Goal: Task Accomplishment & Management: Use online tool/utility

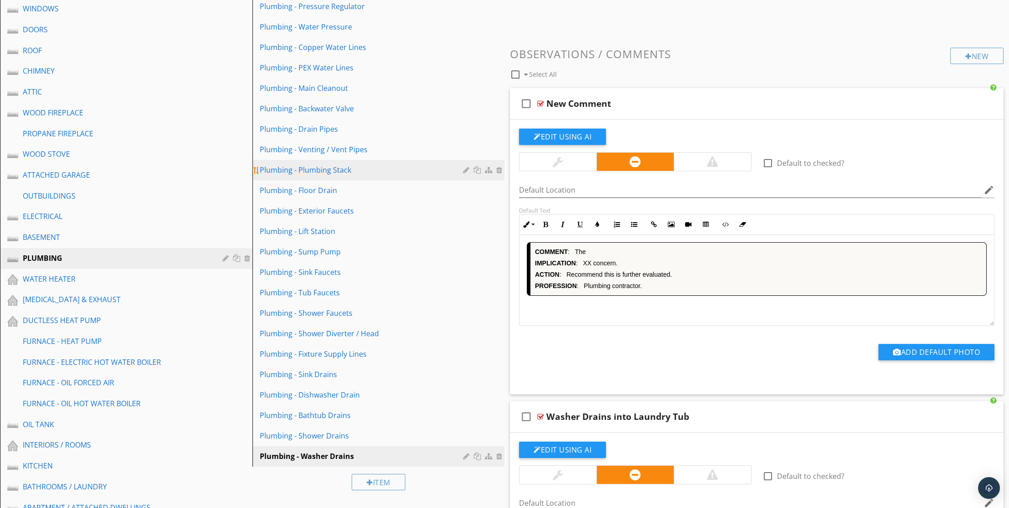
scroll to position [1, 0]
drag, startPoint x: 85, startPoint y: 299, endPoint x: 134, endPoint y: 290, distance: 49.0
click at [85, 285] on div "WATER HEATER" at bounding box center [116, 279] width 186 height 11
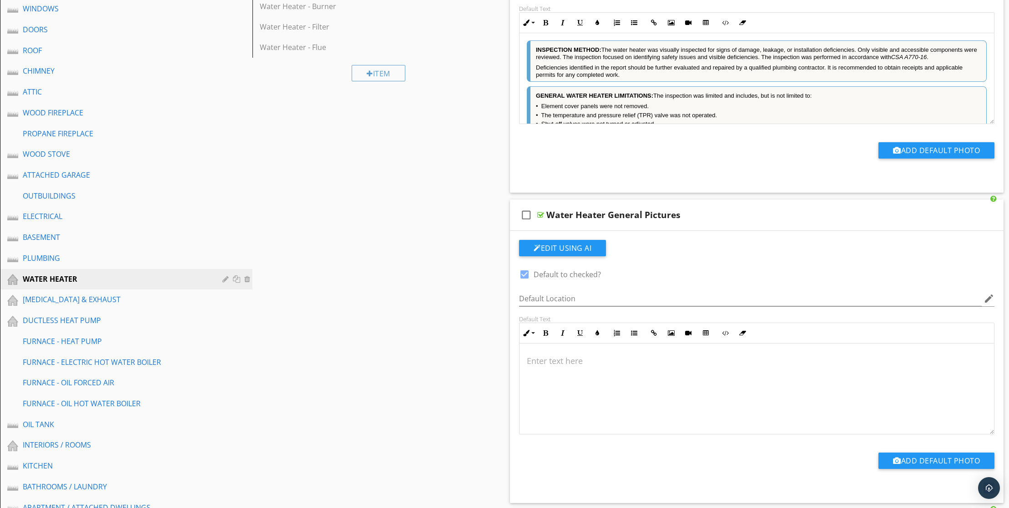
scroll to position [69, 0]
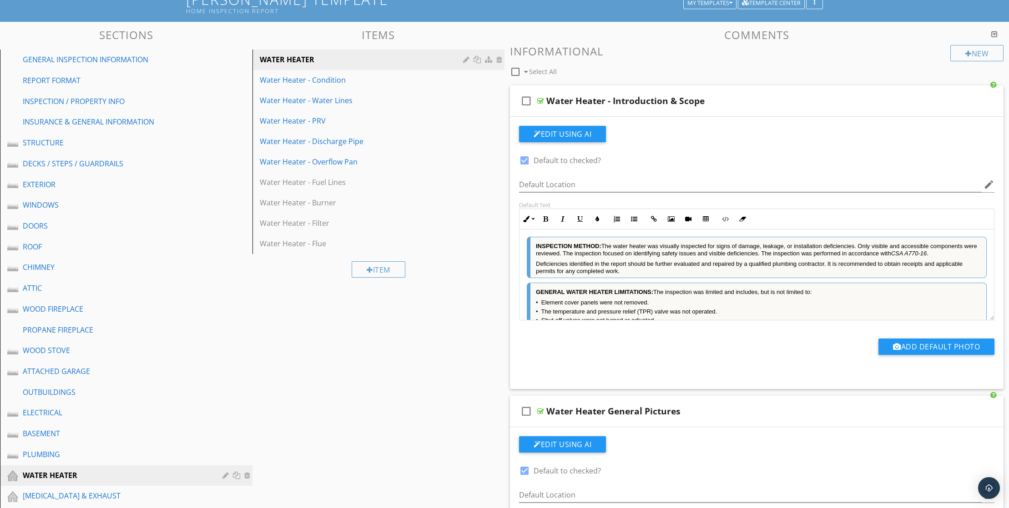
click at [994, 38] on div at bounding box center [994, 33] width 6 height 7
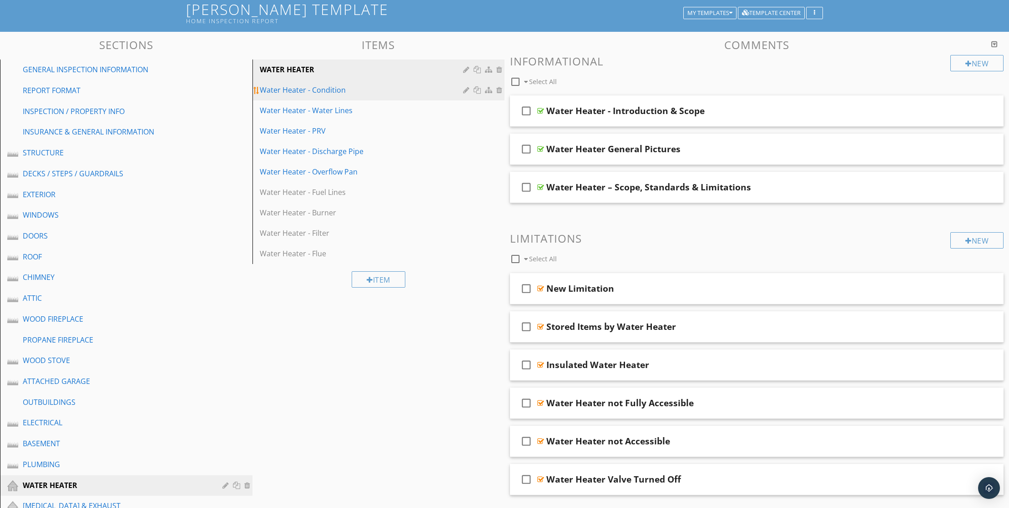
scroll to position [60, 0]
click at [327, 95] on div "Water Heater - Condition" at bounding box center [363, 89] width 206 height 11
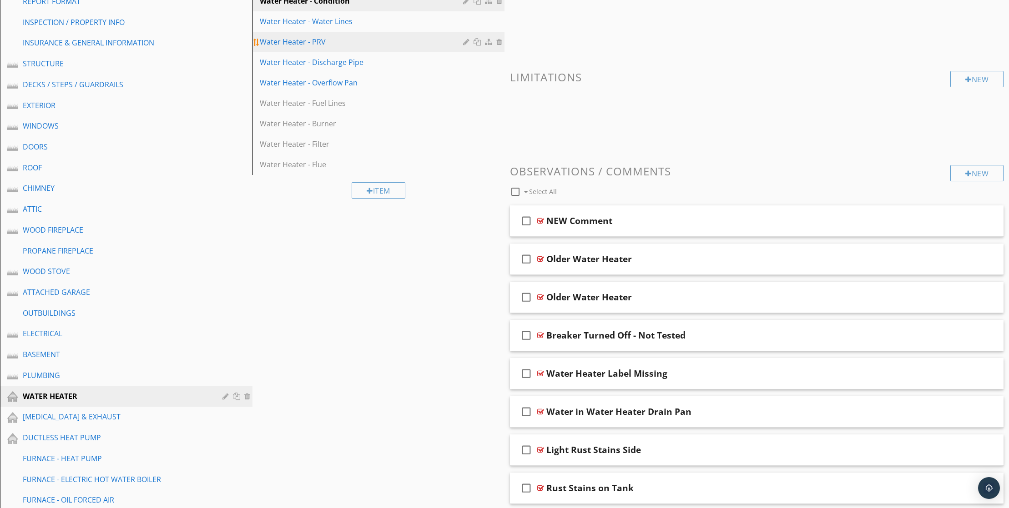
scroll to position [138, 0]
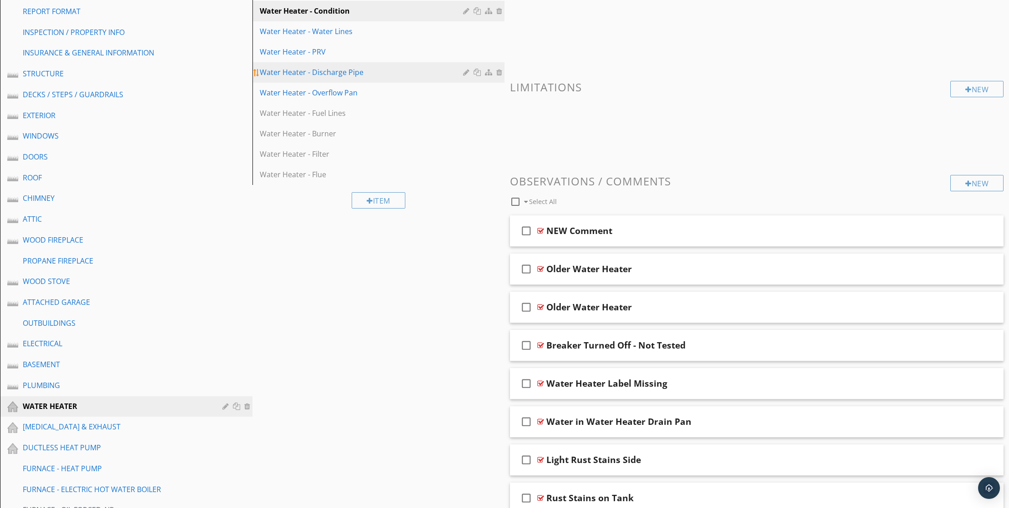
drag, startPoint x: 338, startPoint y: 43, endPoint x: 352, endPoint y: 84, distance: 43.1
click at [338, 37] on div "Water Heater - Water Lines" at bounding box center [363, 31] width 206 height 11
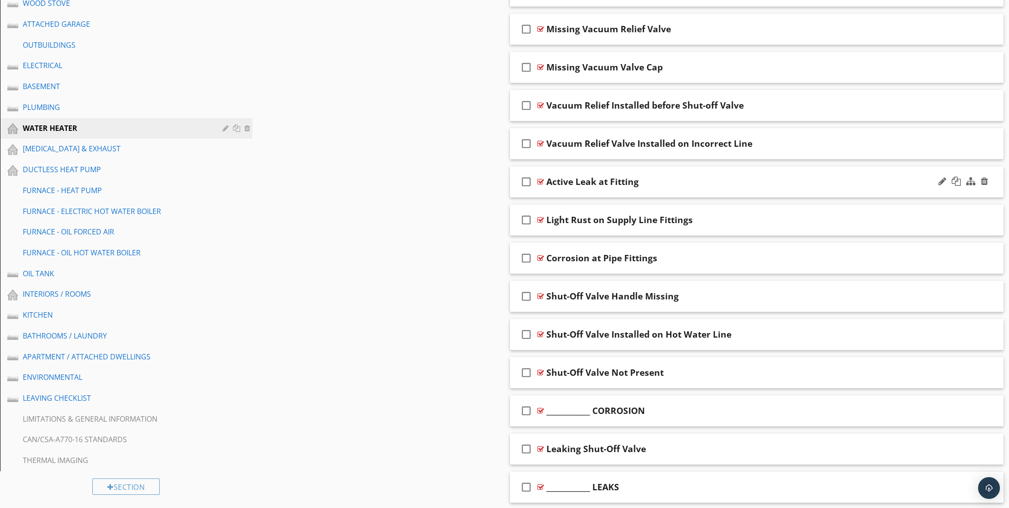
scroll to position [381, 0]
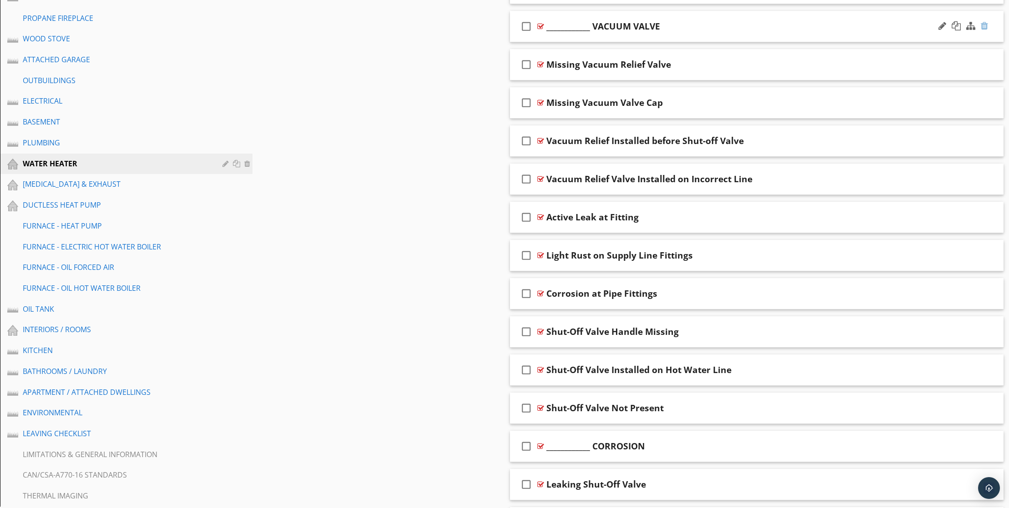
click at [986, 30] on div at bounding box center [983, 25] width 7 height 9
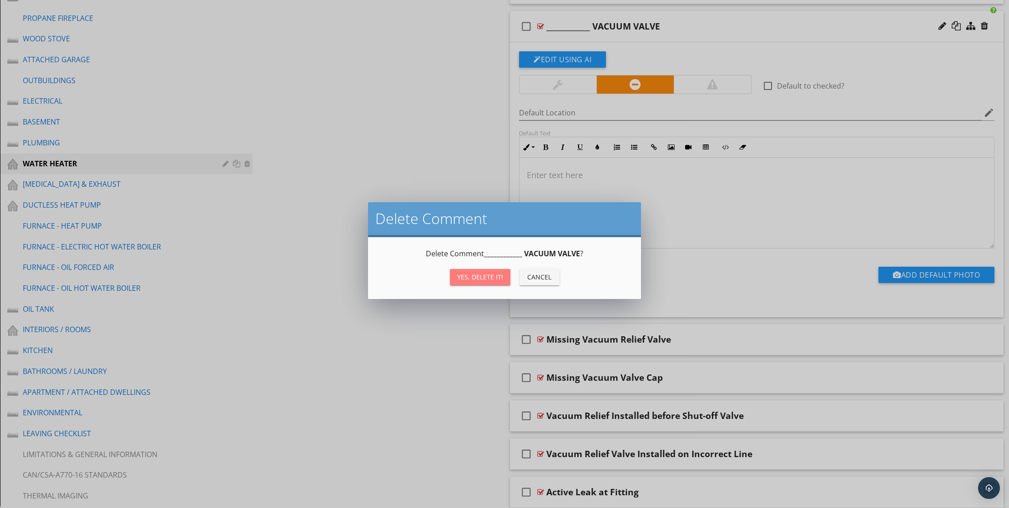
drag, startPoint x: 449, startPoint y: 282, endPoint x: 473, endPoint y: 284, distance: 23.7
click at [457, 281] on div "Yes, Delete it!" at bounding box center [480, 277] width 46 height 10
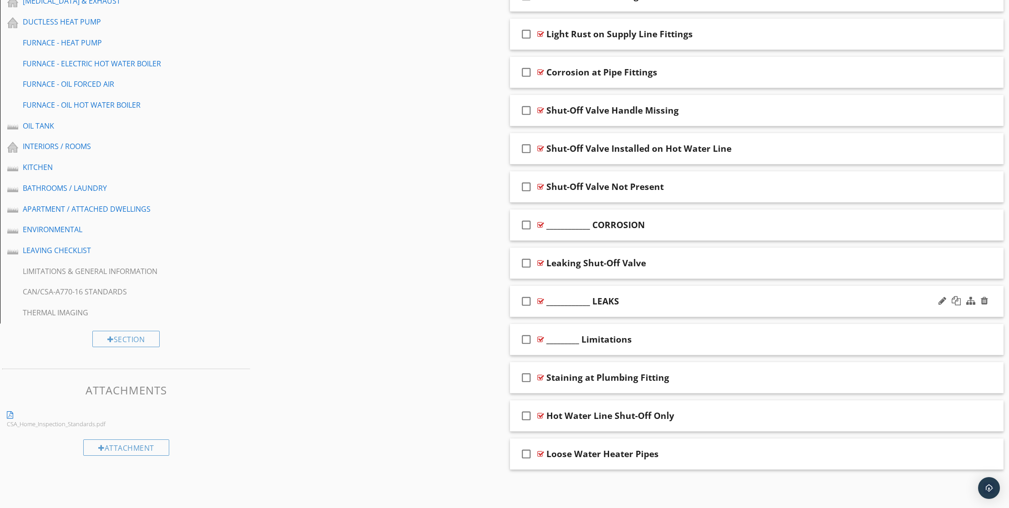
scroll to position [646, 0]
click at [985, 220] on div at bounding box center [983, 224] width 7 height 9
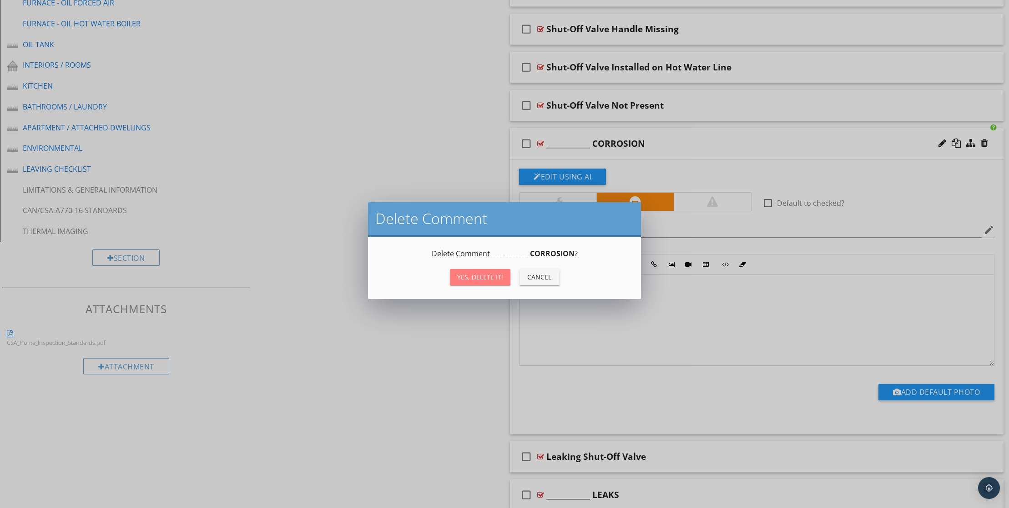
click at [457, 282] on div "Yes, Delete it!" at bounding box center [480, 277] width 46 height 10
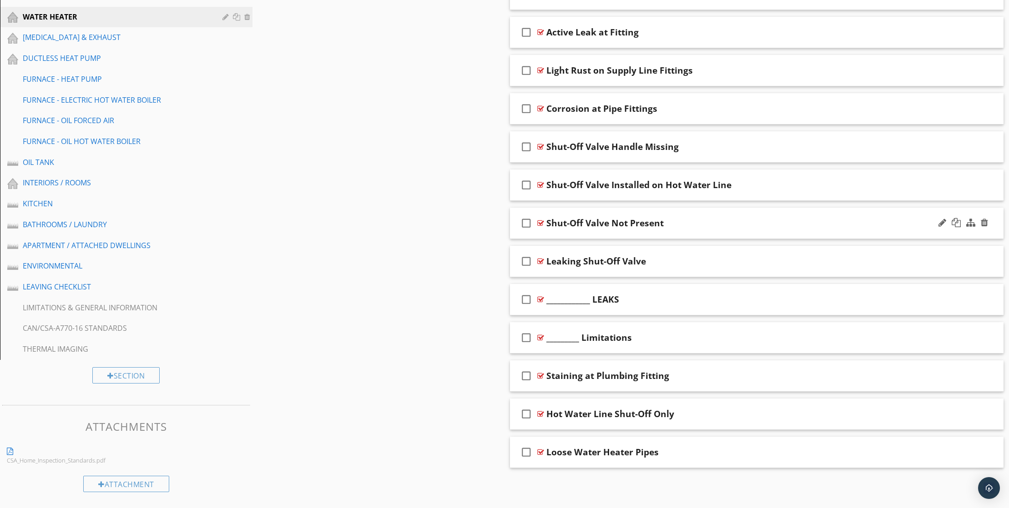
scroll to position [604, 0]
click at [981, 295] on div at bounding box center [983, 299] width 7 height 9
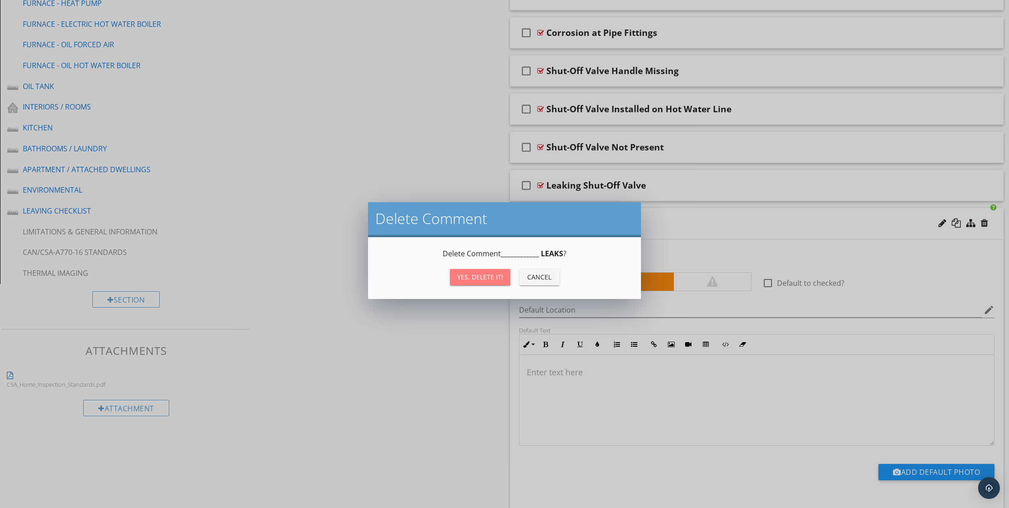
click at [471, 277] on div "Yes, Delete it!" at bounding box center [480, 277] width 46 height 10
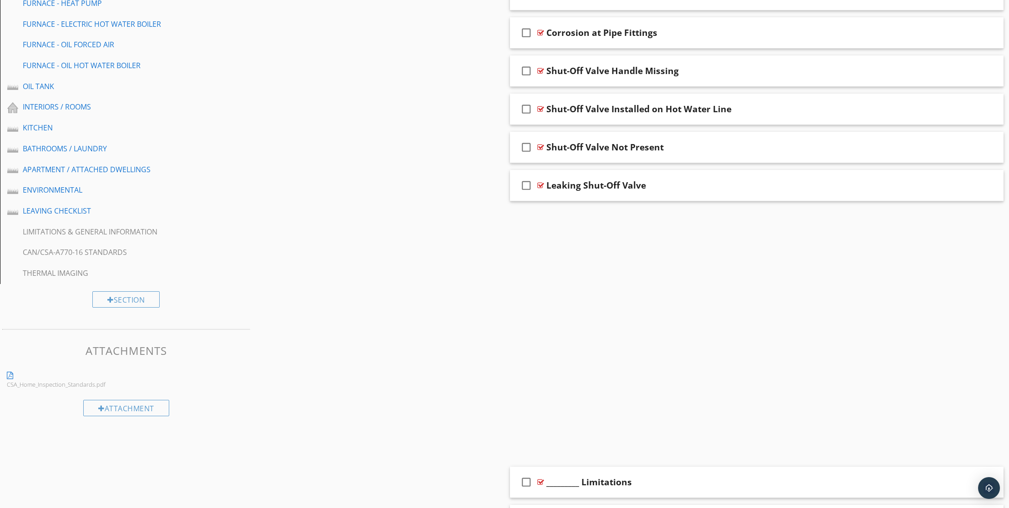
scroll to position [574, 0]
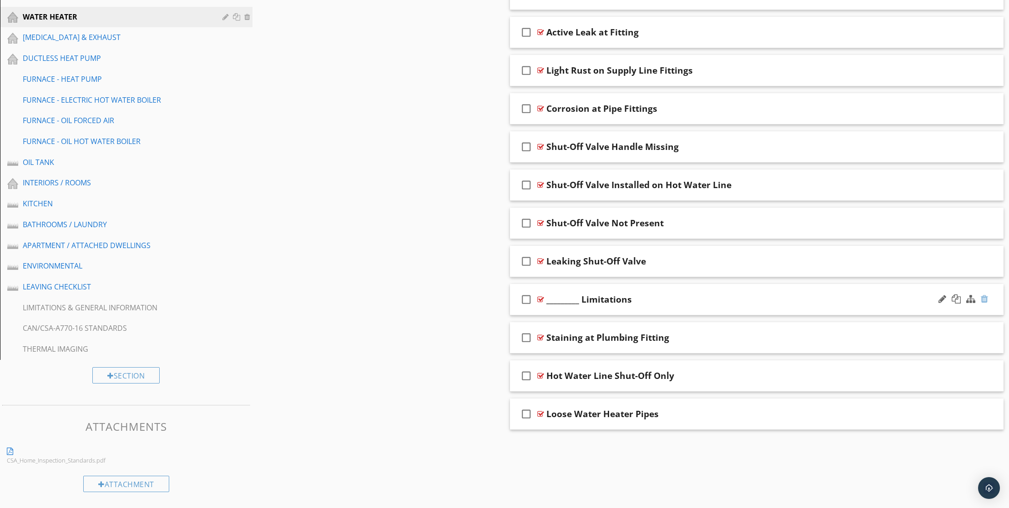
click at [985, 304] on div at bounding box center [983, 299] width 7 height 9
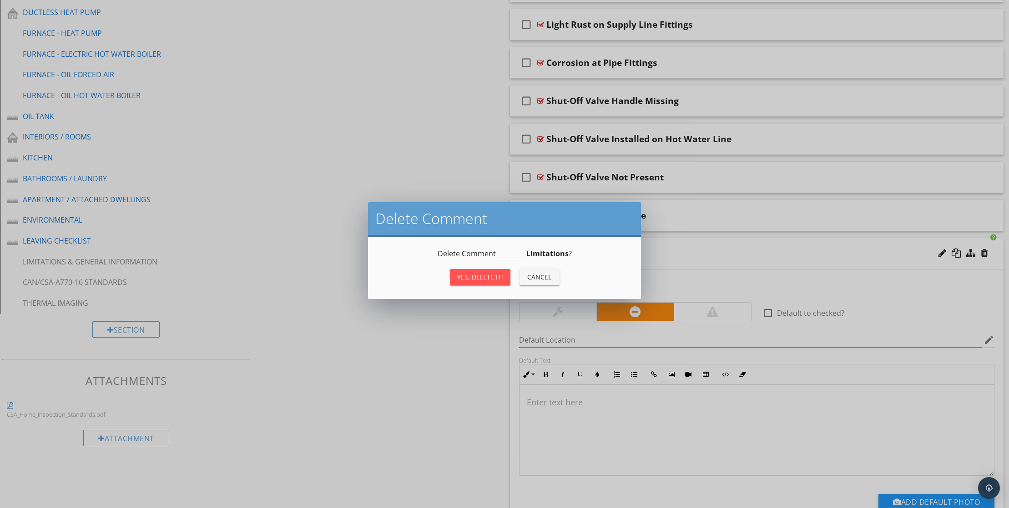
click at [461, 282] on div "Yes, Delete it!" at bounding box center [480, 277] width 46 height 10
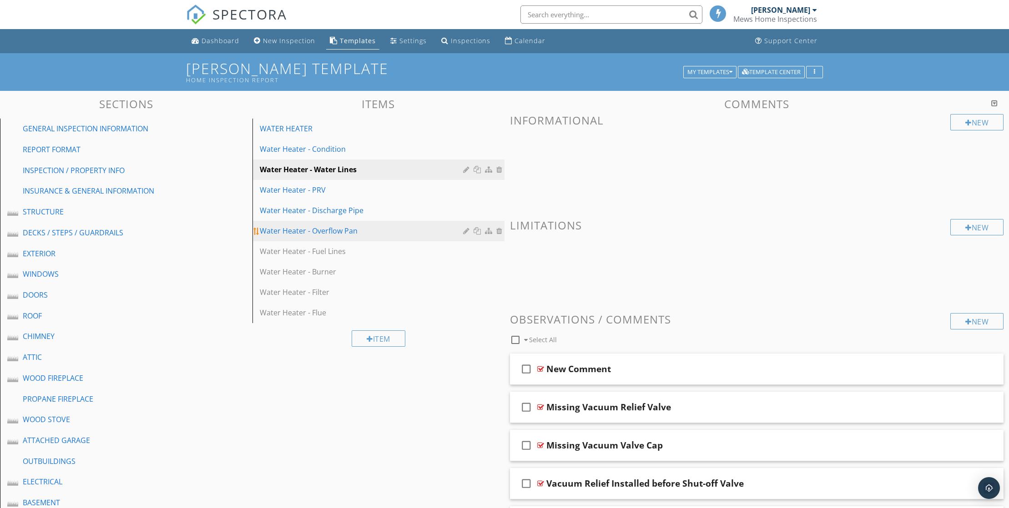
scroll to position [0, 0]
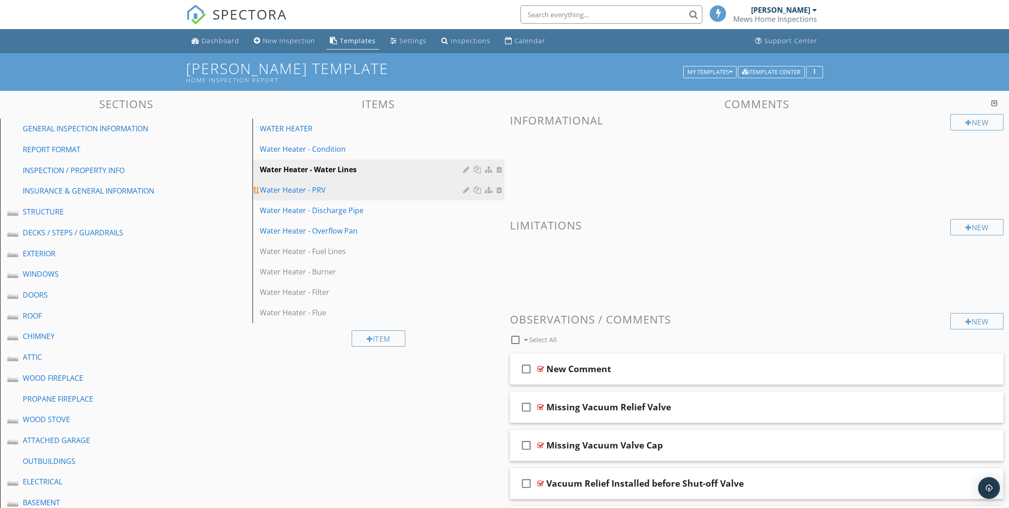
drag, startPoint x: 339, startPoint y: 207, endPoint x: 346, endPoint y: 206, distance: 6.4
click at [341, 196] on div "Water Heater - PRV" at bounding box center [363, 190] width 206 height 11
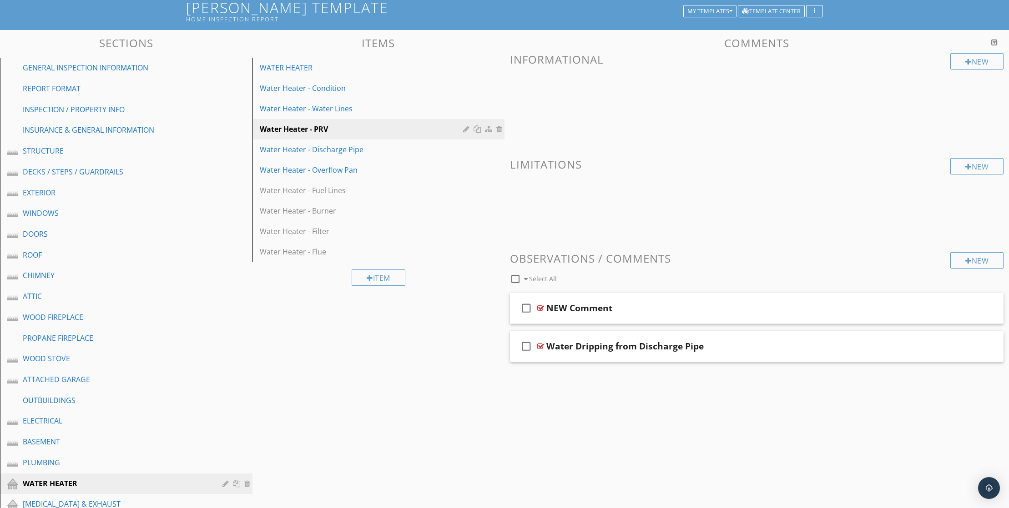
scroll to position [6, 0]
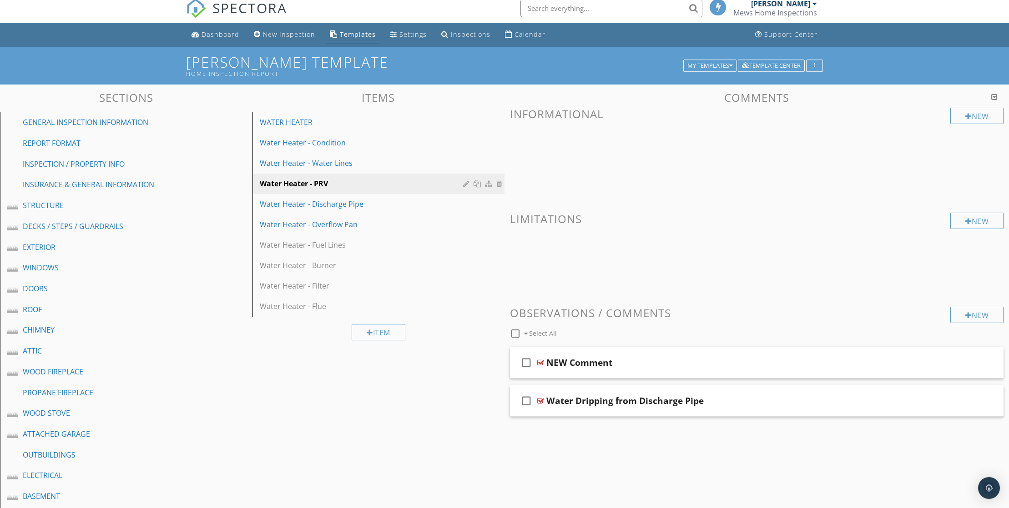
drag, startPoint x: 355, startPoint y: 226, endPoint x: 532, endPoint y: 223, distance: 177.4
click at [356, 214] on link "Water Heater - Discharge Pipe" at bounding box center [380, 204] width 250 height 20
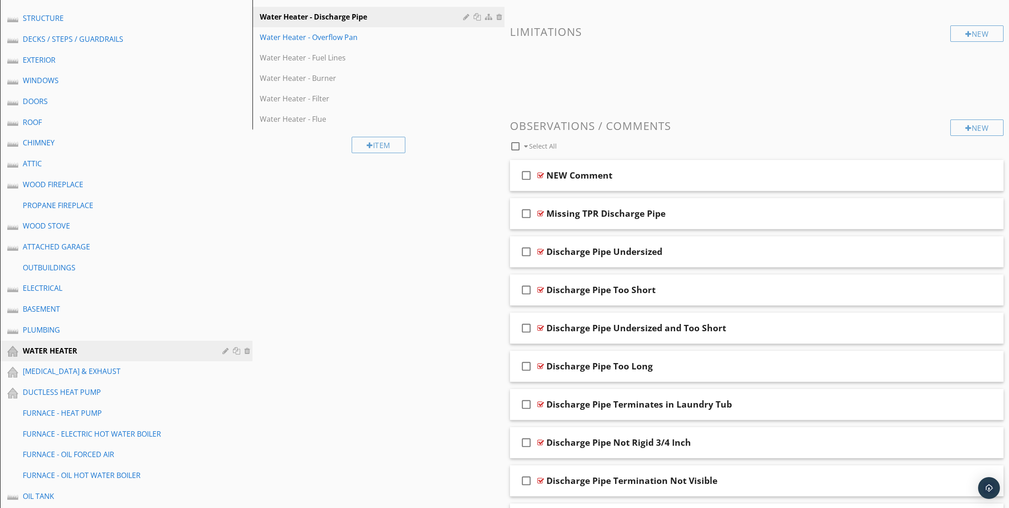
scroll to position [143, 0]
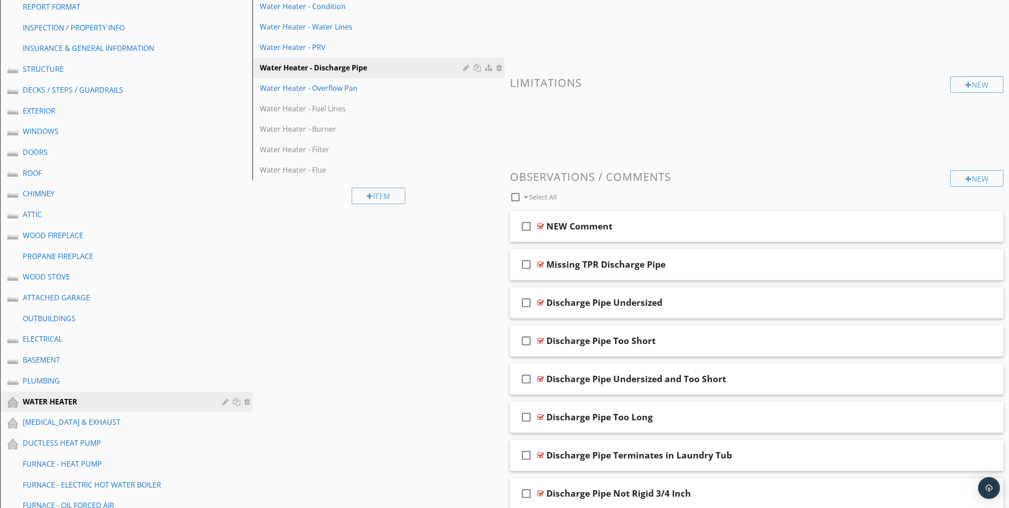
drag, startPoint x: 364, startPoint y: 103, endPoint x: 541, endPoint y: 187, distance: 196.5
click at [366, 94] on div "Water Heater - Overflow Pan" at bounding box center [363, 88] width 206 height 11
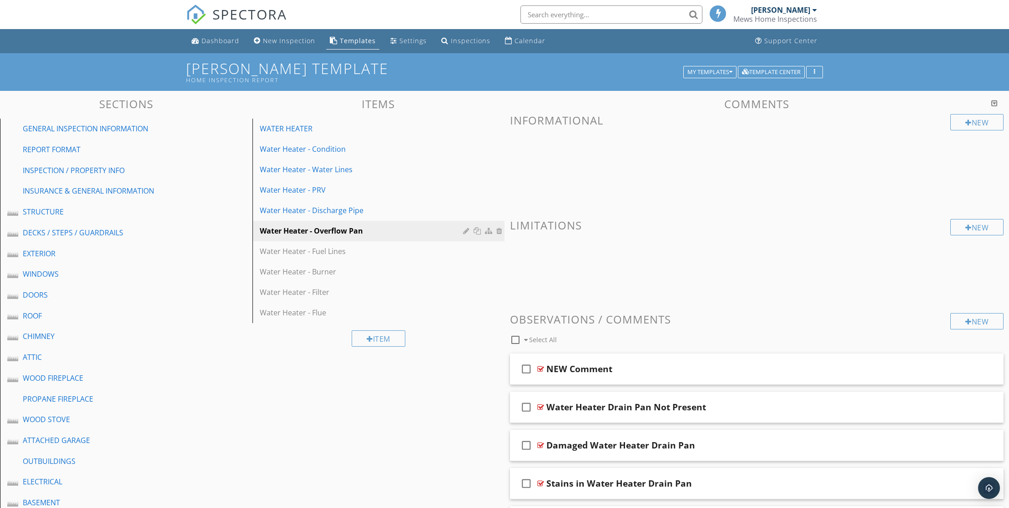
scroll to position [0, 0]
click at [333, 257] on div "Water Heater - Fuel Lines" at bounding box center [363, 251] width 206 height 11
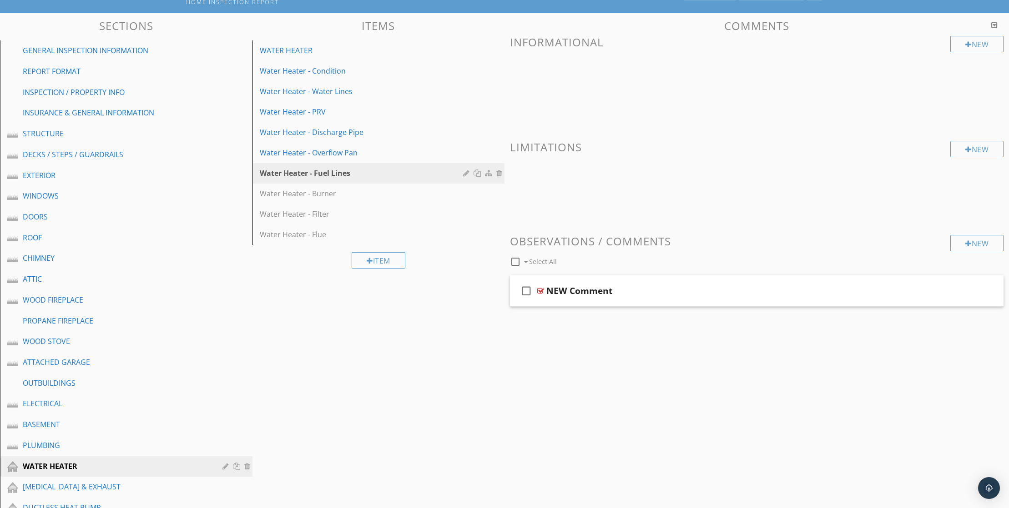
scroll to position [67, 0]
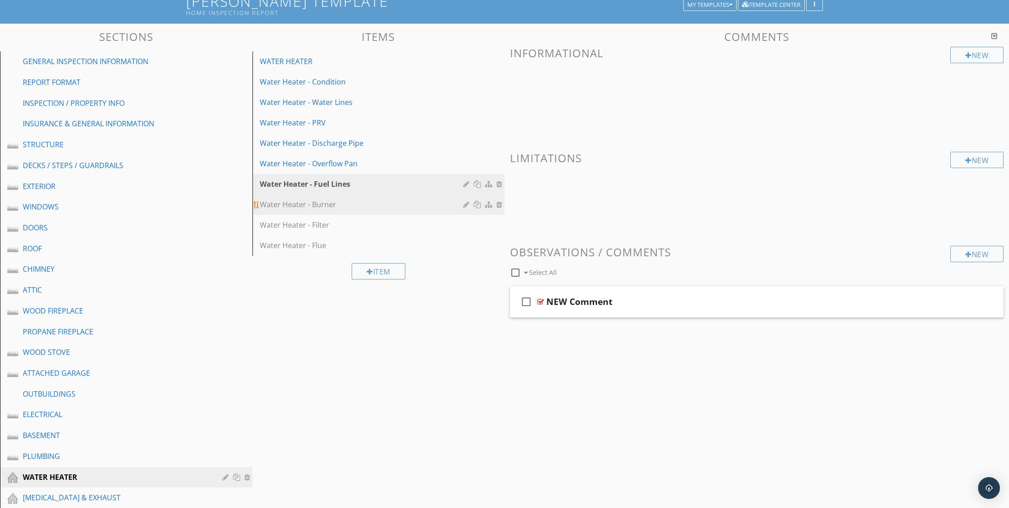
click at [341, 210] on div "Water Heater - Burner" at bounding box center [363, 204] width 206 height 11
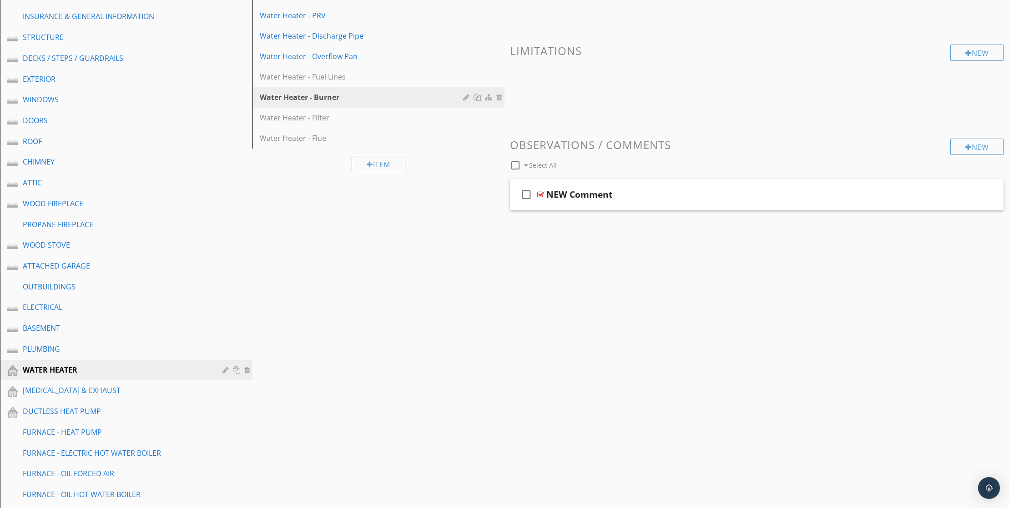
scroll to position [76, 0]
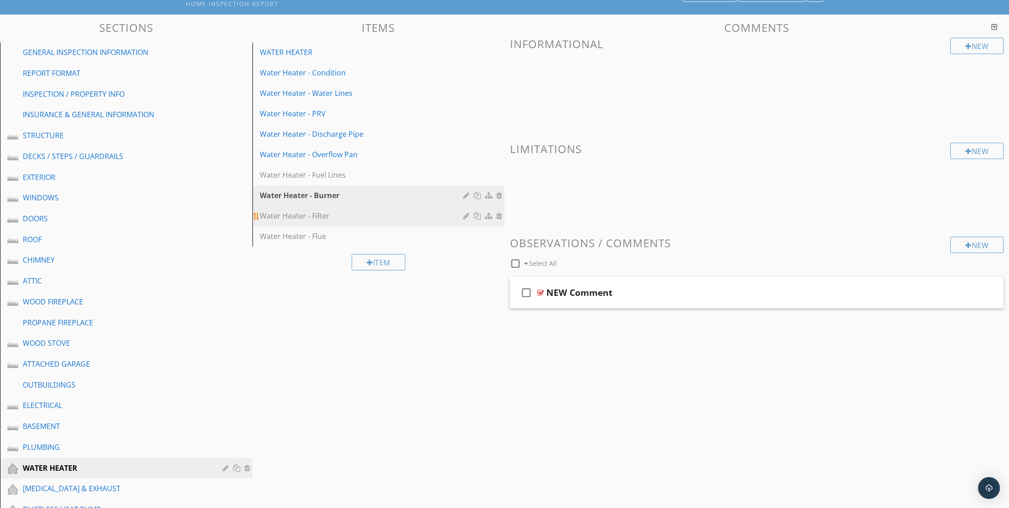
click at [326, 226] on link "Water Heater - Filter" at bounding box center [380, 216] width 250 height 20
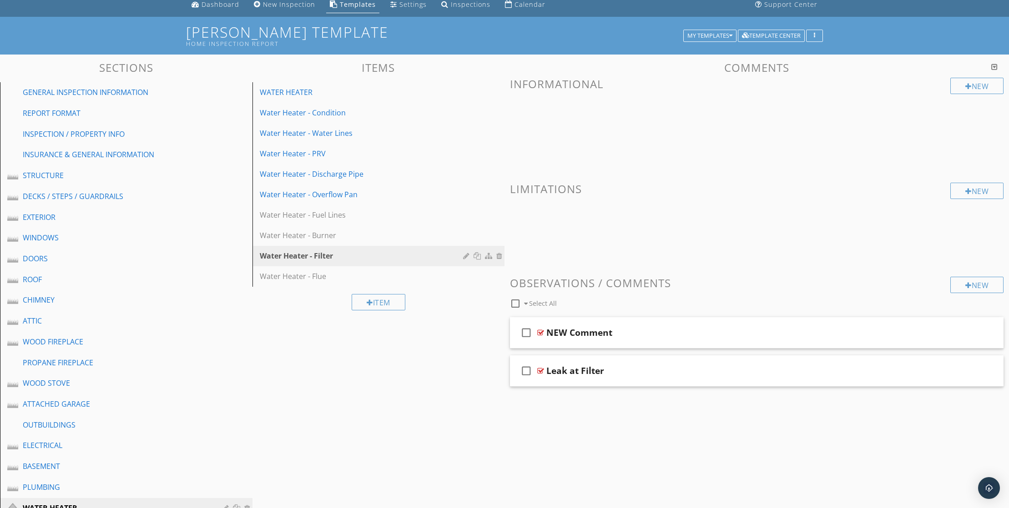
scroll to position [0, 0]
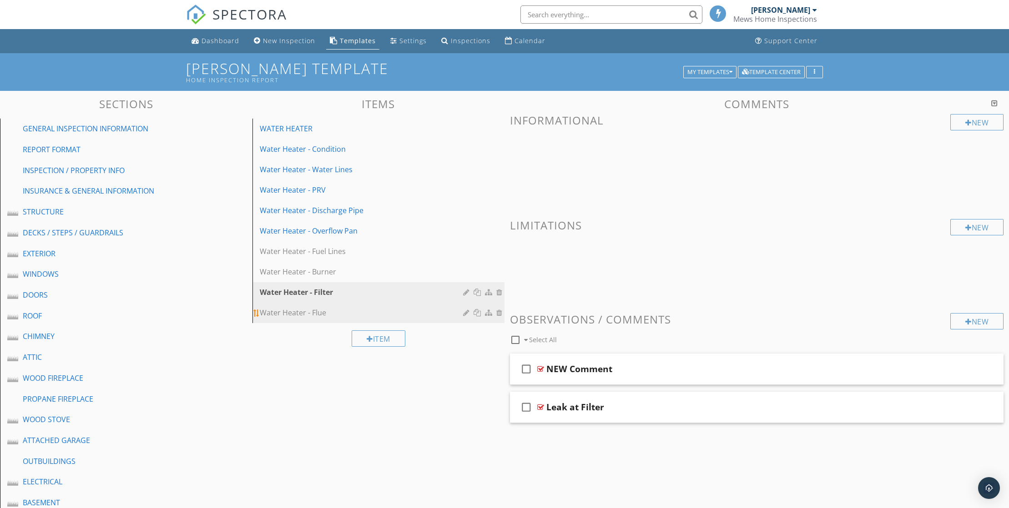
drag, startPoint x: 328, startPoint y: 330, endPoint x: 346, endPoint y: 326, distance: 17.7
click at [329, 318] on div "Water Heater - Flue" at bounding box center [363, 312] width 206 height 11
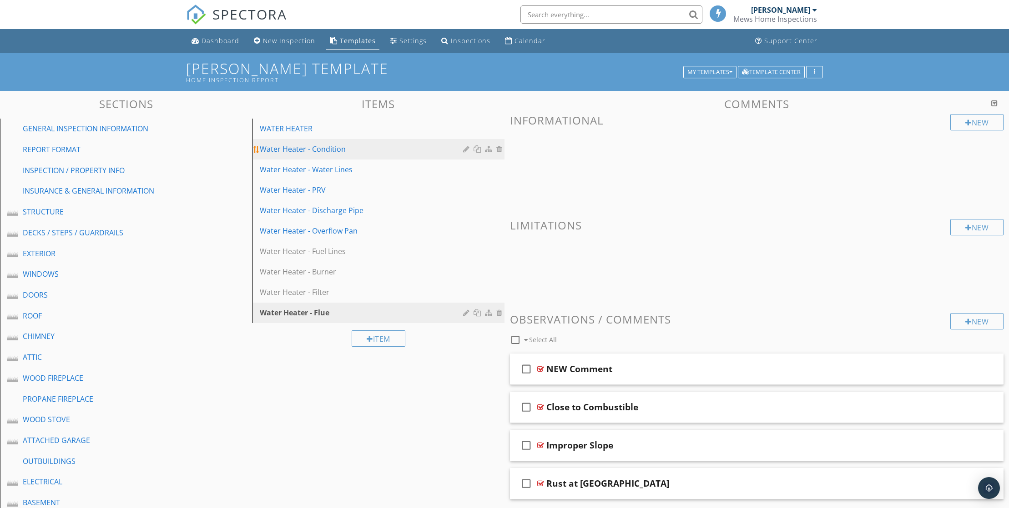
click at [335, 155] on div "Water Heater - Condition" at bounding box center [363, 149] width 206 height 11
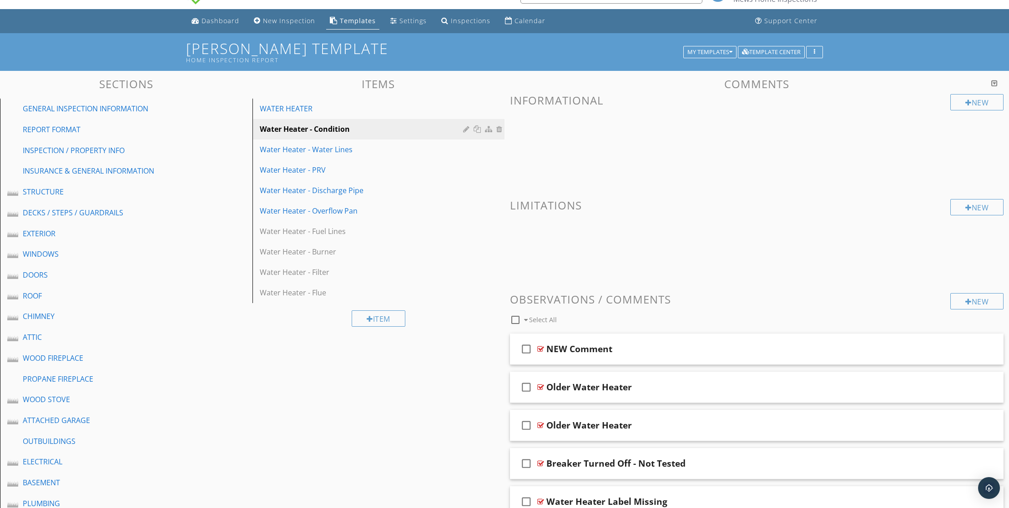
scroll to position [43, 0]
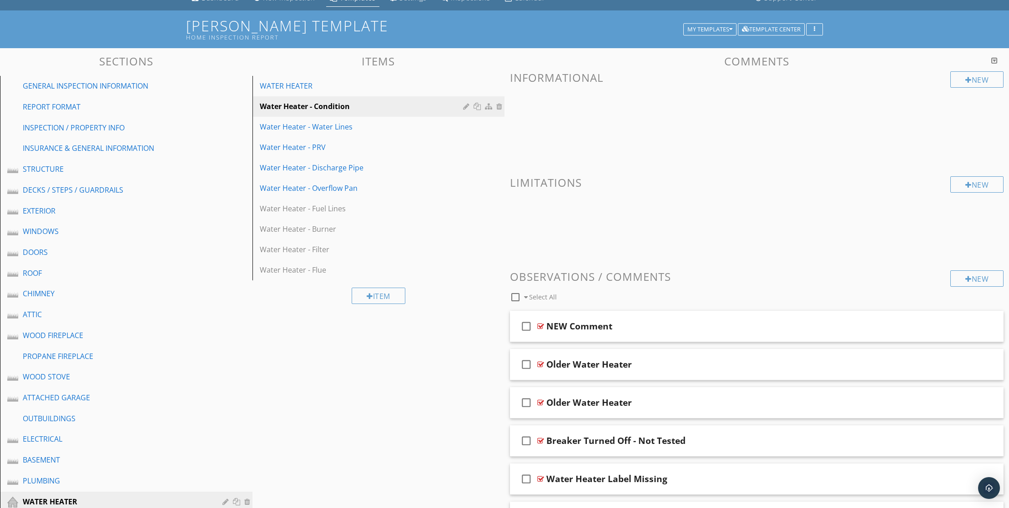
click at [993, 64] on div at bounding box center [994, 60] width 6 height 7
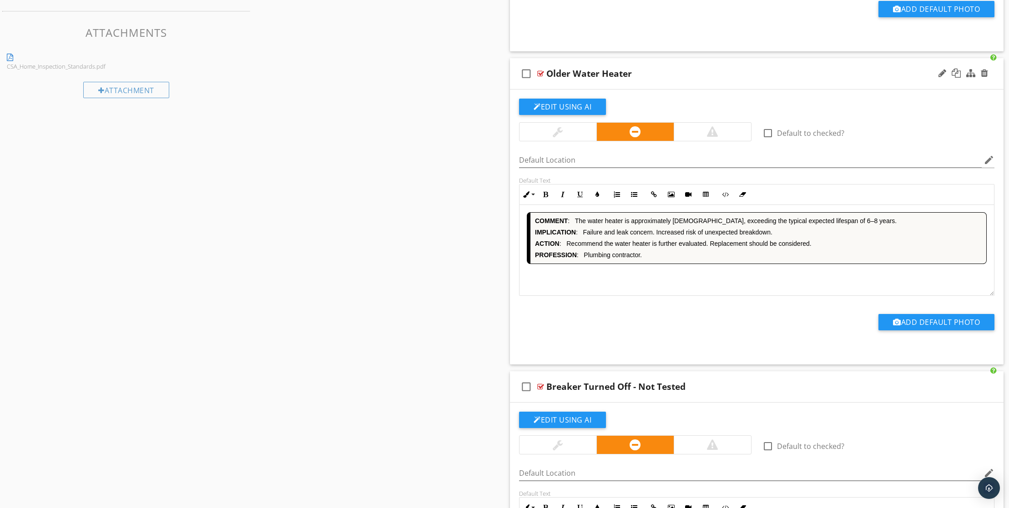
scroll to position [928, 0]
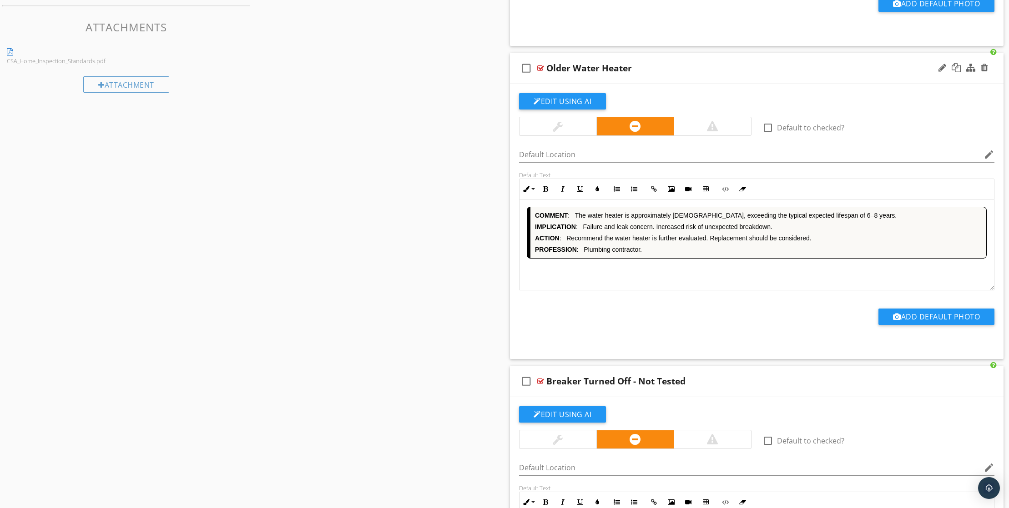
click at [640, 291] on div "COMMENT : The water heater is approximately [DEMOGRAPHIC_DATA], exceeding the t…" at bounding box center [756, 245] width 474 height 91
drag, startPoint x: 643, startPoint y: 321, endPoint x: 647, endPoint y: 316, distance: 6.6
click at [644, 291] on div "COMMENT : The water heater is approximately [DEMOGRAPHIC_DATA], exceeding the t…" at bounding box center [756, 245] width 474 height 91
click at [646, 291] on div "COMMENT : The water heater is approximately [DEMOGRAPHIC_DATA], exceeding the t…" at bounding box center [756, 245] width 474 height 91
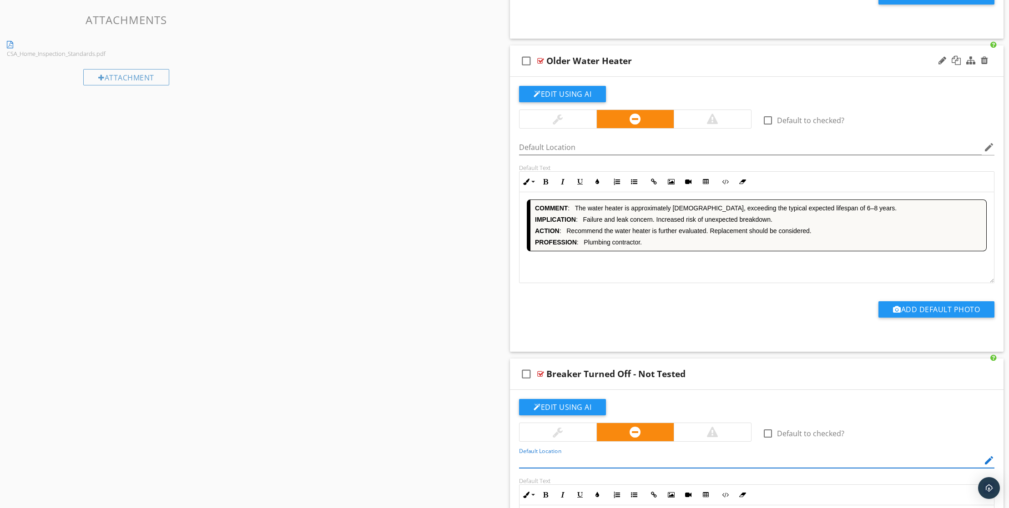
click at [650, 283] on div "COMMENT : The water heater is approximately [DEMOGRAPHIC_DATA], exceeding the t…" at bounding box center [756, 237] width 474 height 91
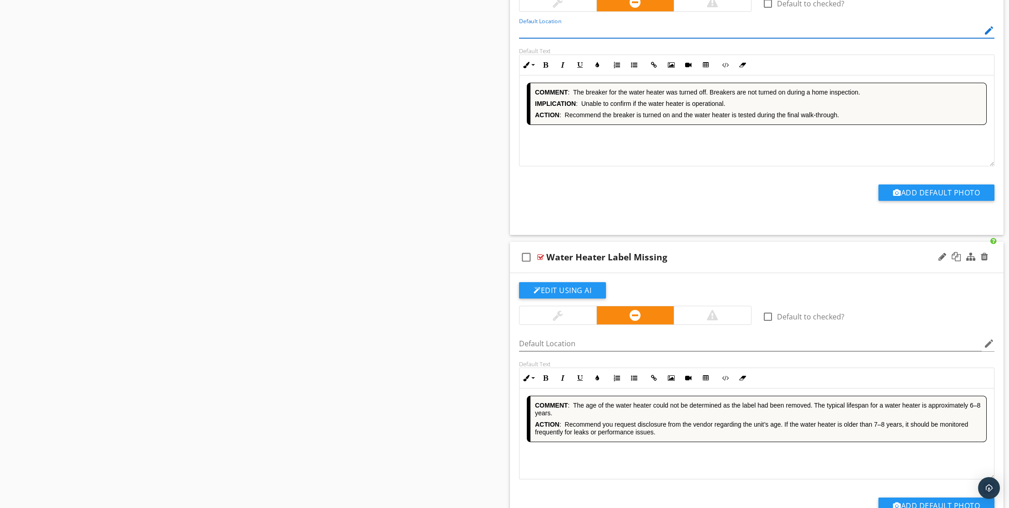
scroll to position [1370, 0]
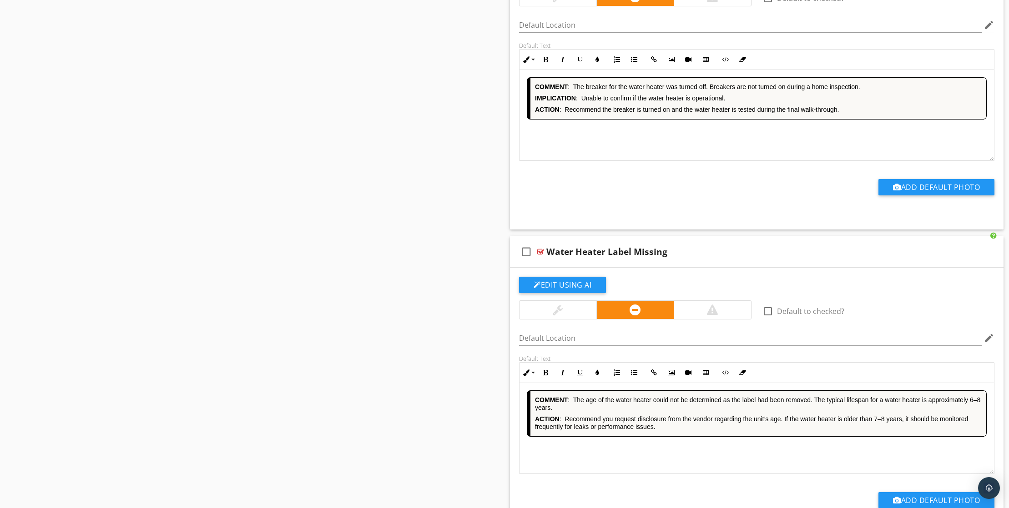
click at [644, 161] on div "COMMENT : The breaker for the water heater was turned off. Breakers are not tur…" at bounding box center [756, 115] width 474 height 91
drag, startPoint x: 650, startPoint y: 208, endPoint x: 650, endPoint y: 198, distance: 10.0
click at [649, 208] on div "Add Default Photo" at bounding box center [756, 186] width 486 height 50
click at [650, 161] on div "COMMENT : The breaker for the water heater was turned off. Breakers are not tur…" at bounding box center [756, 115] width 474 height 91
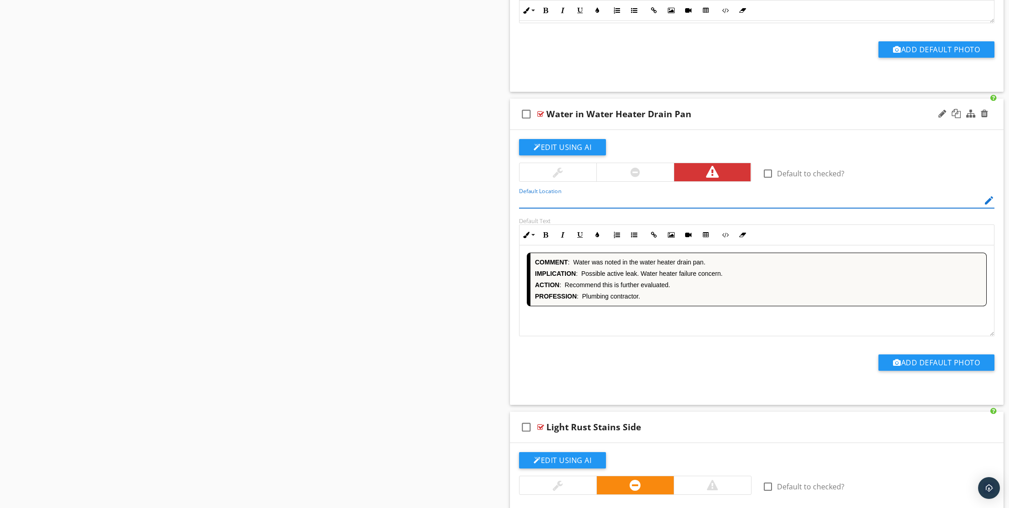
drag, startPoint x: 624, startPoint y: 391, endPoint x: 624, endPoint y: 384, distance: 7.3
click at [624, 336] on div "COMMENT : Water was noted in the water heater drain pan. IMPLICATION : Possible…" at bounding box center [756, 291] width 474 height 91
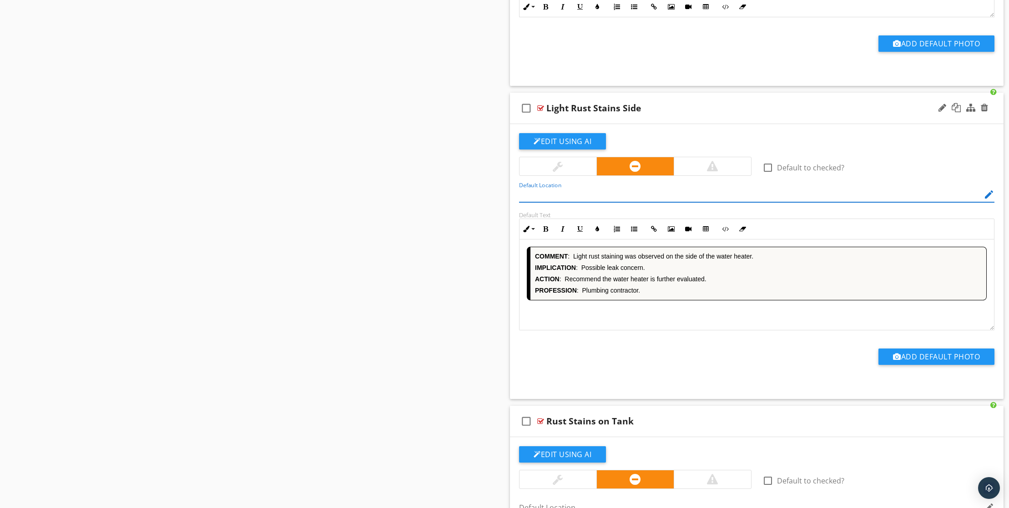
click at [624, 331] on div "COMMENT : Light rust staining was observed on the side of the water heater. IMP…" at bounding box center [756, 285] width 474 height 91
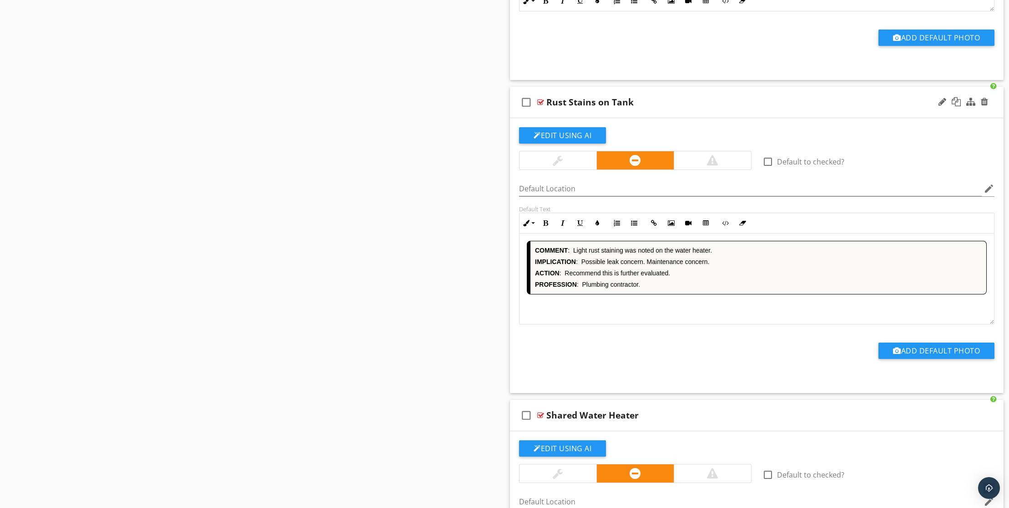
click at [648, 325] on div "COMMENT : Light rust staining was noted on the water heater. IMPLICATION : Poss…" at bounding box center [756, 279] width 474 height 91
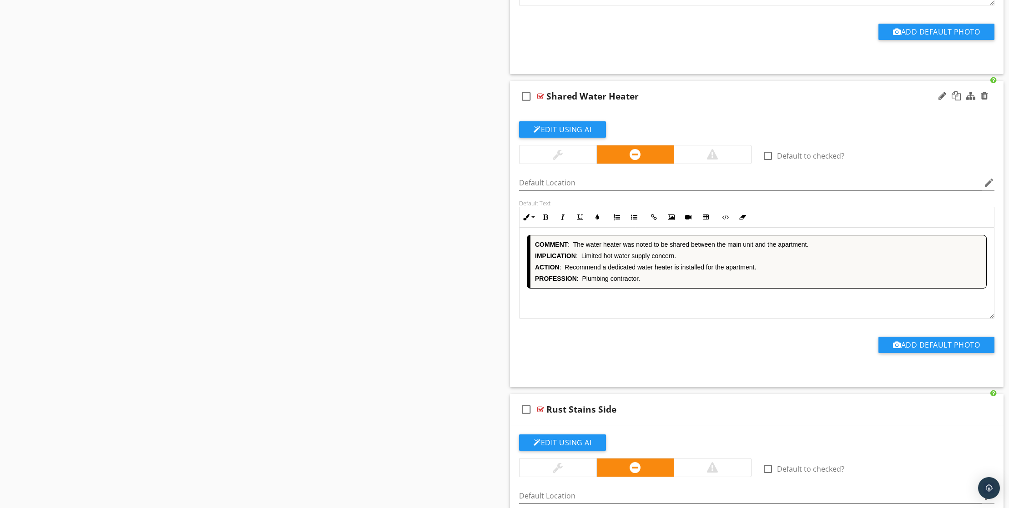
click at [663, 319] on div "COMMENT : The water heater was noted to be shared between the main unit and the…" at bounding box center [756, 273] width 474 height 91
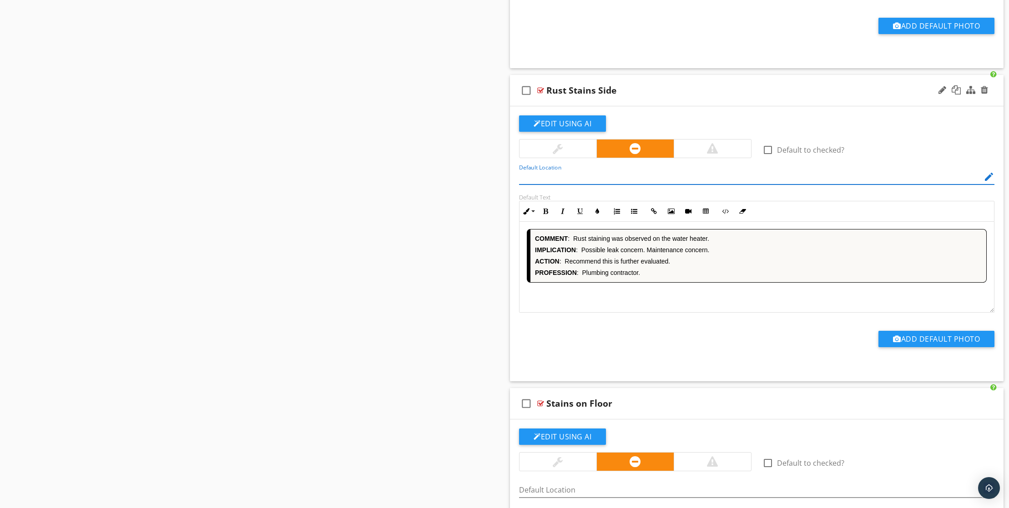
click at [643, 313] on div "COMMENT : Rust staining was observed on the water heater. IMPLICATION : Possibl…" at bounding box center [756, 267] width 474 height 91
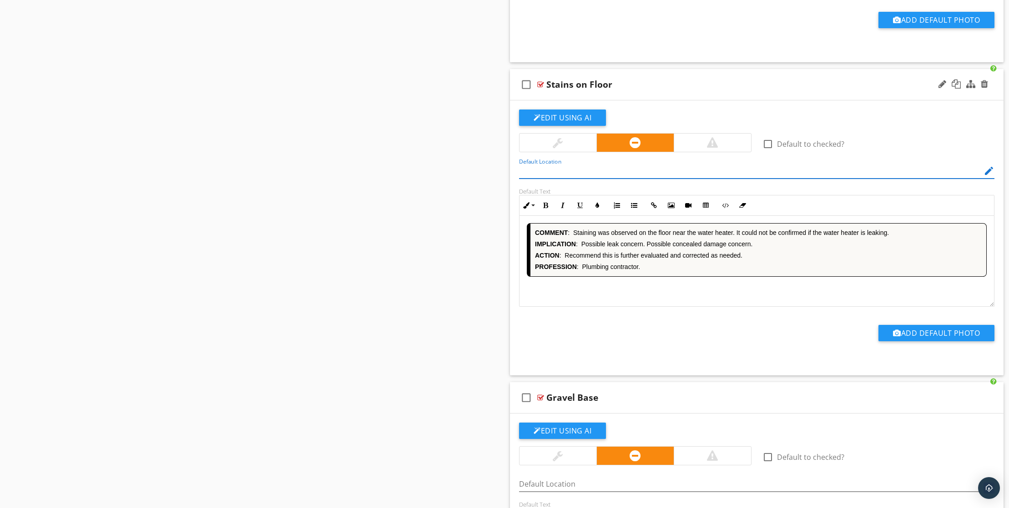
click at [656, 307] on div "COMMENT : Staining was observed on the floor near the water heater. It could no…" at bounding box center [756, 261] width 474 height 91
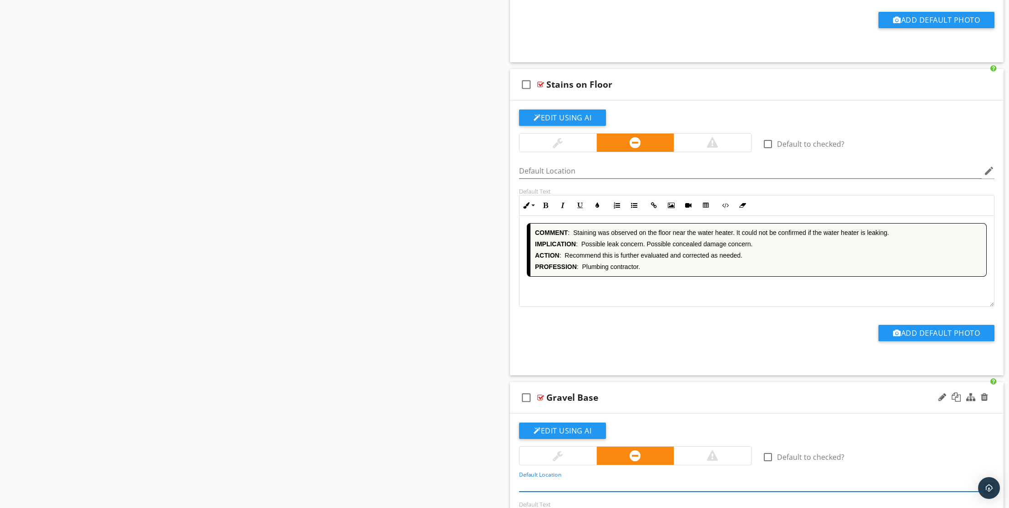
scroll to position [3737, 0]
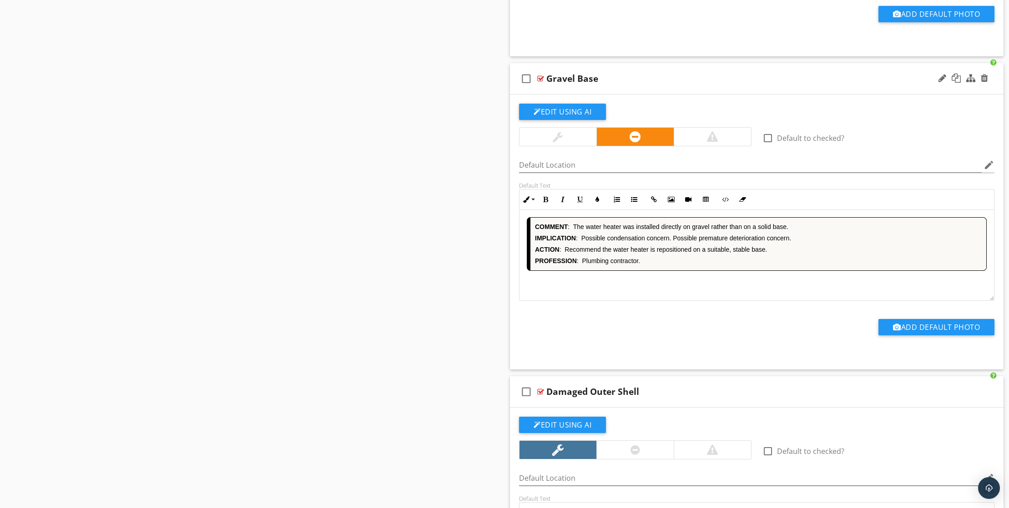
click at [655, 301] on div "COMMENT : The water heater was installed directly on gravel rather than on a so…" at bounding box center [756, 255] width 474 height 91
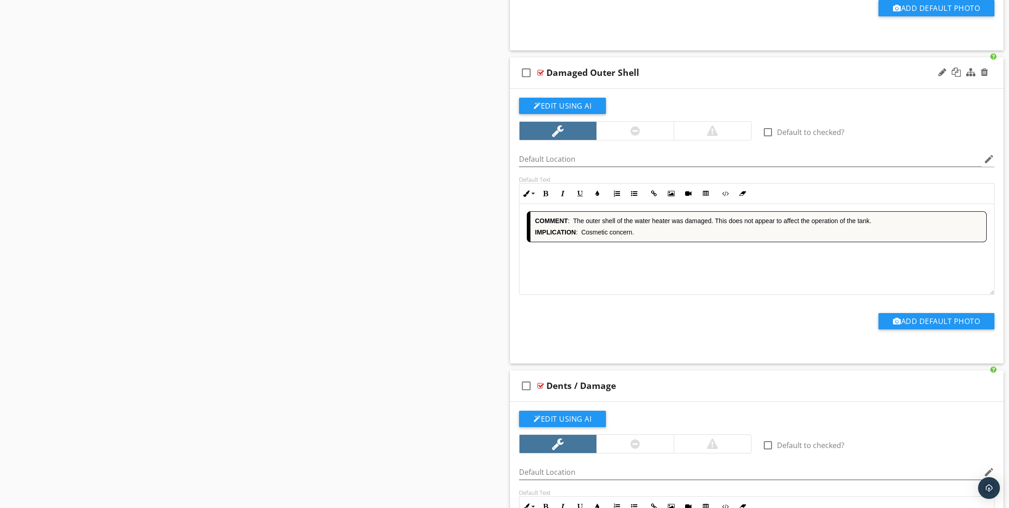
click at [654, 295] on div "COMMENT : The outer shell of the water heater was damaged. This does not appear…" at bounding box center [756, 249] width 474 height 91
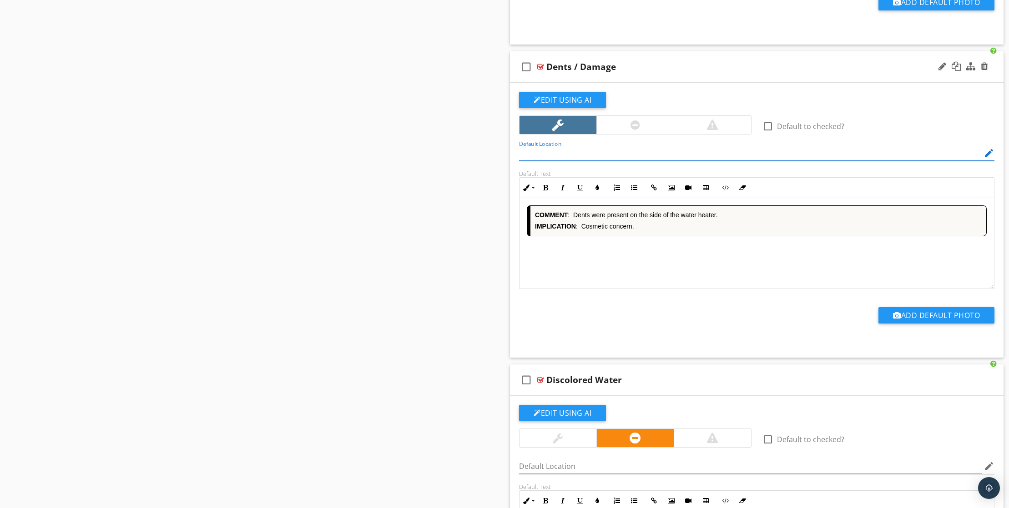
click at [644, 289] on div "COMMENT : Dents were present on the side of the water heater. IMPLICATION : Cos…" at bounding box center [756, 243] width 474 height 91
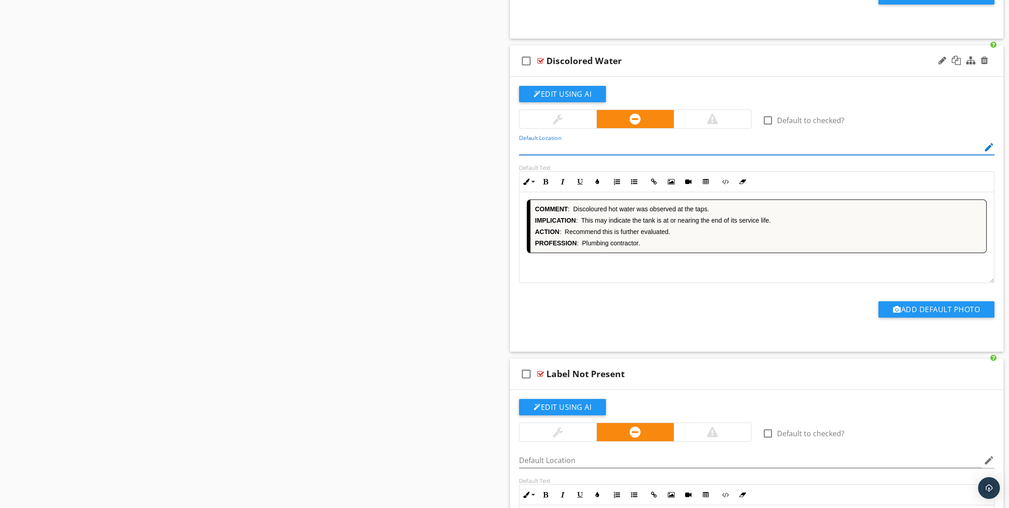
click at [677, 283] on div "COMMENT : Discoloured hot water was observed at the taps. IMPLICATION : This ma…" at bounding box center [756, 237] width 474 height 91
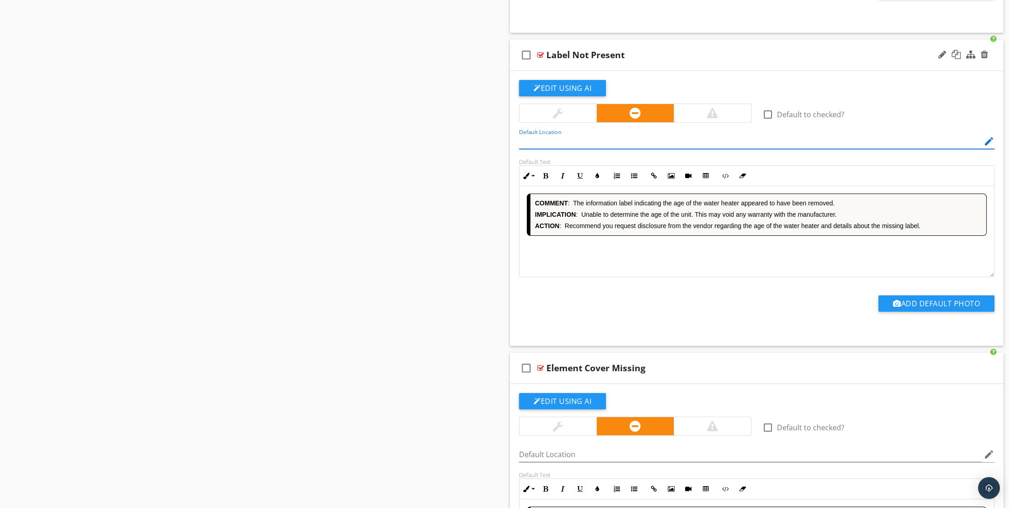
click at [666, 277] on div "COMMENT : The information label indicating the age of the water heater appeared…" at bounding box center [756, 231] width 474 height 91
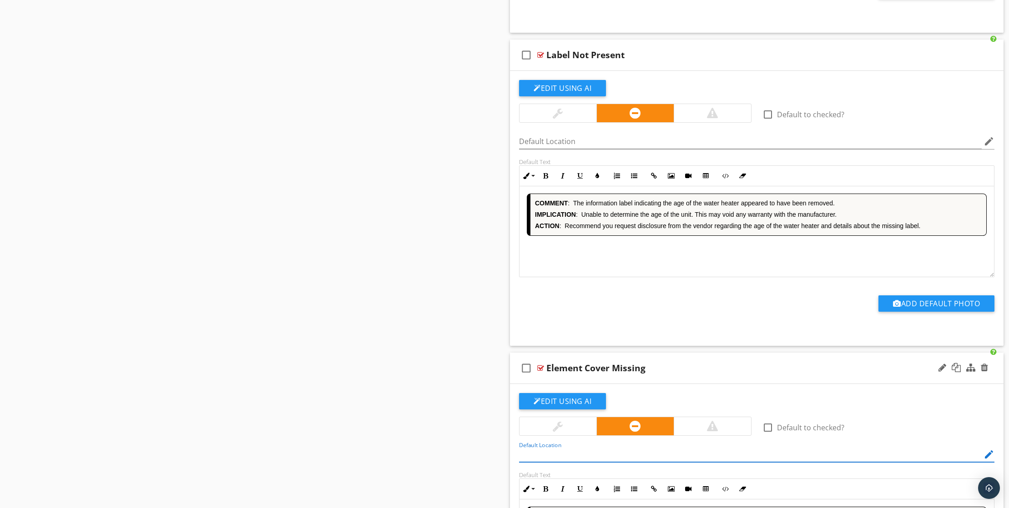
scroll to position [5333, 0]
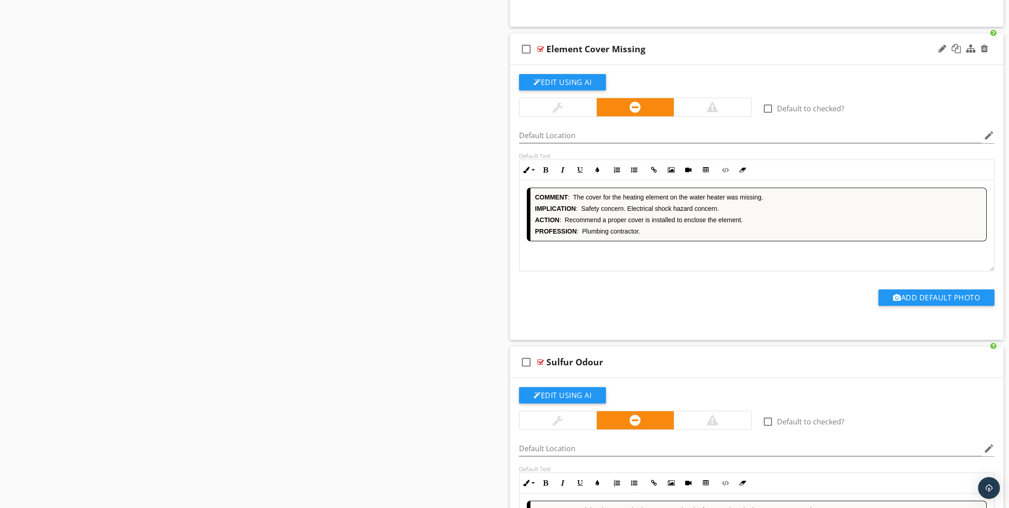
click at [653, 271] on div "COMMENT : The cover for the heating element on the water heater was missing. IM…" at bounding box center [756, 226] width 474 height 91
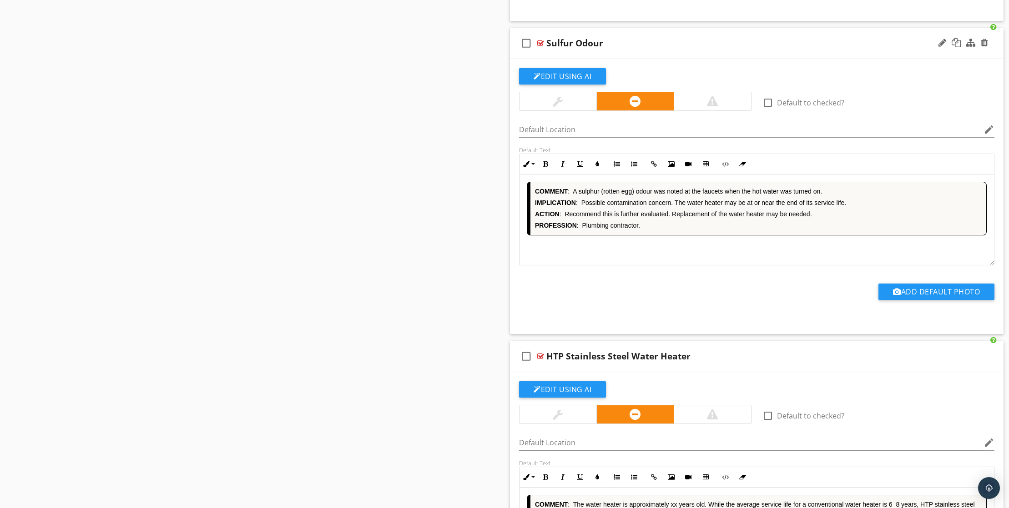
click at [661, 266] on div "COMMENT : A sulphur (rotten egg) odour was noted at the faucets when the hot wa…" at bounding box center [756, 220] width 474 height 91
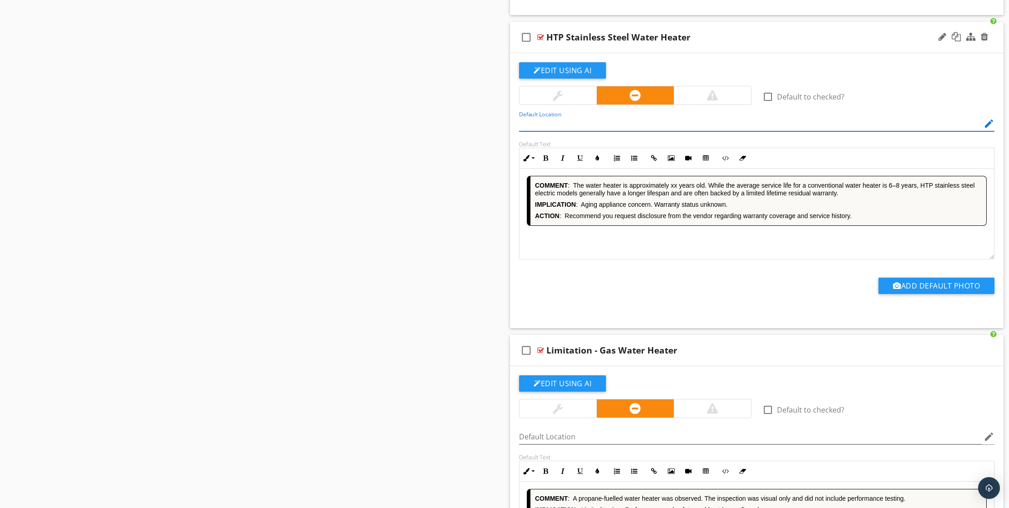
click at [657, 260] on div "COMMENT : The water heater is approximately xx years old. While the average ser…" at bounding box center [756, 214] width 474 height 91
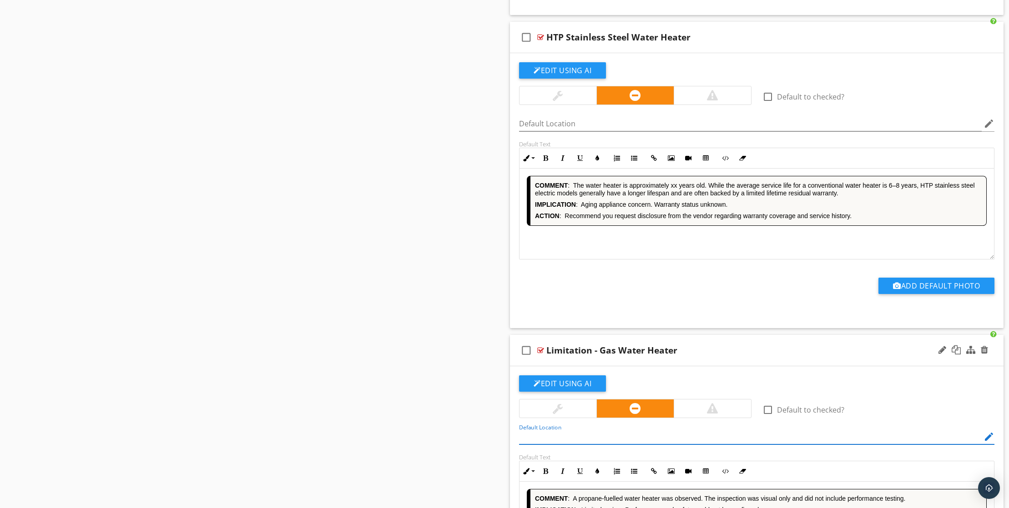
scroll to position [0, 0]
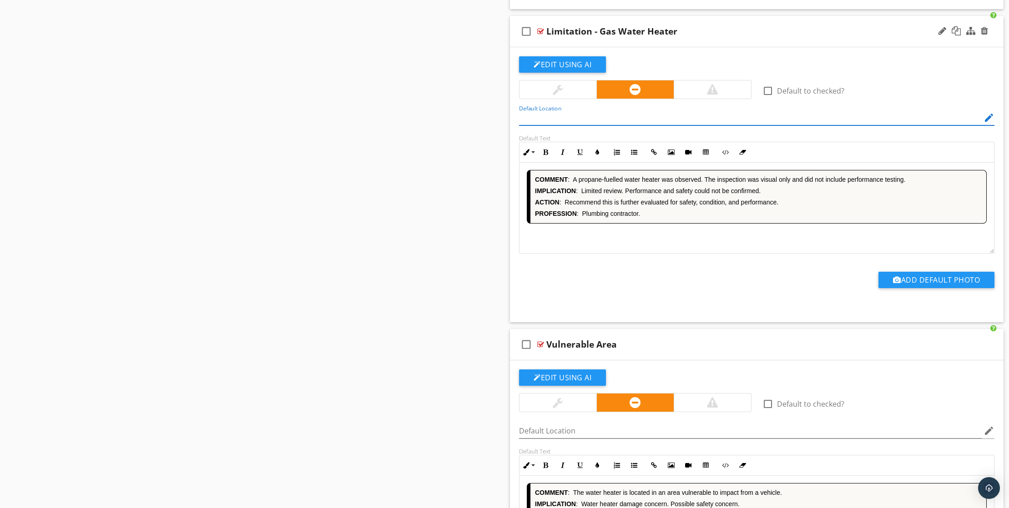
click at [660, 254] on div "COMMENT : A propane-fuelled water heater was observed. The inspection was visua…" at bounding box center [756, 208] width 474 height 91
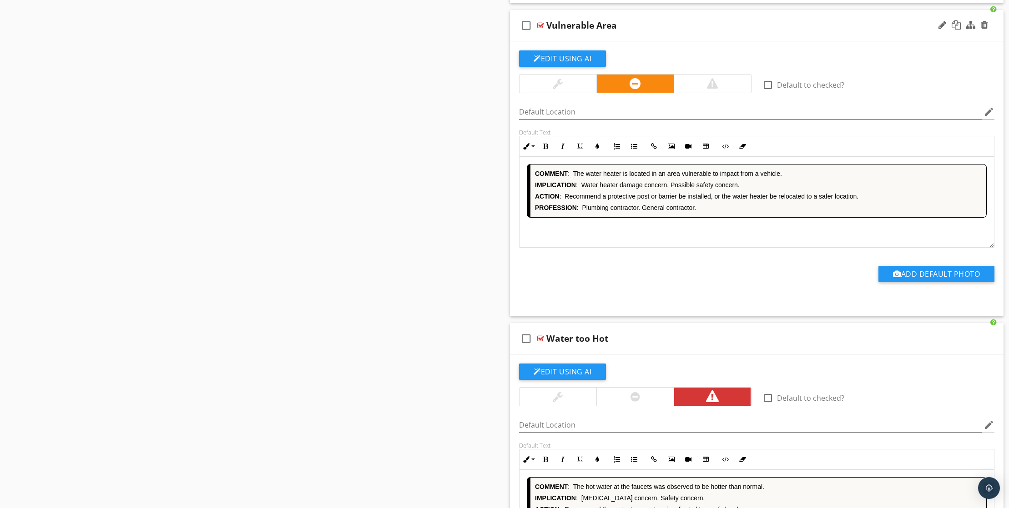
click at [656, 248] on div "COMMENT : The water heater is located in an area vulnerable to impact from a ve…" at bounding box center [756, 202] width 474 height 91
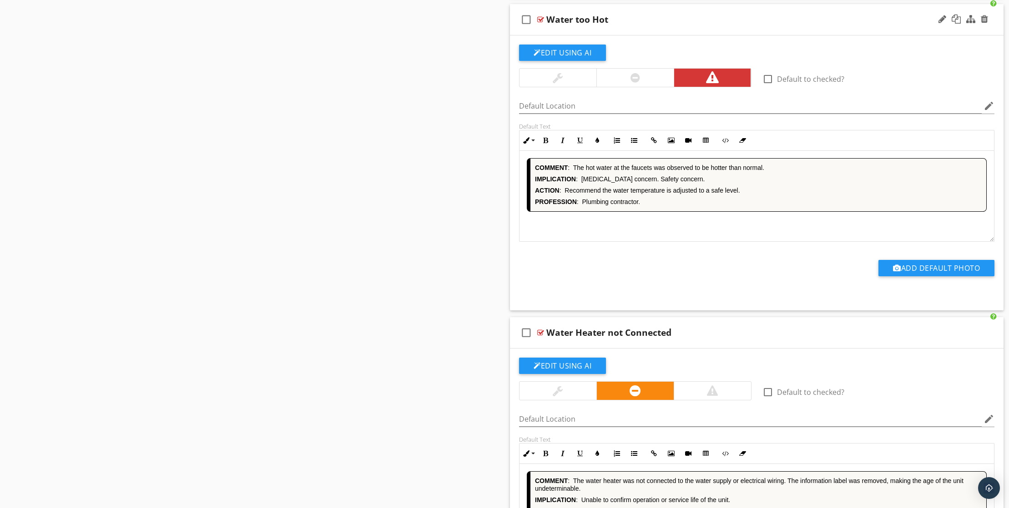
click at [657, 242] on div "COMMENT : The hot water at the faucets was observed to be hotter than normal. I…" at bounding box center [756, 196] width 474 height 91
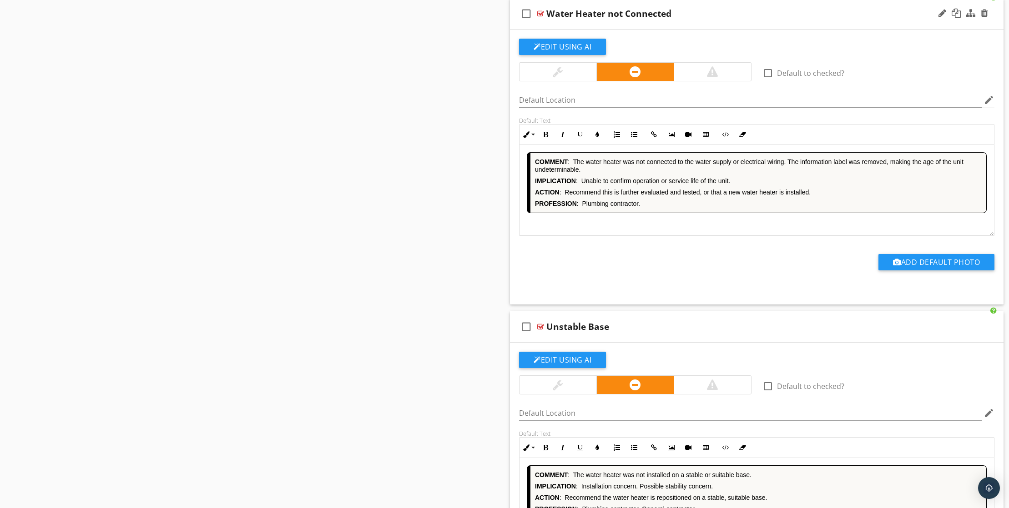
click at [656, 236] on div "COMMENT : The water heater was not connected to the water supply or electrical …" at bounding box center [756, 190] width 474 height 91
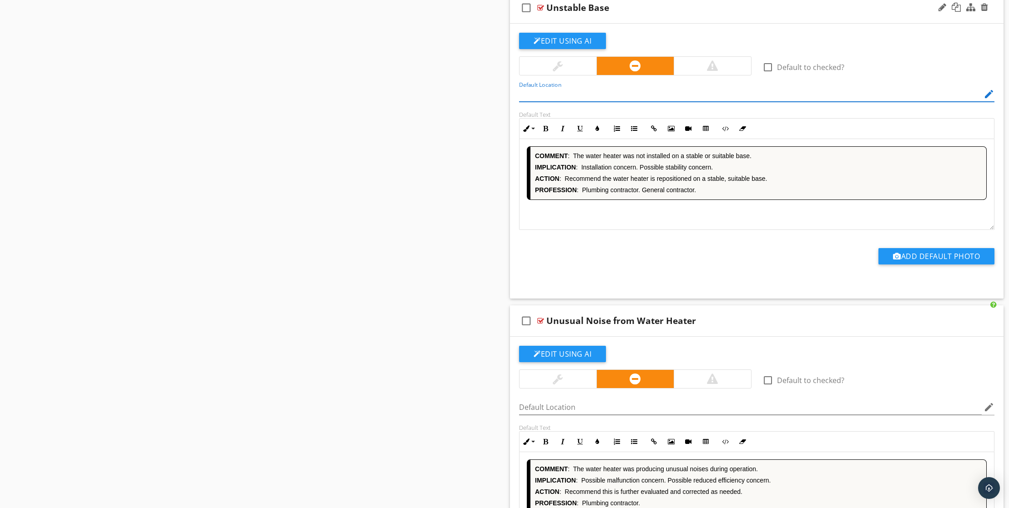
click at [645, 230] on div "COMMENT : The water heater was not installed on a stable or suitable base. IMPL…" at bounding box center [756, 184] width 474 height 91
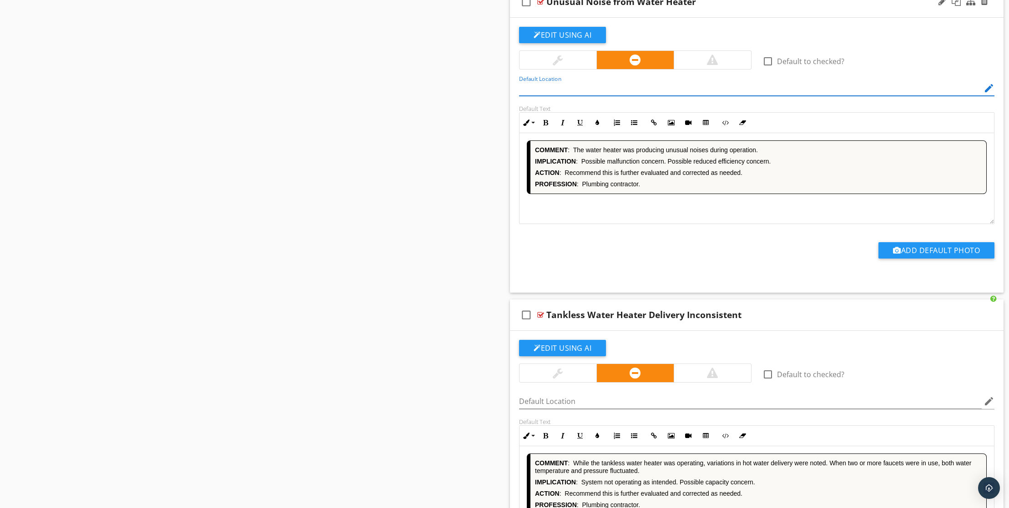
click at [649, 224] on div "COMMENT : The water heater was producing unusual noises during operation. IMPLI…" at bounding box center [756, 178] width 474 height 91
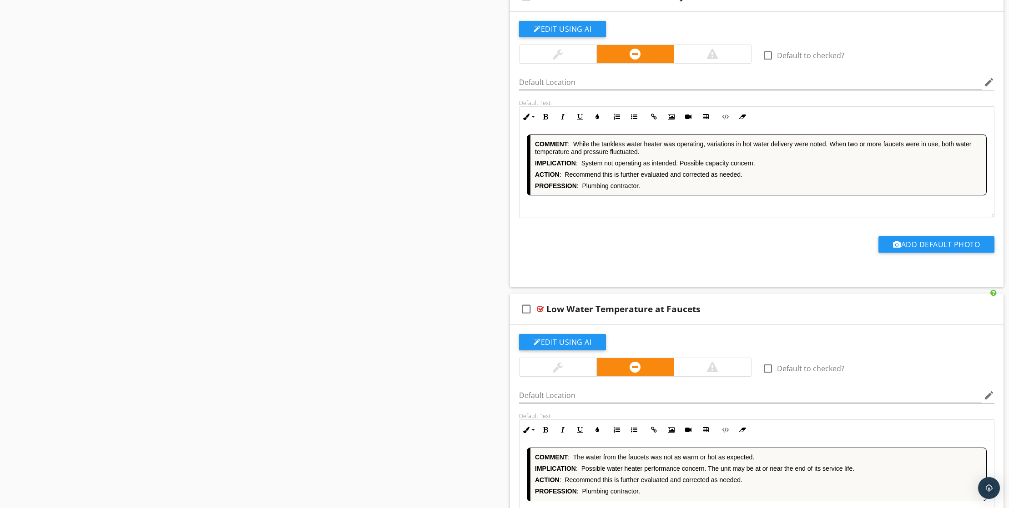
click at [653, 218] on div "COMMENT : While the tankless water heater was operating, variations in hot wate…" at bounding box center [756, 172] width 474 height 91
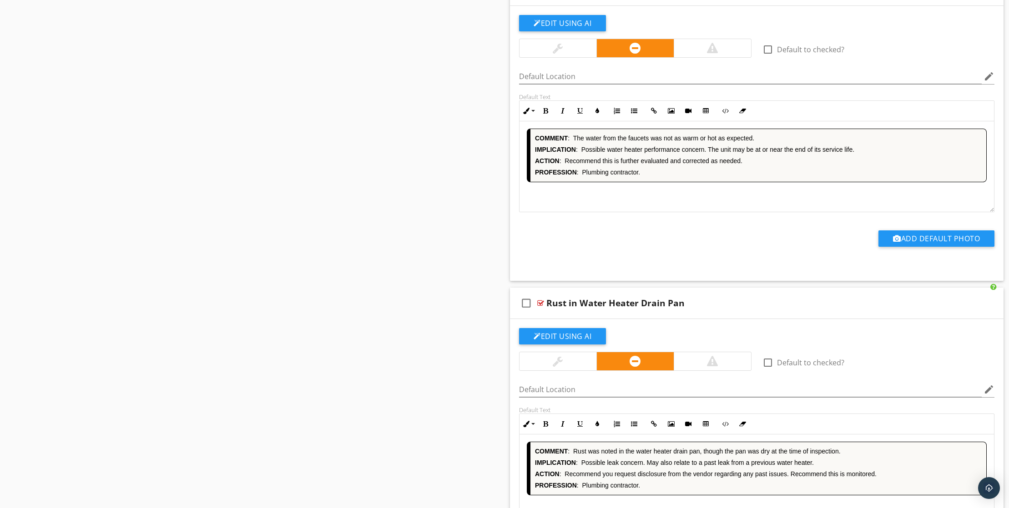
click at [645, 212] on div "COMMENT : The water from the faucets was not as warm or hot as expected. IMPLIC…" at bounding box center [756, 166] width 474 height 91
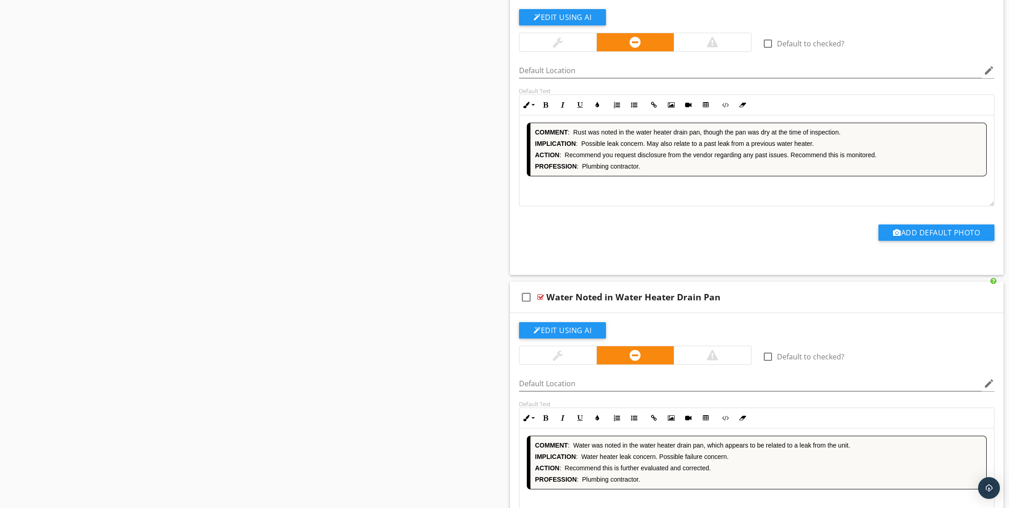
click at [663, 206] on div "COMMENT : [PERSON_NAME] was noted in the water heater drain pan, though the pan…" at bounding box center [756, 160] width 474 height 91
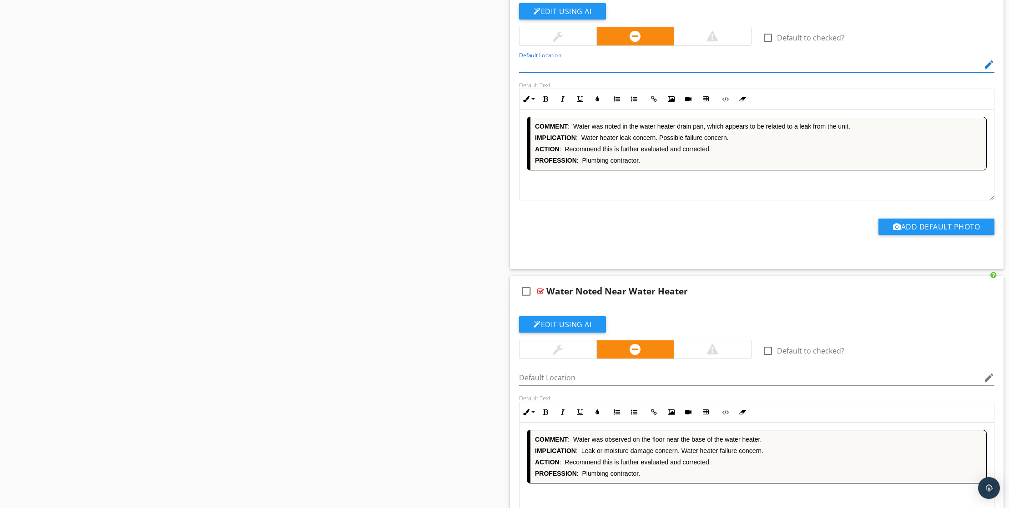
click at [654, 201] on div "COMMENT : Water was noted in the water heater drain pan, which appears to be re…" at bounding box center [756, 155] width 474 height 91
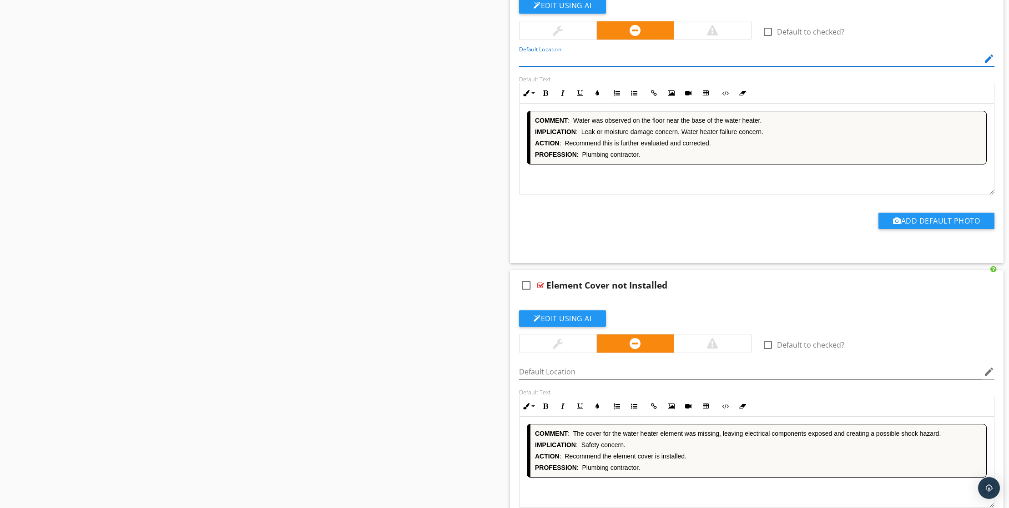
click at [675, 195] on div "COMMENT : Water was observed on the floor near the base of the water heater. IM…" at bounding box center [756, 149] width 474 height 91
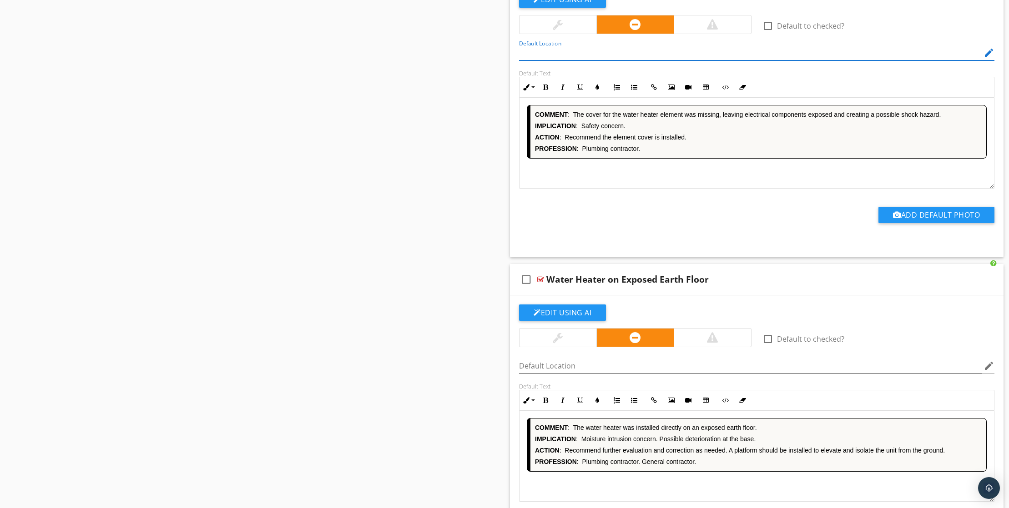
click at [654, 189] on div "COMMENT : The cover for the water heater element was missing, leaving electrica…" at bounding box center [756, 143] width 474 height 91
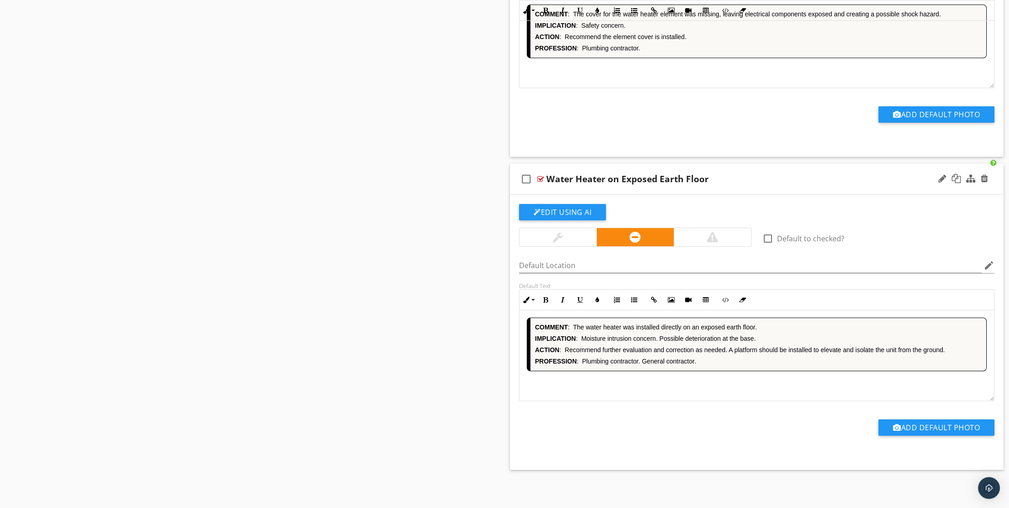
click at [644, 394] on div "COMMENT : The water heater was installed directly on an exposed earth floor. IM…" at bounding box center [756, 356] width 474 height 91
click at [647, 396] on div "COMMENT : The water heater was installed directly on an exposed earth floor. IM…" at bounding box center [756, 356] width 474 height 91
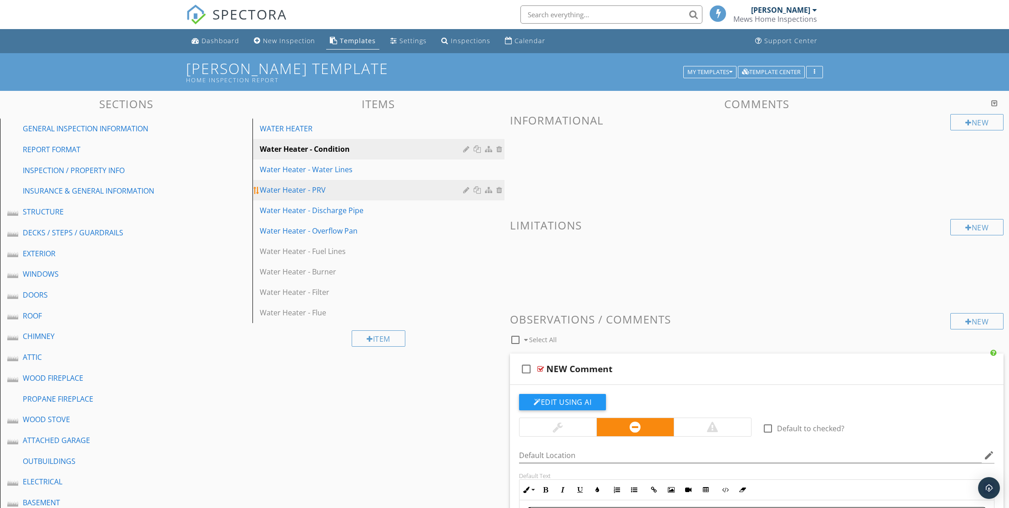
drag, startPoint x: 308, startPoint y: 182, endPoint x: 472, endPoint y: 210, distance: 166.1
click at [309, 175] on div "Water Heater - Water Lines" at bounding box center [363, 169] width 206 height 11
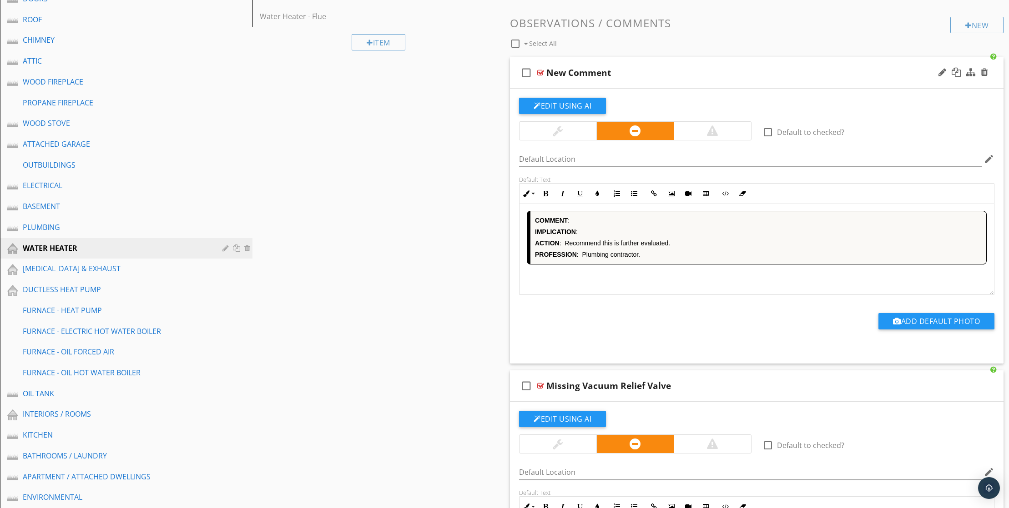
click at [695, 295] on div "COMMENT : IMPLICATION : ACTION : Recommend this is further evaluated. PROFESSIO…" at bounding box center [756, 249] width 474 height 91
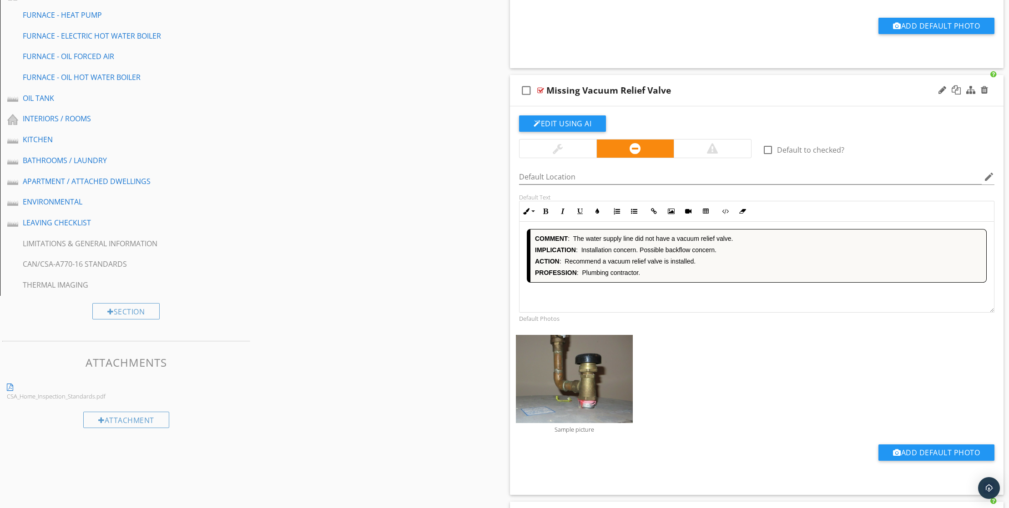
click at [676, 313] on div "COMMENT : The water supply line did not have a vacuum relief valve. IMPLICATION…" at bounding box center [756, 267] width 474 height 91
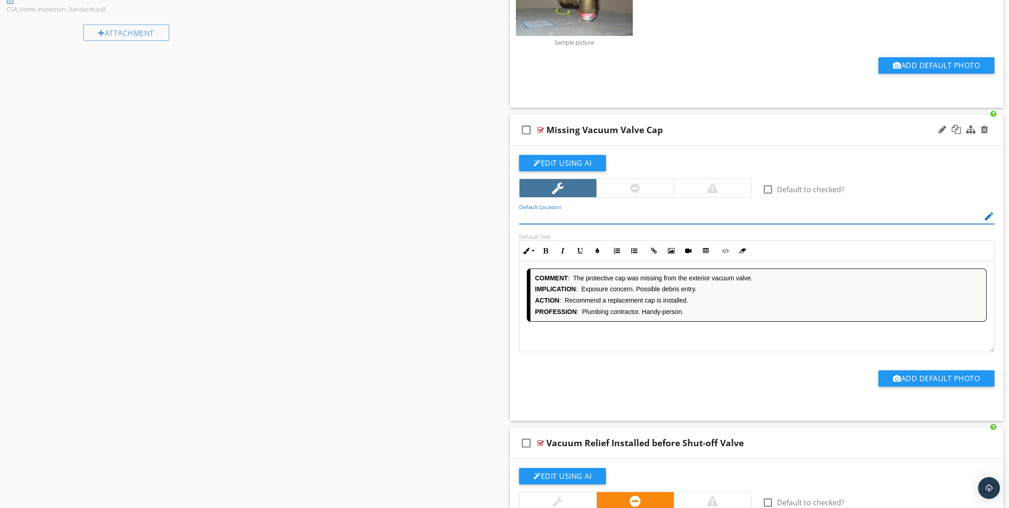
drag, startPoint x: 678, startPoint y: 380, endPoint x: 687, endPoint y: 378, distance: 8.4
click at [679, 352] on div "COMMENT : The protective cap was missing from the exterior vacuum valve. IMPLIC…" at bounding box center [756, 306] width 474 height 91
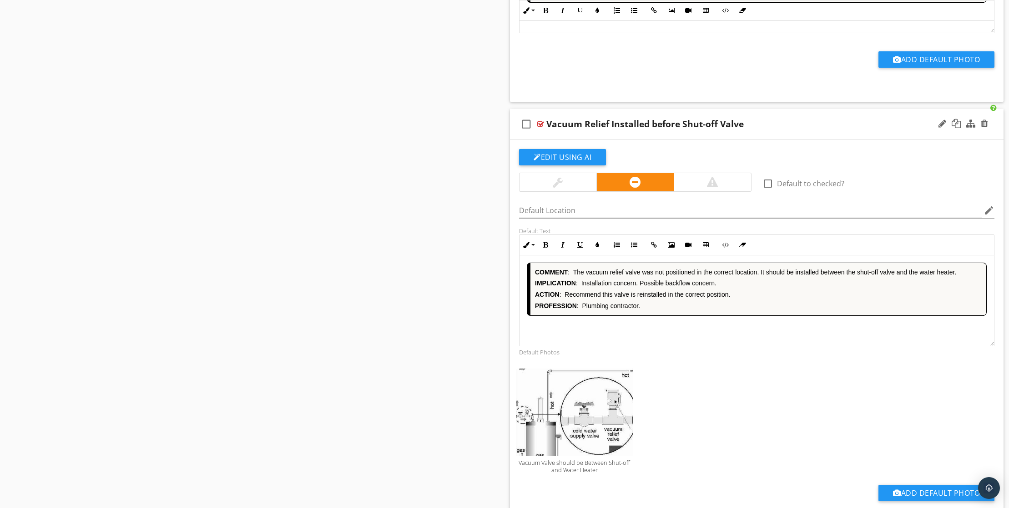
click at [695, 346] on div "COMMENT : The vacuum relief valve was not positioned in the correct location. I…" at bounding box center [756, 301] width 474 height 91
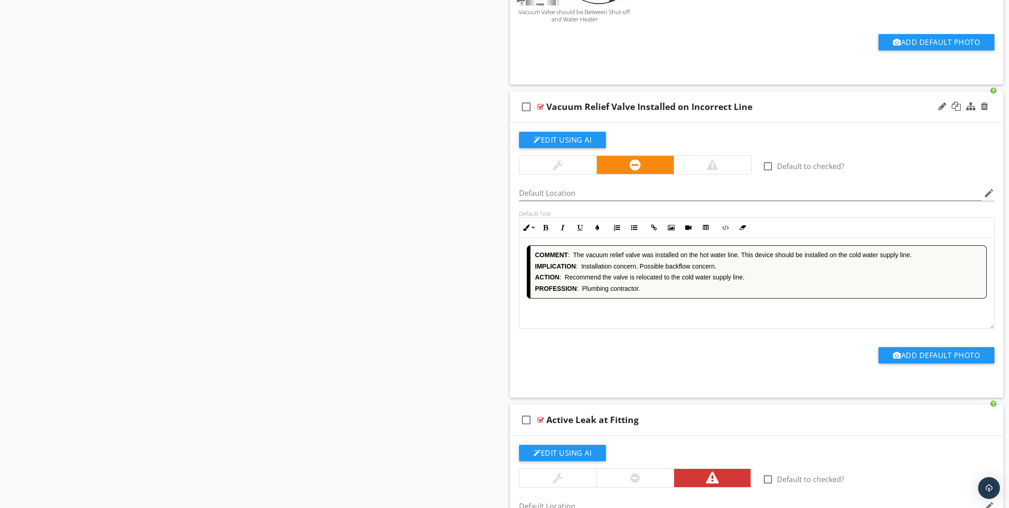
click at [683, 329] on div "COMMENT : The vacuum relief valve was installed on the hot water line. This dev…" at bounding box center [756, 283] width 474 height 91
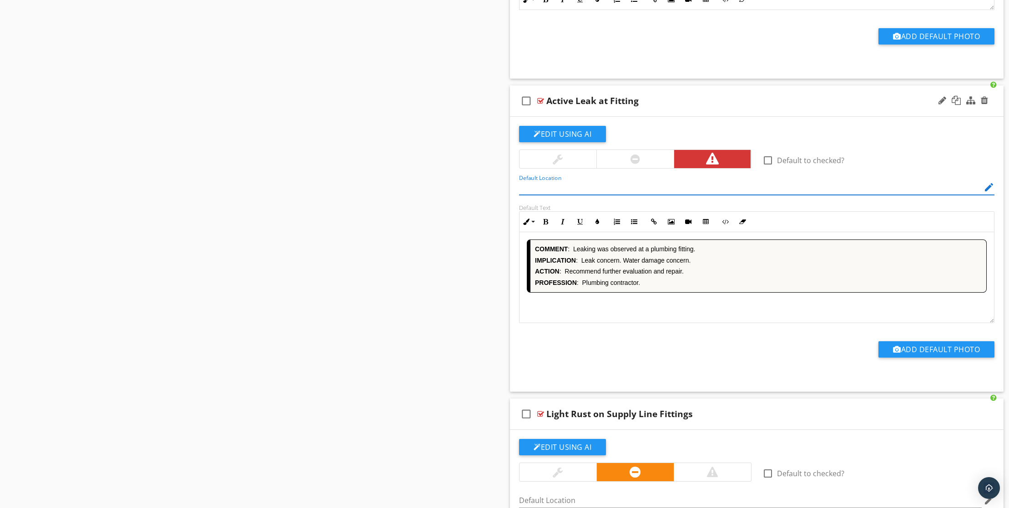
click at [673, 323] on div "COMMENT : Leaking was observed at a plumbing fitting. IMPLICATION : Leak concer…" at bounding box center [756, 277] width 474 height 91
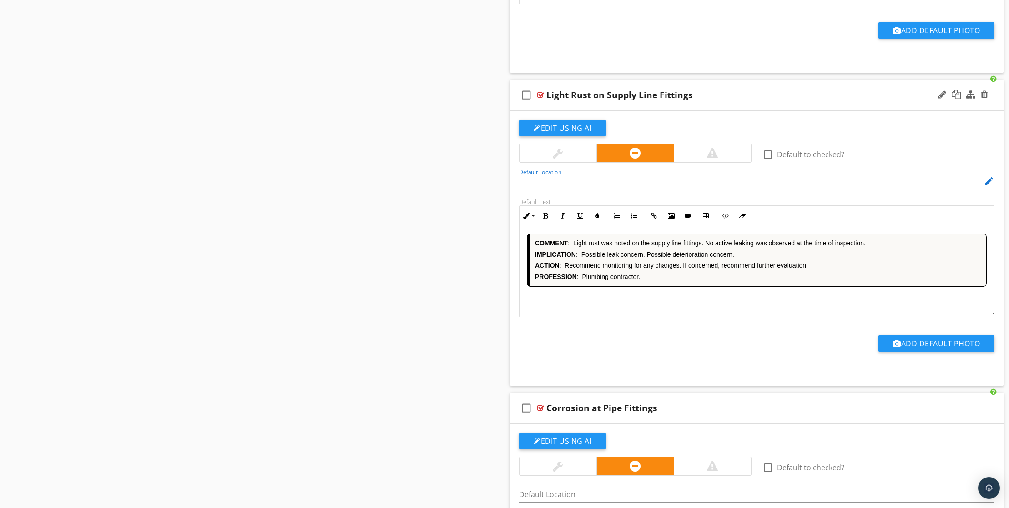
click at [668, 317] on div "COMMENT : Light rust was noted on the supply line fittings. No active leaking w…" at bounding box center [756, 271] width 474 height 91
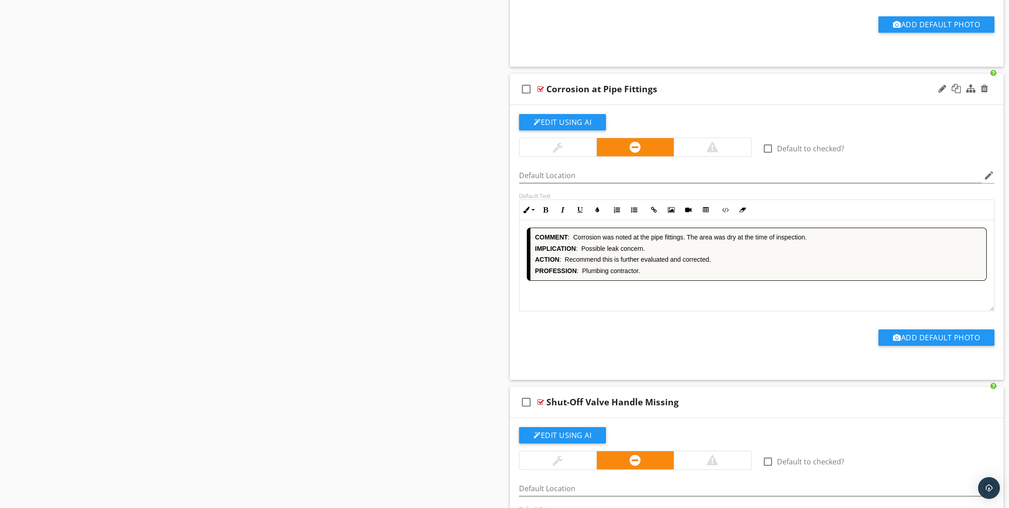
click at [677, 311] on div "COMMENT : Corrosion was noted at the pipe fittings. The area was dry at the tim…" at bounding box center [756, 266] width 474 height 91
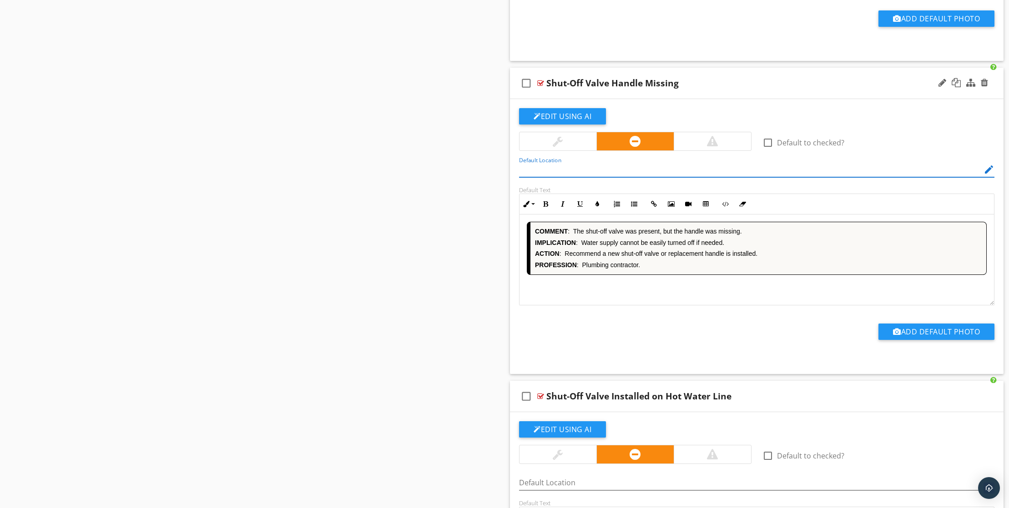
click at [650, 306] on div "COMMENT : The shut-off valve was present, but the handle was missing. IMPLICATI…" at bounding box center [756, 260] width 474 height 91
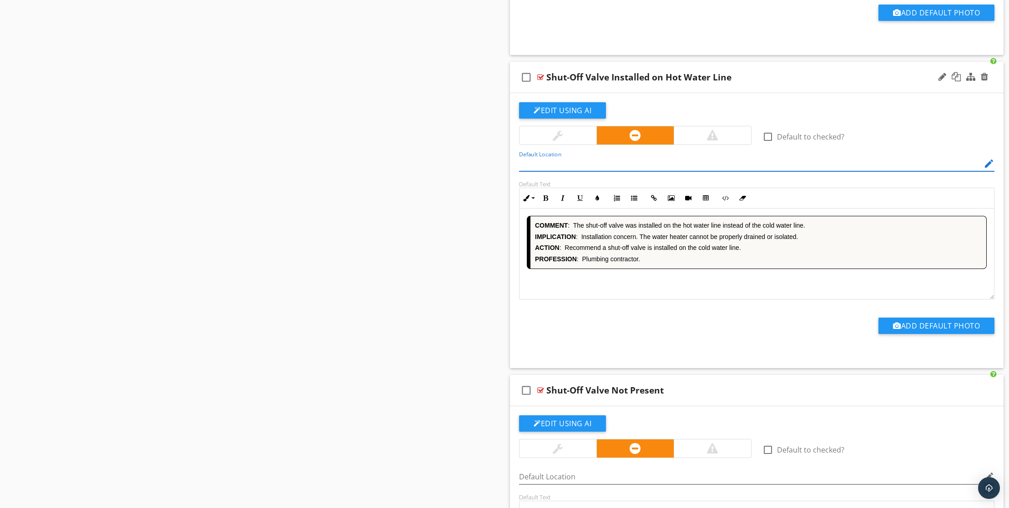
click at [658, 300] on div "COMMENT : The shut-off valve was installed on the hot water line instead of the…" at bounding box center [756, 254] width 474 height 91
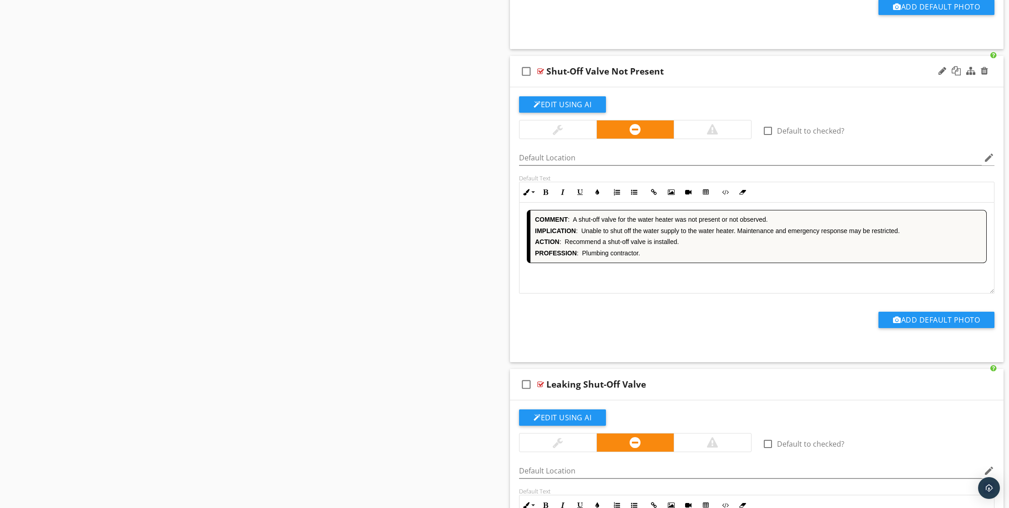
click at [663, 294] on div "COMMENT : A shut-off valve for the water heater was not present or not observed…" at bounding box center [756, 248] width 474 height 91
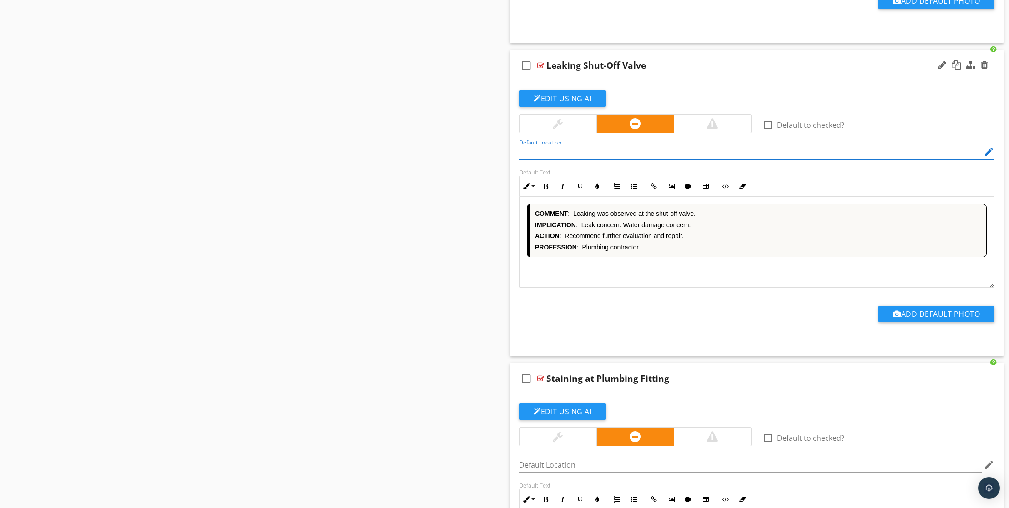
click at [664, 288] on div "COMMENT : Leaking was observed at the shut-off valve. IMPLICATION : Leak concer…" at bounding box center [756, 242] width 474 height 91
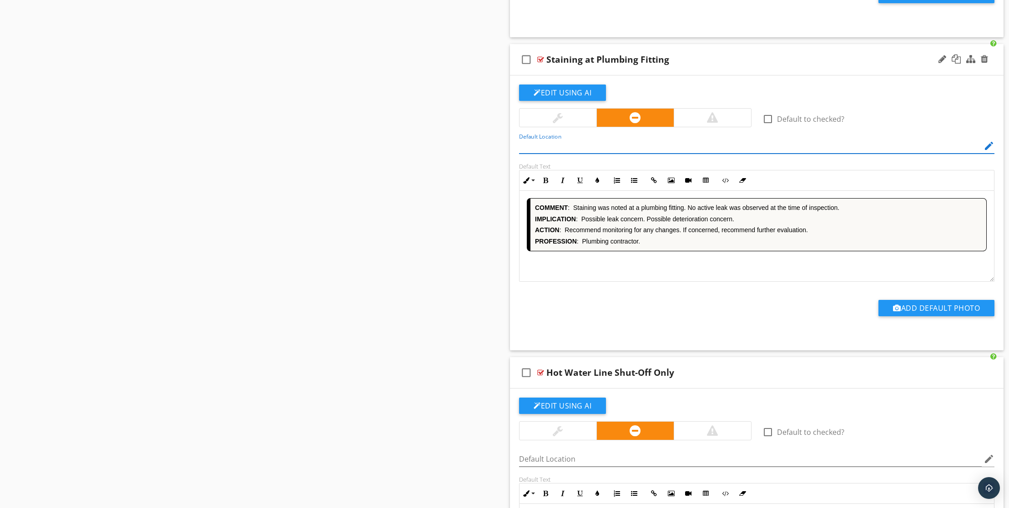
click at [652, 282] on div "COMMENT : [PERSON_NAME] was noted at a plumbing fitting. No active leak was obs…" at bounding box center [756, 236] width 474 height 91
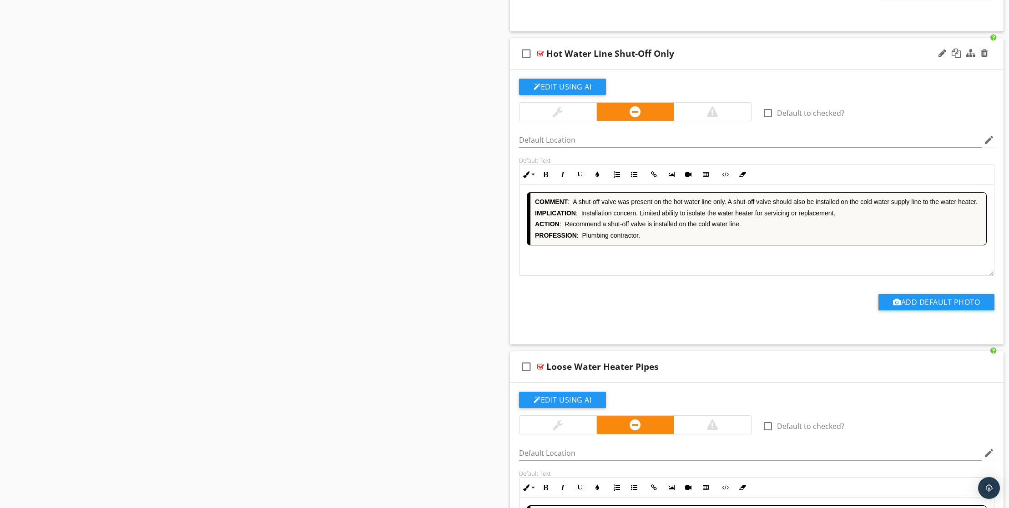
click at [667, 276] on div "COMMENT : A shut-off valve was present on the hot water line only. A shut-off v…" at bounding box center [756, 230] width 474 height 91
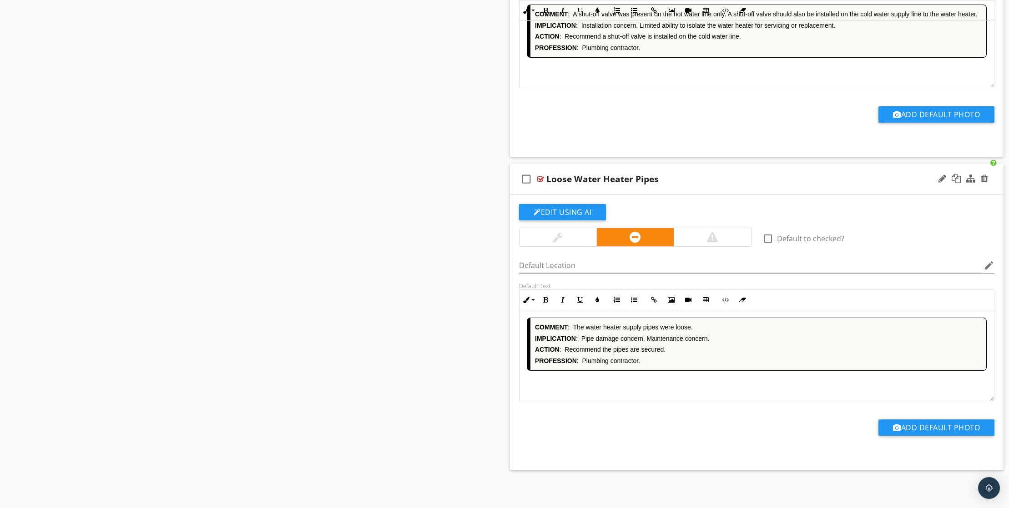
click at [660, 386] on div "COMMENT : The water heater supply pipes were loose. IMPLICATION : Pipe damage c…" at bounding box center [756, 356] width 474 height 91
click at [670, 388] on div "COMMENT : The water heater supply pipes were loose. IMPLICATION : Pipe damage c…" at bounding box center [756, 356] width 474 height 91
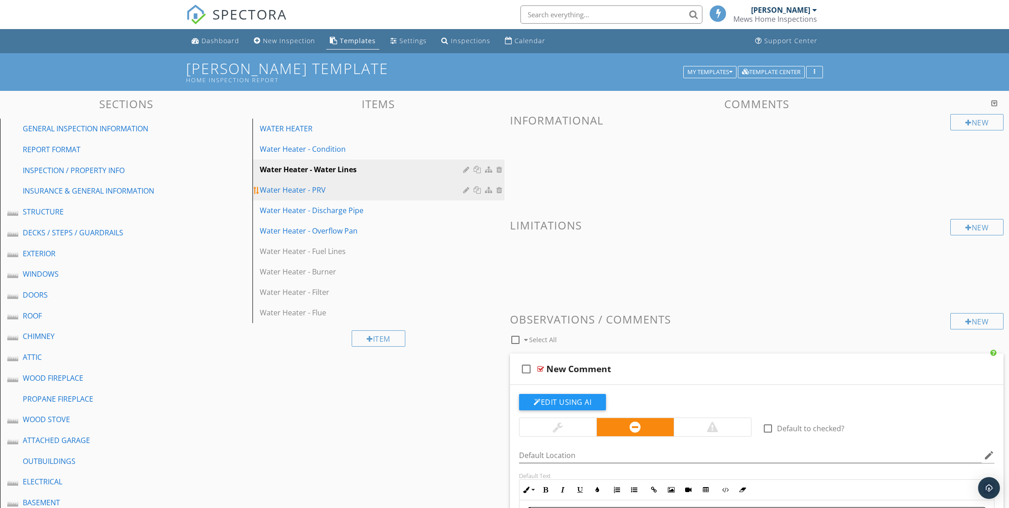
drag, startPoint x: 322, startPoint y: 198, endPoint x: 325, endPoint y: 205, distance: 6.9
click at [322, 198] on link "Water Heater - PRV" at bounding box center [380, 190] width 250 height 20
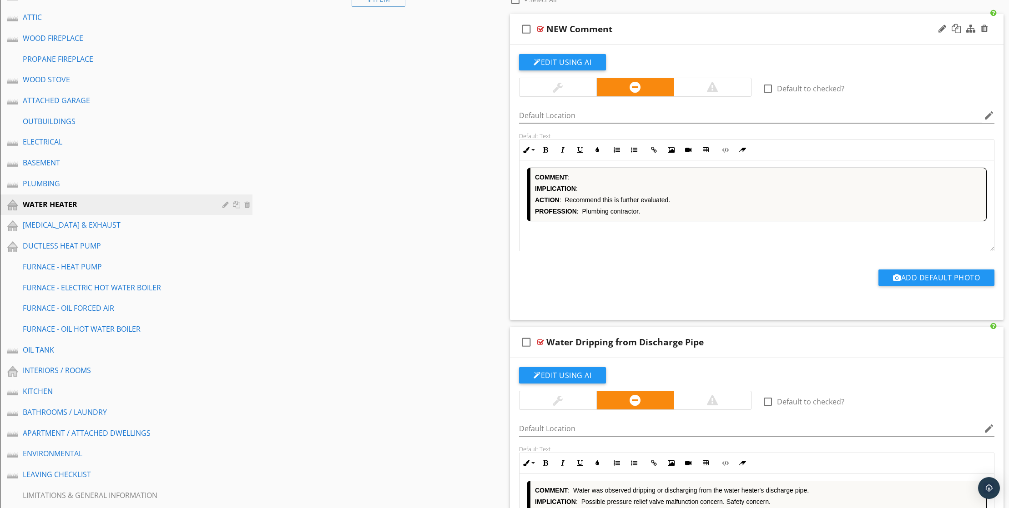
drag, startPoint x: 606, startPoint y: 270, endPoint x: 630, endPoint y: 270, distance: 24.6
click at [606, 251] on div "COMMENT : IMPLICATION : ACTION : Recommend this is further evaluated. PROFESSIO…" at bounding box center [756, 206] width 474 height 91
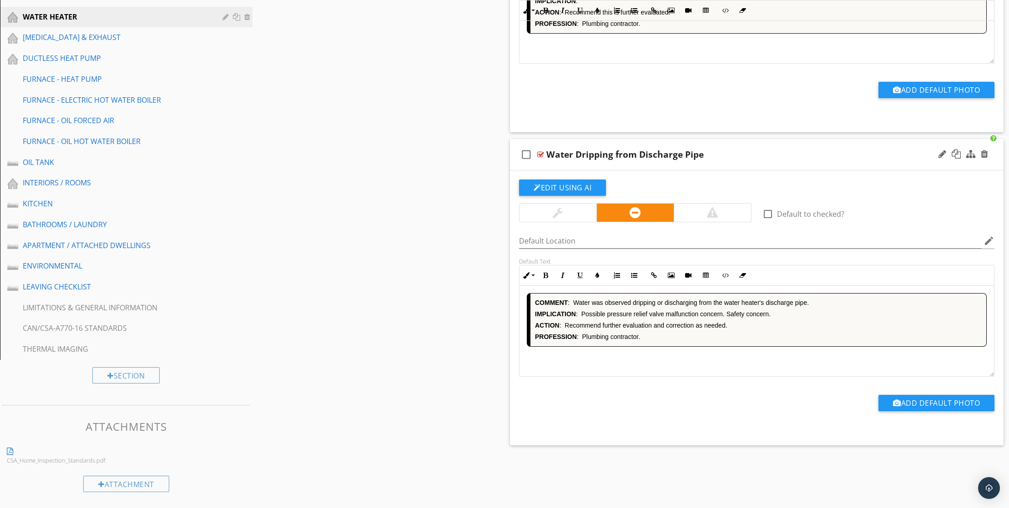
drag, startPoint x: 643, startPoint y: 349, endPoint x: 678, endPoint y: 345, distance: 35.8
click at [644, 348] on div "COMMENT : Water was observed dripping or discharging from the water heater's di…" at bounding box center [756, 331] width 474 height 91
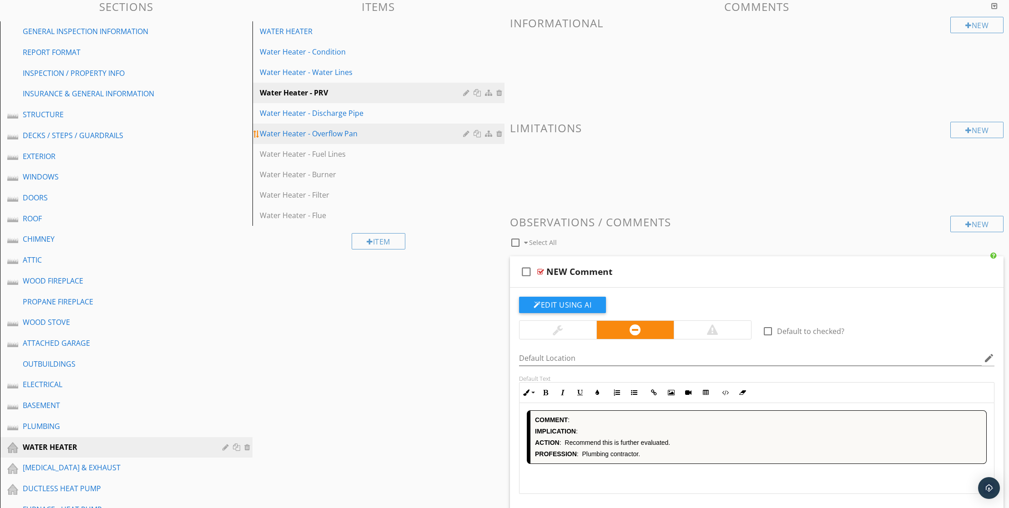
drag, startPoint x: 346, startPoint y: 130, endPoint x: 348, endPoint y: 142, distance: 12.1
click at [346, 119] on div "Water Heater - Discharge Pipe" at bounding box center [363, 113] width 206 height 11
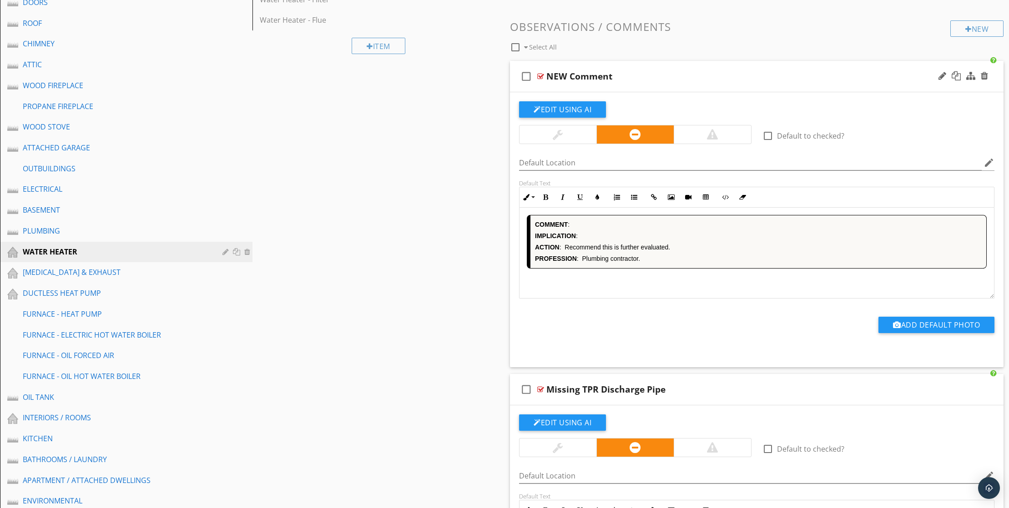
click at [614, 299] on div "COMMENT : IMPLICATION : ACTION : Recommend this is further evaluated. PROFESSIO…" at bounding box center [756, 253] width 474 height 91
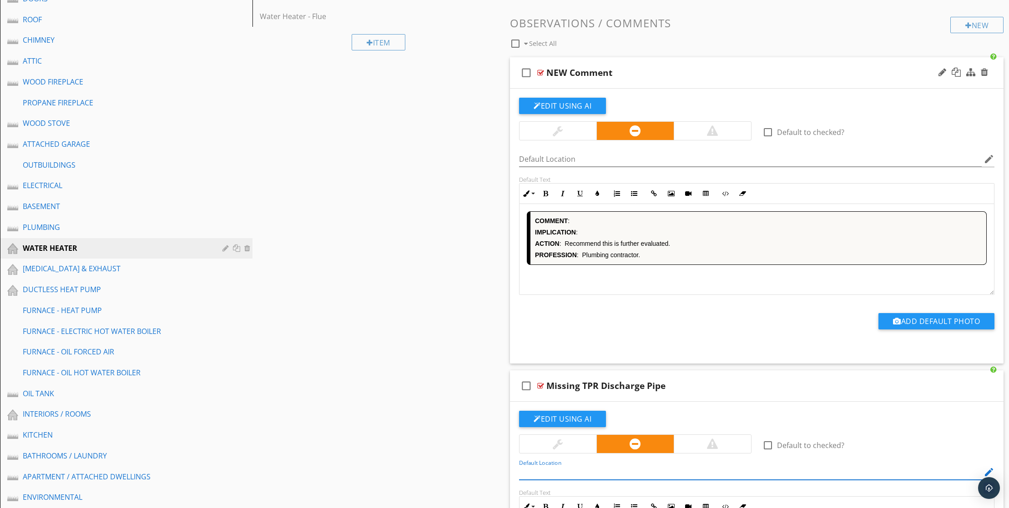
click at [639, 295] on div "COMMENT : IMPLICATION : ACTION : Recommend this is further evaluated. PROFESSIO…" at bounding box center [756, 249] width 474 height 91
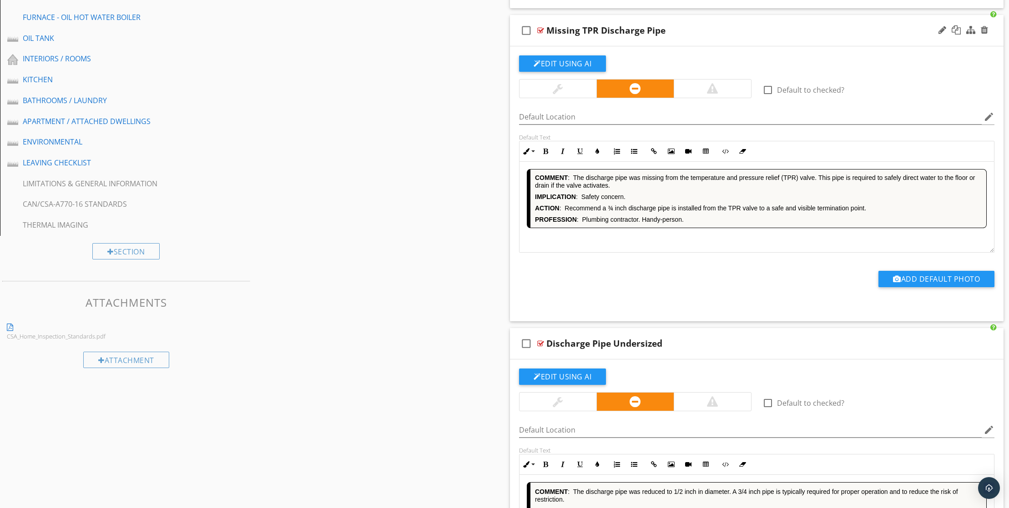
drag, startPoint x: 637, startPoint y: 282, endPoint x: 698, endPoint y: 298, distance: 63.1
click at [639, 253] on div "COMMENT : The discharge pipe was missing from the temperature and pressure reli…" at bounding box center [756, 207] width 474 height 91
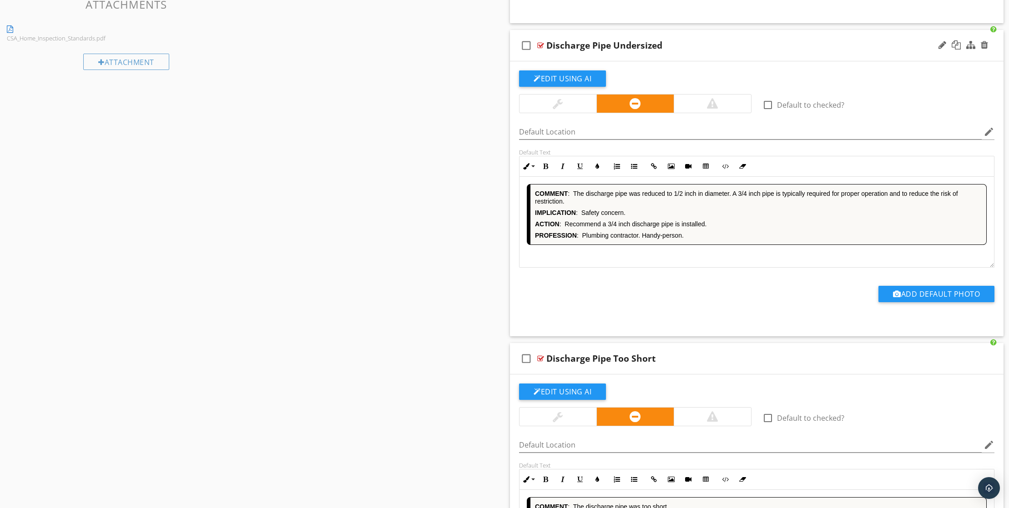
drag, startPoint x: 662, startPoint y: 304, endPoint x: 674, endPoint y: 301, distance: 12.1
click at [662, 268] on div "COMMENT : The discharge pipe was reduced to 1/2 inch in diameter. A 3/4 inch pi…" at bounding box center [756, 222] width 474 height 91
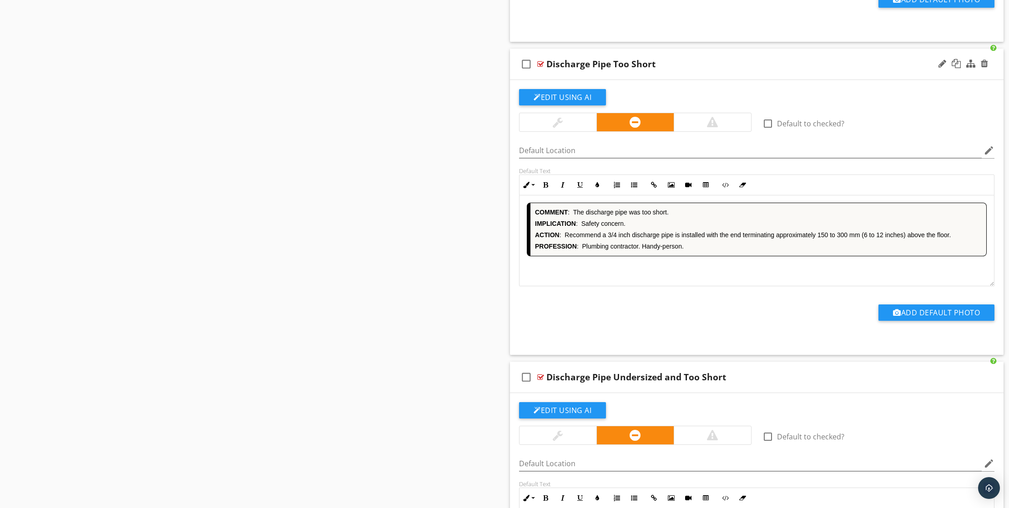
click at [656, 286] on div "COMMENT : The discharge pipe was too short. IMPLICATION : Safety concern. ACTIO…" at bounding box center [756, 241] width 474 height 91
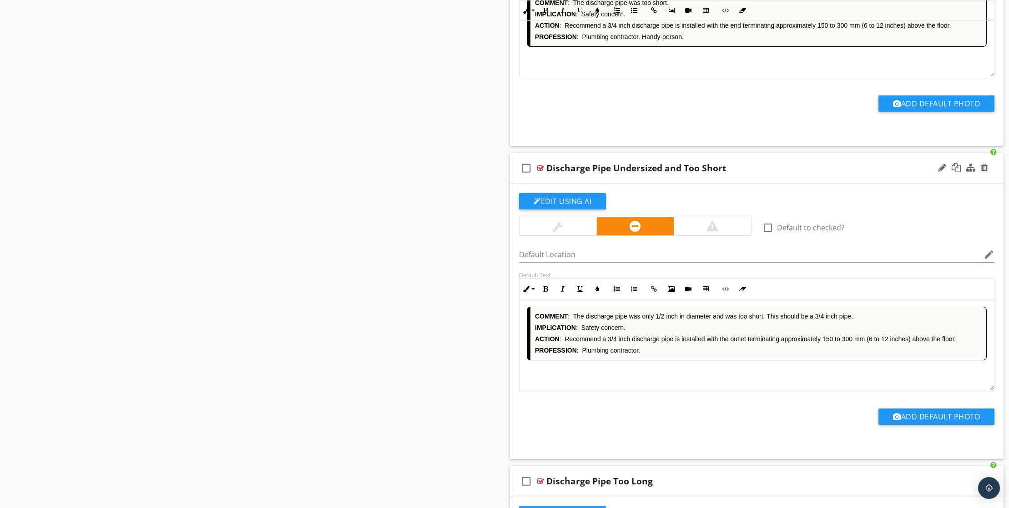
click at [708, 391] on div "COMMENT : The discharge pipe was only 1/2 inch in diameter and was too short. T…" at bounding box center [756, 345] width 474 height 91
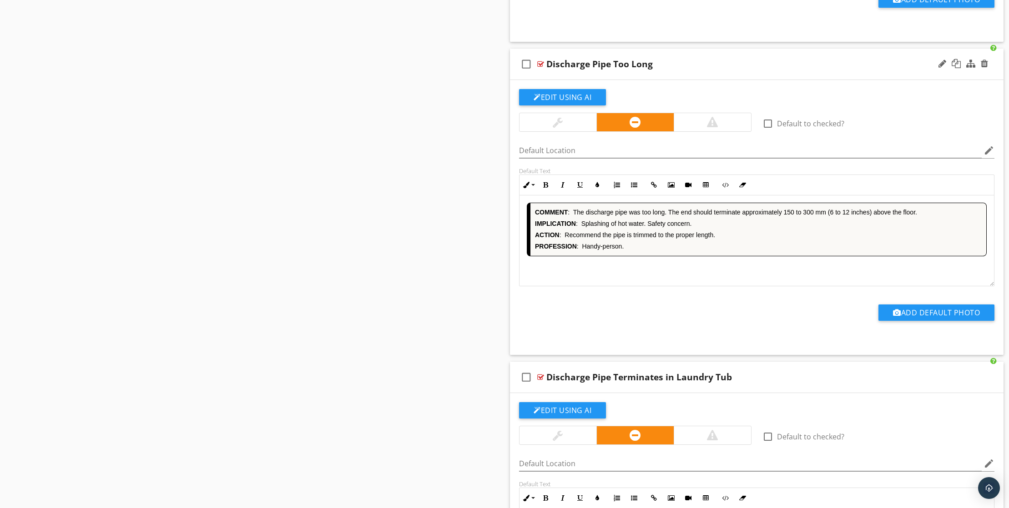
click at [643, 286] on div "COMMENT : The discharge pipe was too long. The end should terminate approximate…" at bounding box center [756, 241] width 474 height 91
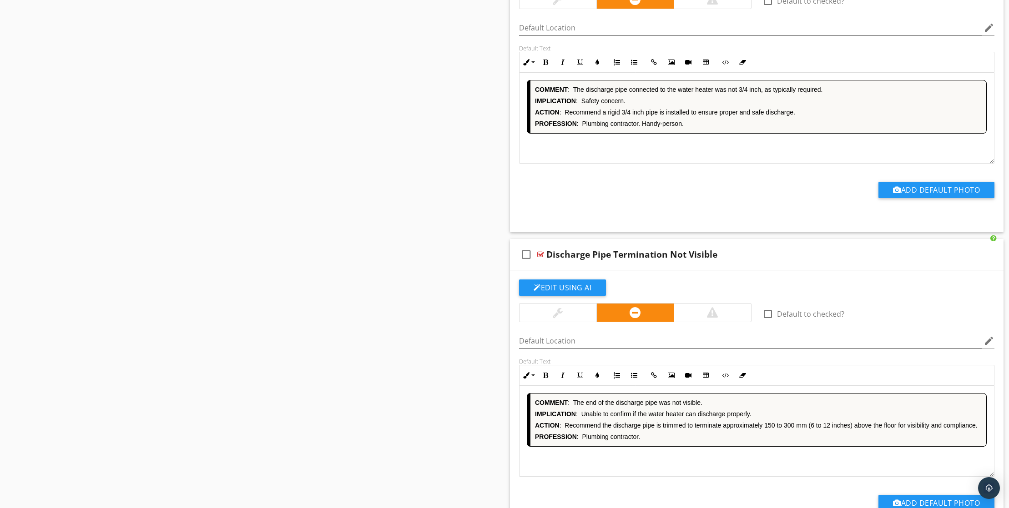
click at [647, 164] on div "COMMENT : The discharge pipe connected to the water heater was not 3/4 inch, as…" at bounding box center [756, 118] width 474 height 91
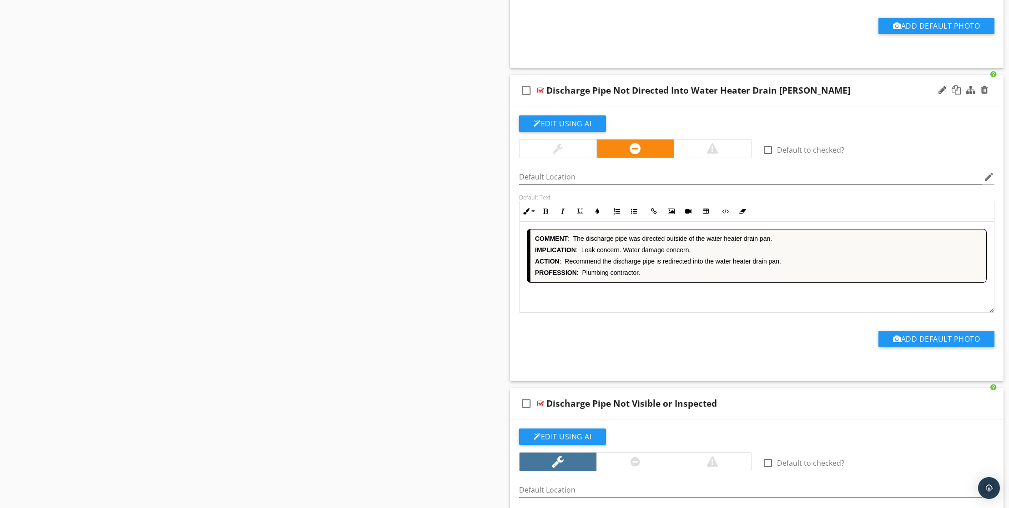
click at [641, 313] on div "COMMENT : The discharge pipe was directed outside of the water heater drain pan…" at bounding box center [756, 267] width 474 height 91
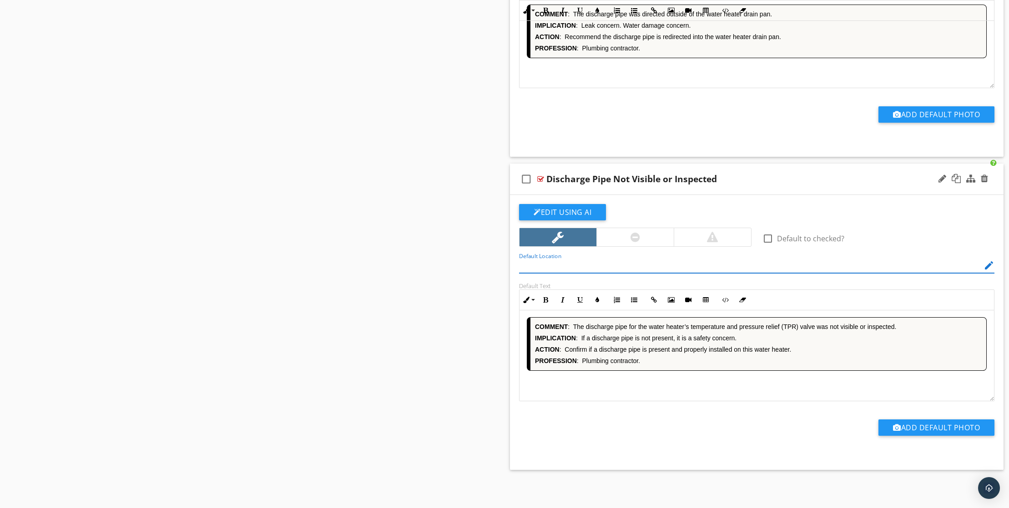
click at [647, 391] on div "COMMENT : The discharge pipe for the water heater’s temperature and pressure re…" at bounding box center [756, 355] width 474 height 91
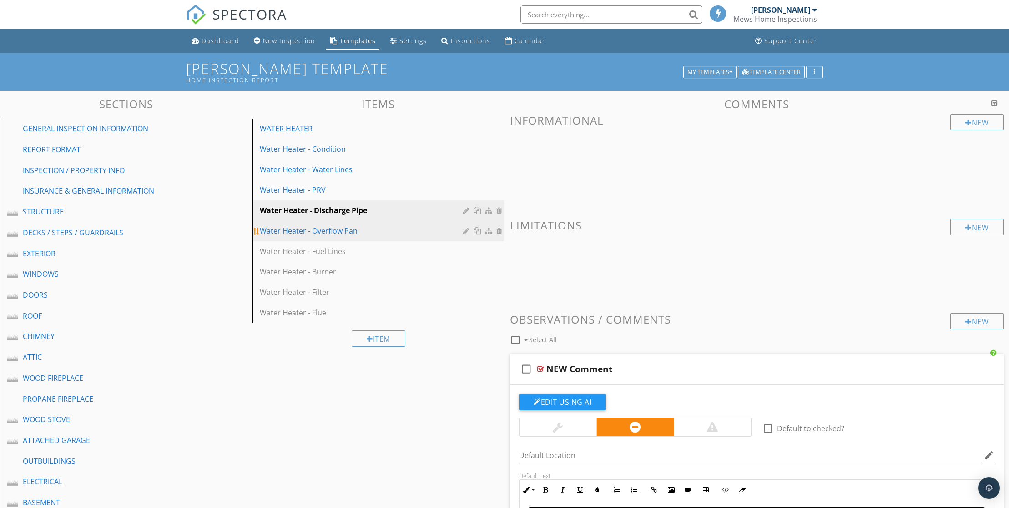
click at [355, 236] on div "Water Heater - Overflow Pan" at bounding box center [363, 231] width 206 height 11
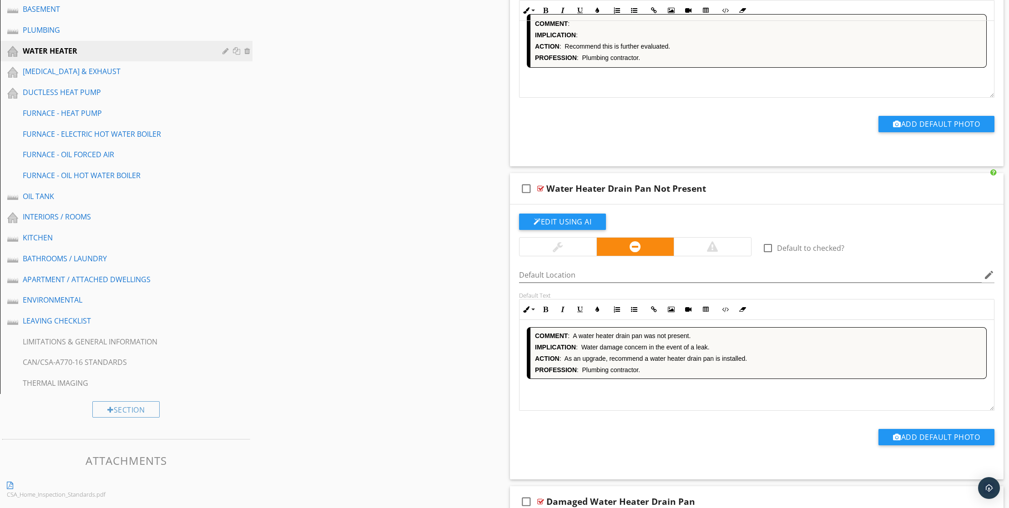
click at [636, 98] on div "COMMENT : IMPLICATION : ACTION : Recommend this is further evaluated. PROFESSIO…" at bounding box center [756, 52] width 474 height 91
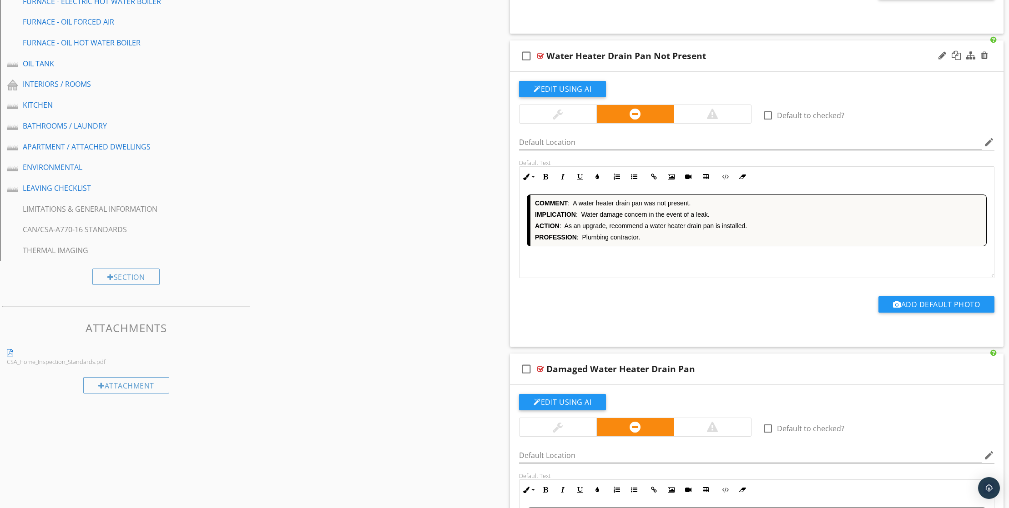
drag, startPoint x: 656, startPoint y: 296, endPoint x: 701, endPoint y: 285, distance: 47.0
click at [657, 278] on div "COMMENT : A water heater drain pan was not present. IMPLICATION : Water damage …" at bounding box center [756, 232] width 474 height 91
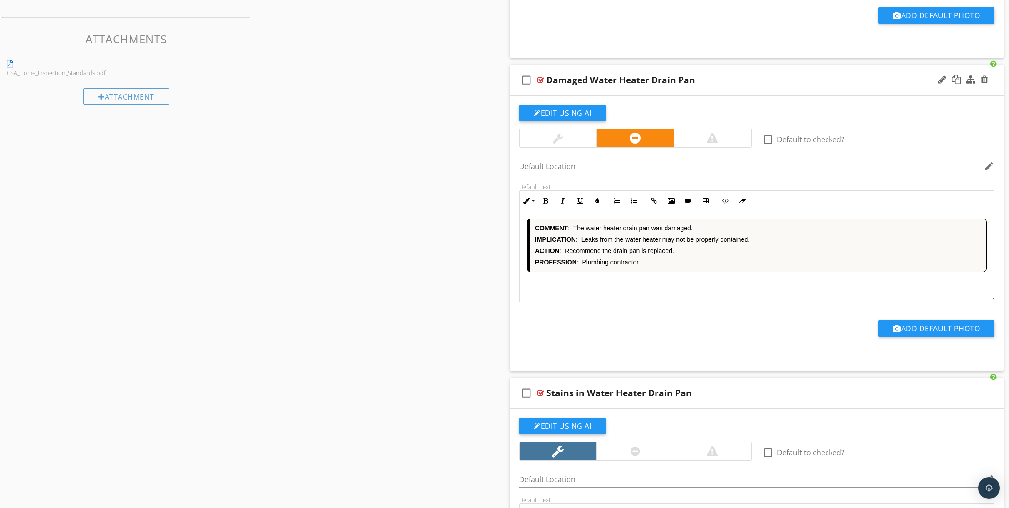
click at [656, 302] on div "COMMENT : The water heater drain pan was damaged. IMPLICATION : Leaks from the …" at bounding box center [756, 256] width 474 height 91
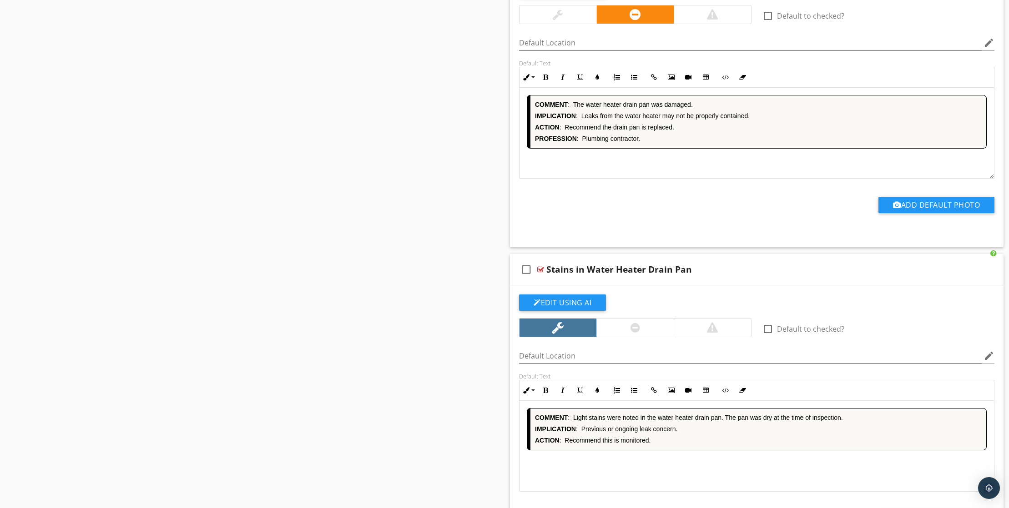
drag, startPoint x: 640, startPoint y: 205, endPoint x: 646, endPoint y: 204, distance: 5.5
click at [641, 179] on div "COMMENT : The water heater drain pan was damaged. IMPLICATION : Leaks from the …" at bounding box center [756, 133] width 474 height 91
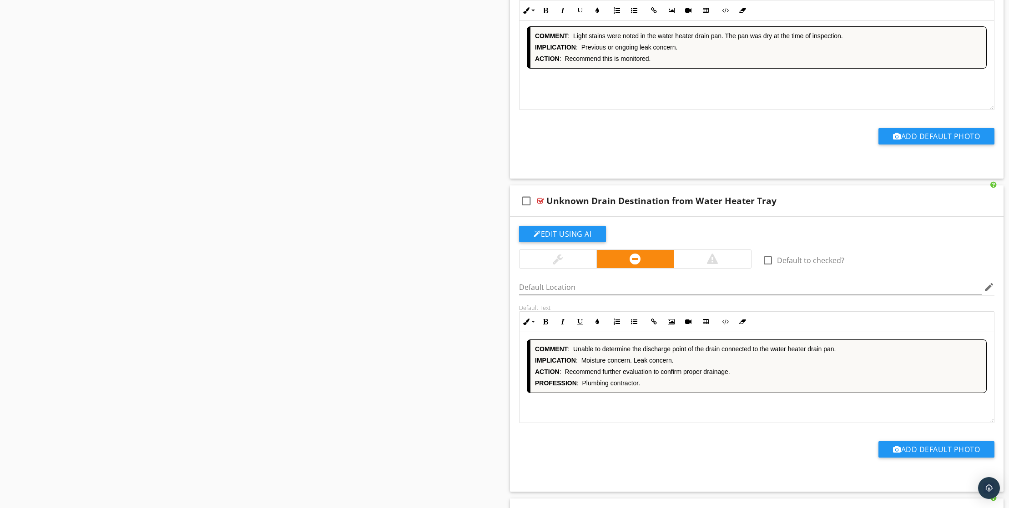
click at [630, 110] on div "COMMENT : Light stains were noted in the water heater drain pan. The pan was dr…" at bounding box center [756, 64] width 474 height 91
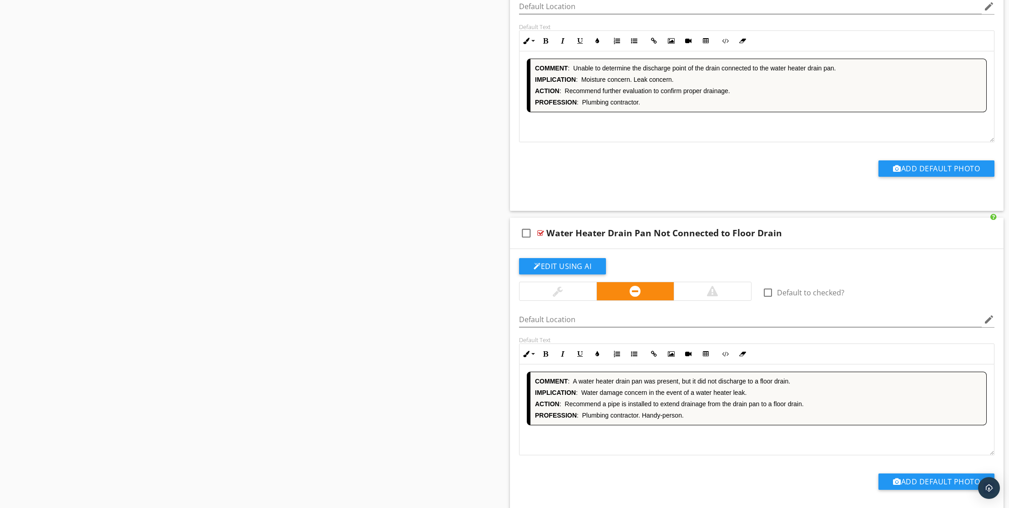
click at [687, 142] on div "COMMENT : Unable to determine the discharge point of the drain connected to the…" at bounding box center [756, 96] width 474 height 91
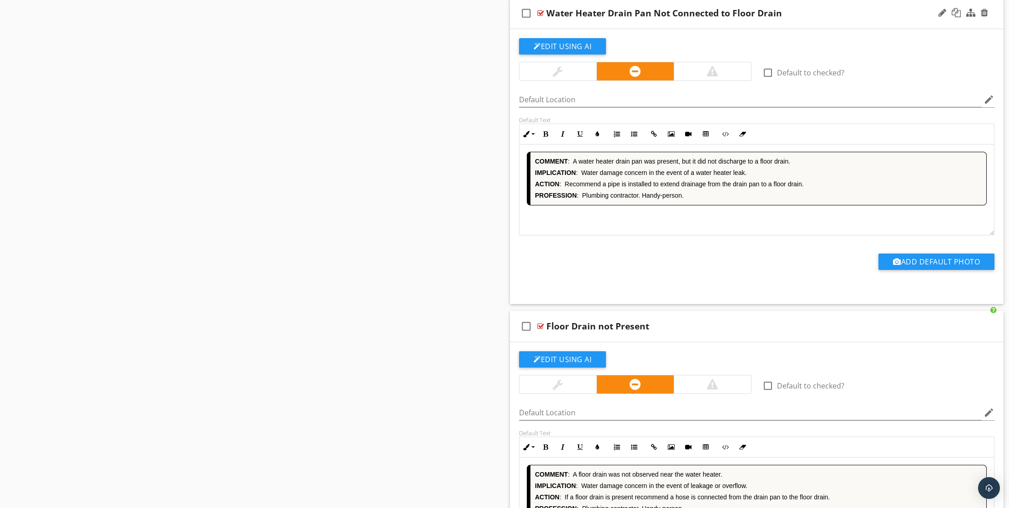
click at [701, 236] on div "COMMENT : A water heater drain pan was present, but it did not discharge to a f…" at bounding box center [756, 190] width 474 height 91
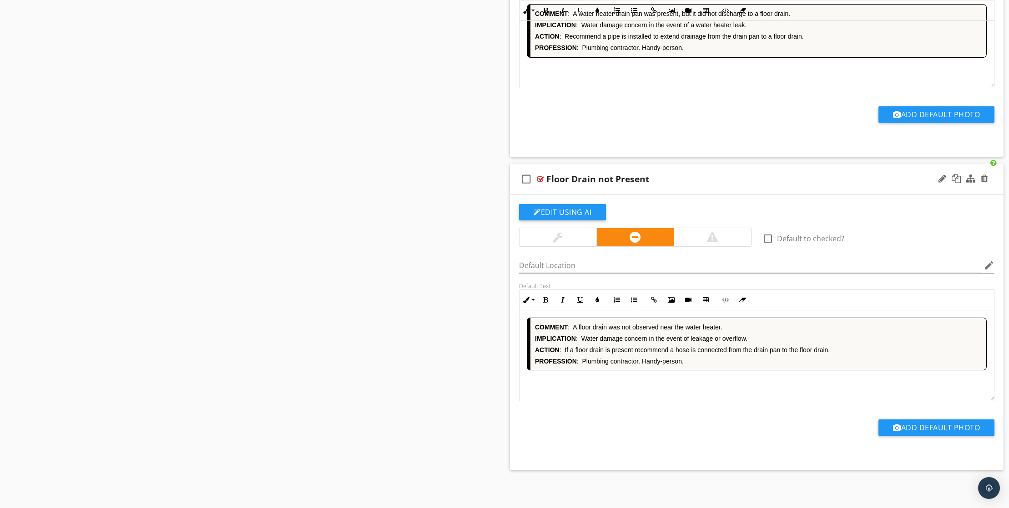
click at [673, 382] on div "COMMENT : A floor drain was not observed near the water heater. IMPLICATION : W…" at bounding box center [756, 356] width 474 height 91
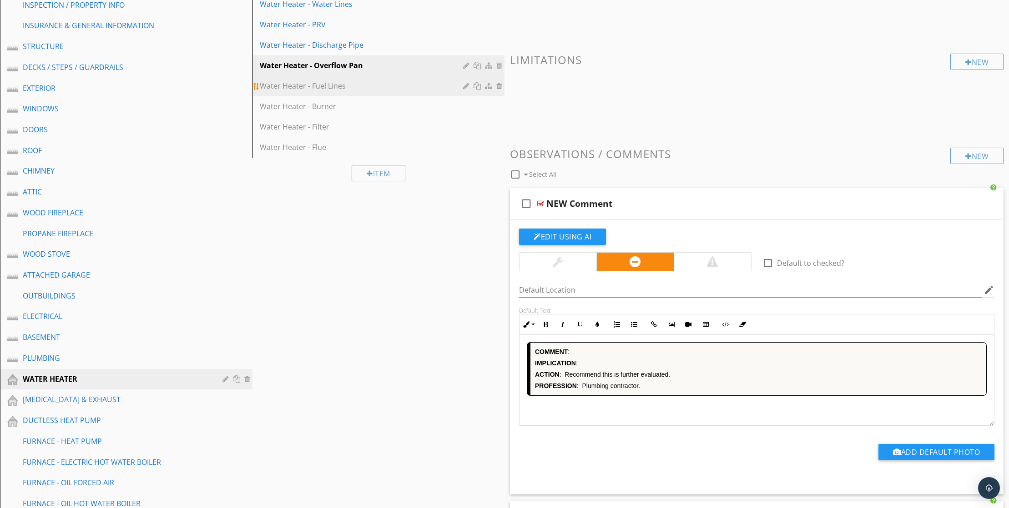
click at [339, 91] on div "Water Heater - Fuel Lines" at bounding box center [363, 85] width 206 height 11
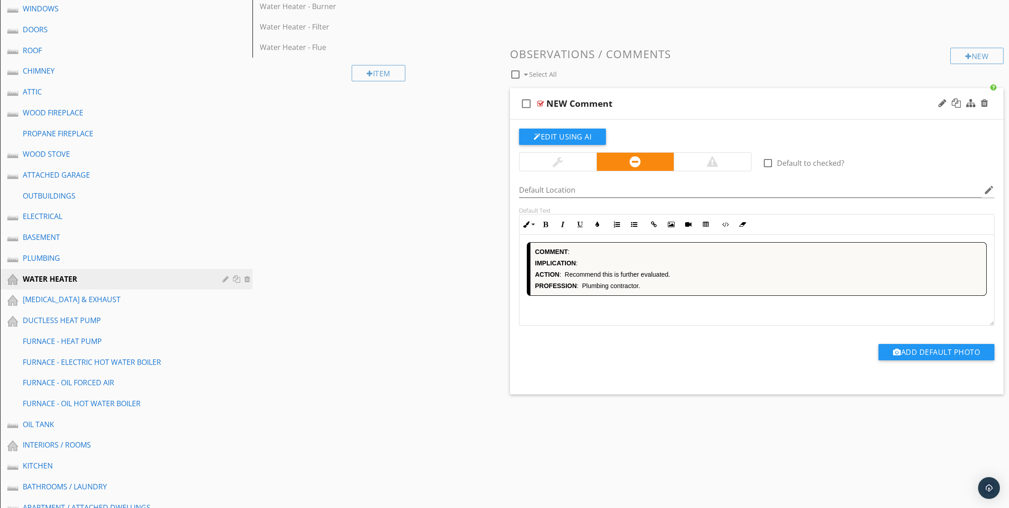
drag, startPoint x: 582, startPoint y: 346, endPoint x: 639, endPoint y: 332, distance: 58.9
click at [582, 326] on div "COMMENT : IMPLICATION : ACTION : Recommend this is further evaluated. PROFESSIO…" at bounding box center [756, 280] width 474 height 91
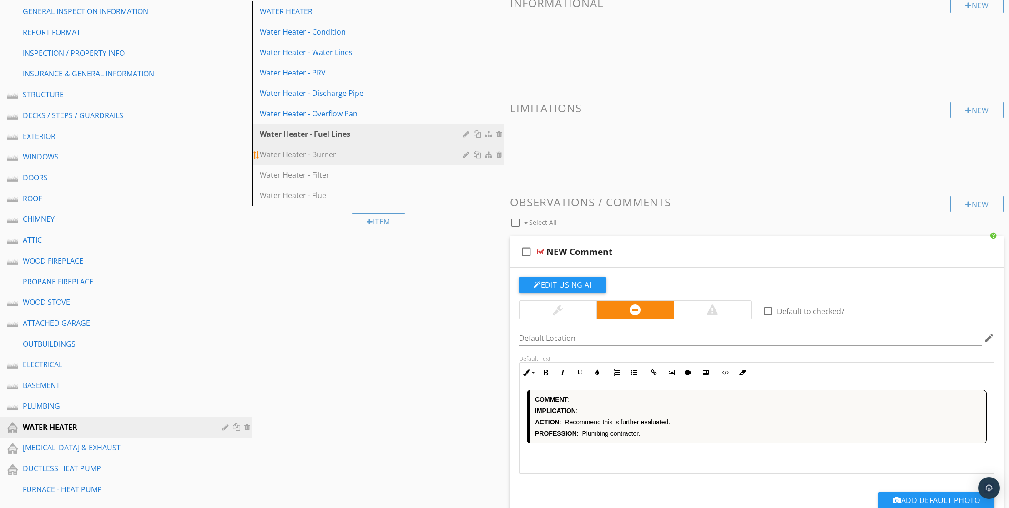
click at [356, 160] on div "Water Heater - Burner" at bounding box center [363, 154] width 206 height 11
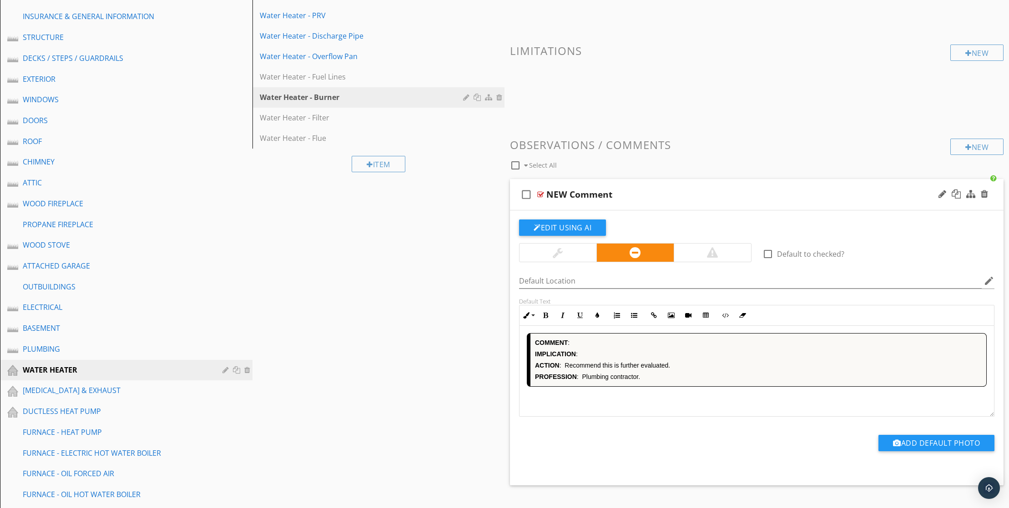
click at [652, 417] on div "COMMENT : IMPLICATION : ACTION : Recommend this is further evaluated. PROFESSIO…" at bounding box center [756, 371] width 474 height 91
click at [323, 123] on div "Water Heater - Filter" at bounding box center [363, 117] width 206 height 11
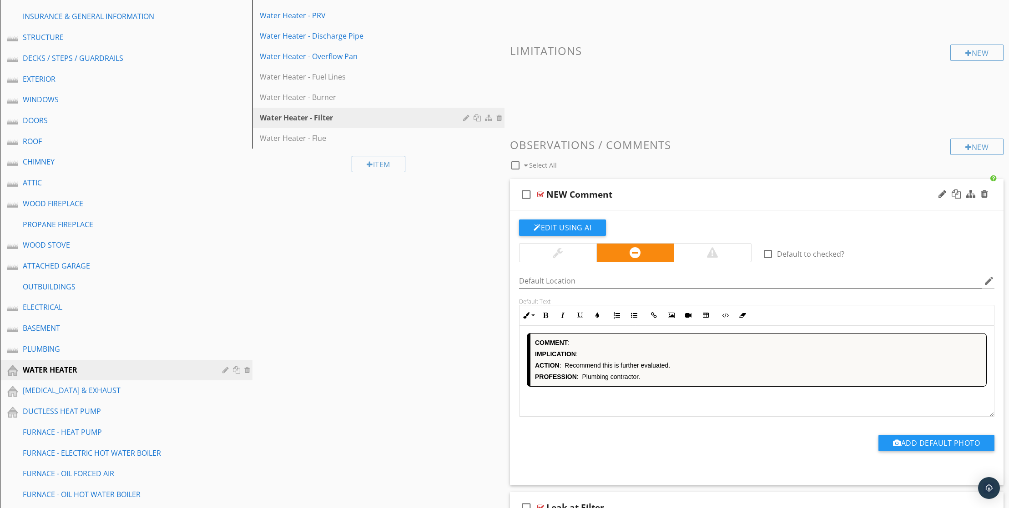
click at [637, 417] on div "COMMENT : IMPLICATION : ACTION : Recommend this is further evaluated. PROFESSIO…" at bounding box center [756, 371] width 474 height 91
click at [326, 144] on div "Water Heater - Flue" at bounding box center [363, 138] width 206 height 11
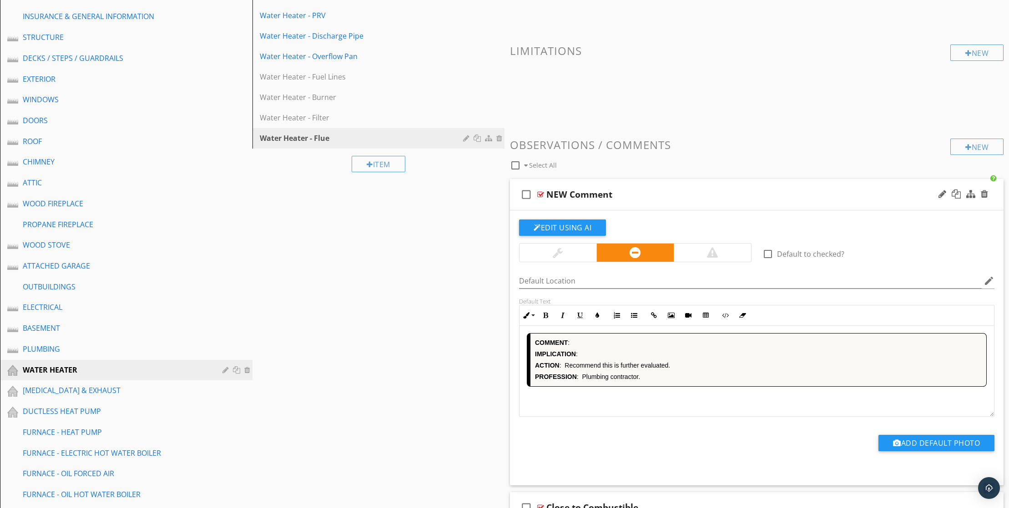
click at [646, 417] on div "COMMENT : IMPLICATION : ACTION : Recommend this is further evaluated. PROFESSIO…" at bounding box center [756, 371] width 474 height 91
click at [225, 374] on div at bounding box center [226, 369] width 9 height 7
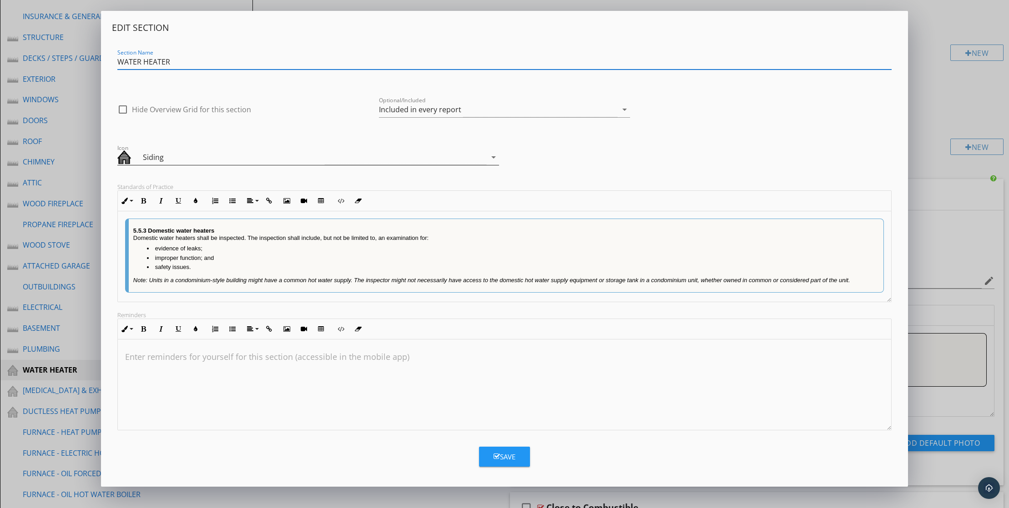
click at [162, 161] on div "Siding" at bounding box center [234, 157] width 182 height 11
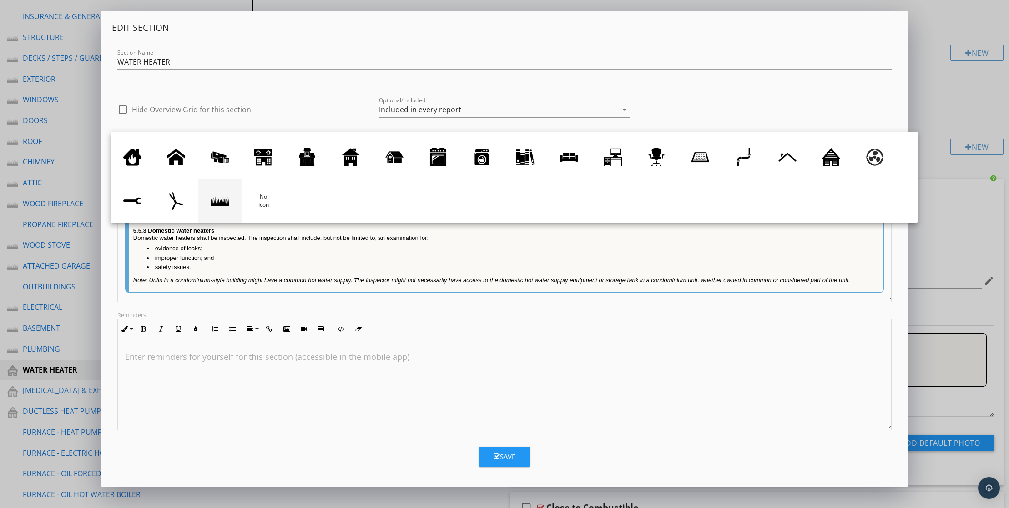
scroll to position [40, 0]
click at [221, 196] on div at bounding box center [220, 201] width 18 height 18
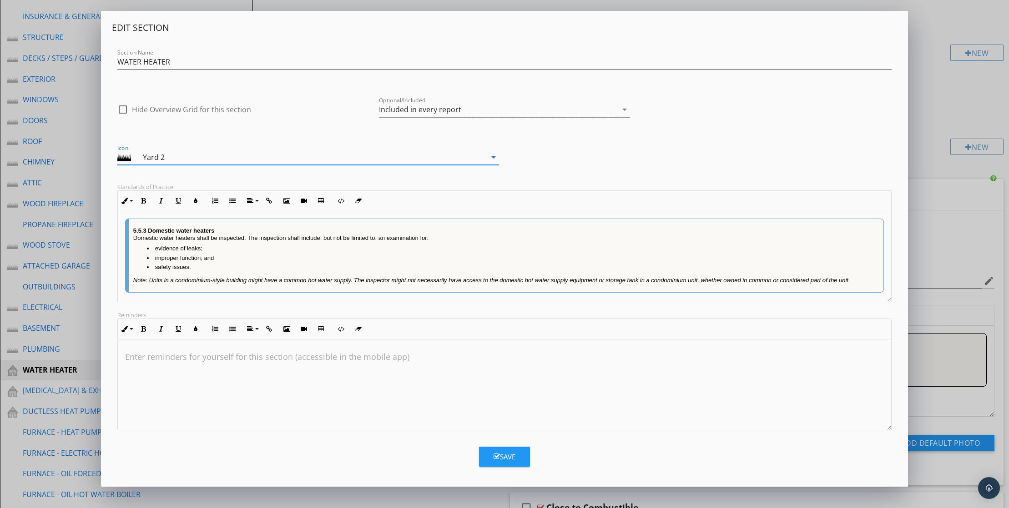
drag, startPoint x: 499, startPoint y: 467, endPoint x: 500, endPoint y: 459, distance: 8.2
click at [499, 462] on div "Save" at bounding box center [504, 457] width 22 height 10
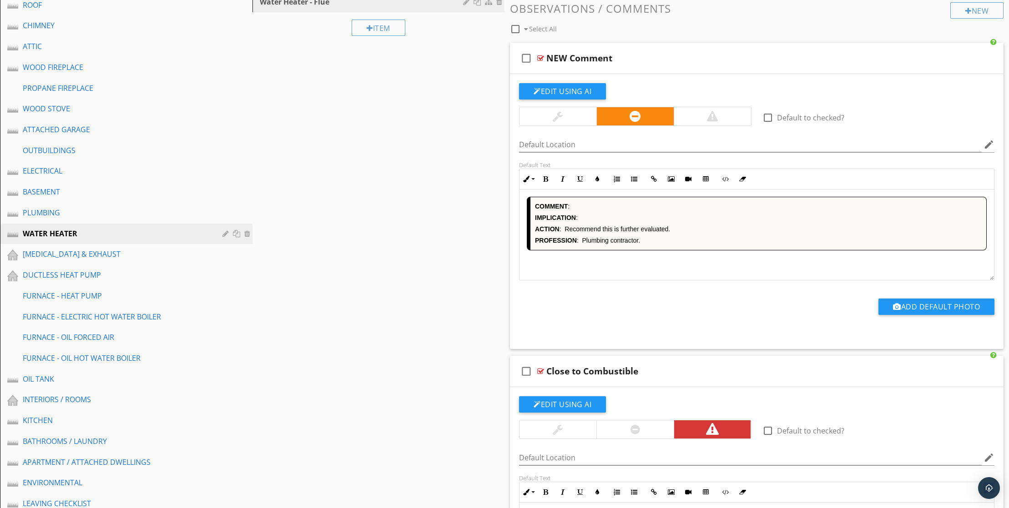
scroll to position [316, 0]
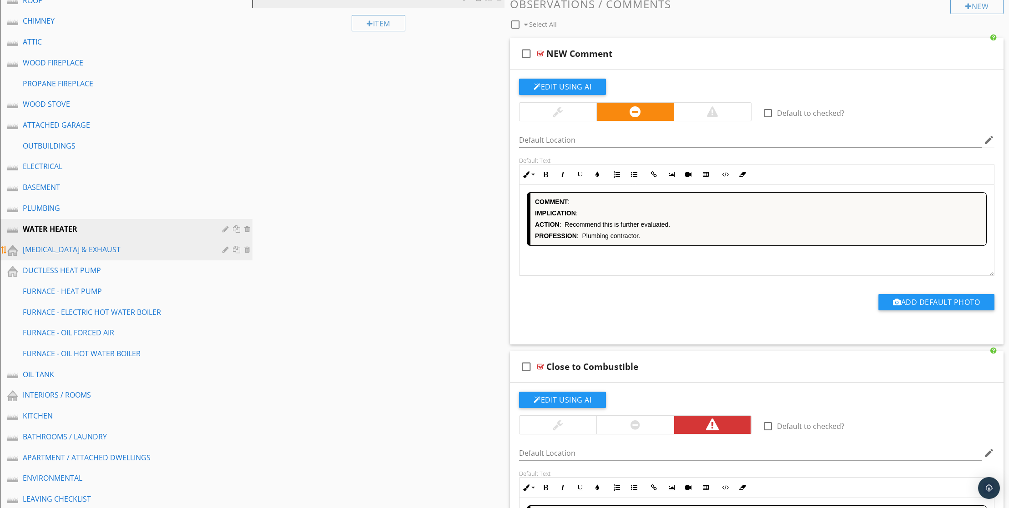
click at [87, 255] on div "[MEDICAL_DATA] & EXHAUST" at bounding box center [116, 249] width 186 height 11
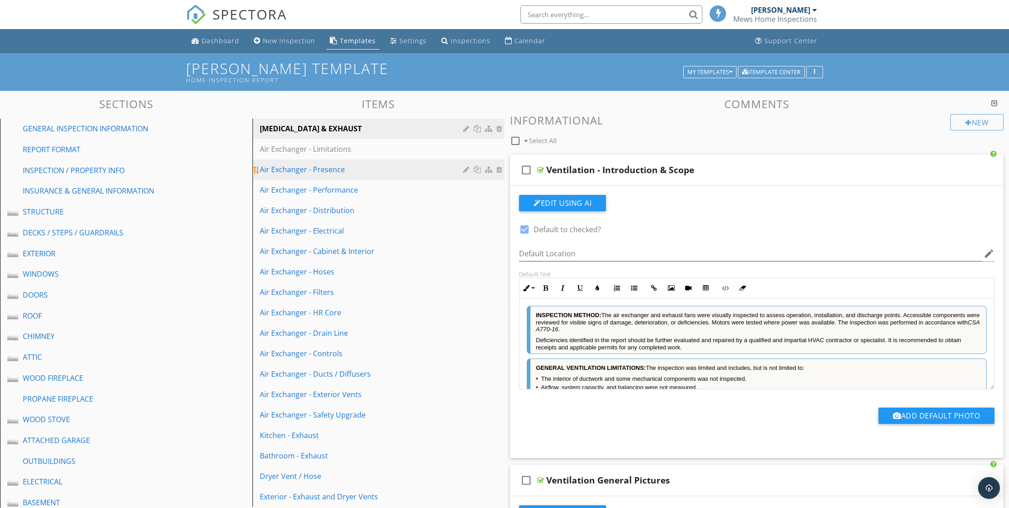
scroll to position [0, 0]
click at [354, 175] on div "Air Exchanger - Presence" at bounding box center [363, 169] width 206 height 11
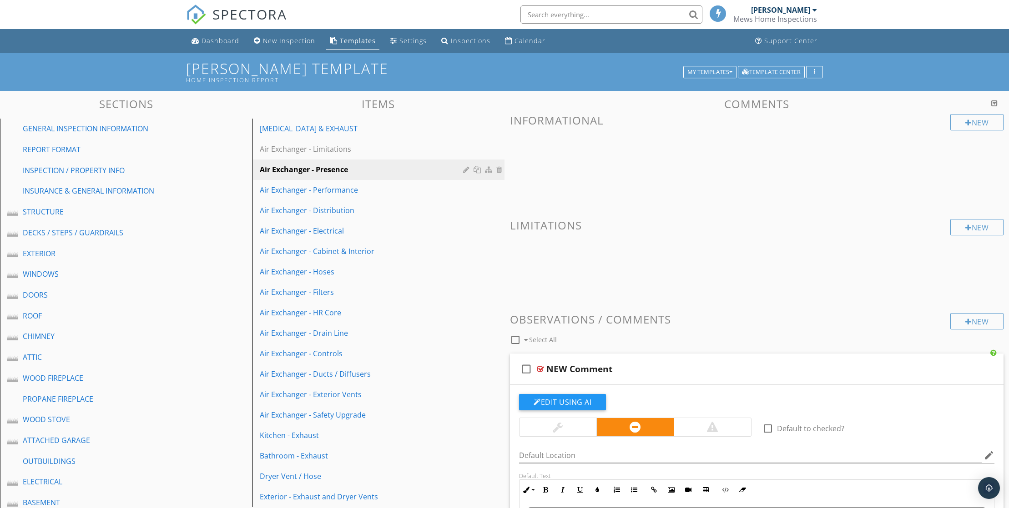
click at [993, 107] on div at bounding box center [994, 103] width 6 height 7
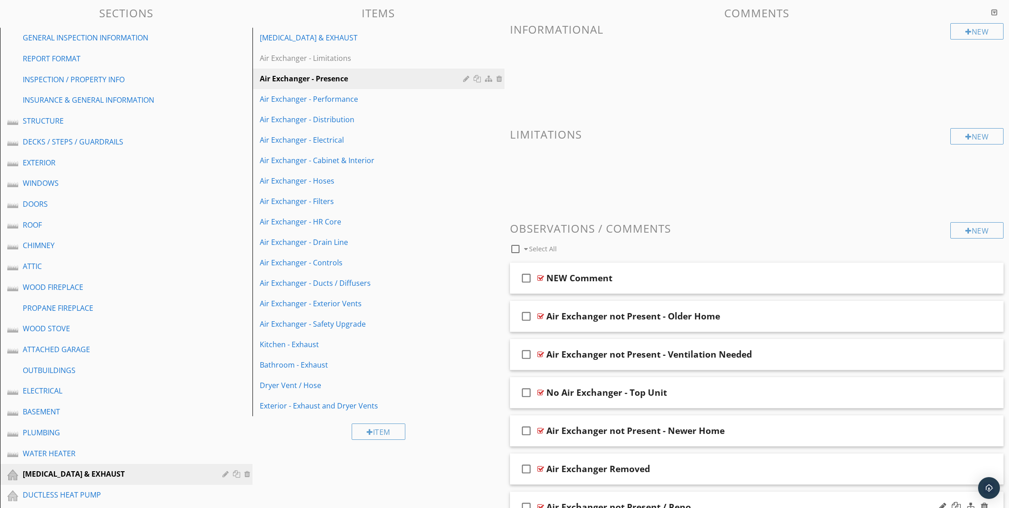
scroll to position [89, 0]
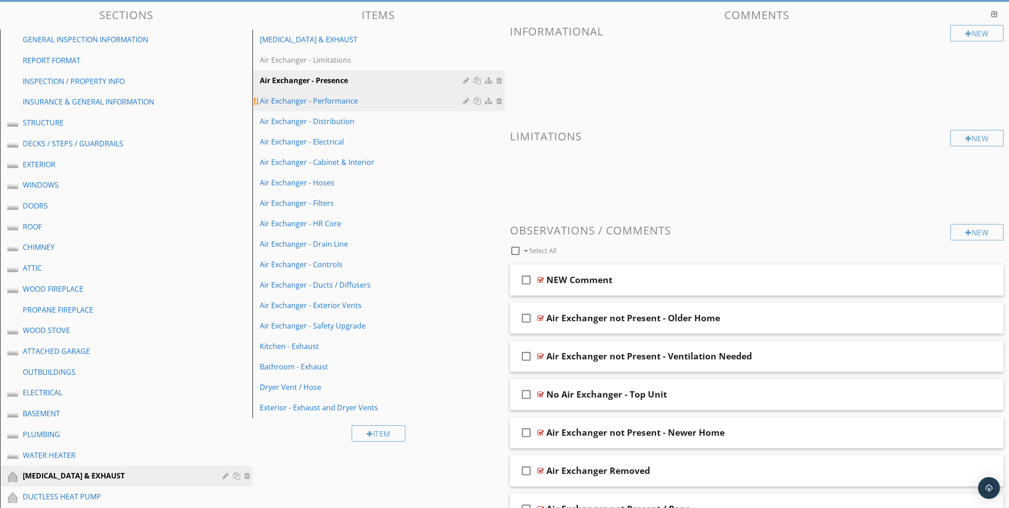
click at [346, 106] on div "Air Exchanger - Performance" at bounding box center [363, 100] width 206 height 11
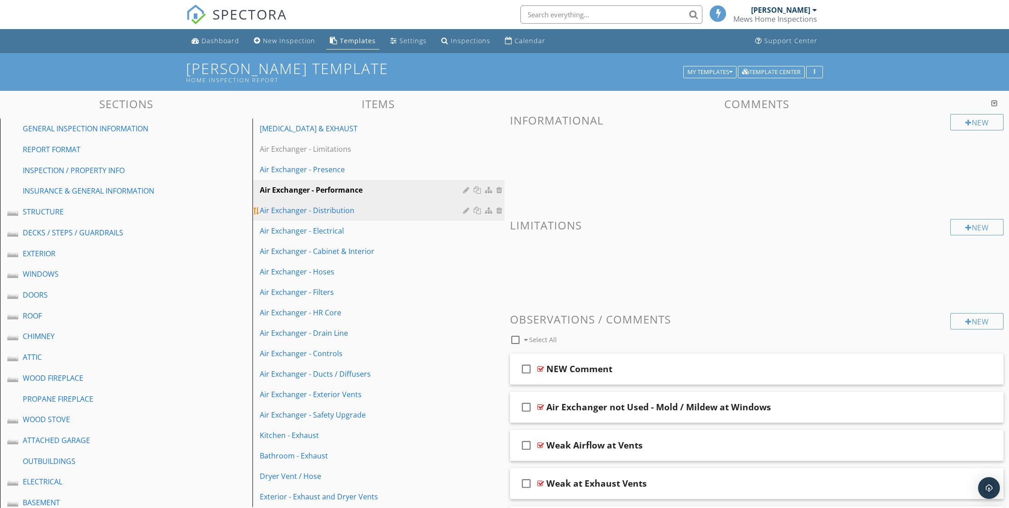
scroll to position [0, 0]
drag, startPoint x: 362, startPoint y: 231, endPoint x: 367, endPoint y: 230, distance: 5.5
click at [362, 216] on div "Air Exchanger - Distribution" at bounding box center [363, 210] width 206 height 11
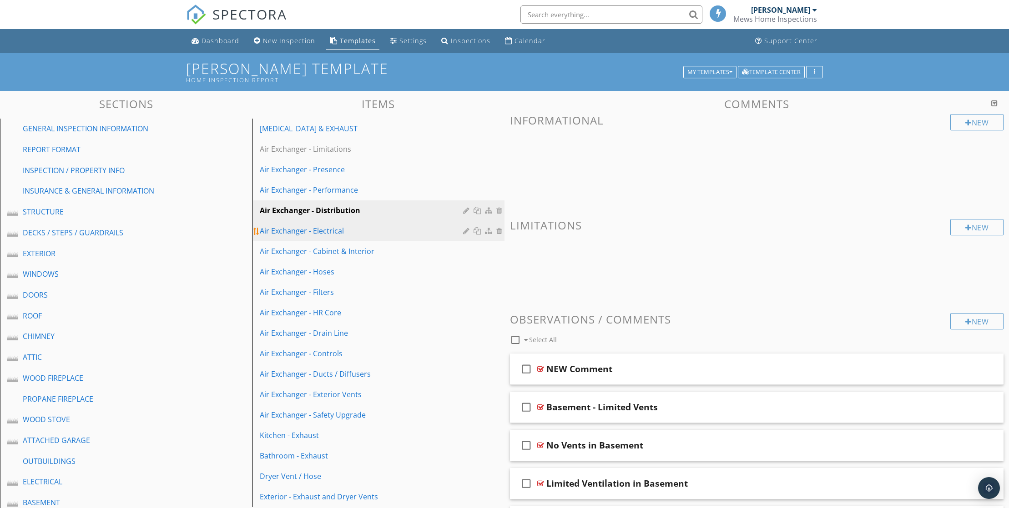
drag, startPoint x: 334, startPoint y: 249, endPoint x: 342, endPoint y: 248, distance: 8.2
click at [335, 236] on div "Air Exchanger - Electrical" at bounding box center [363, 231] width 206 height 11
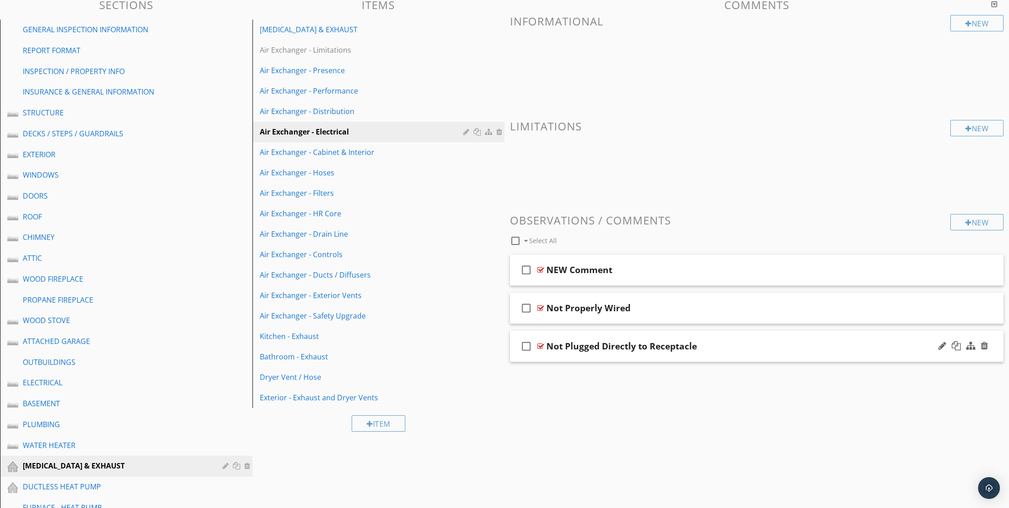
scroll to position [39, 0]
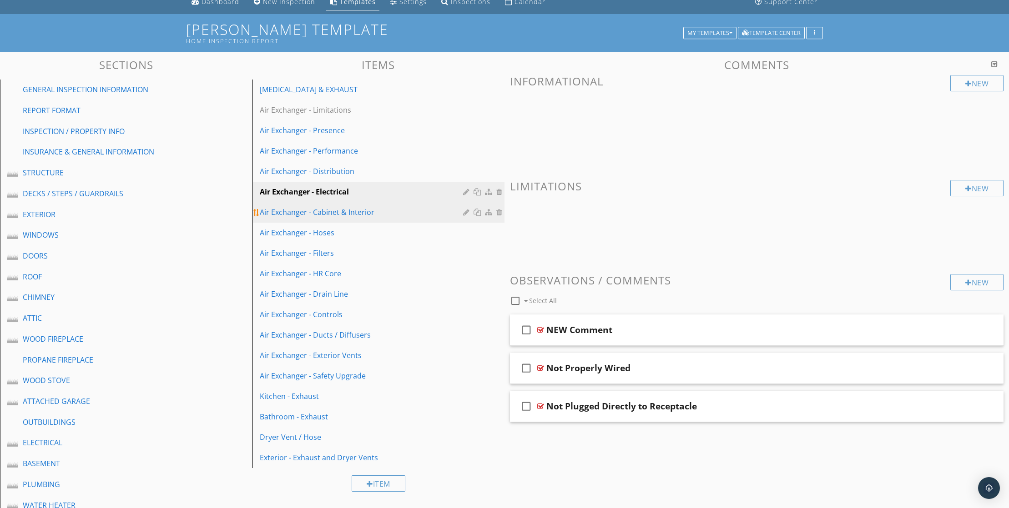
drag, startPoint x: 374, startPoint y: 231, endPoint x: 423, endPoint y: 236, distance: 49.4
click at [374, 218] on div "Air Exchanger - Cabinet & Interior" at bounding box center [363, 212] width 206 height 11
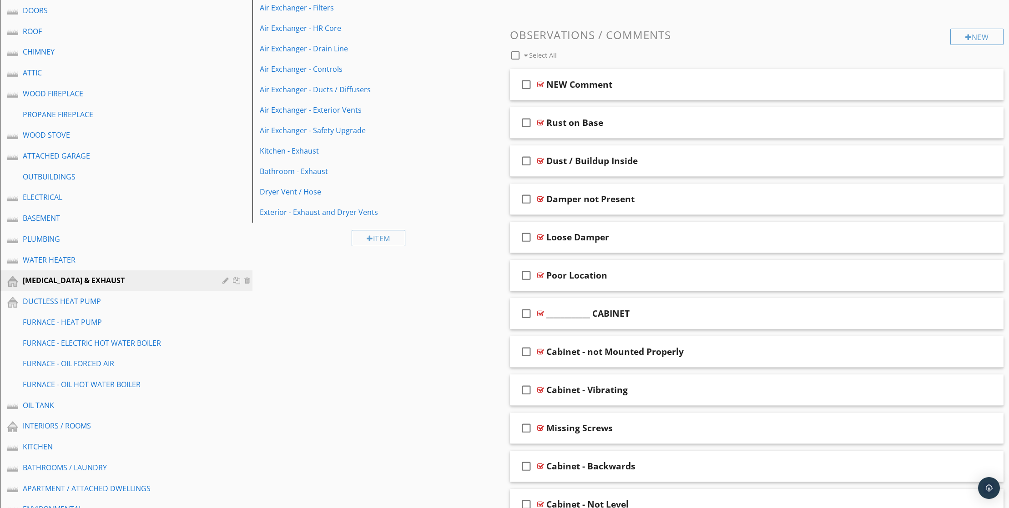
scroll to position [286, 0]
click at [984, 317] on div at bounding box center [983, 312] width 7 height 9
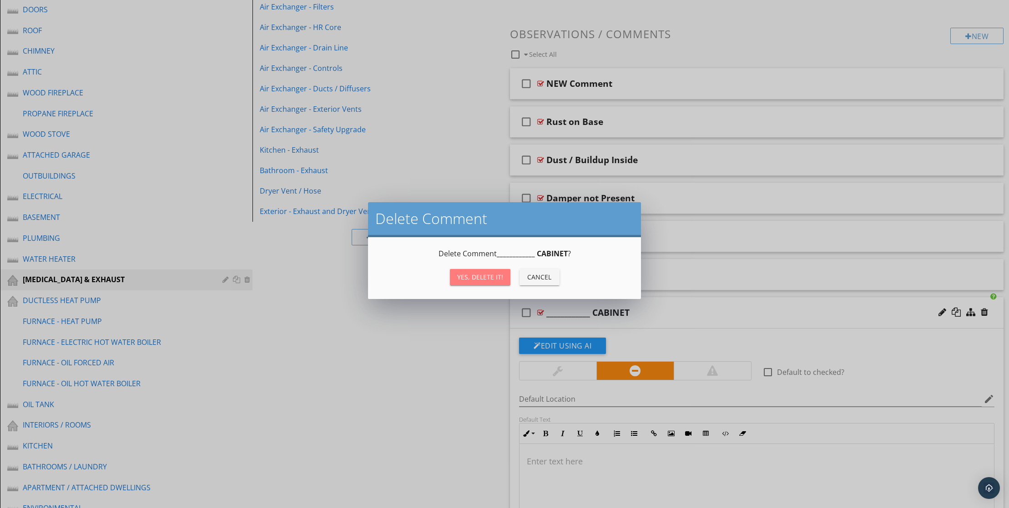
click at [465, 282] on div "Yes, Delete it!" at bounding box center [480, 277] width 46 height 10
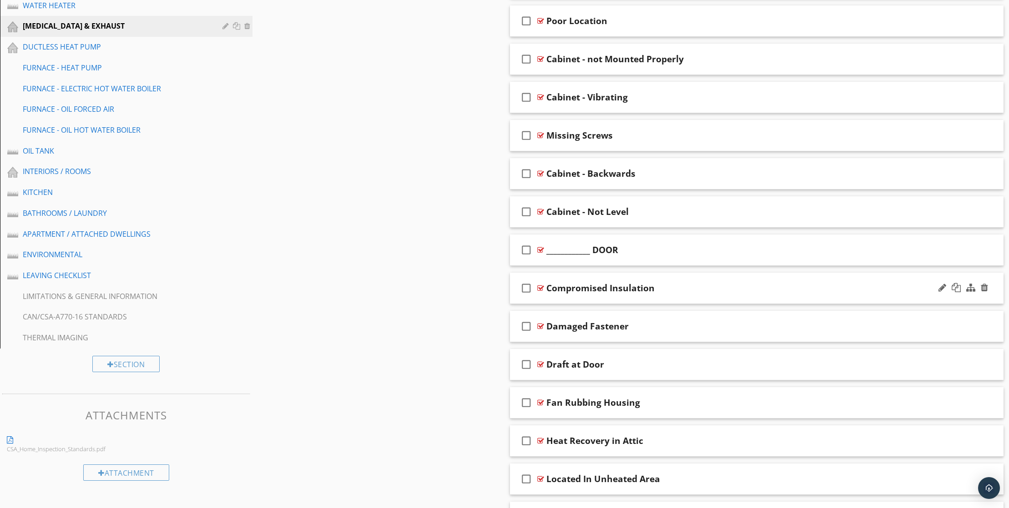
scroll to position [549, 0]
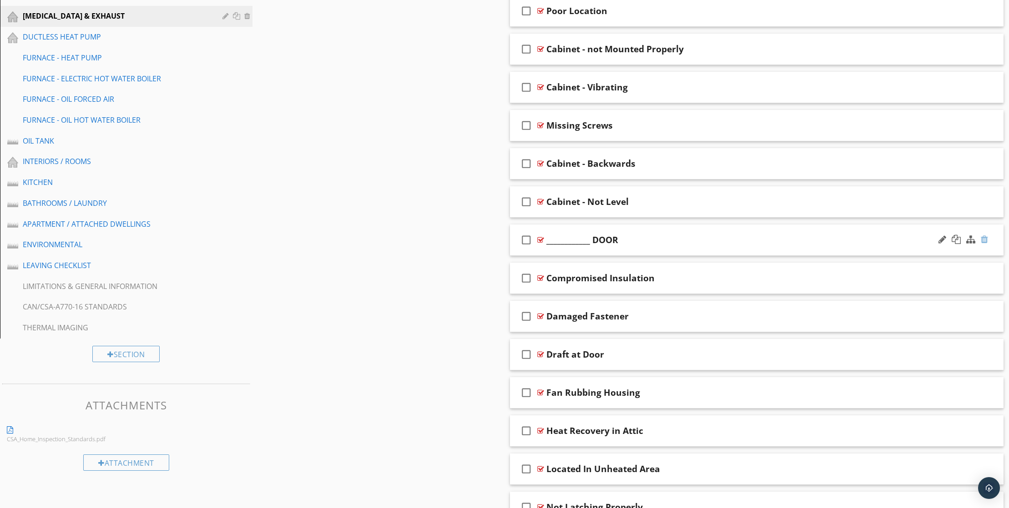
click at [986, 244] on div at bounding box center [983, 239] width 7 height 9
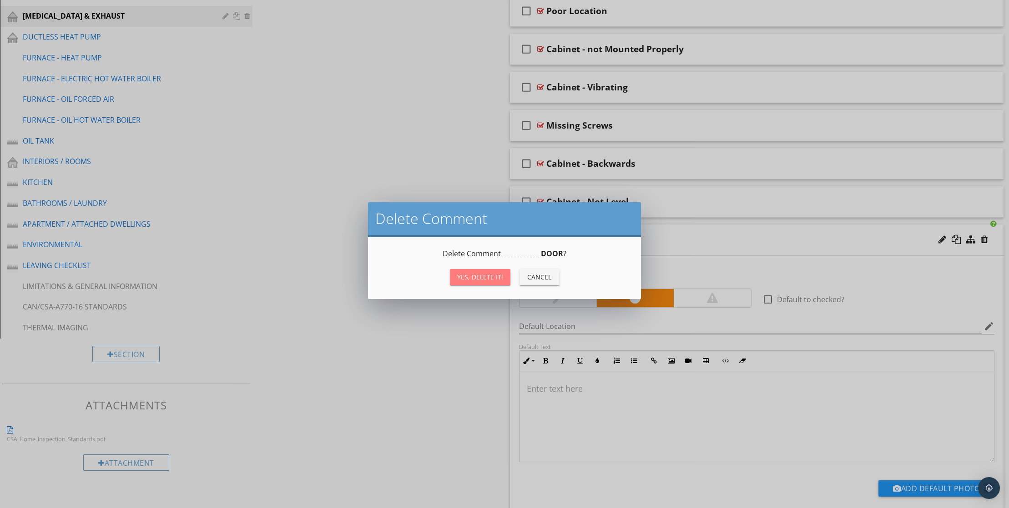
drag, startPoint x: 467, startPoint y: 282, endPoint x: 576, endPoint y: 281, distance: 108.2
click at [469, 280] on div "Yes, Delete it!" at bounding box center [480, 277] width 46 height 10
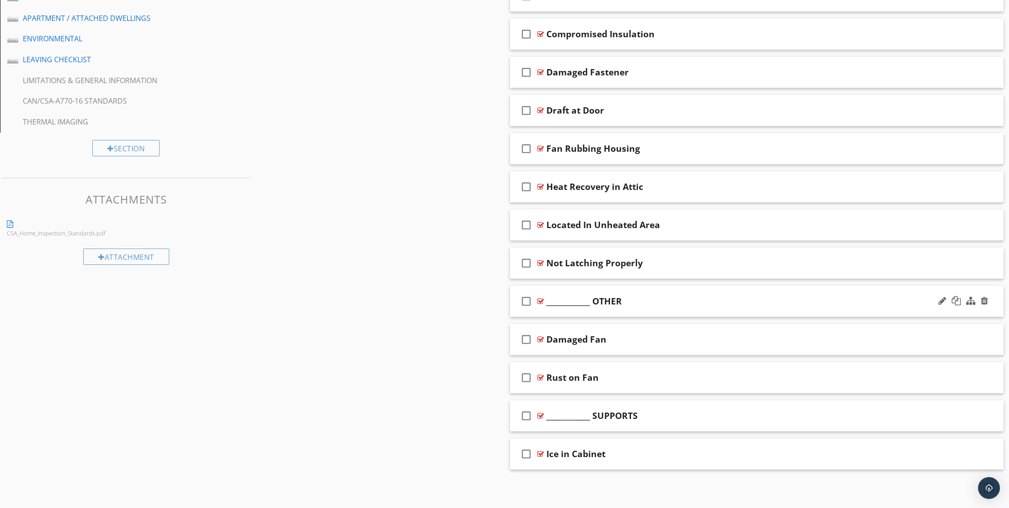
scroll to position [852, 0]
click at [987, 291] on div at bounding box center [962, 302] width 53 height 22
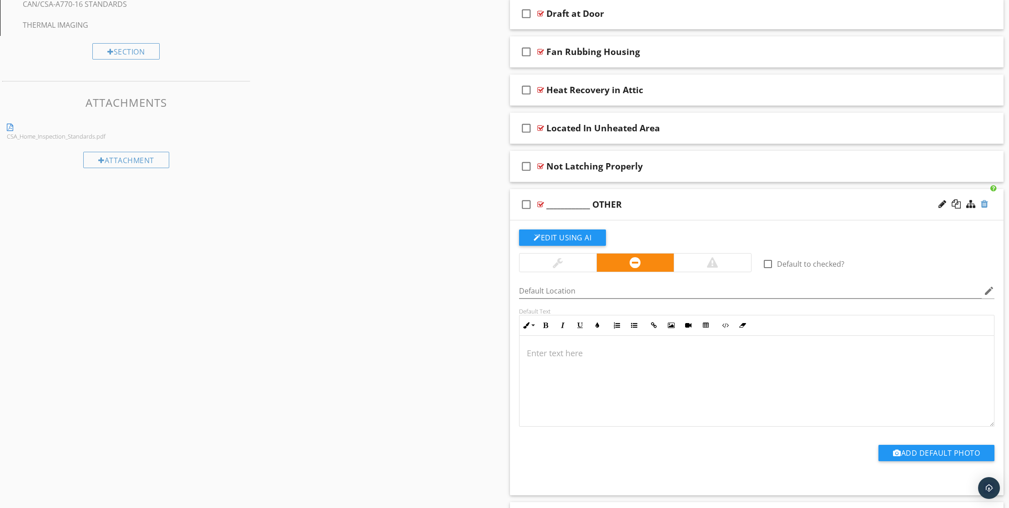
click at [984, 209] on div at bounding box center [983, 204] width 7 height 9
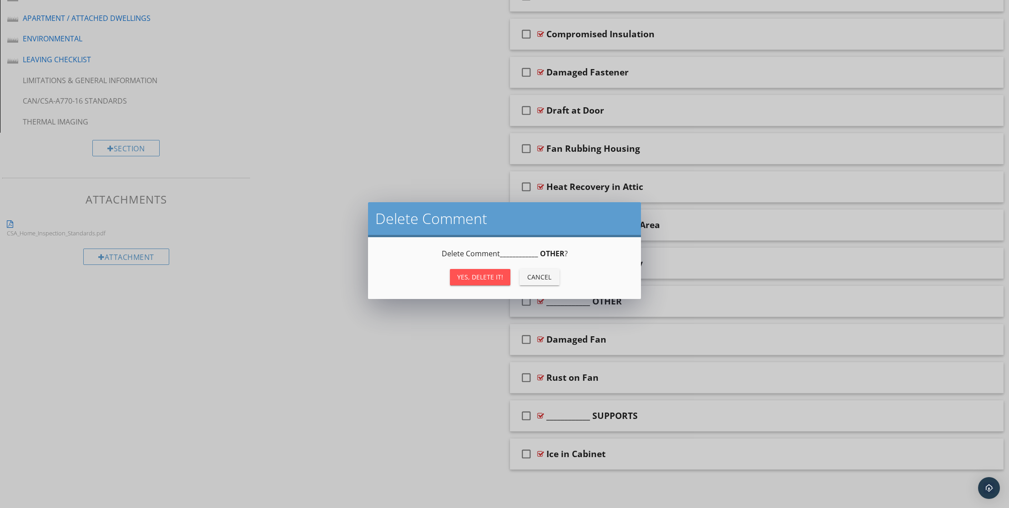
drag, startPoint x: 472, startPoint y: 285, endPoint x: 477, endPoint y: 281, distance: 5.8
click at [475, 282] on div "Yes, Delete it!" at bounding box center [480, 277] width 46 height 10
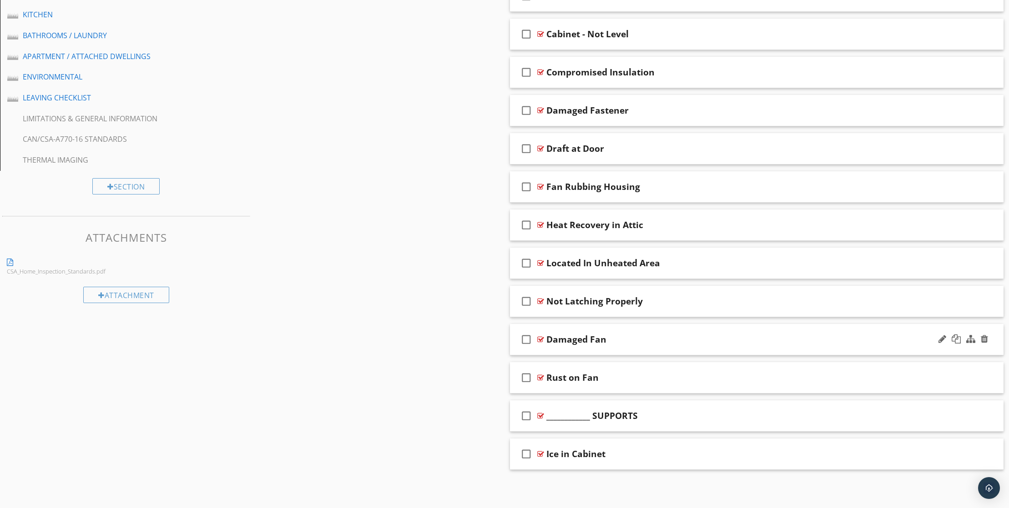
scroll to position [811, 0]
click at [982, 411] on div at bounding box center [983, 415] width 7 height 9
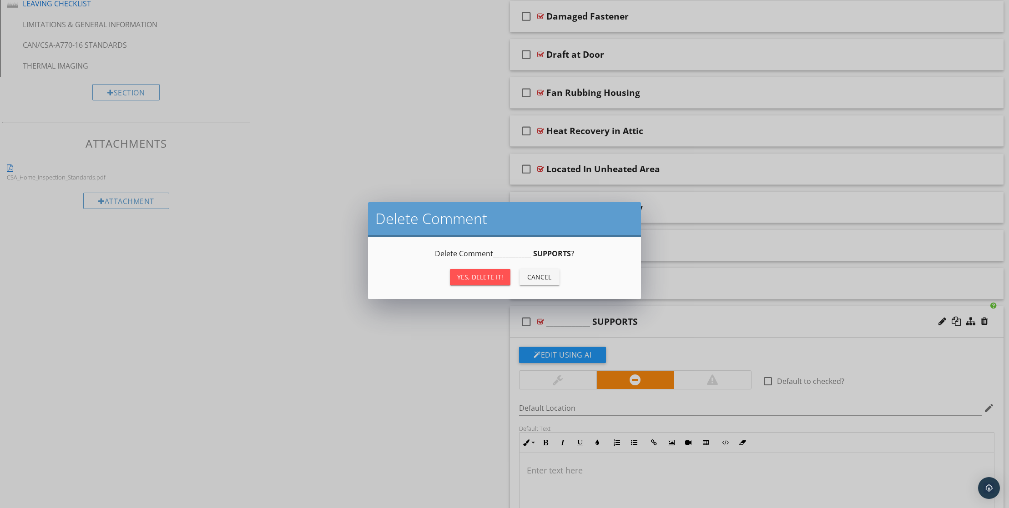
drag, startPoint x: 456, startPoint y: 276, endPoint x: 484, endPoint y: 272, distance: 28.4
click at [458, 275] on button "Yes, Delete it!" at bounding box center [480, 277] width 60 height 16
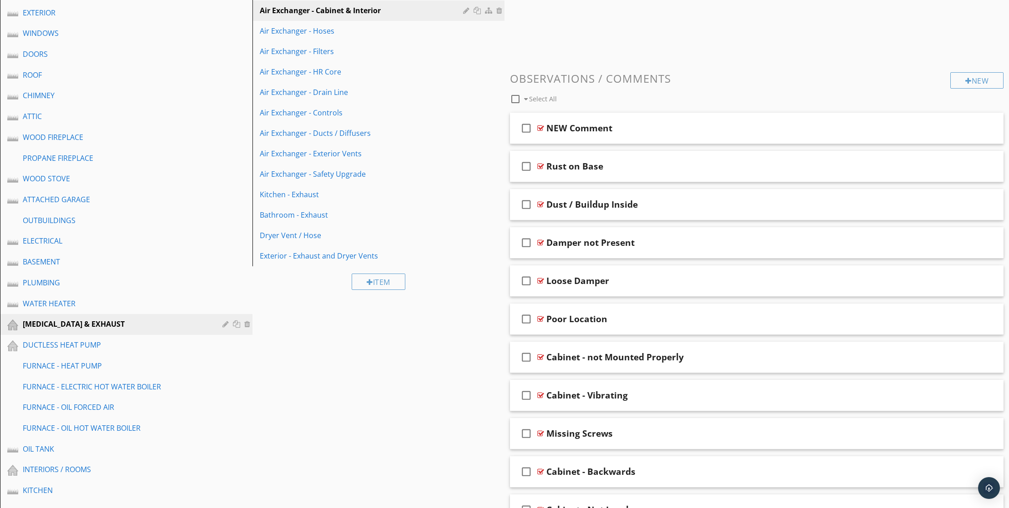
scroll to position [222, 0]
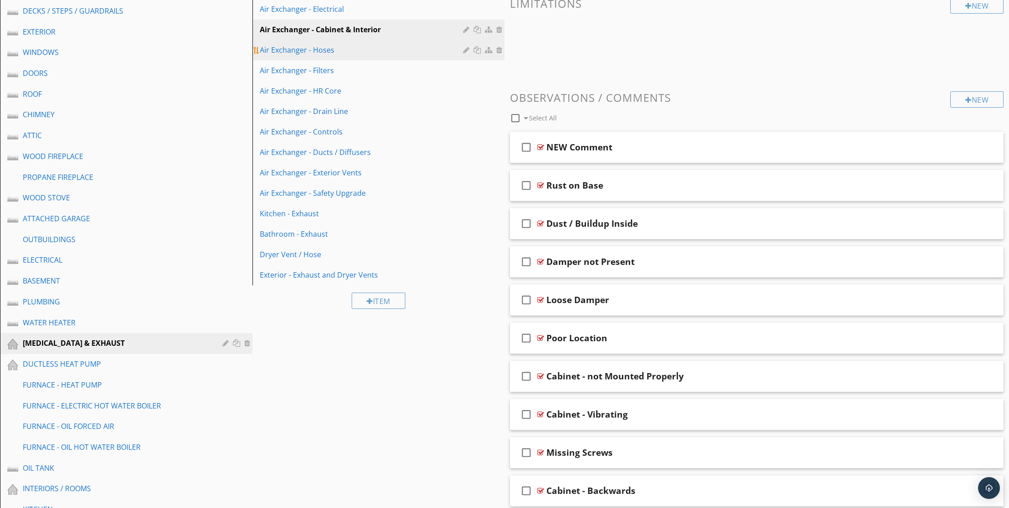
click at [311, 60] on link "Air Exchanger - Hoses" at bounding box center [380, 50] width 250 height 20
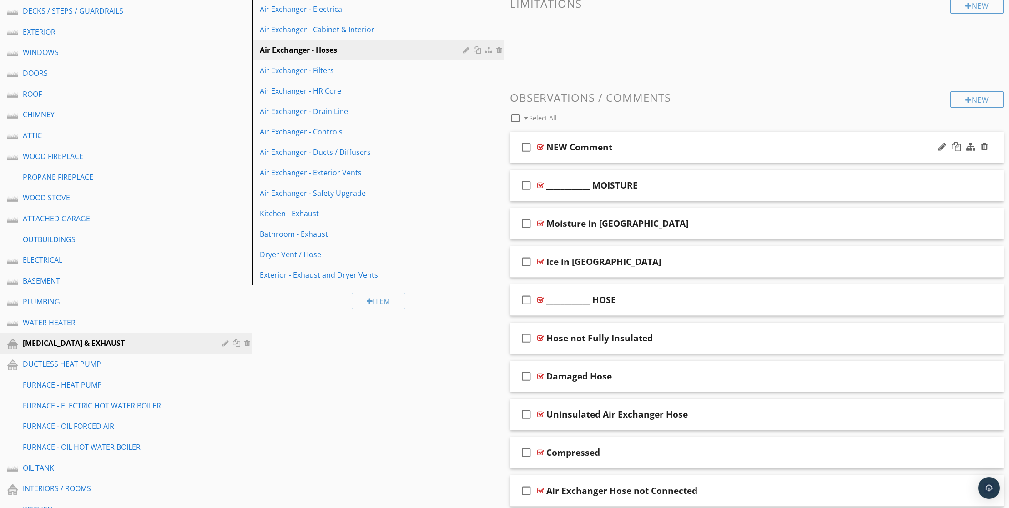
scroll to position [215, 1]
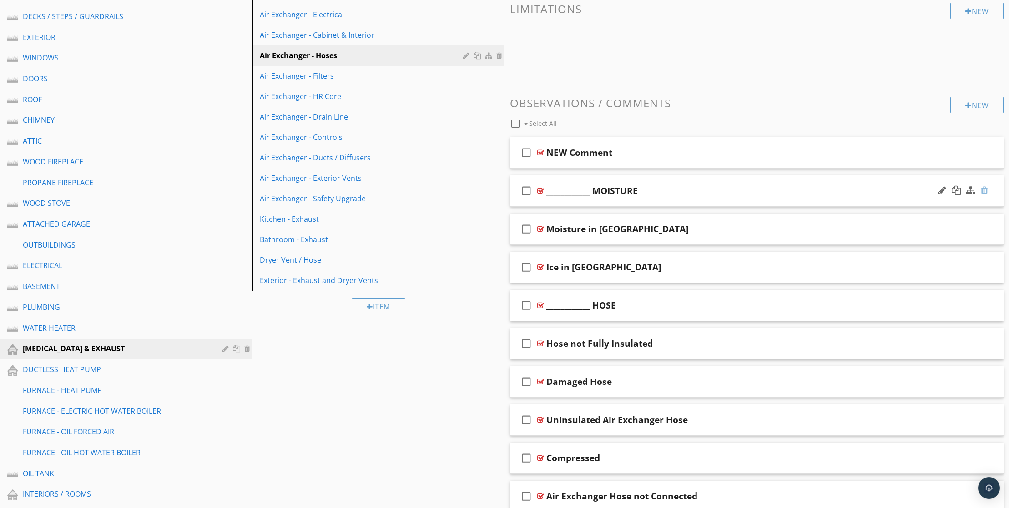
click at [984, 195] on div at bounding box center [983, 190] width 7 height 9
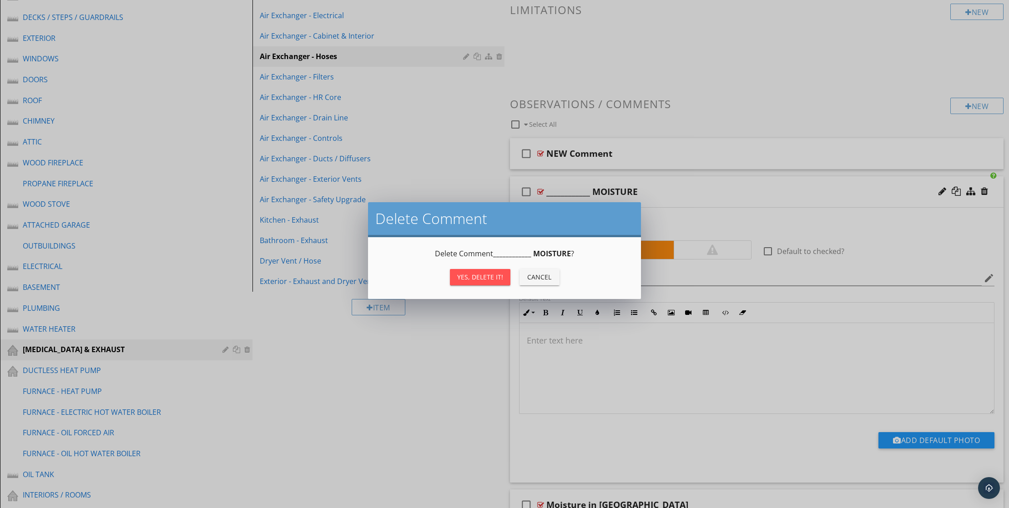
click at [489, 281] on div "Yes, Delete it!" at bounding box center [480, 277] width 46 height 10
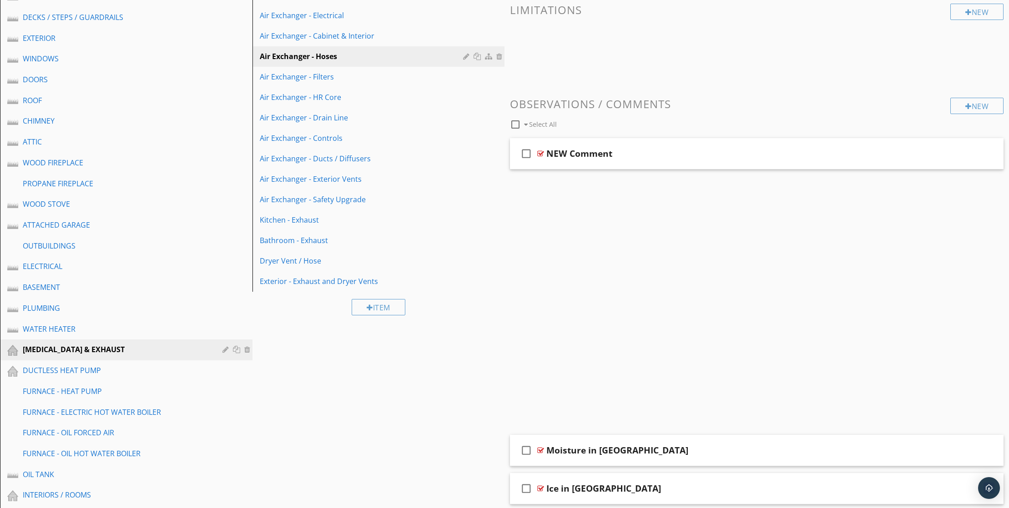
scroll to position [220, 0]
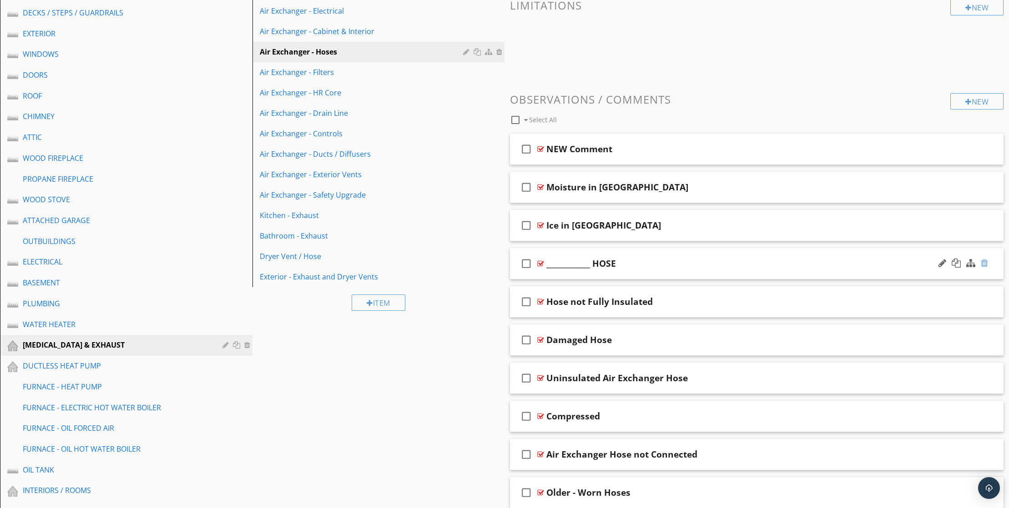
click at [982, 268] on div at bounding box center [983, 263] width 7 height 9
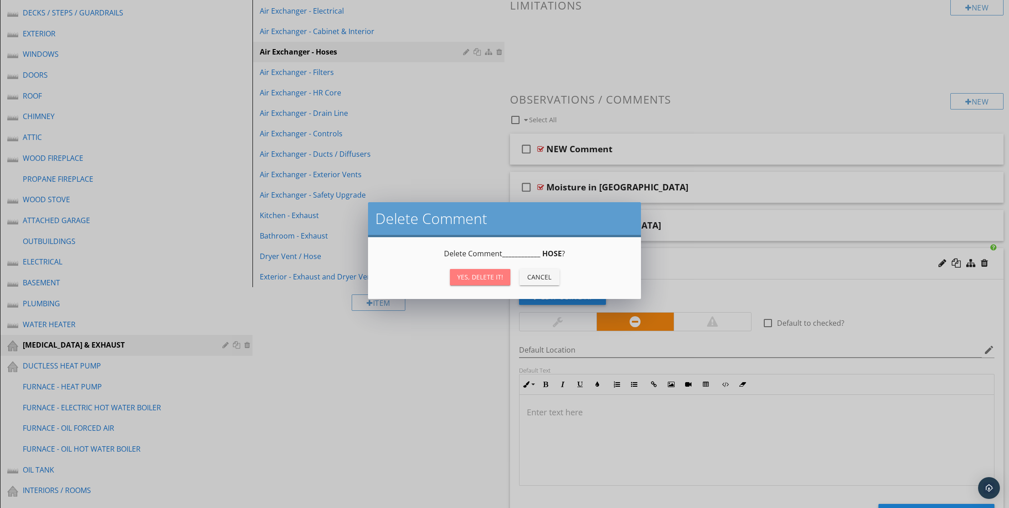
drag, startPoint x: 454, startPoint y: 279, endPoint x: 465, endPoint y: 266, distance: 16.8
click at [465, 267] on div "Delete Comment ____________ HOSE ? Yes, Delete it! Cancel" at bounding box center [504, 268] width 251 height 40
click at [485, 282] on div "Yes, Delete it!" at bounding box center [480, 277] width 46 height 10
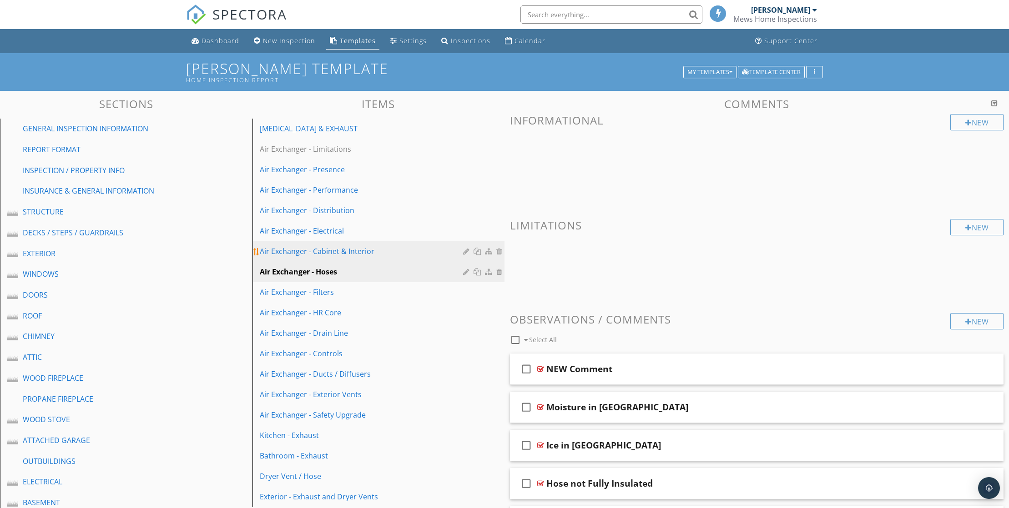
scroll to position [0, 0]
click at [326, 298] on div "Air Exchanger - Filters" at bounding box center [363, 292] width 206 height 11
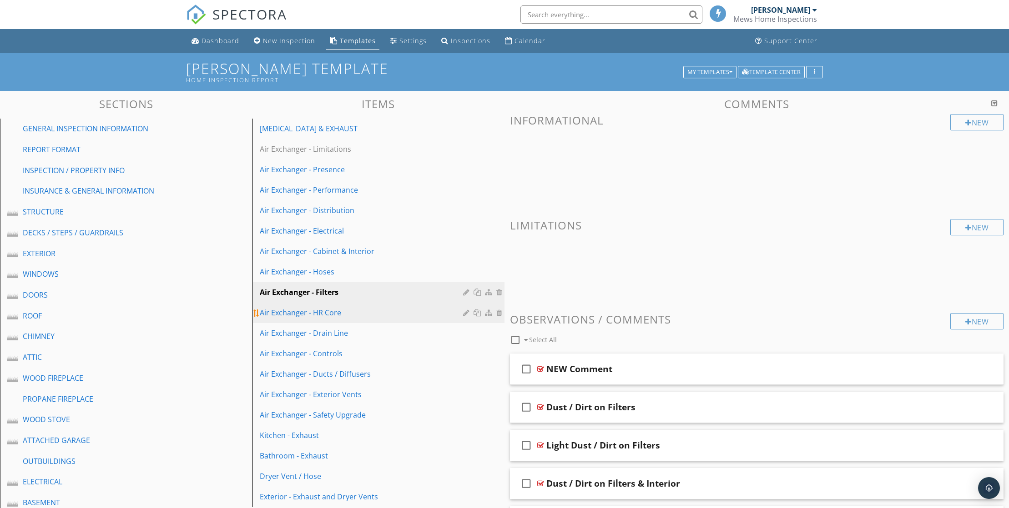
click at [337, 318] on div "Air Exchanger - HR Core" at bounding box center [363, 312] width 206 height 11
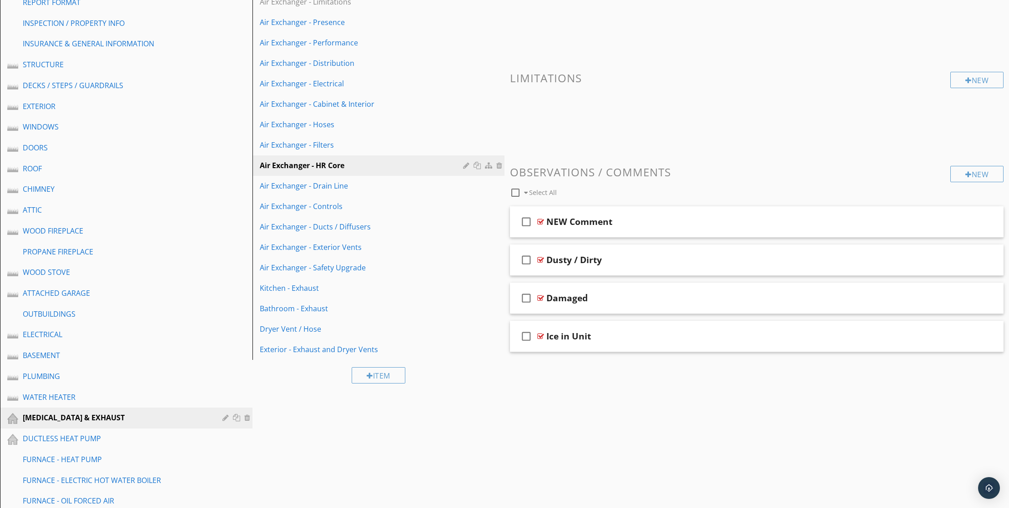
scroll to position [166, 0]
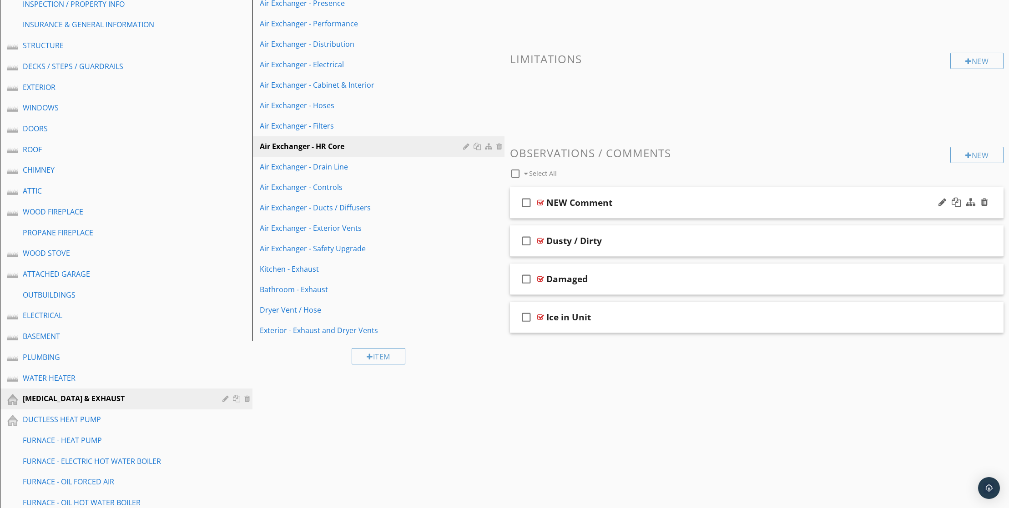
drag, startPoint x: 346, startPoint y: 190, endPoint x: 519, endPoint y: 216, distance: 174.6
click at [347, 172] on div "Air Exchanger - Drain Line" at bounding box center [363, 166] width 206 height 11
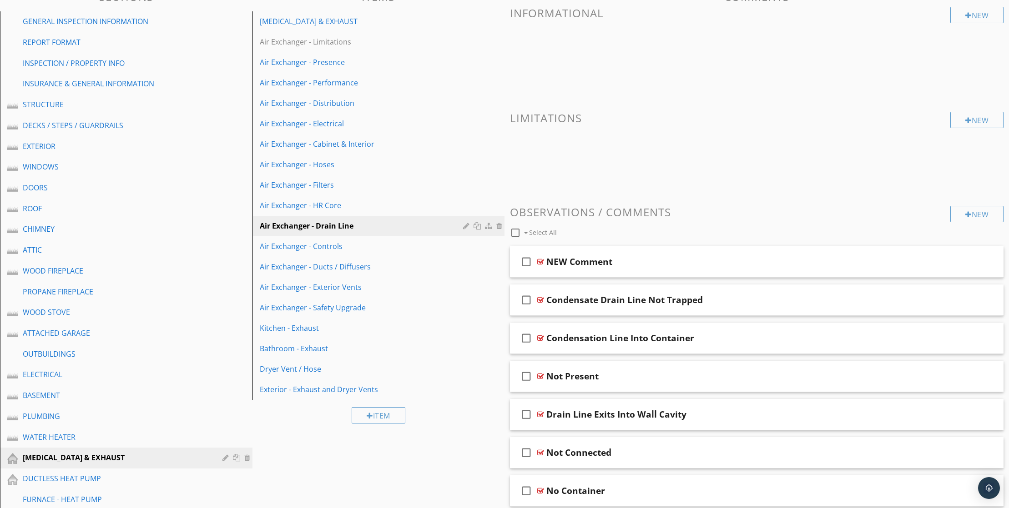
scroll to position [103, 0]
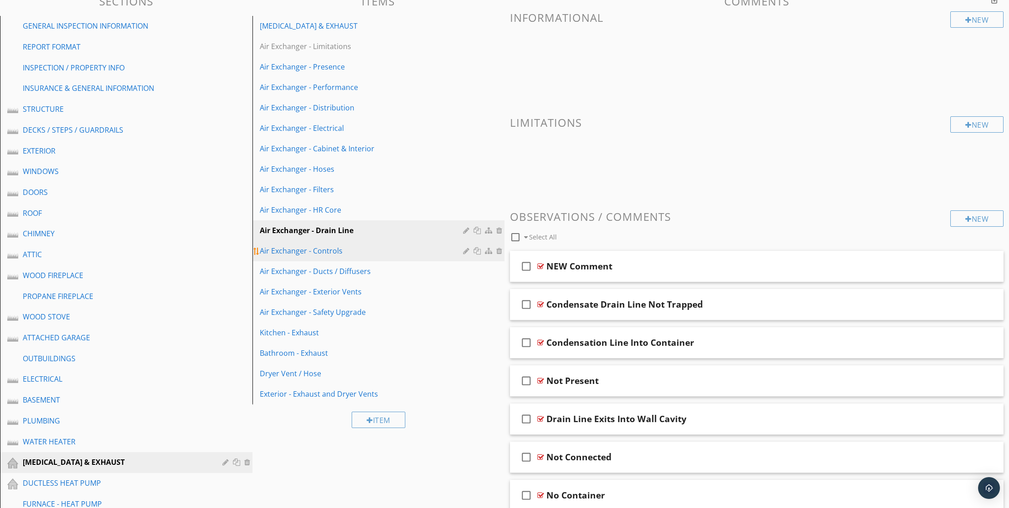
click at [370, 261] on link "Air Exchanger - Controls" at bounding box center [380, 251] width 250 height 20
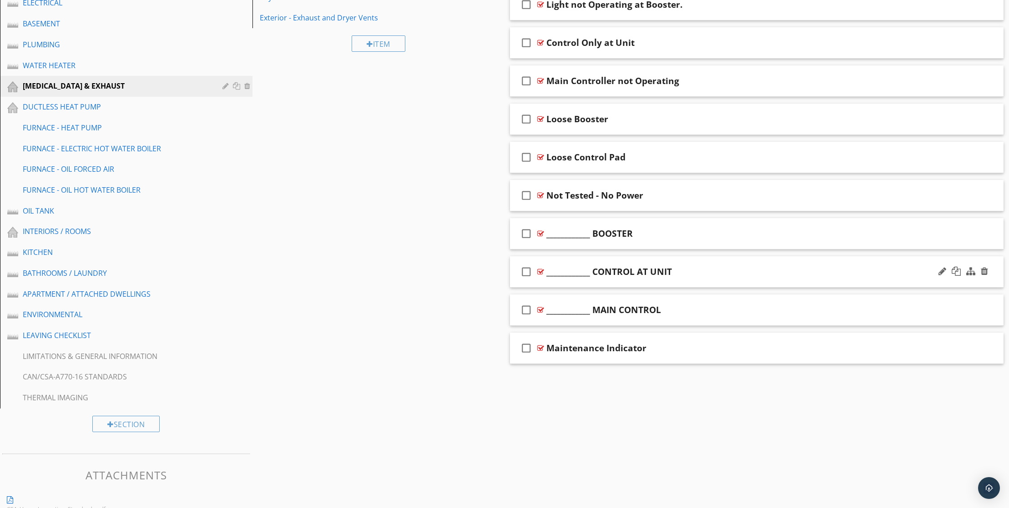
scroll to position [481, 0]
click at [985, 236] on div at bounding box center [983, 231] width 7 height 9
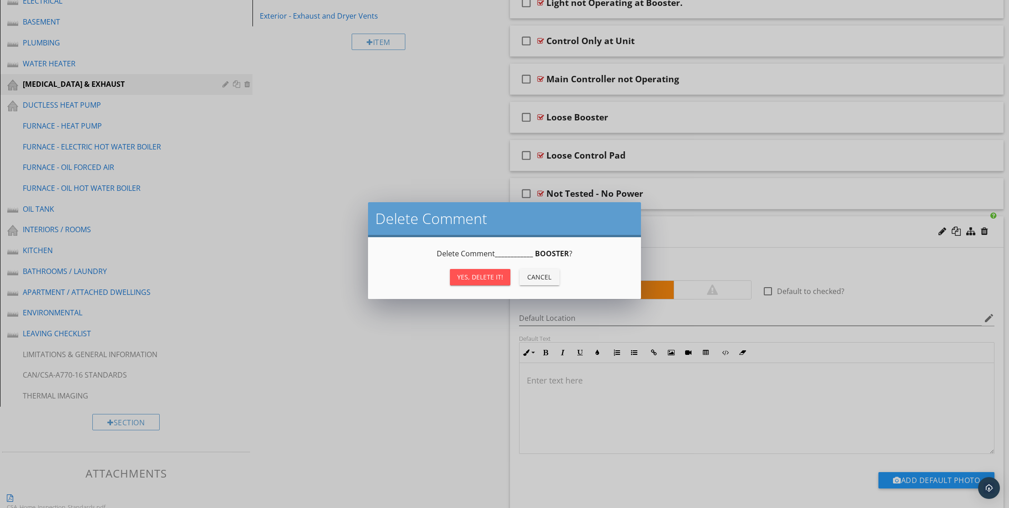
drag, startPoint x: 480, startPoint y: 283, endPoint x: 485, endPoint y: 281, distance: 4.9
click at [485, 281] on div "Yes, Delete it!" at bounding box center [480, 277] width 46 height 10
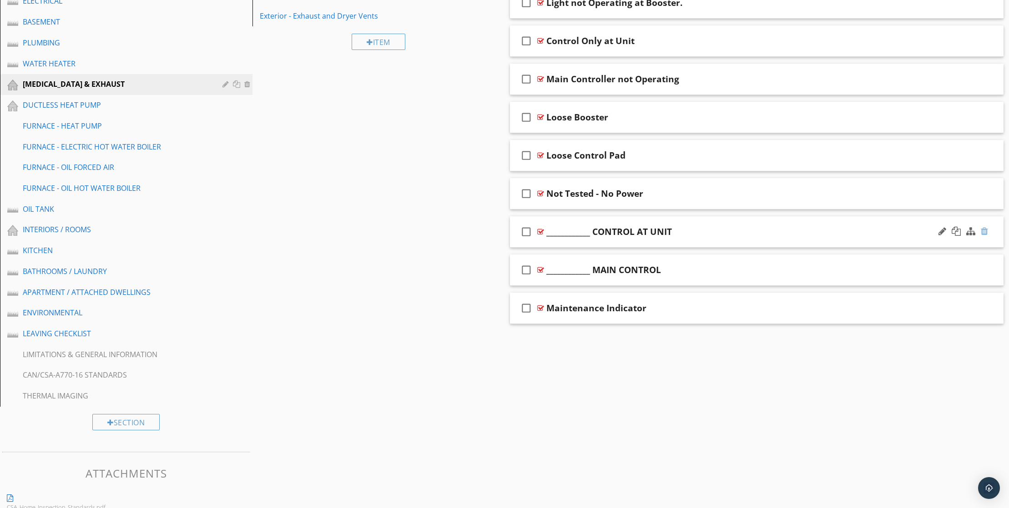
click at [982, 236] on div at bounding box center [983, 231] width 7 height 9
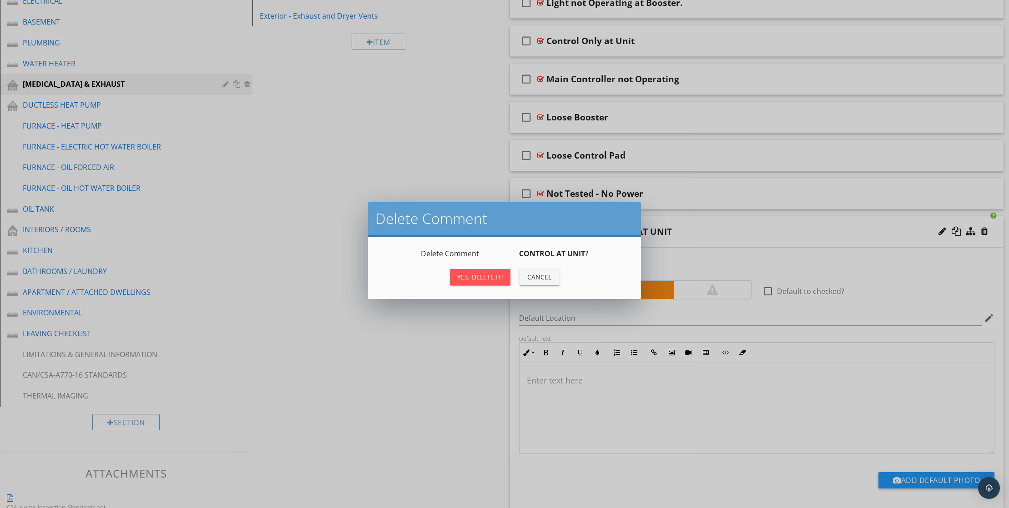
click at [481, 276] on div "Yes, Delete it!" at bounding box center [480, 277] width 46 height 10
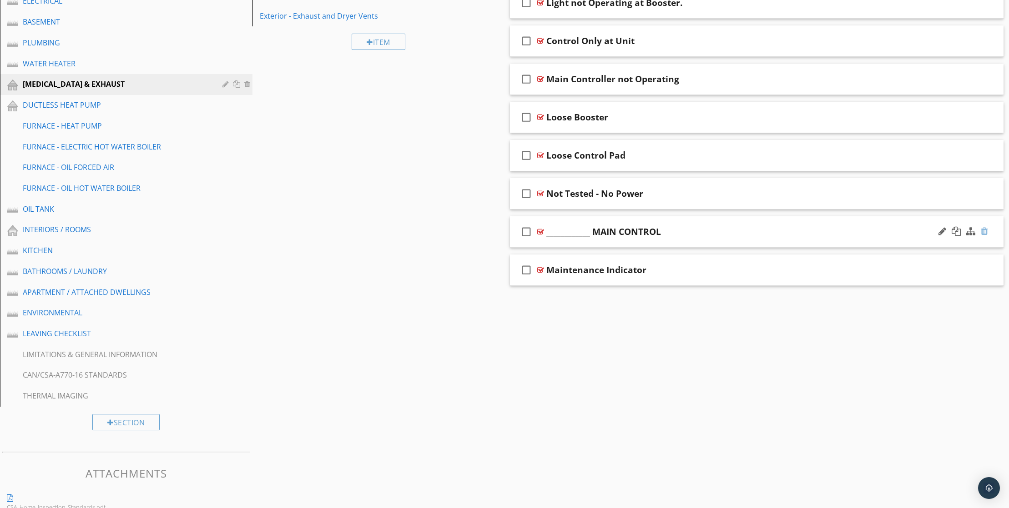
click at [986, 236] on div at bounding box center [983, 231] width 7 height 9
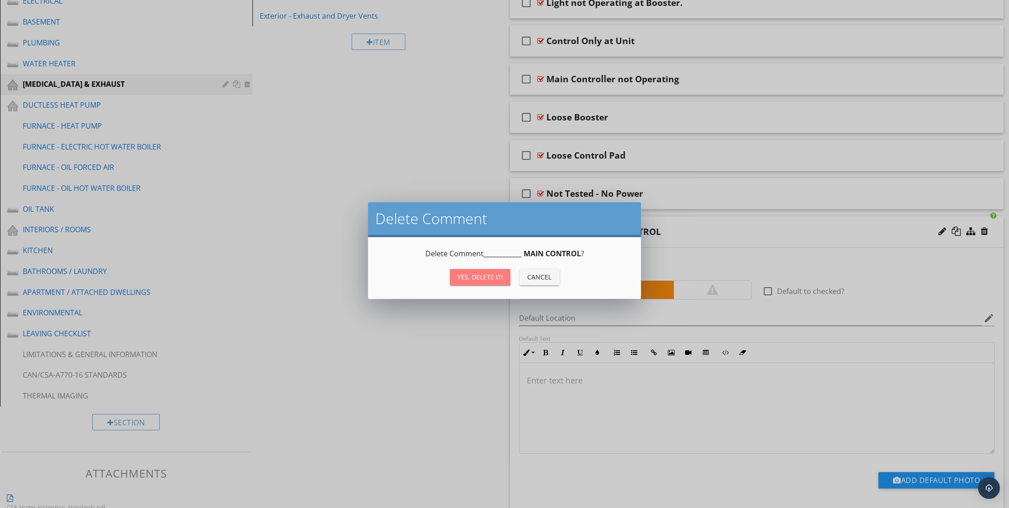
click at [485, 286] on button "Yes, Delete it!" at bounding box center [480, 277] width 60 height 16
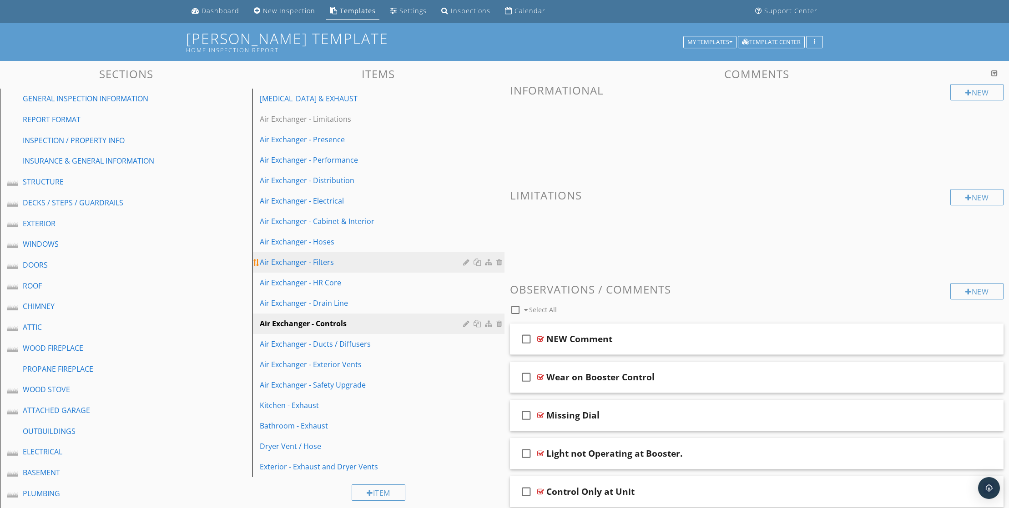
scroll to position [12, 0]
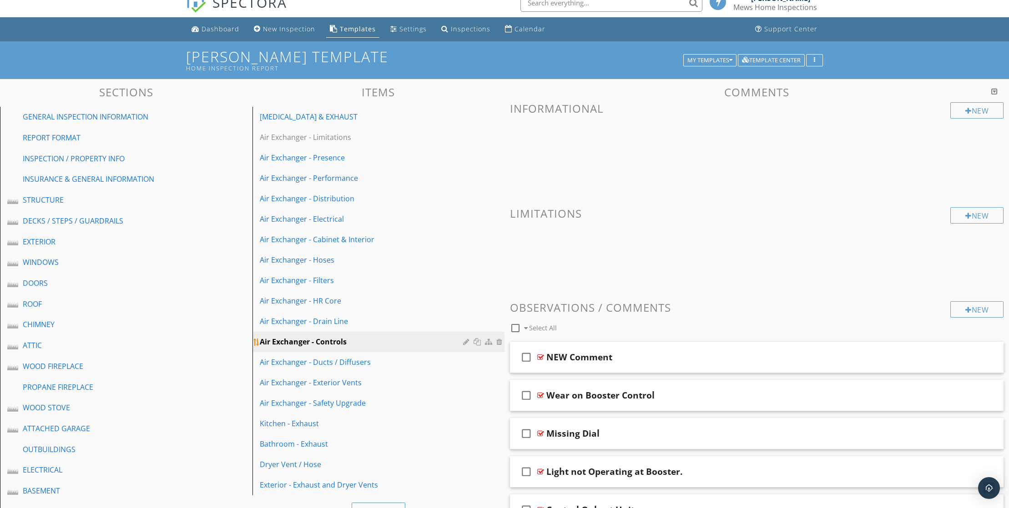
drag, startPoint x: 366, startPoint y: 380, endPoint x: 439, endPoint y: 366, distance: 74.2
click at [368, 368] on div "Air Exchanger - Ducts / Diffusers" at bounding box center [363, 362] width 206 height 11
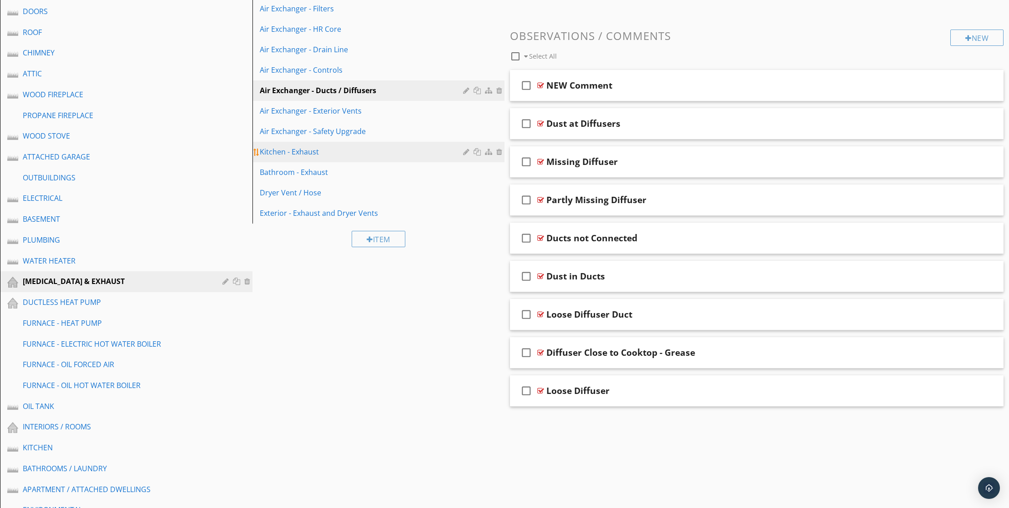
scroll to position [160, 0]
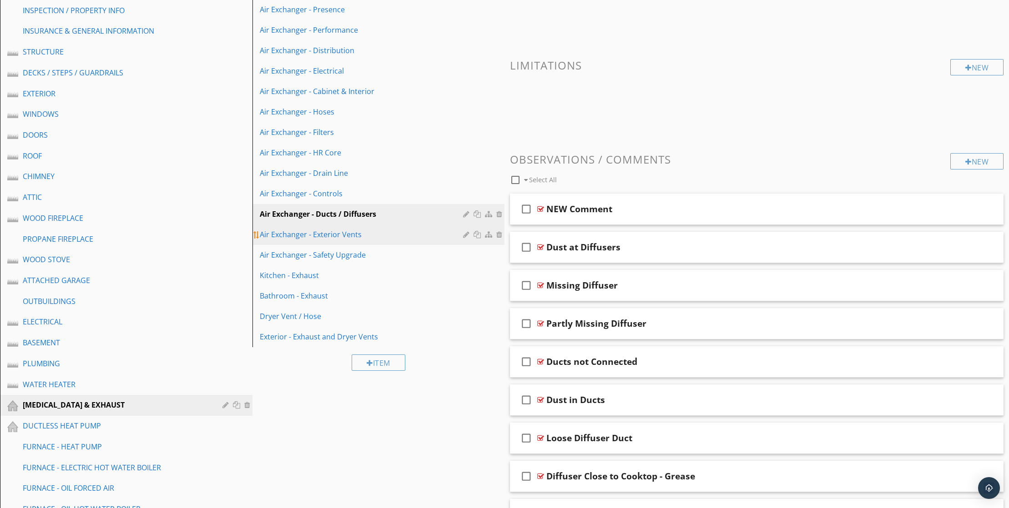
click at [365, 240] on div "Air Exchanger - Exterior Vents" at bounding box center [363, 234] width 206 height 11
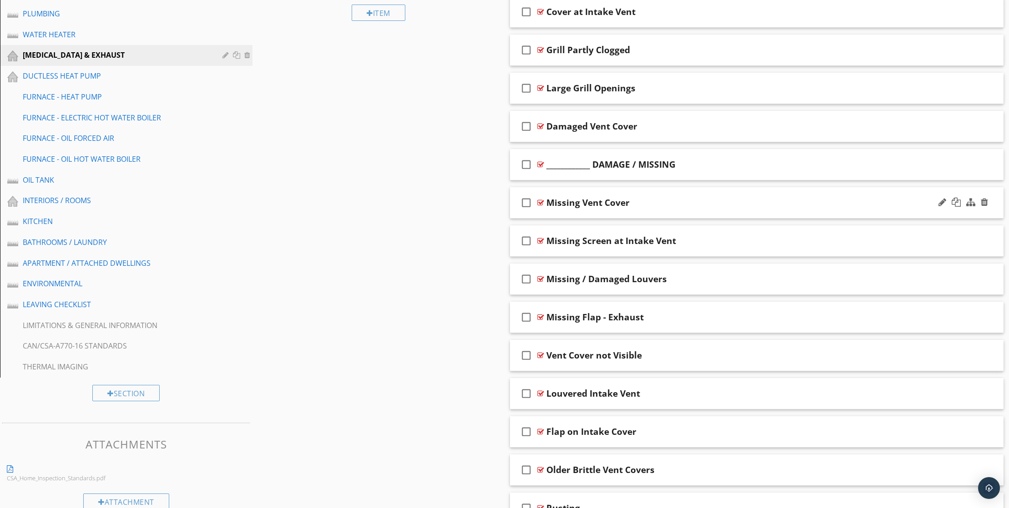
scroll to position [511, 0]
click at [984, 168] on div at bounding box center [983, 163] width 7 height 9
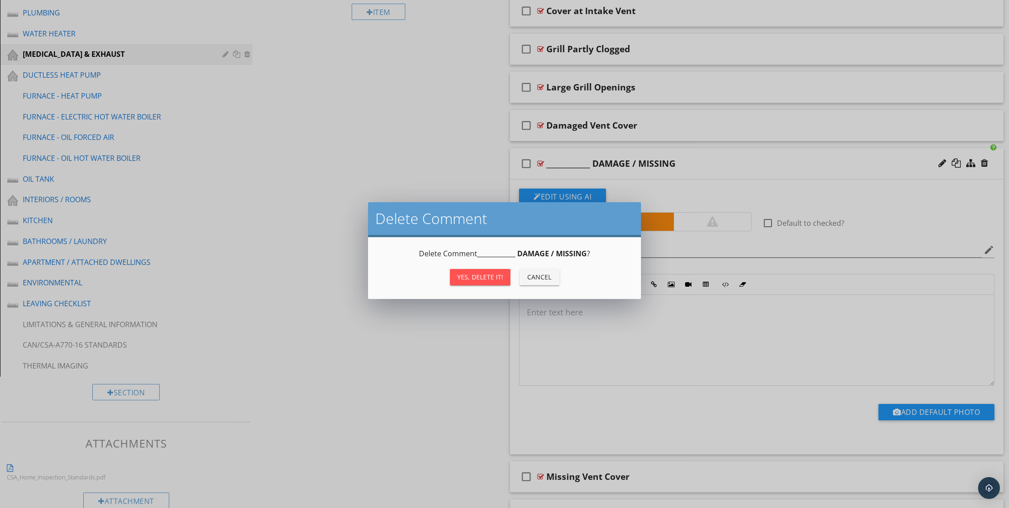
click at [477, 282] on div "Yes, Delete it!" at bounding box center [480, 277] width 46 height 10
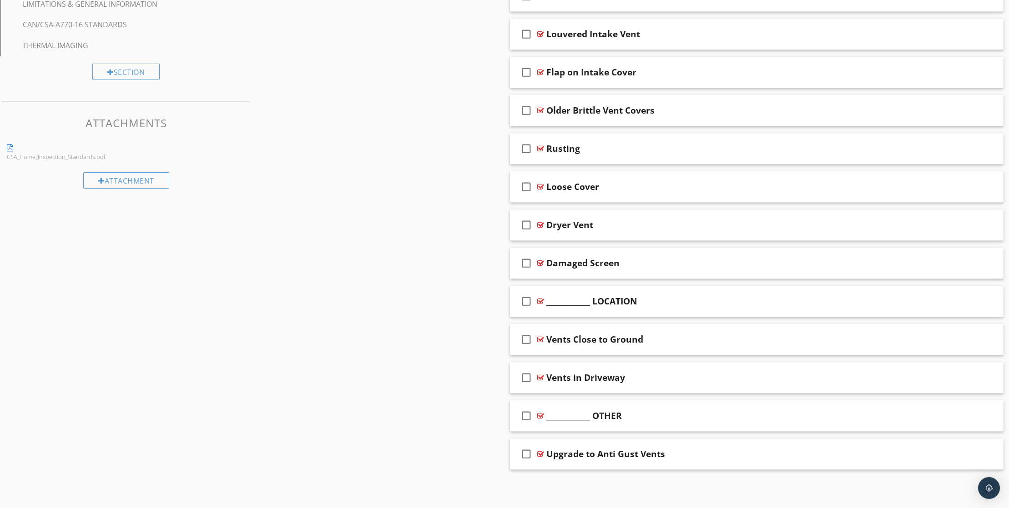
scroll to position [935, 0]
click at [980, 296] on div at bounding box center [983, 300] width 7 height 9
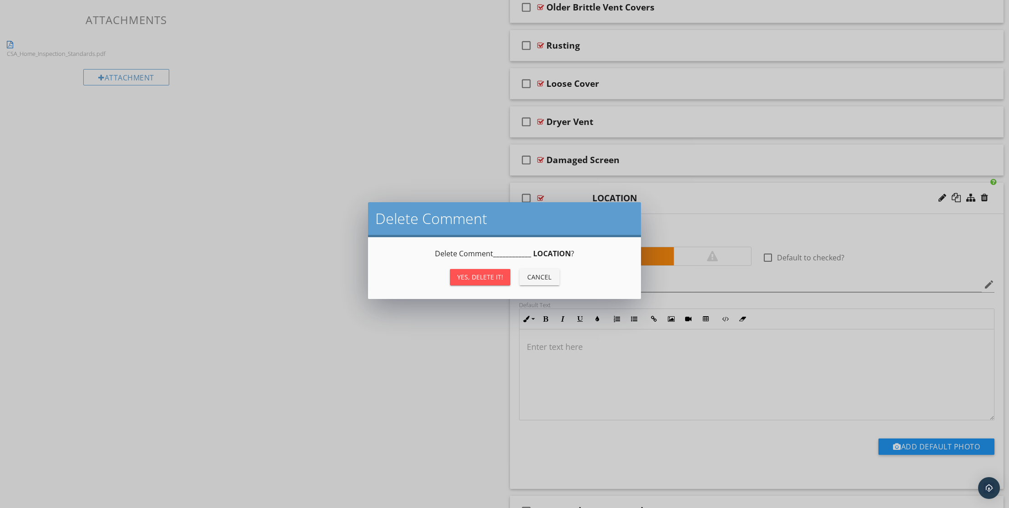
click at [483, 282] on div "Yes, Delete it!" at bounding box center [480, 277] width 46 height 10
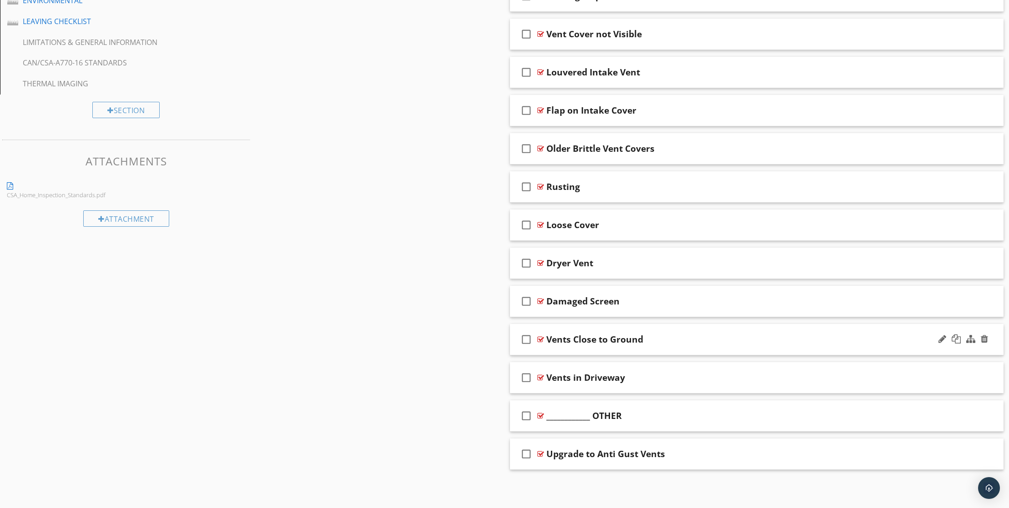
scroll to position [894, 0]
click at [984, 411] on div at bounding box center [983, 415] width 7 height 9
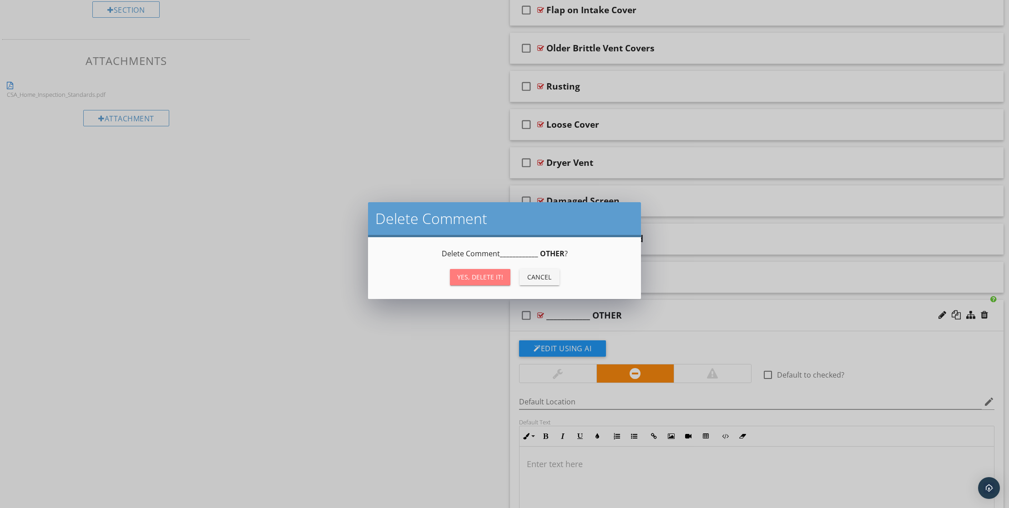
click at [472, 282] on div "Yes, Delete it!" at bounding box center [480, 277] width 46 height 10
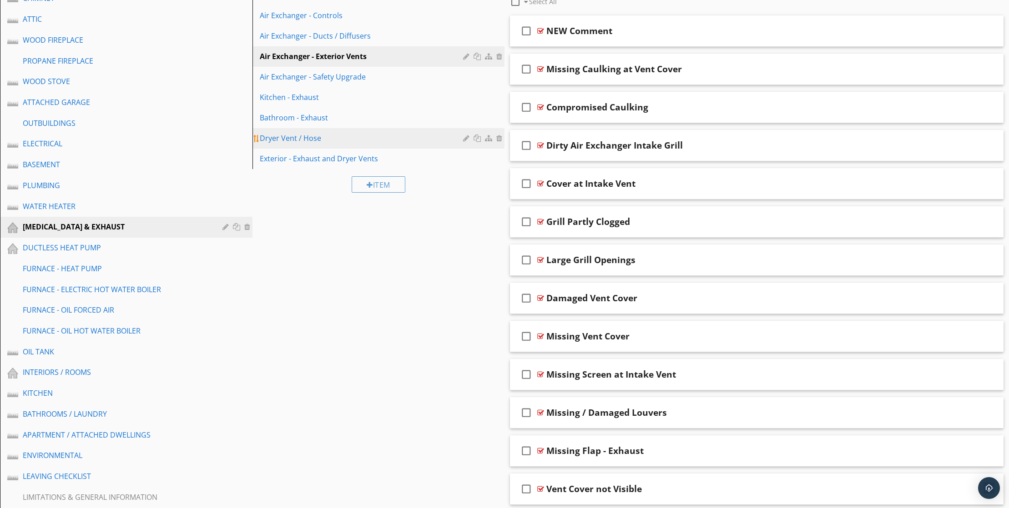
scroll to position [338, 0]
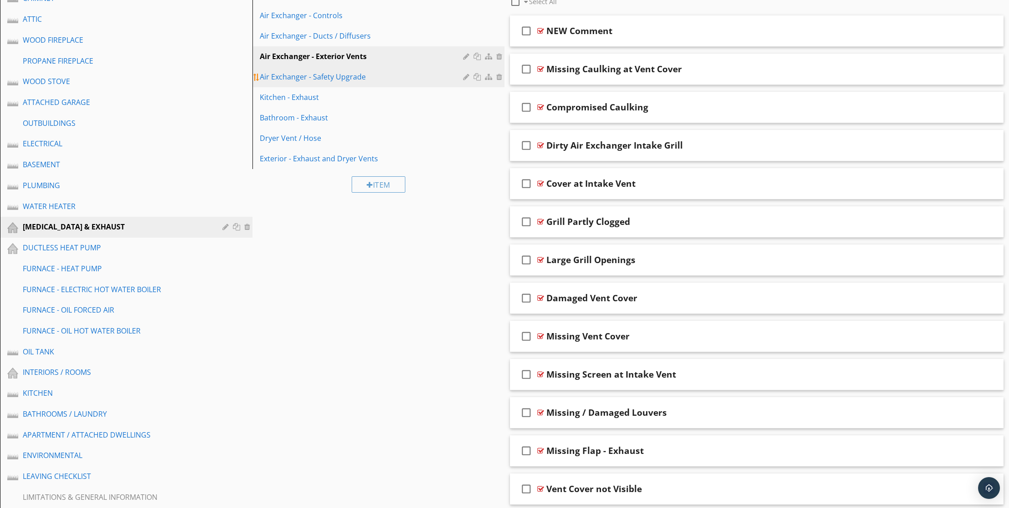
click at [375, 82] on div "Air Exchanger - Safety Upgrade" at bounding box center [363, 76] width 206 height 11
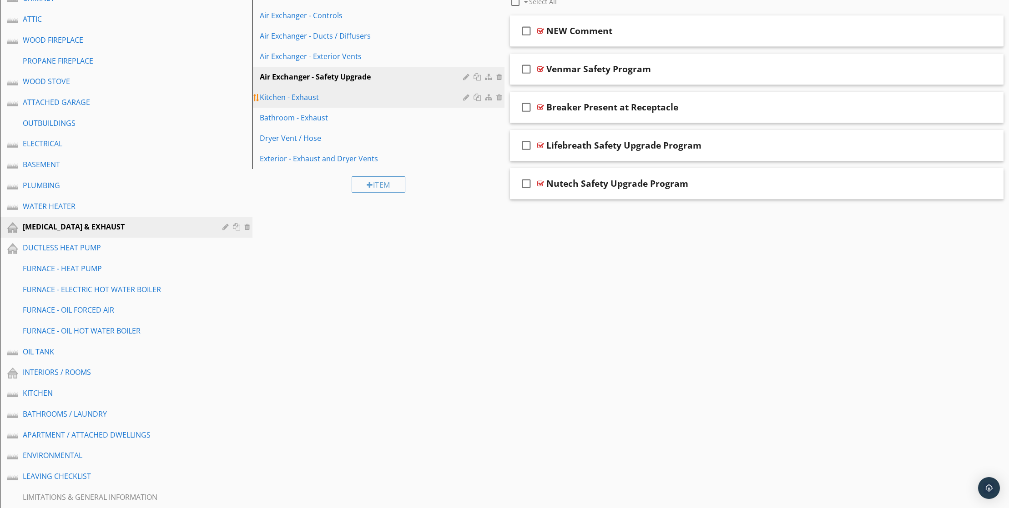
click at [316, 103] on div "Kitchen - Exhaust" at bounding box center [363, 97] width 206 height 11
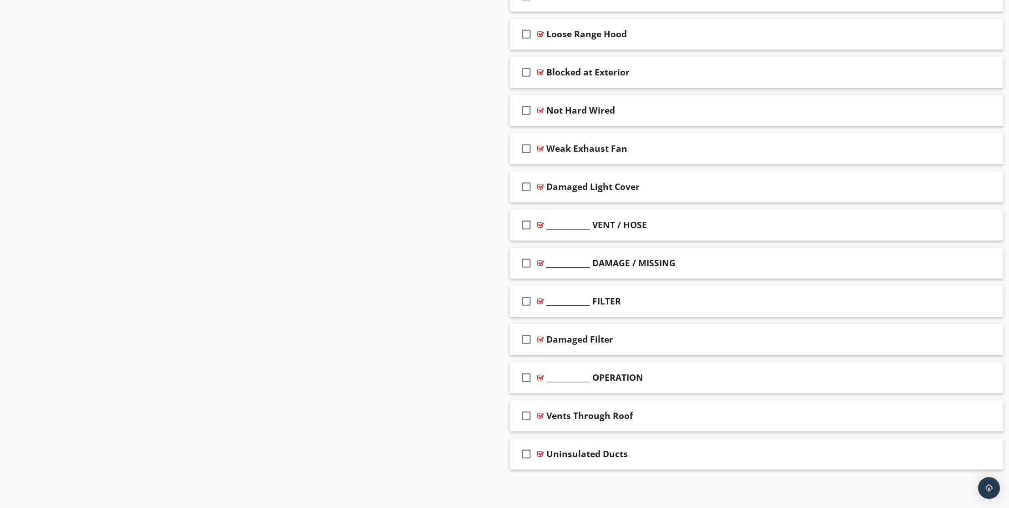
scroll to position [1601, 0]
click at [985, 229] on div at bounding box center [983, 224] width 7 height 9
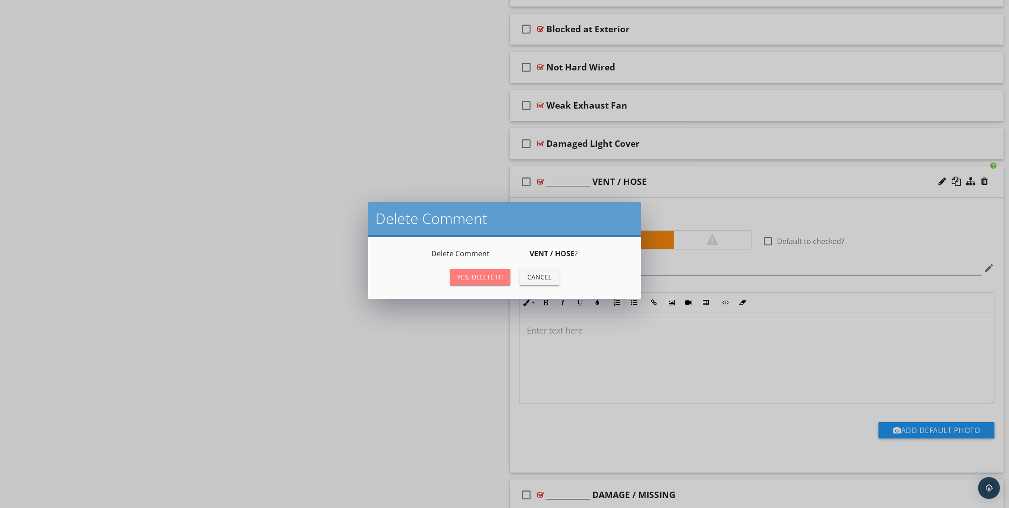
click at [493, 286] on button "Yes, Delete it!" at bounding box center [480, 277] width 60 height 16
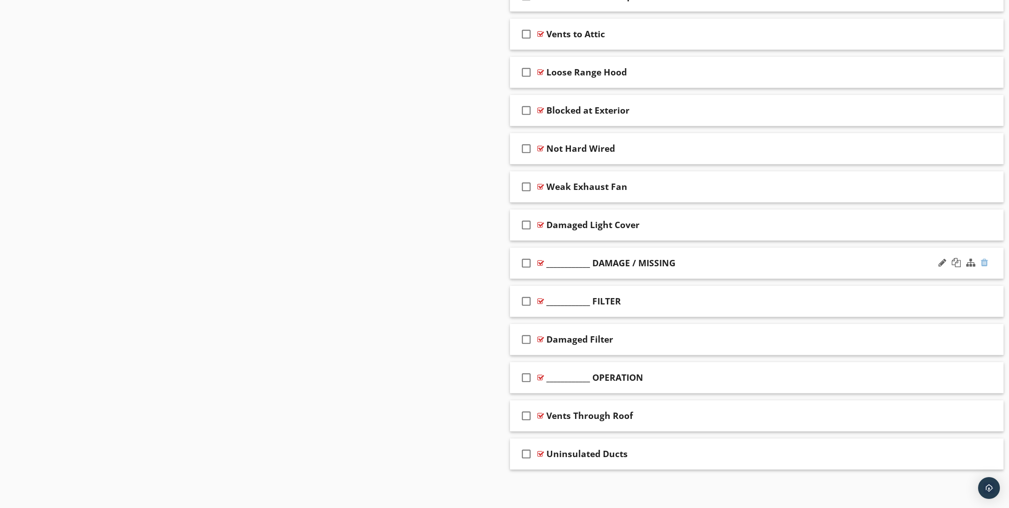
click at [982, 267] on div at bounding box center [983, 262] width 7 height 9
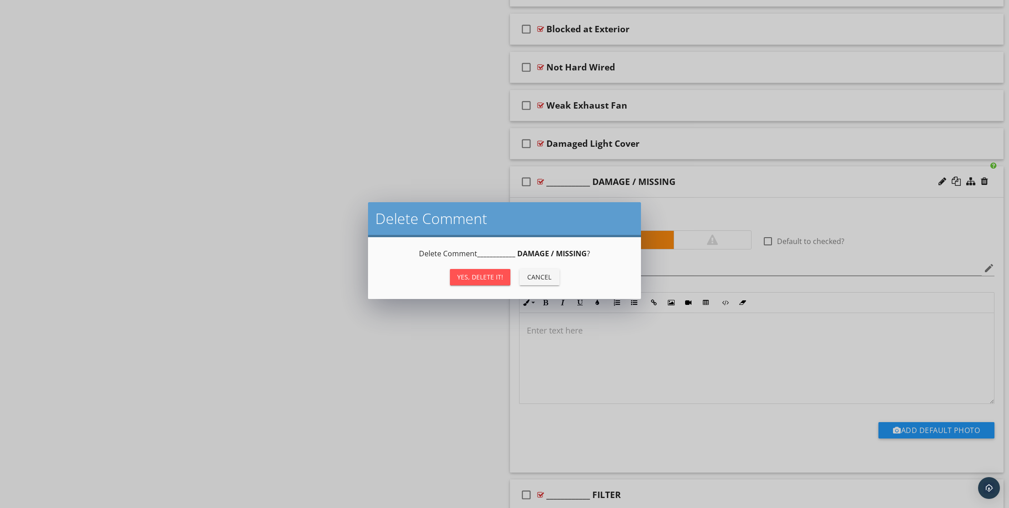
click at [466, 282] on div "Yes, Delete it!" at bounding box center [480, 277] width 46 height 10
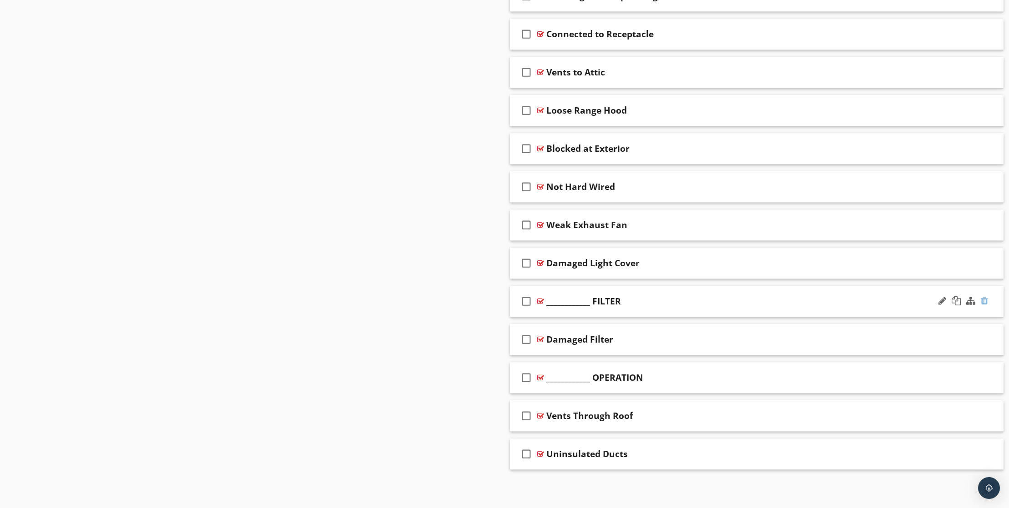
click at [983, 306] on div at bounding box center [983, 300] width 7 height 9
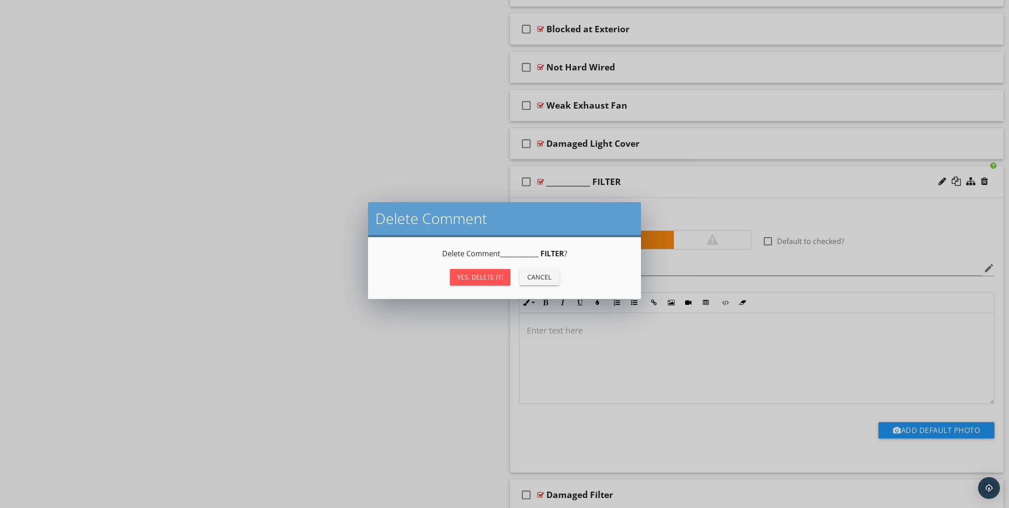
click at [488, 286] on button "Yes, Delete it!" at bounding box center [480, 277] width 60 height 16
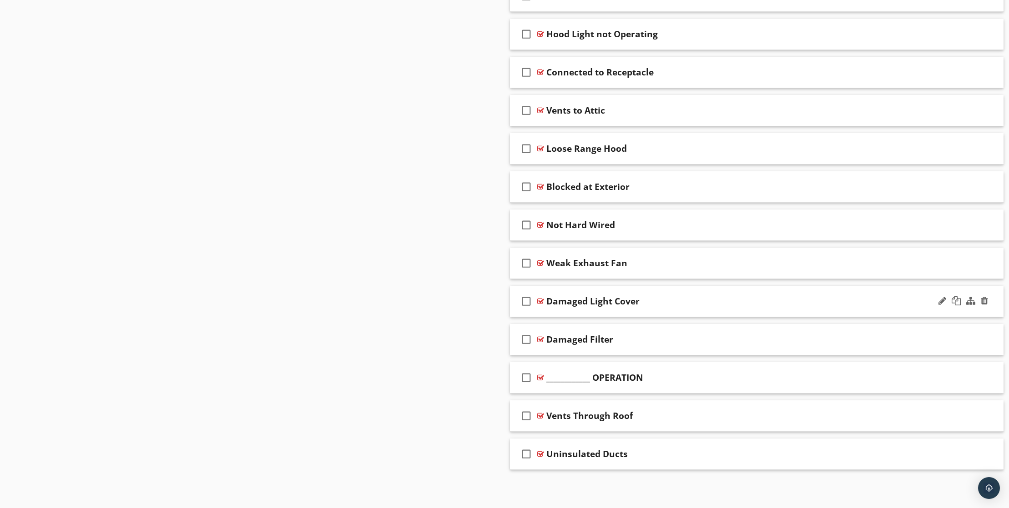
scroll to position [1597, 0]
click at [983, 373] on div at bounding box center [983, 377] width 7 height 9
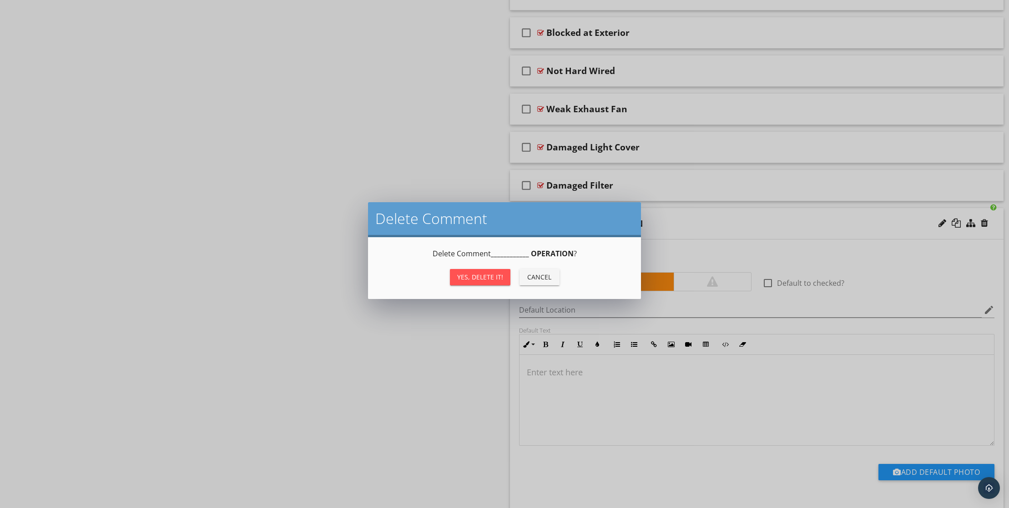
drag, startPoint x: 500, startPoint y: 286, endPoint x: 496, endPoint y: 287, distance: 4.6
click at [499, 282] on div "Yes, Delete it!" at bounding box center [480, 277] width 46 height 10
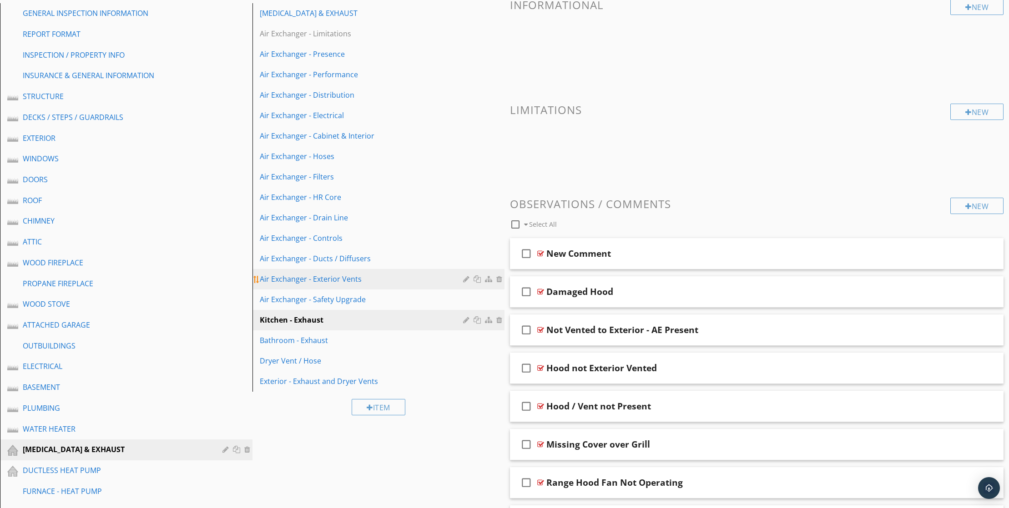
scroll to position [116, 0]
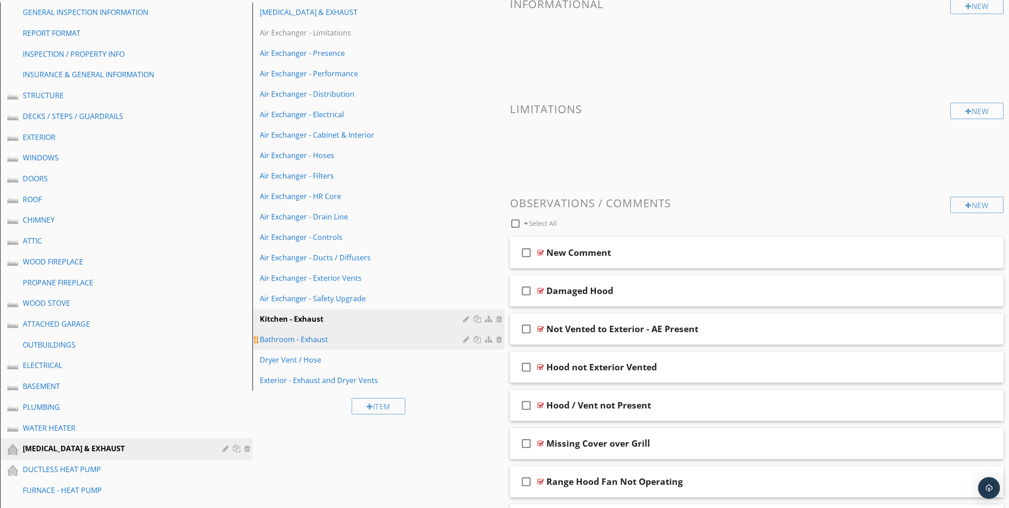
click at [313, 345] on div "Bathroom - Exhaust" at bounding box center [363, 339] width 206 height 11
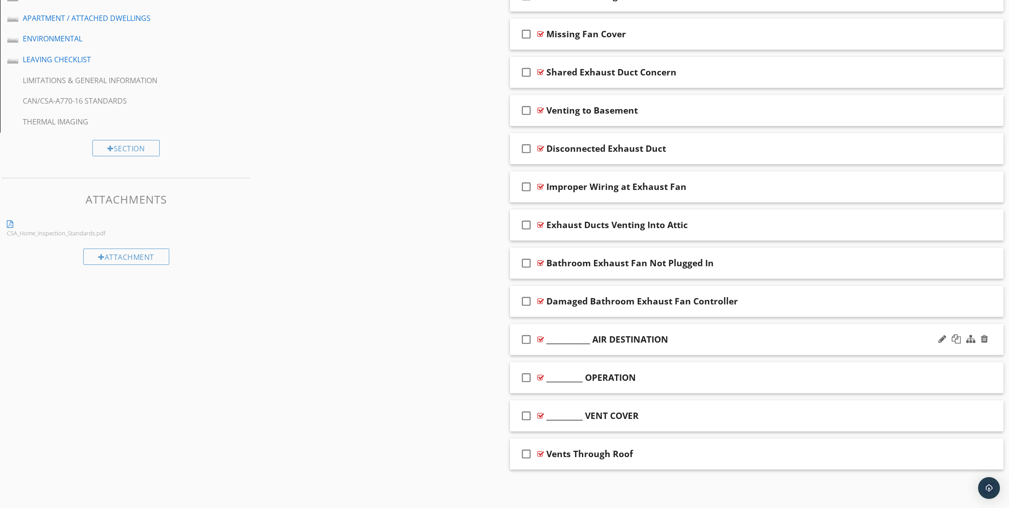
scroll to position [852, 0]
click at [985, 335] on div at bounding box center [983, 339] width 7 height 9
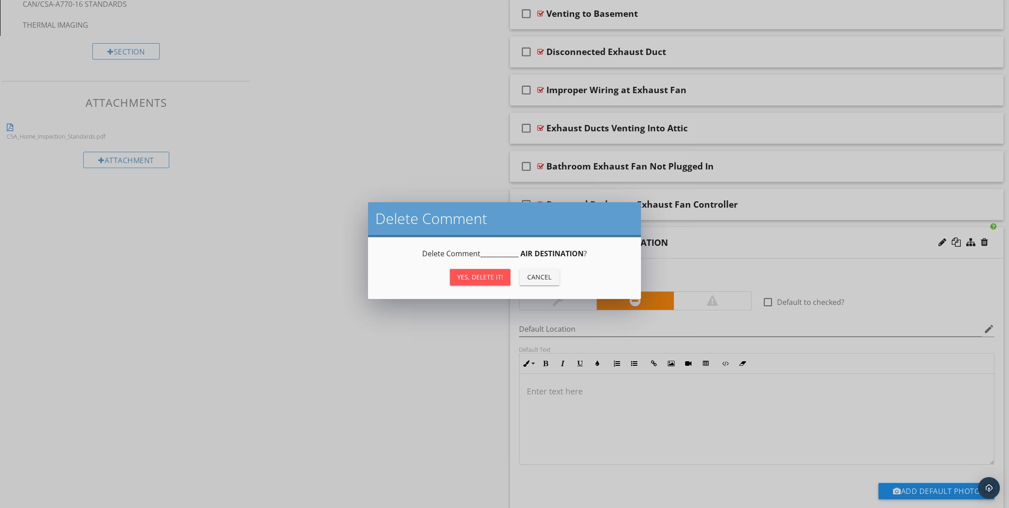
click at [508, 286] on button "Yes, Delete it!" at bounding box center [480, 277] width 60 height 16
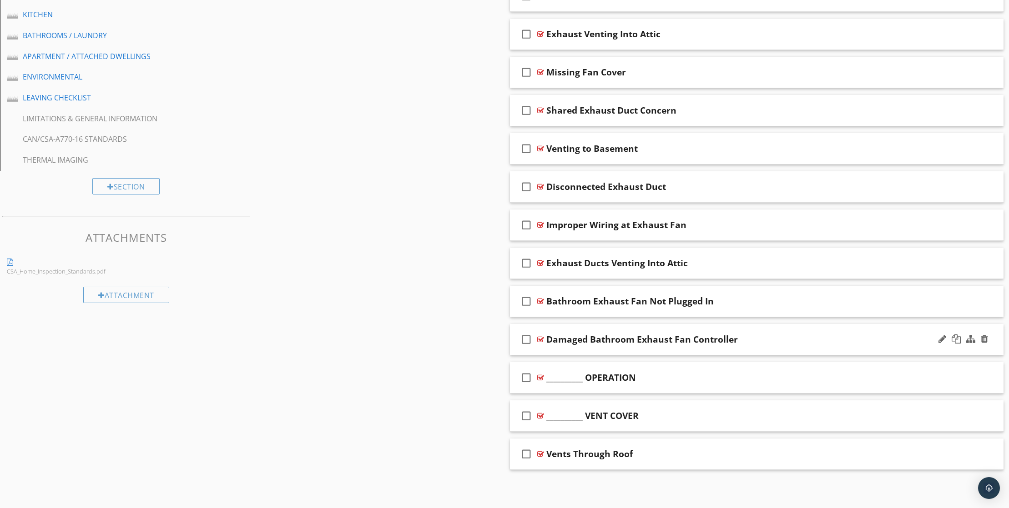
scroll to position [811, 0]
click at [986, 373] on div at bounding box center [983, 377] width 7 height 9
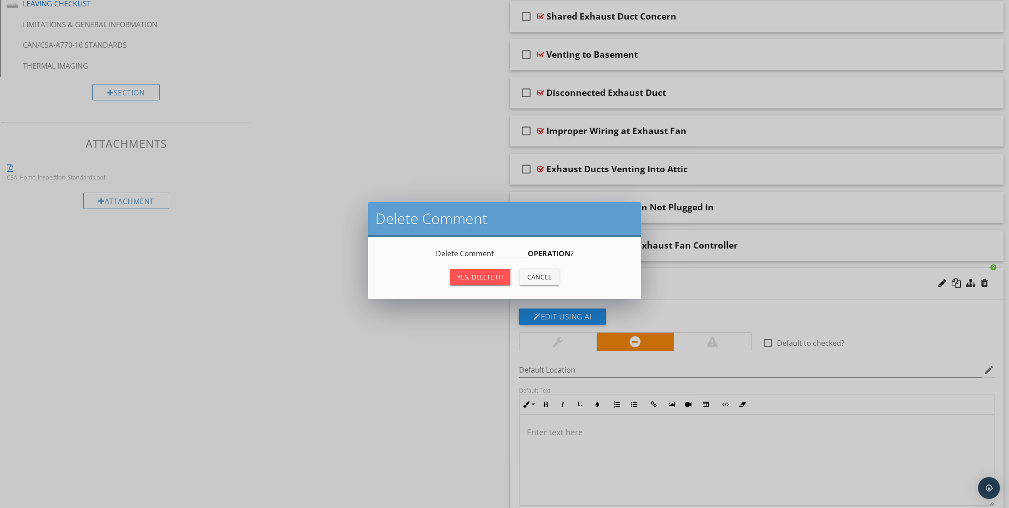
click at [448, 288] on div "Yes, Delete it! Cancel" at bounding box center [504, 277] width 251 height 22
click at [478, 280] on div "Yes, Delete it!" at bounding box center [480, 277] width 46 height 10
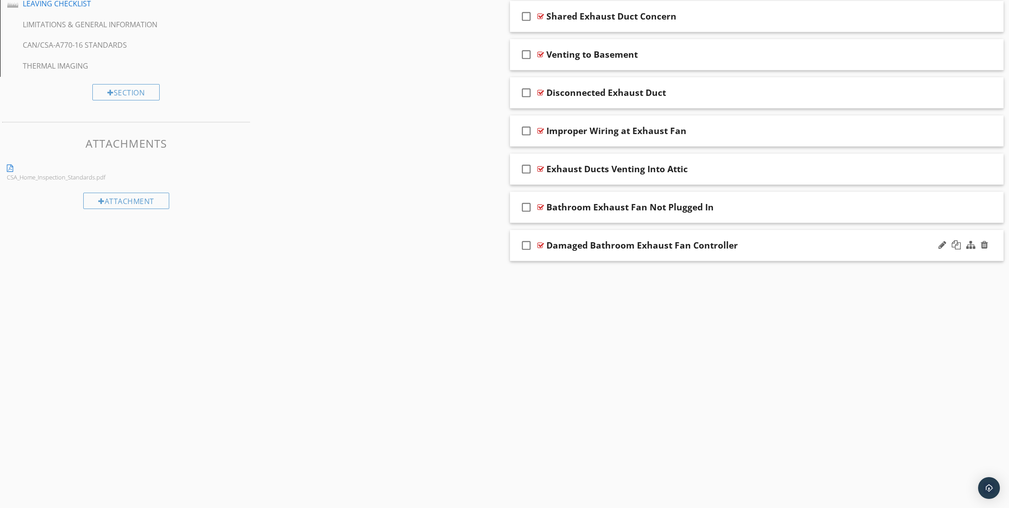
scroll to position [769, 0]
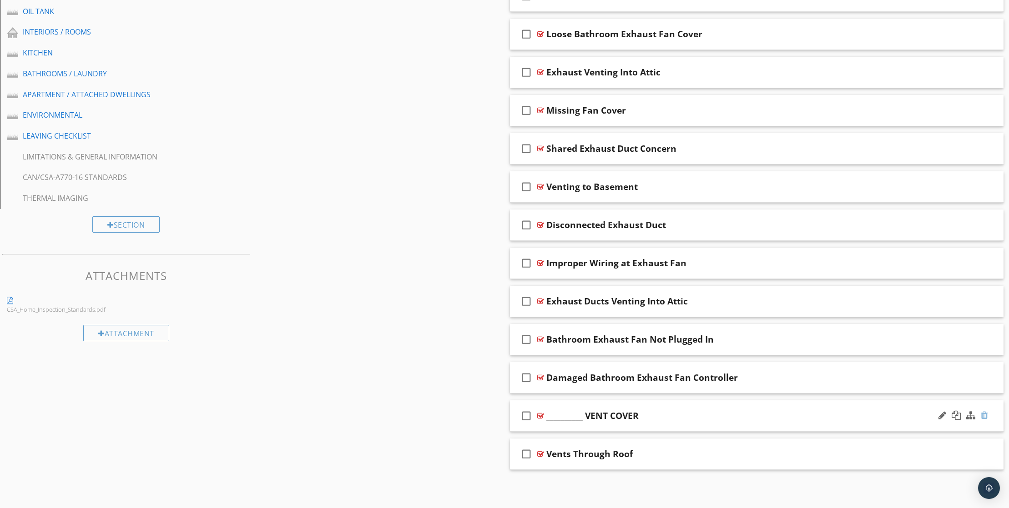
click at [982, 411] on div at bounding box center [983, 415] width 7 height 9
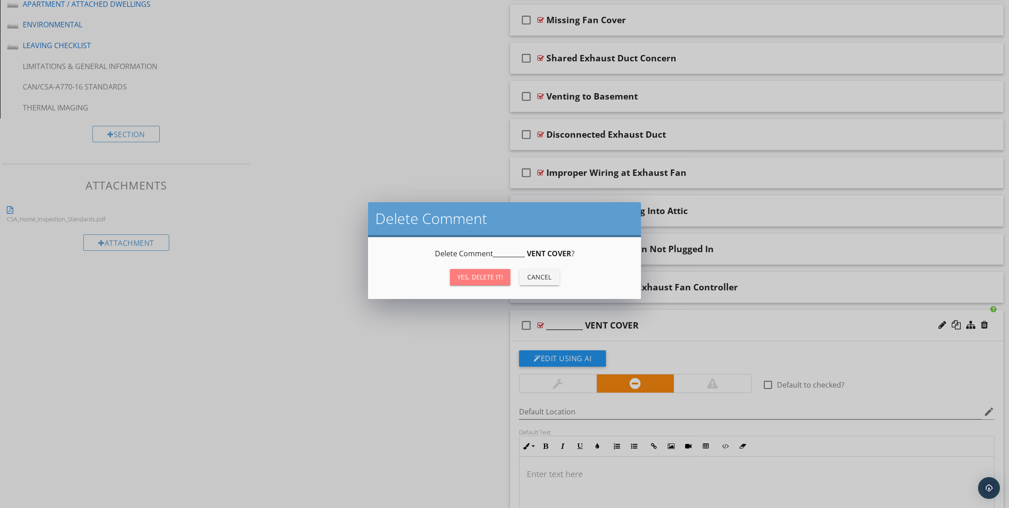
click at [475, 279] on div "Yes, Delete it!" at bounding box center [480, 277] width 46 height 10
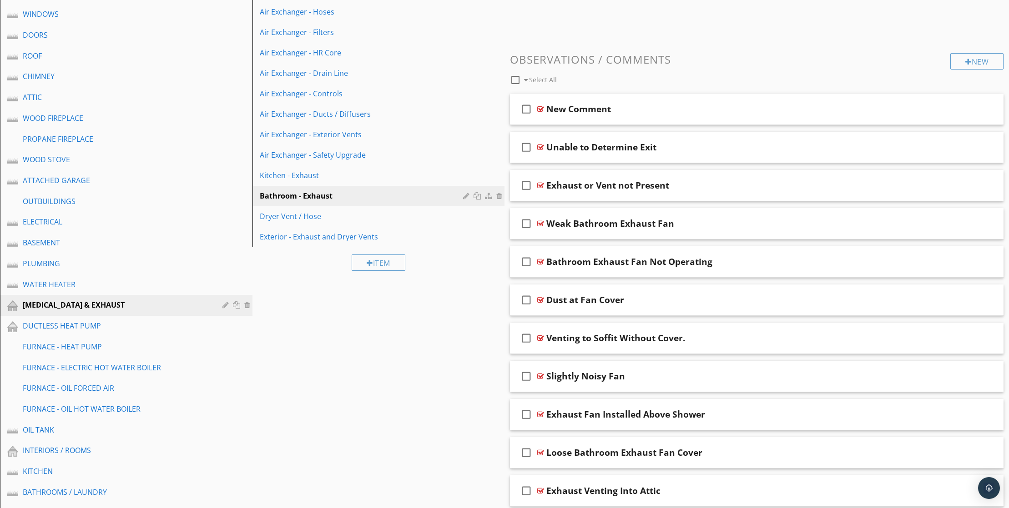
scroll to position [246, 0]
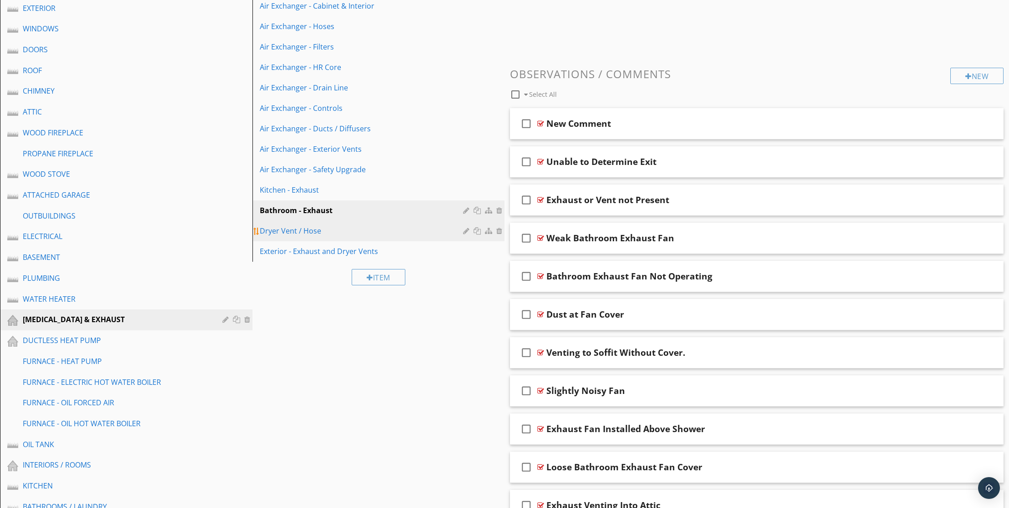
click at [329, 236] on div "Dryer Vent / Hose" at bounding box center [363, 231] width 206 height 11
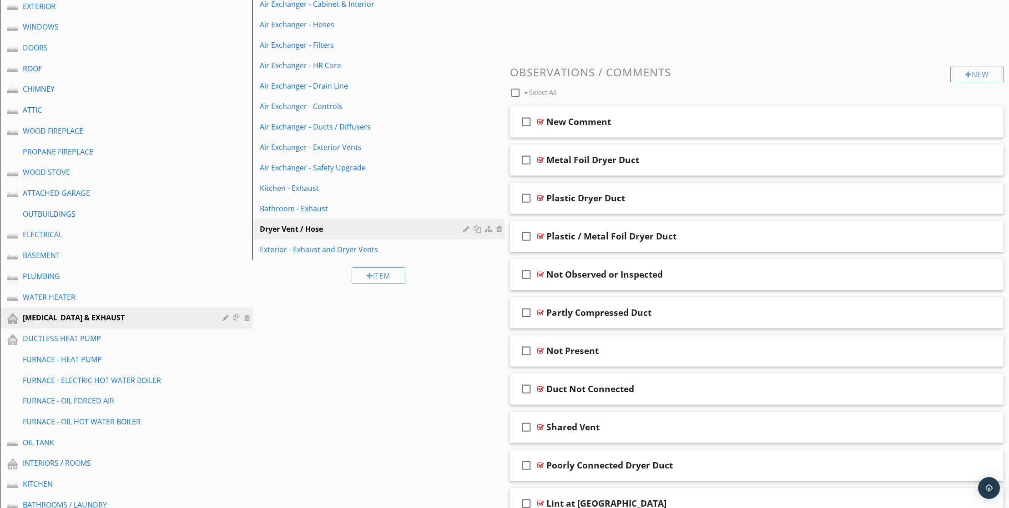
scroll to position [236, 0]
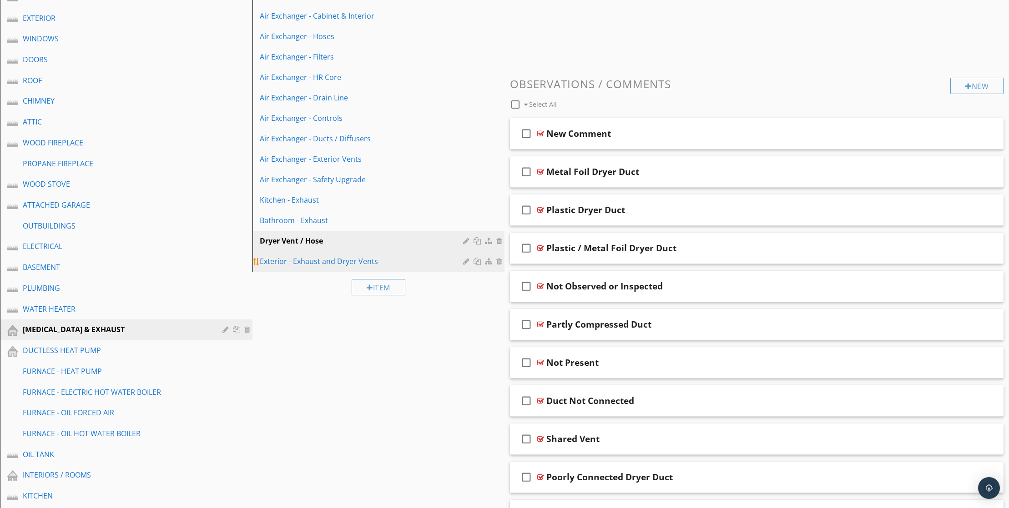
click at [368, 267] on div "Exterior - Exhaust and Dryer Vents" at bounding box center [363, 261] width 206 height 11
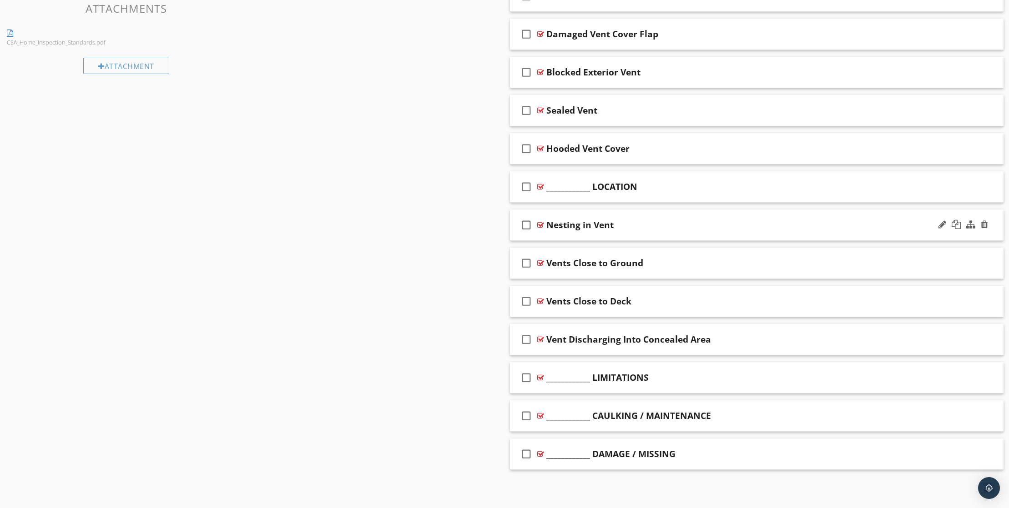
scroll to position [956, 0]
click at [984, 191] on div at bounding box center [983, 186] width 7 height 9
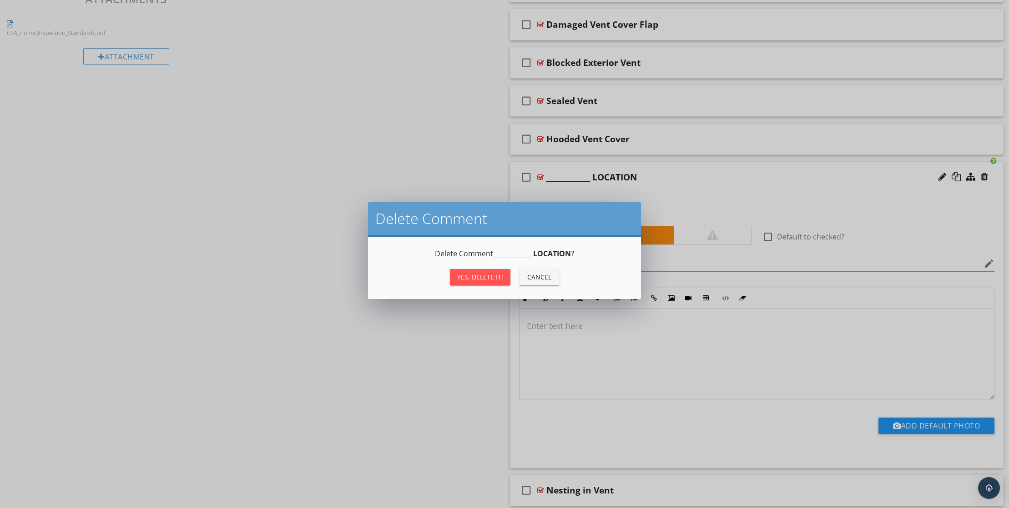
click at [473, 279] on div "Yes, Delete it!" at bounding box center [480, 277] width 46 height 10
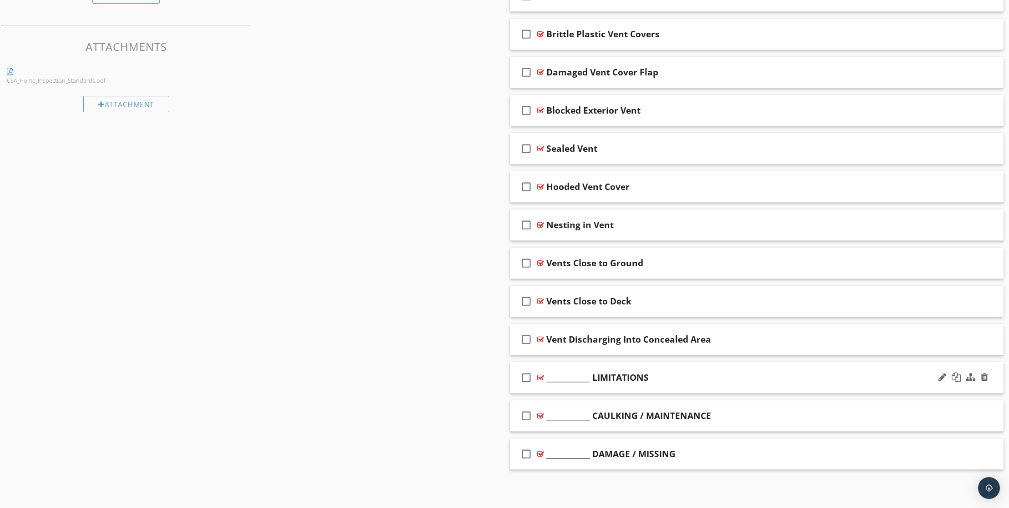
scroll to position [1018, 0]
click at [982, 373] on div at bounding box center [983, 377] width 7 height 9
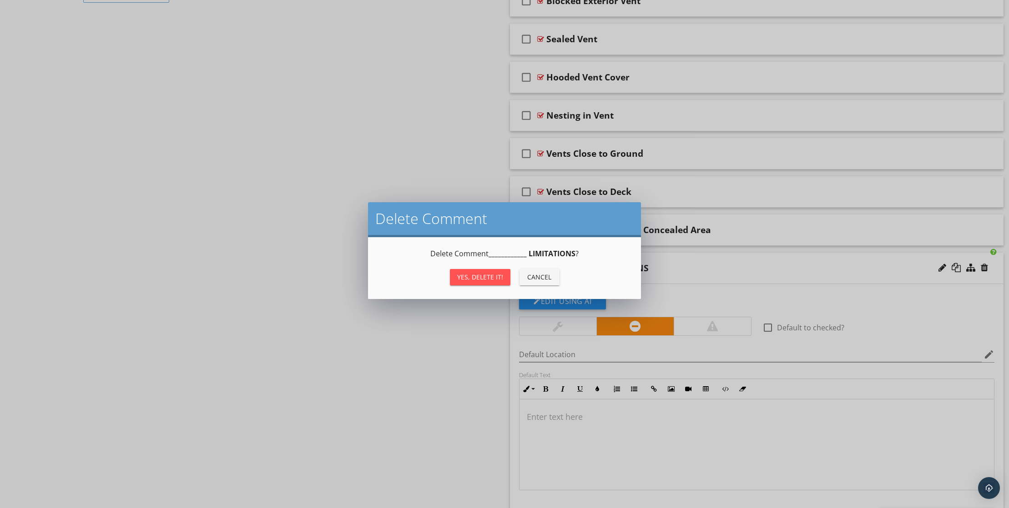
click at [487, 282] on div "Yes, Delete it!" at bounding box center [480, 277] width 46 height 10
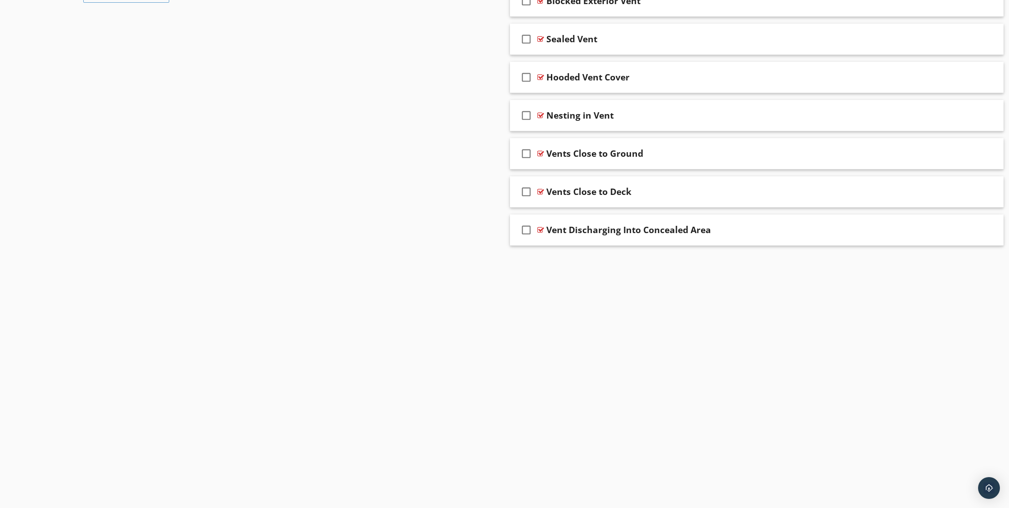
scroll to position [977, 0]
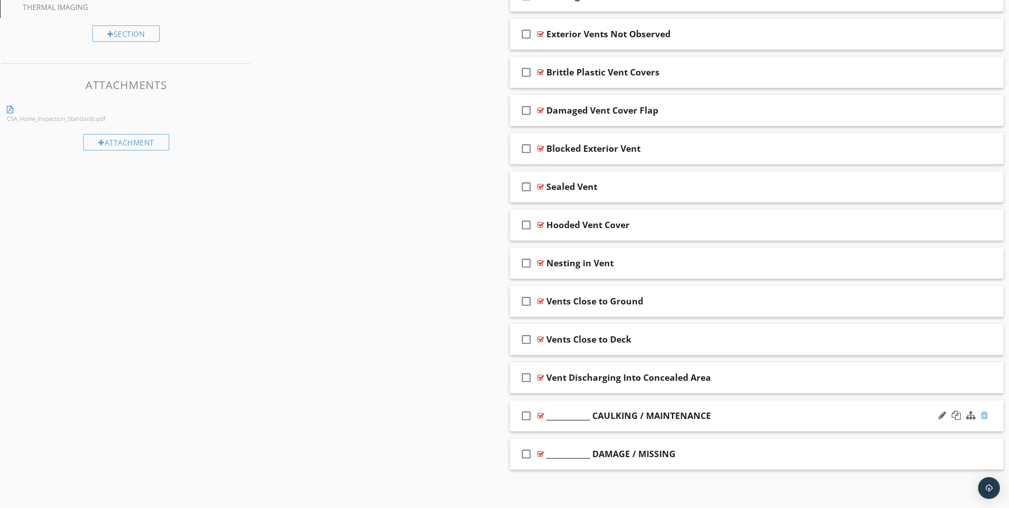
click at [982, 411] on div at bounding box center [983, 415] width 7 height 9
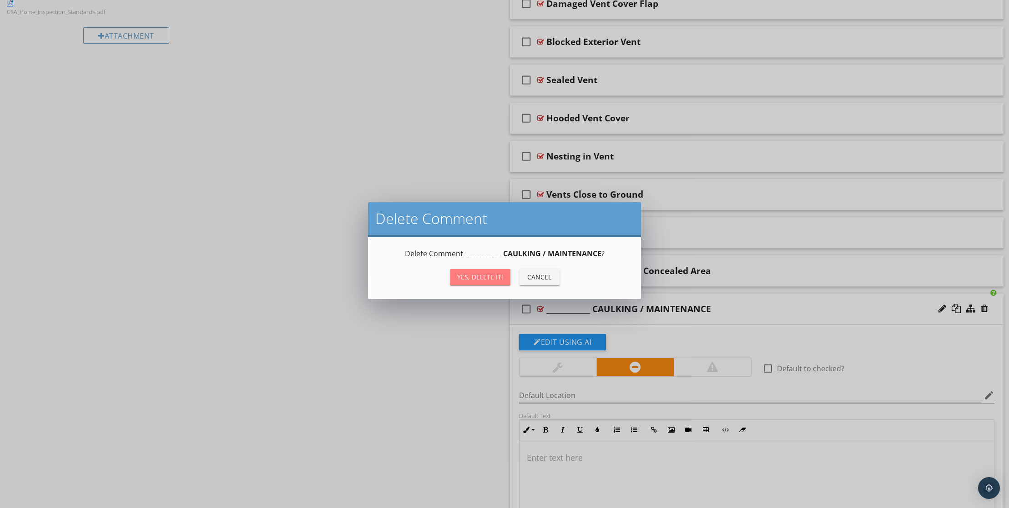
click at [477, 278] on div "Yes, Delete it!" at bounding box center [480, 277] width 46 height 10
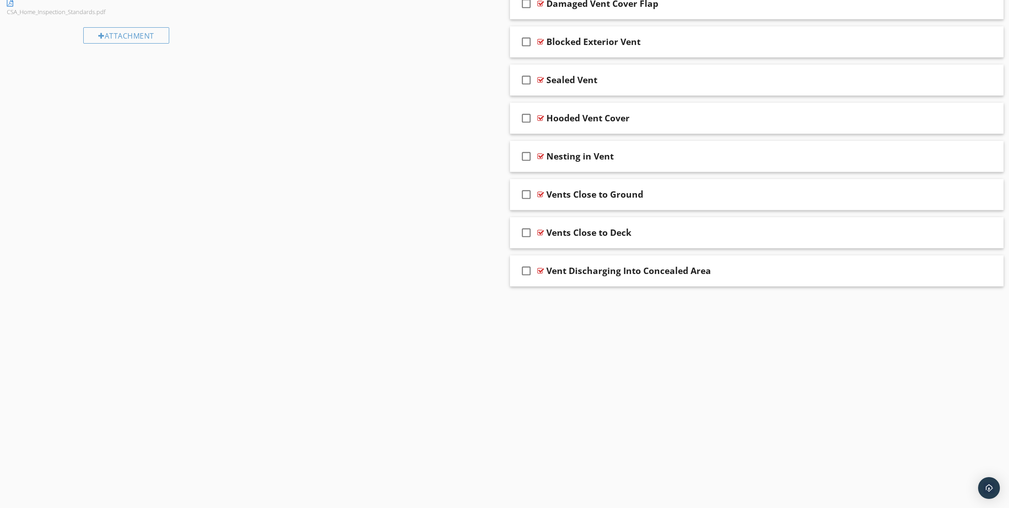
scroll to position [935, 0]
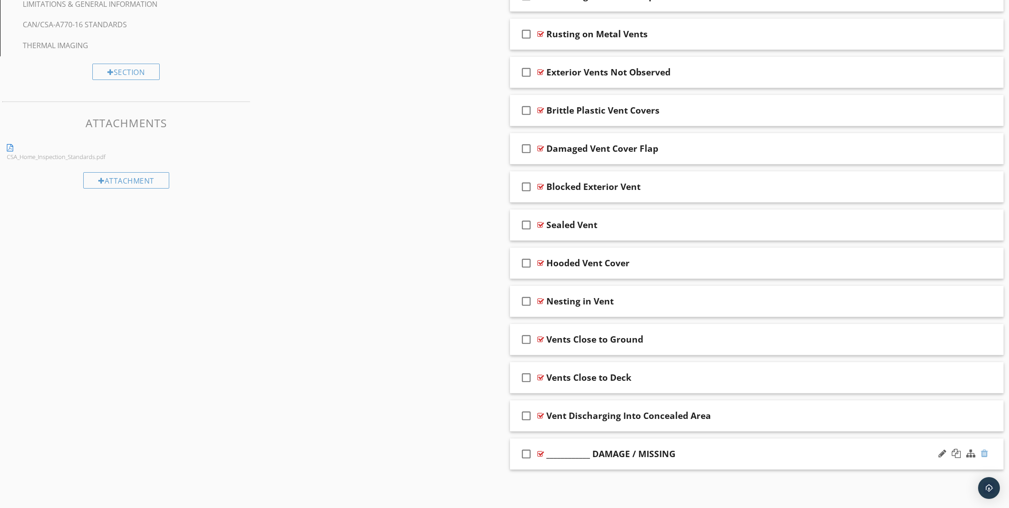
click at [983, 449] on div at bounding box center [983, 453] width 7 height 9
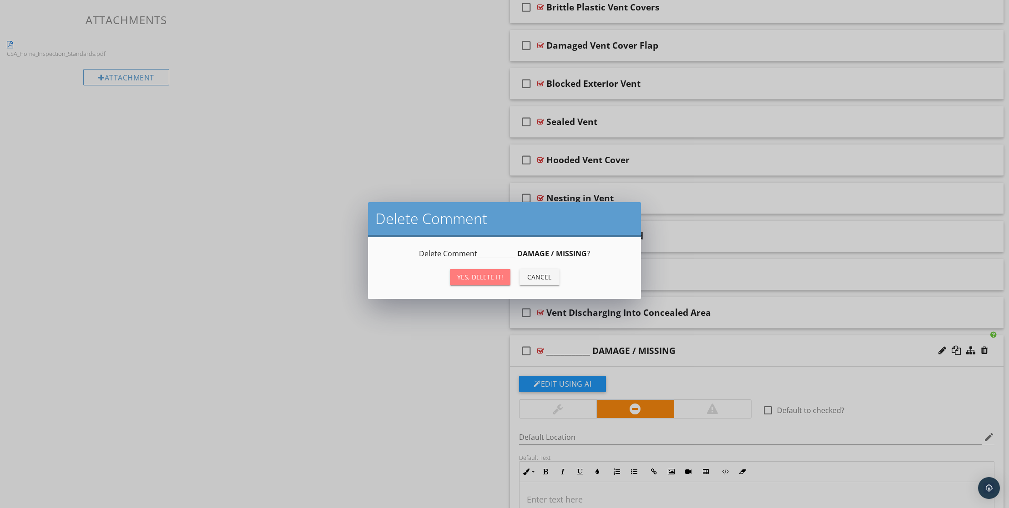
click at [480, 281] on div "Yes, Delete it!" at bounding box center [480, 277] width 46 height 10
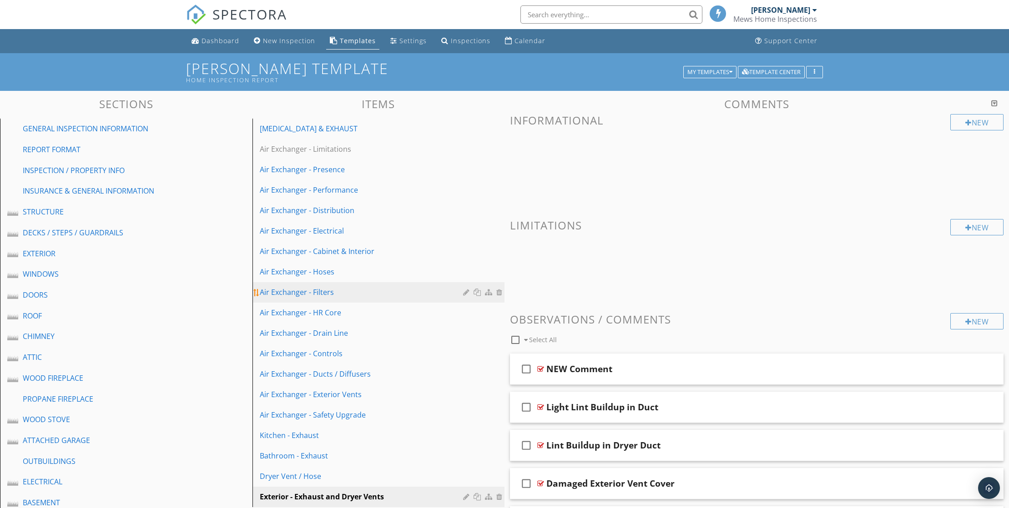
scroll to position [0, 0]
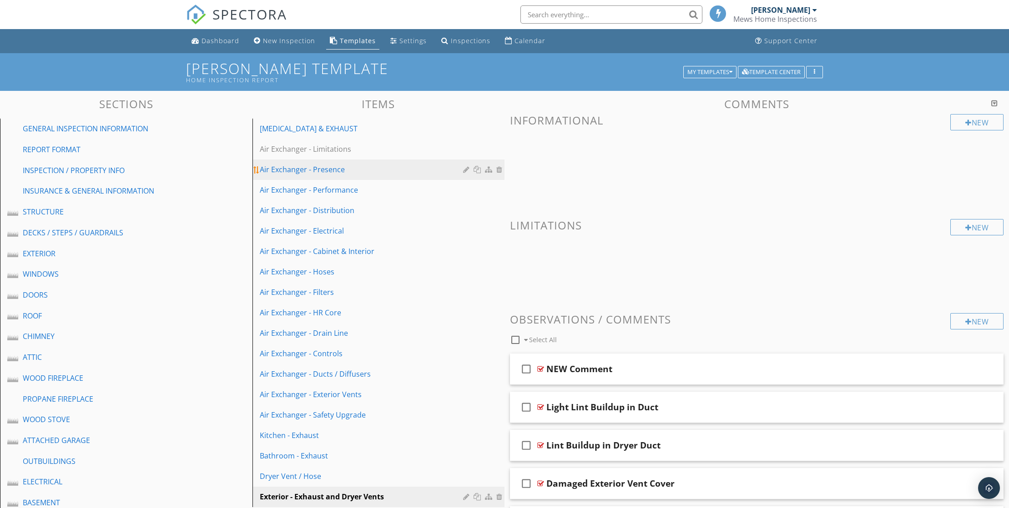
click at [316, 176] on link "Air Exchanger - Presence" at bounding box center [380, 170] width 250 height 20
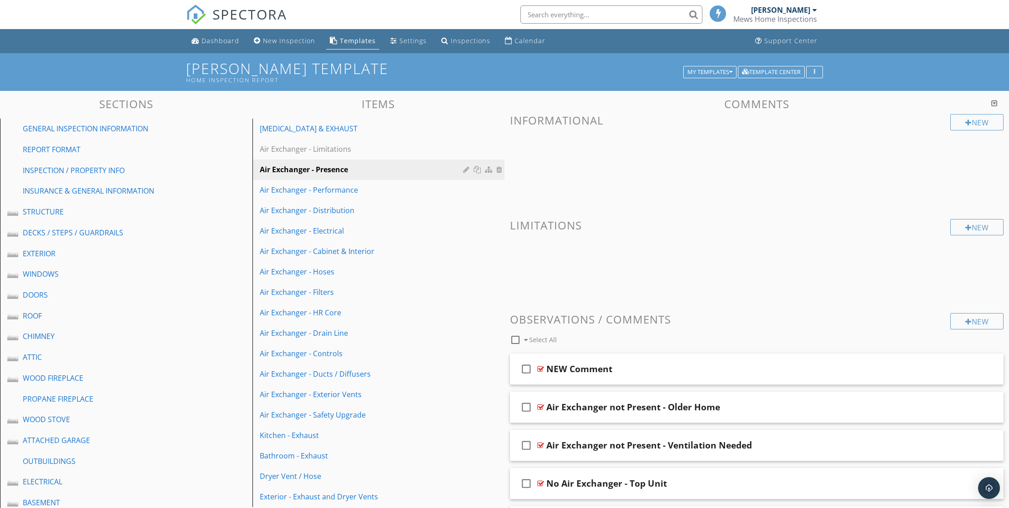
click at [991, 107] on div at bounding box center [994, 103] width 6 height 7
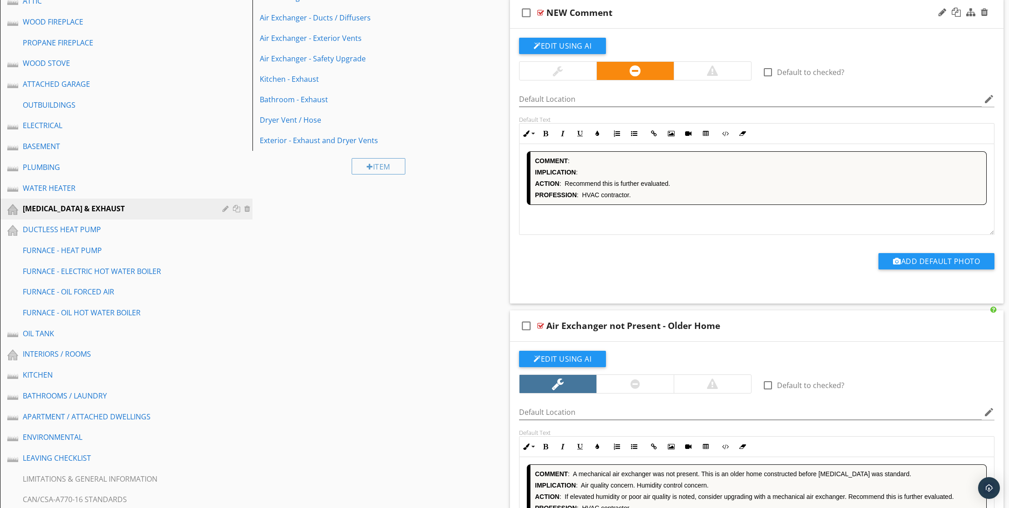
scroll to position [375, 0]
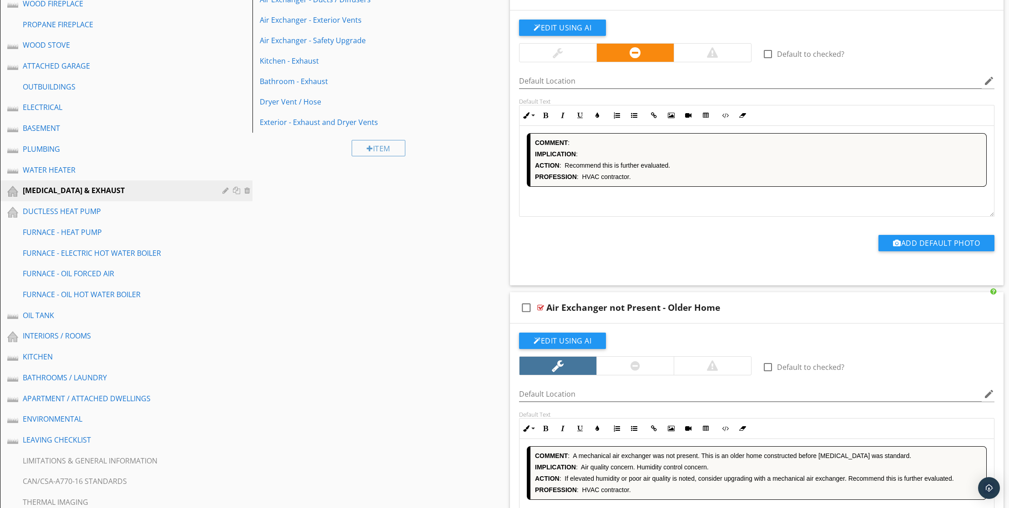
drag, startPoint x: 668, startPoint y: 242, endPoint x: 649, endPoint y: 234, distance: 20.8
click at [668, 217] on div "COMMENT : IMPLICATION : ACTION : Recommend this is further evaluated. PROFESSIO…" at bounding box center [756, 171] width 474 height 91
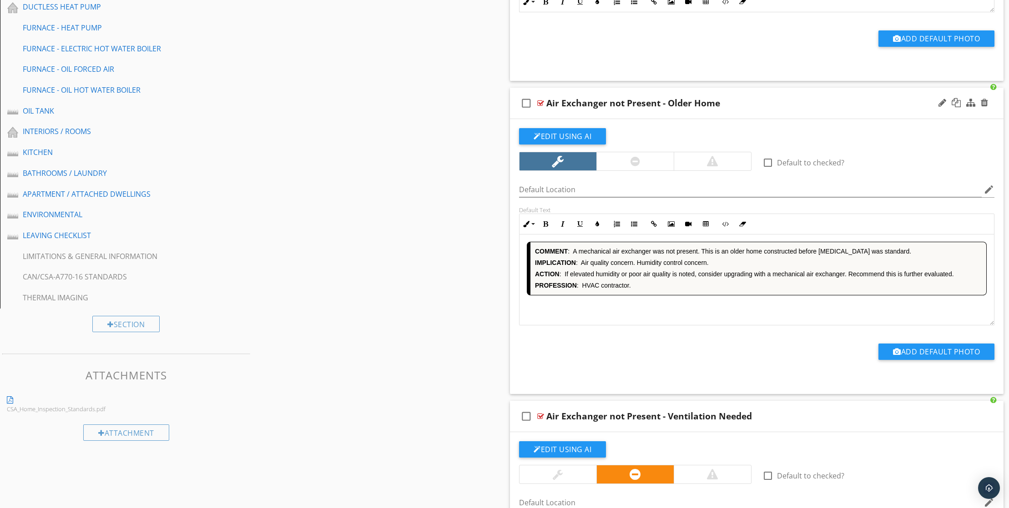
scroll to position [717, 0]
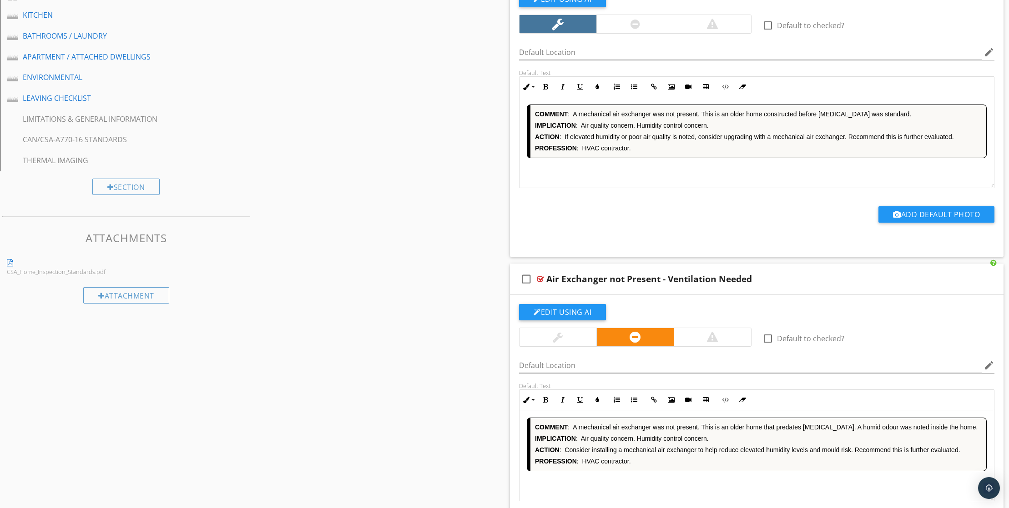
click at [653, 237] on div "Add Default Photo" at bounding box center [756, 213] width 486 height 50
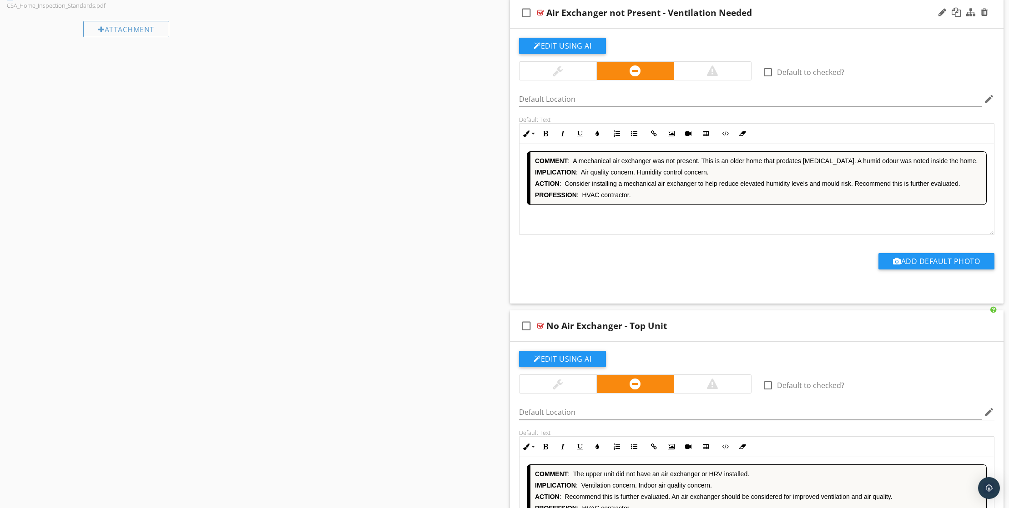
scroll to position [3, 0]
click at [988, 274] on div "check_box_outline_blank Default to checked? Default Location edit Default Text …" at bounding box center [756, 162] width 486 height 248
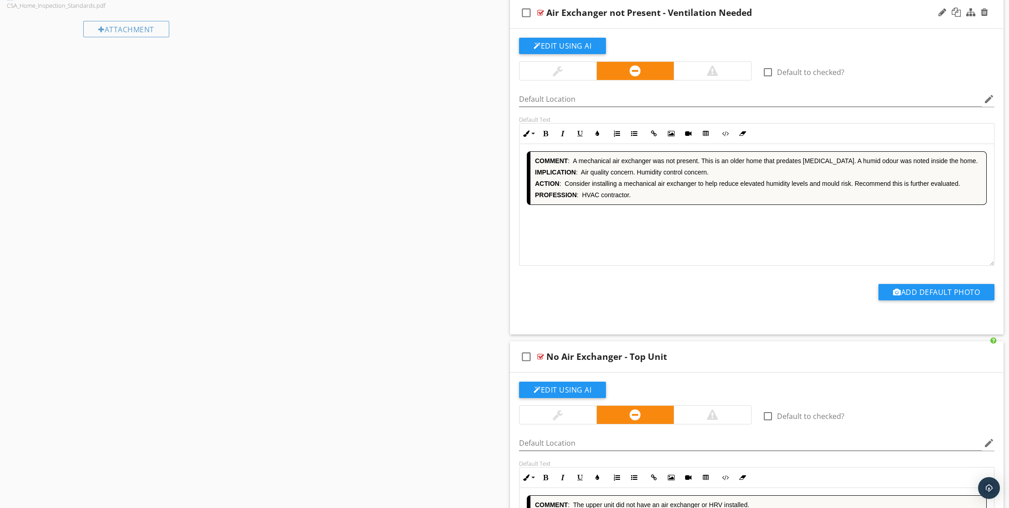
click at [978, 266] on div "COMMENT : A mechanical air exchanger was not present. This is an older home tha…" at bounding box center [756, 205] width 475 height 122
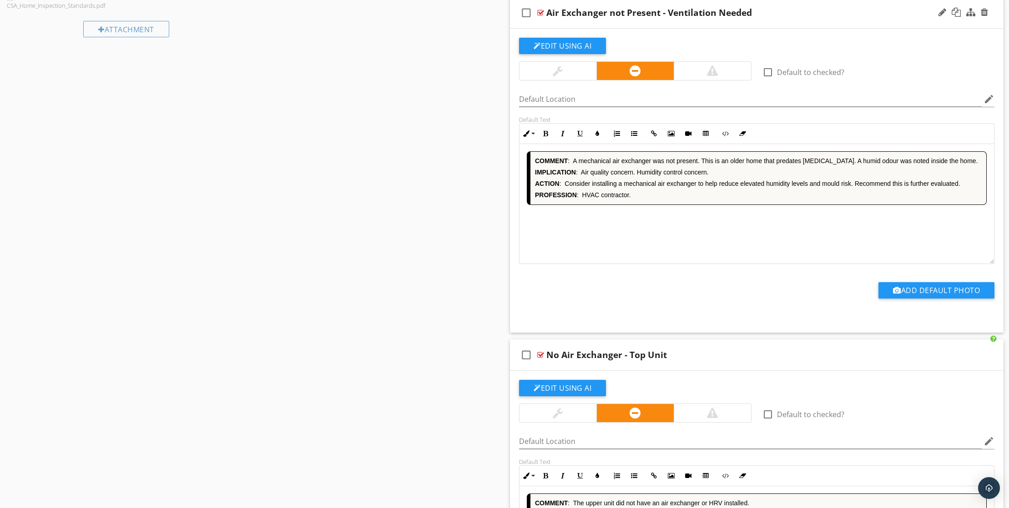
click at [801, 264] on div "COMMENT : A mechanical air exchanger was not present. This is an older home tha…" at bounding box center [756, 204] width 475 height 120
click at [665, 264] on div "COMMENT : A mechanical air exchanger was not present. This is an older home tha…" at bounding box center [756, 204] width 475 height 120
click at [644, 264] on div "COMMENT : A mechanical air exchanger was not present. This is an older home tha…" at bounding box center [756, 204] width 475 height 120
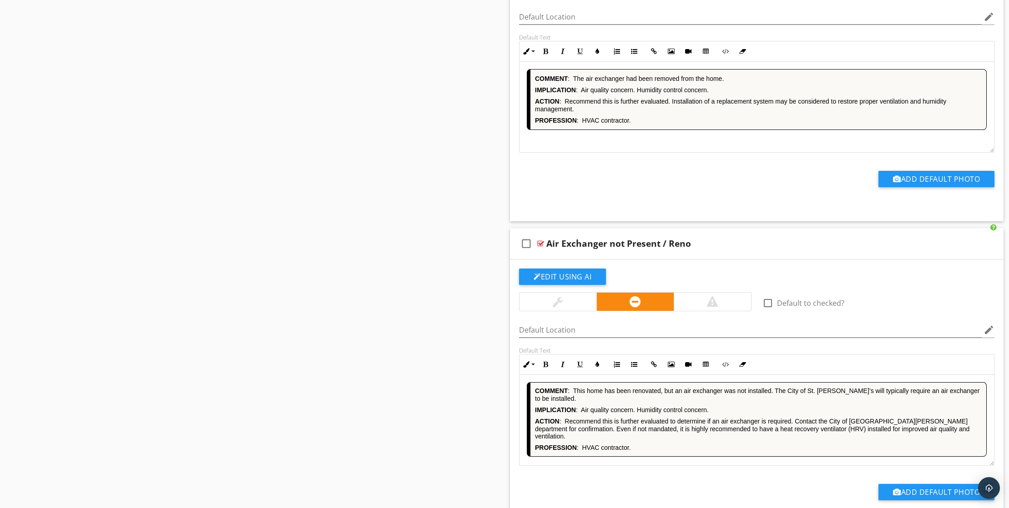
scroll to position [2041, 0]
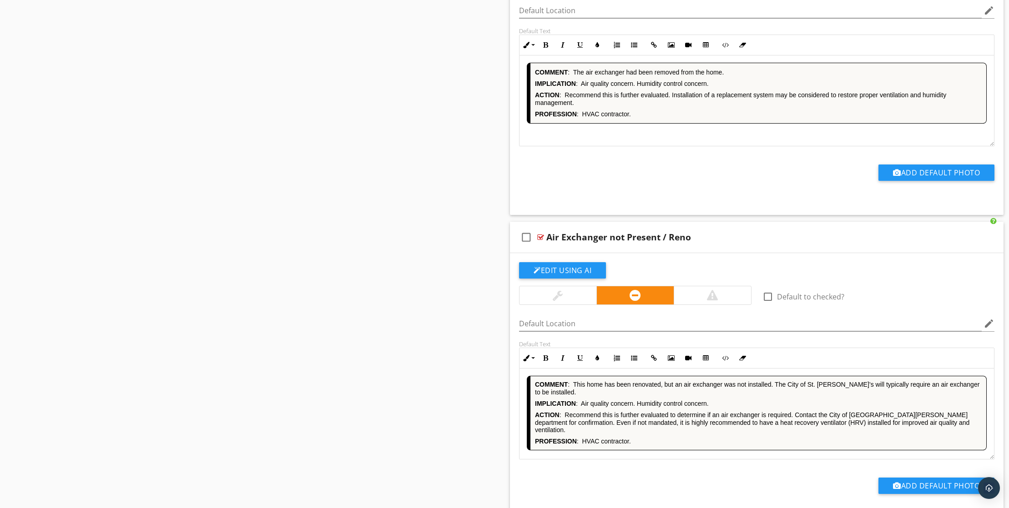
click at [646, 146] on div "COMMENT : The air exchanger had been removed from the home. IMPLICATION : Air q…" at bounding box center [756, 100] width 474 height 91
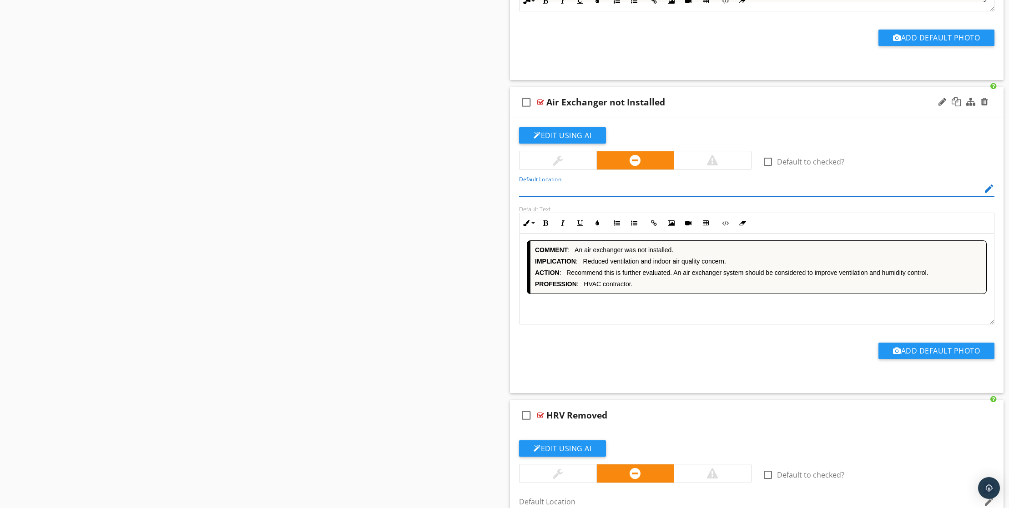
scroll to position [1, 0]
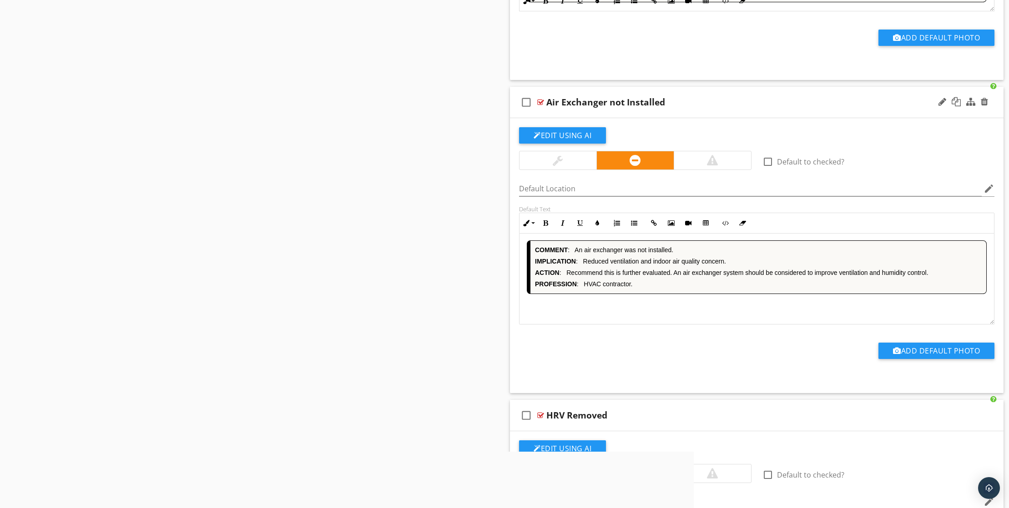
click at [688, 324] on div "COMMENT : An air exchanger was not installed. IMPLICATION : Reduced ventilation…" at bounding box center [756, 278] width 474 height 91
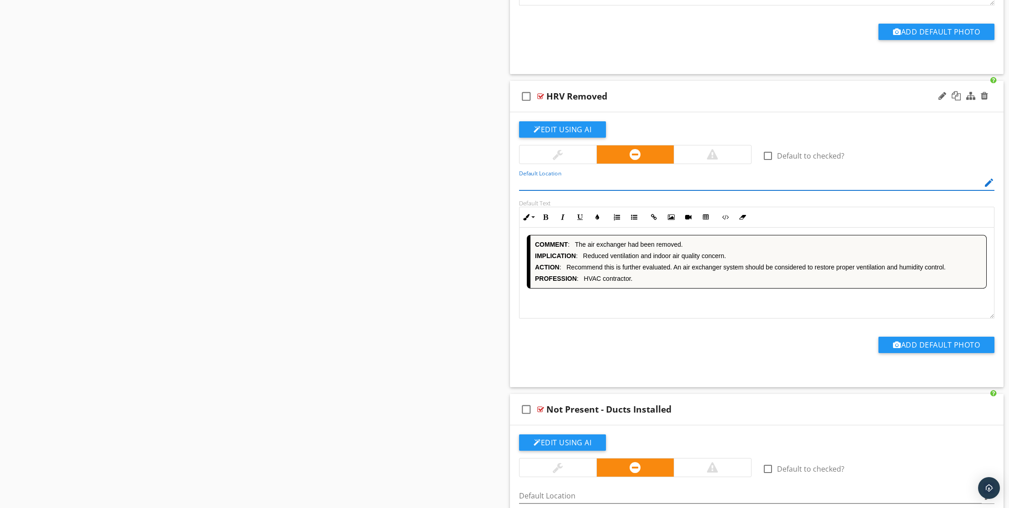
click at [683, 319] on div "COMMENT : The air exchanger had been removed. IMPLICATION : Reduced ventilation…" at bounding box center [756, 273] width 474 height 91
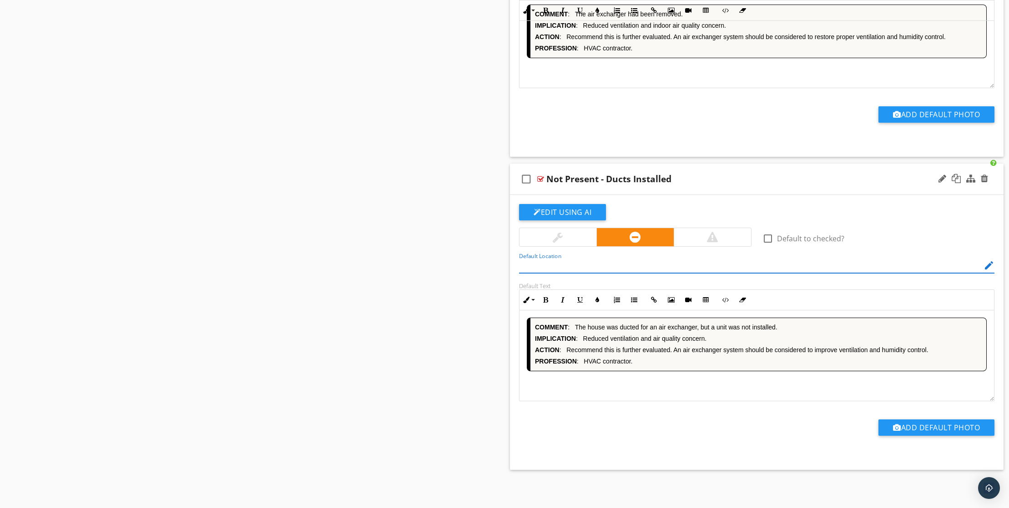
click at [684, 389] on div "COMMENT : The house was ducted for an air exchanger, but a unit was not install…" at bounding box center [756, 356] width 474 height 91
click at [682, 394] on div "COMMENT : The house was ducted for an air exchanger, but a unit was not install…" at bounding box center [756, 356] width 474 height 91
click at [690, 392] on div "COMMENT : The house was ducted for an air exchanger, but a unit was not install…" at bounding box center [756, 356] width 474 height 91
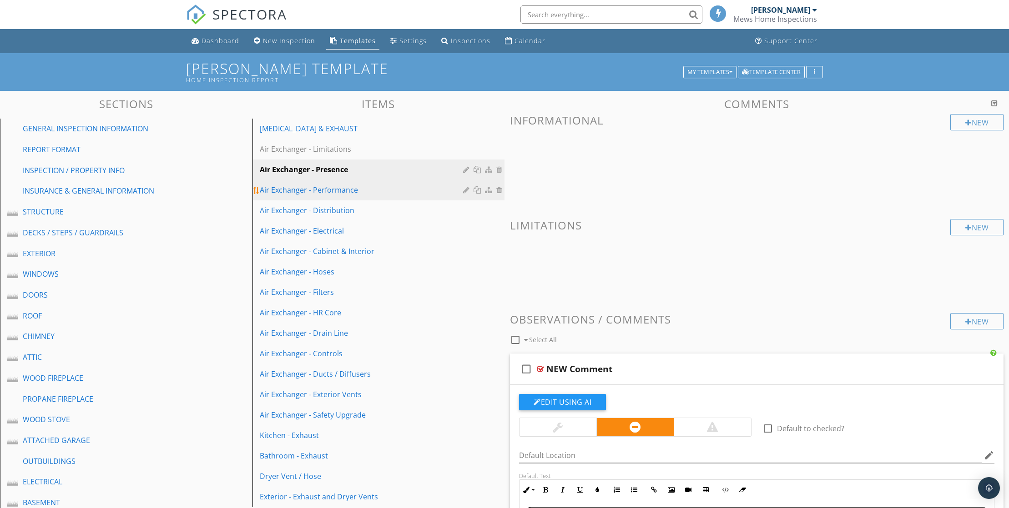
click at [350, 196] on div "Air Exchanger - Performance" at bounding box center [363, 190] width 206 height 11
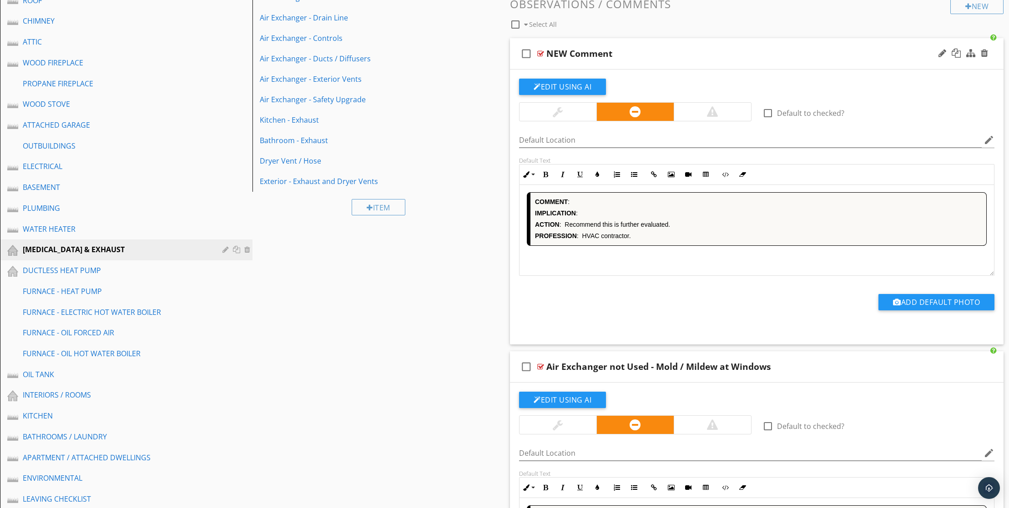
click at [672, 276] on div "COMMENT : IMPLICATION : ACTION : Recommend this is further evaluated. PROFESSIO…" at bounding box center [756, 230] width 474 height 91
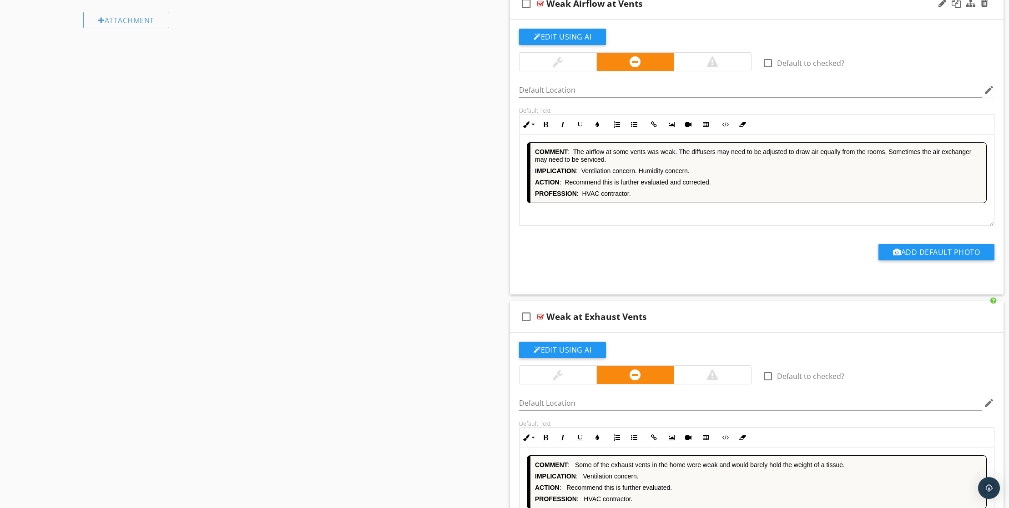
click at [629, 226] on div "COMMENT : The airflow at some vents was weak. The diffusers may need to be adju…" at bounding box center [756, 180] width 474 height 91
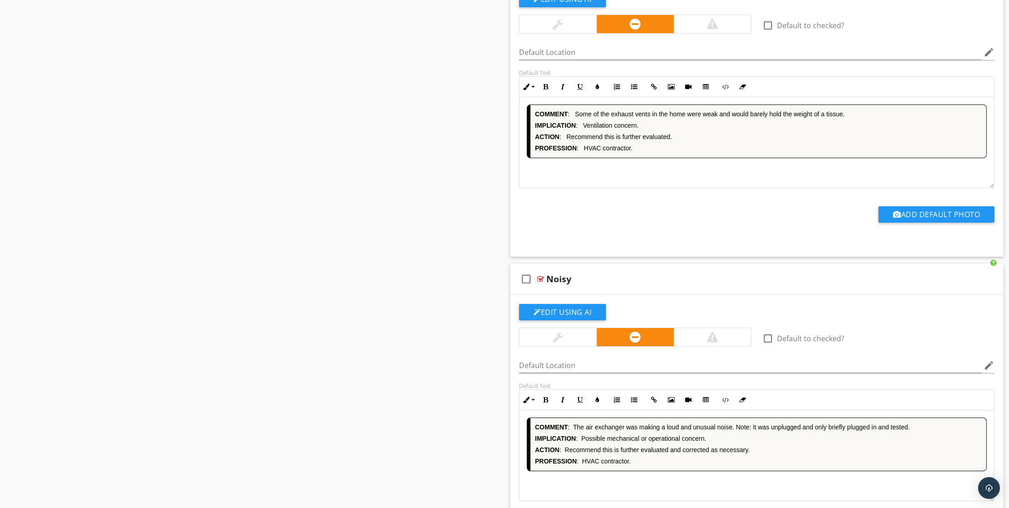
click at [625, 188] on div "COMMENT : Some of the exhaust vents in the home were weak and would barely hold…" at bounding box center [756, 142] width 474 height 91
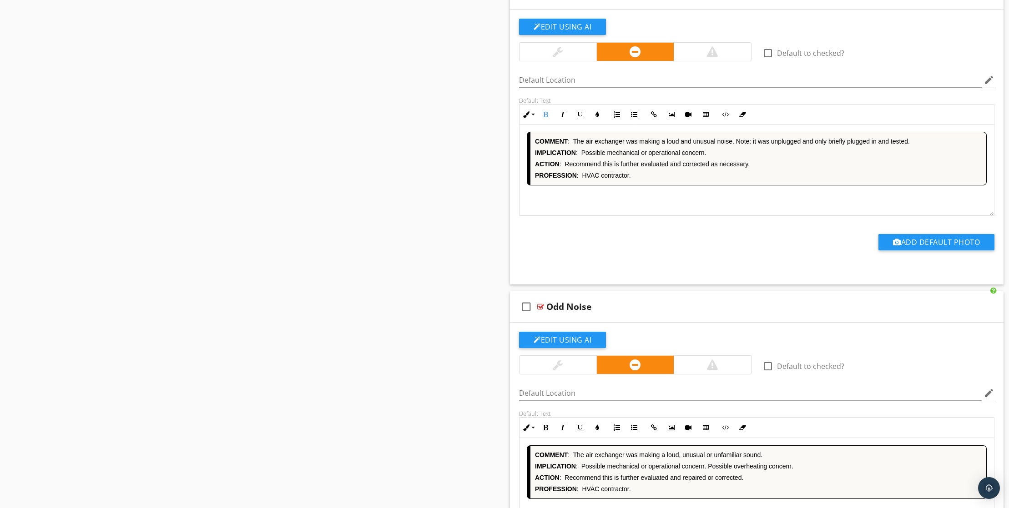
click at [658, 216] on div "COMMENT : The air exchanger was making a loud and unusual noise. Note: it was u…" at bounding box center [756, 170] width 474 height 91
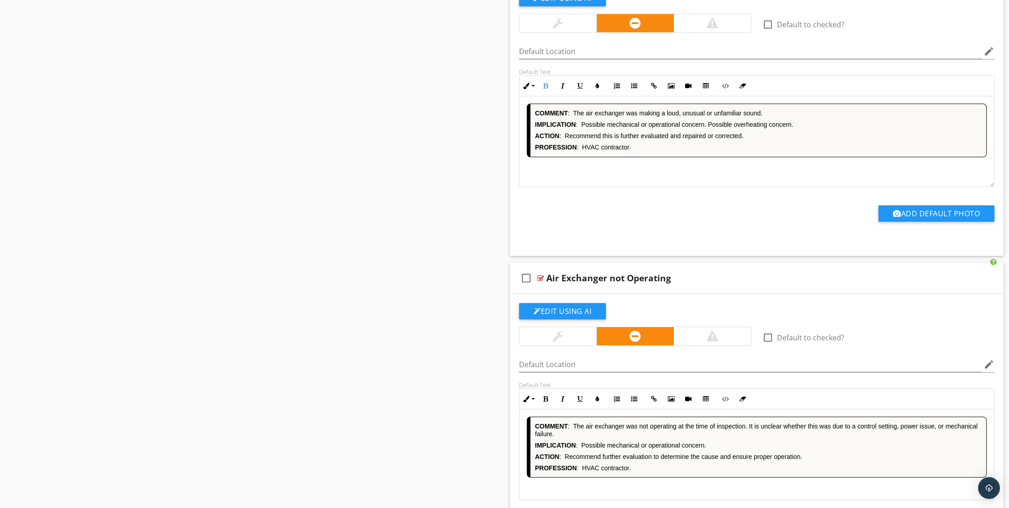
drag, startPoint x: 638, startPoint y: 235, endPoint x: 661, endPoint y: 236, distance: 22.8
click at [638, 172] on p at bounding box center [757, 166] width 460 height 11
click at [646, 172] on p at bounding box center [757, 166] width 460 height 11
drag, startPoint x: 594, startPoint y: 236, endPoint x: 706, endPoint y: 246, distance: 112.3
click at [601, 187] on div "COMMENT : The air exchanger was making a loud, unusual or unfamiliar sound. IMP…" at bounding box center [756, 141] width 474 height 91
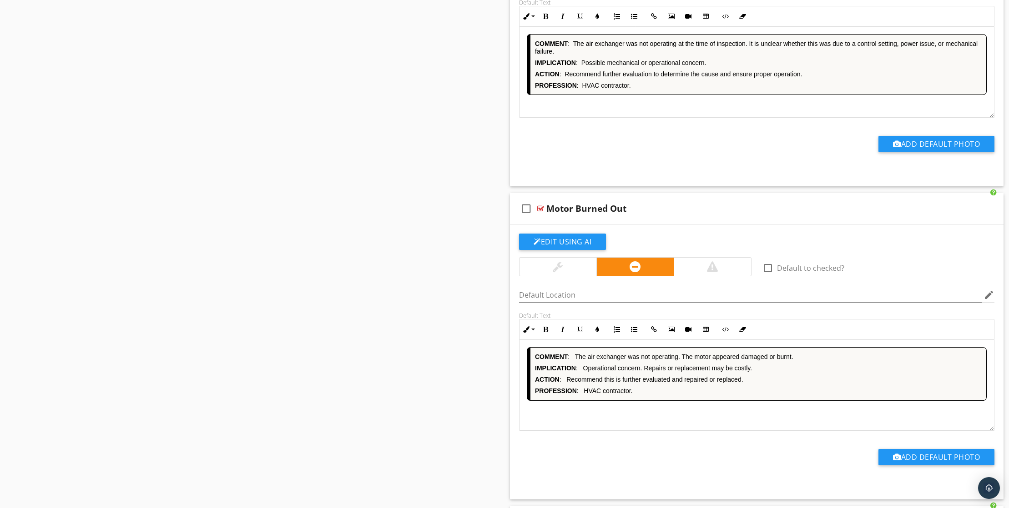
scroll to position [2384, 0]
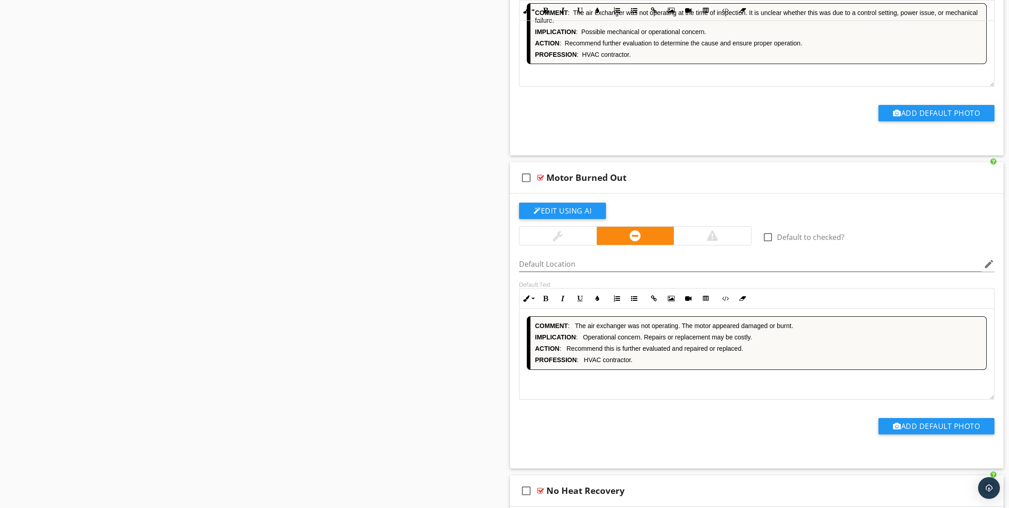
click at [666, 87] on div "COMMENT : The air exchanger was not operating at the time of inspection. It is …" at bounding box center [756, 41] width 474 height 91
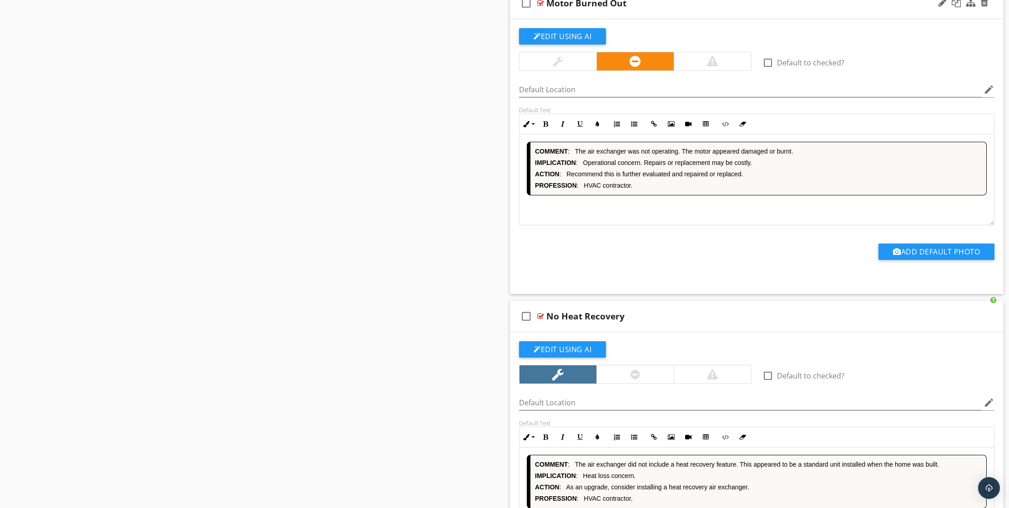
scroll to position [2612, 0]
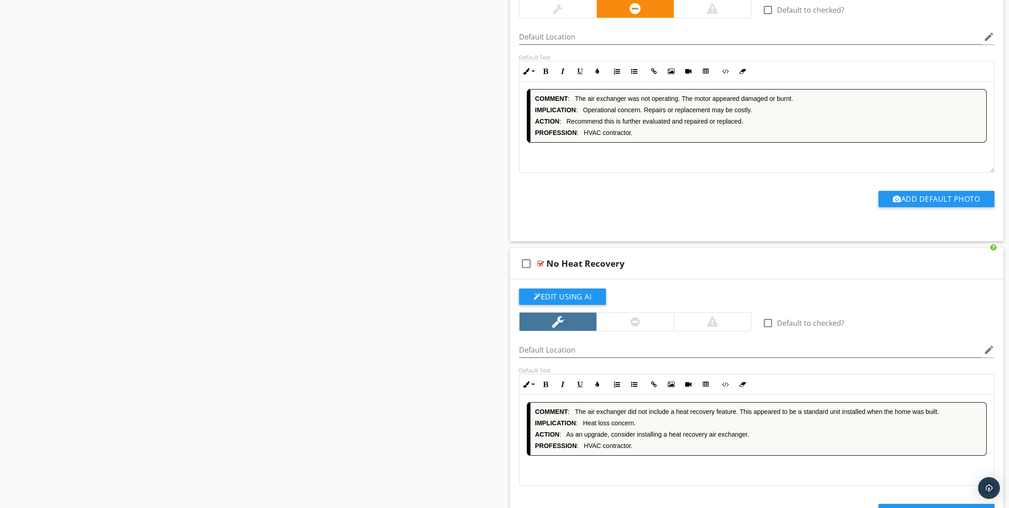
click at [670, 173] on div "COMMENT : The air exchanger was not operating. The motor appeared damaged or bu…" at bounding box center [756, 127] width 474 height 91
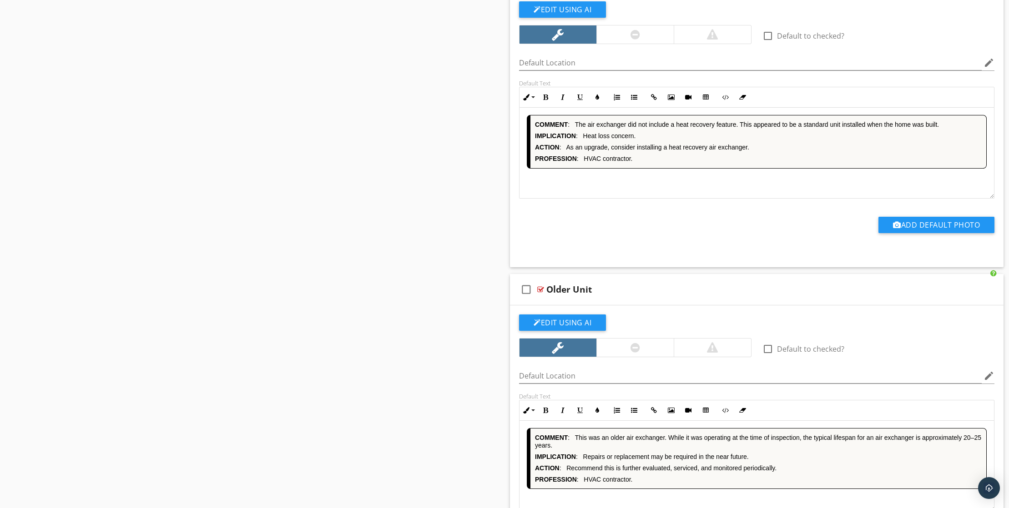
click at [659, 199] on div "COMMENT : The air exchanger did not include a heat recovery feature. This appea…" at bounding box center [756, 153] width 474 height 91
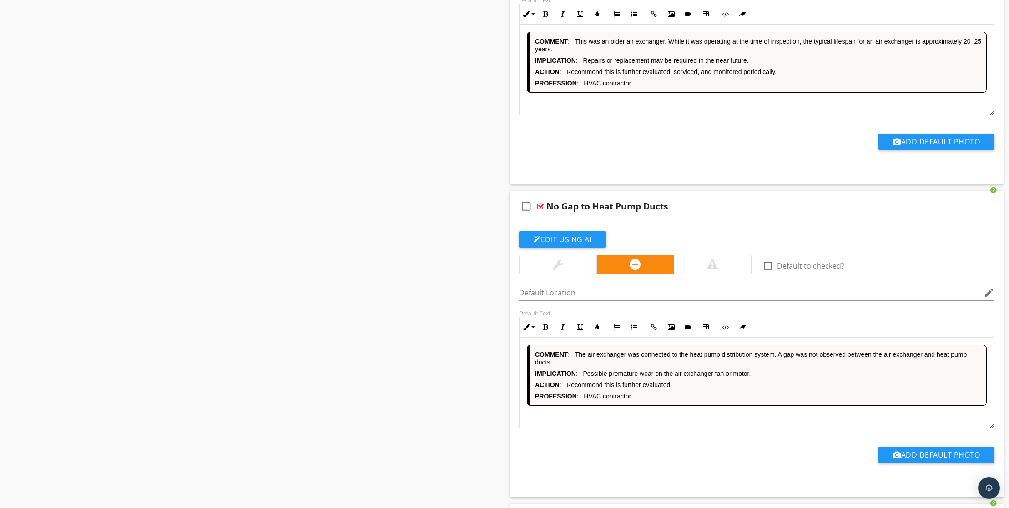
click at [660, 115] on div "COMMENT : This was an older air exchanger. While it was operating at the time o…" at bounding box center [756, 70] width 474 height 91
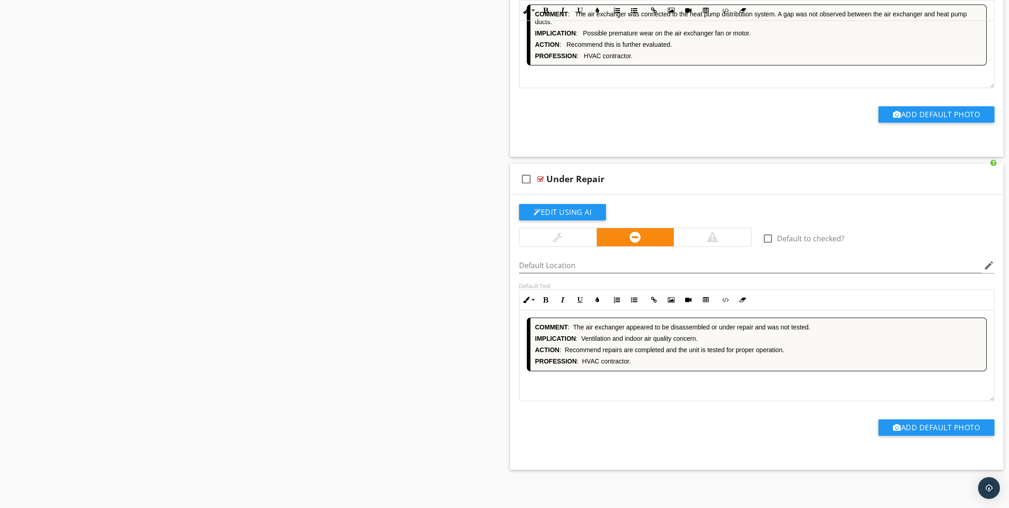
click at [670, 88] on div "COMMENT : The air exchanger was connected to the heat pump distribution system.…" at bounding box center [756, 42] width 474 height 91
click at [653, 383] on div "COMMENT : The air exchanger appeared to be disassembled or under repair and was…" at bounding box center [756, 356] width 474 height 91
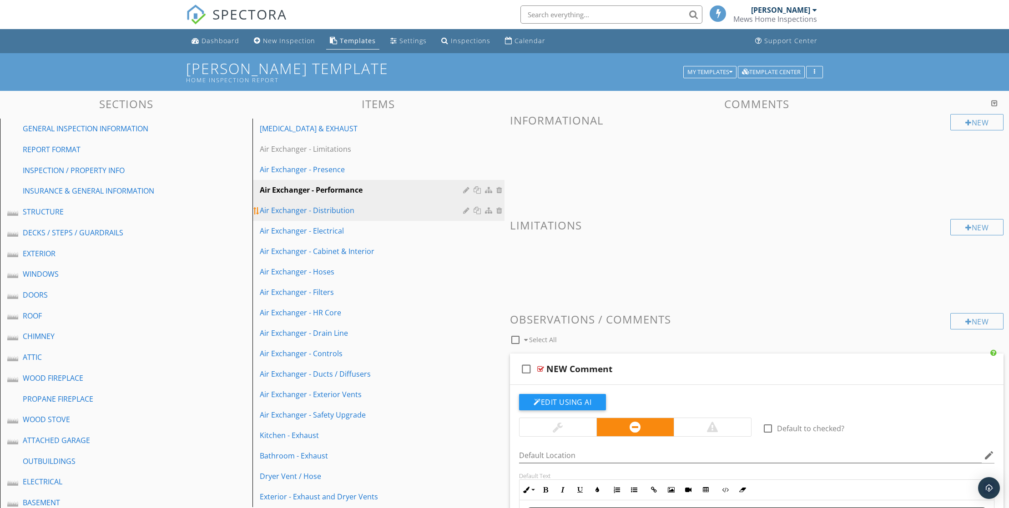
click at [361, 216] on div "Air Exchanger - Distribution" at bounding box center [363, 210] width 206 height 11
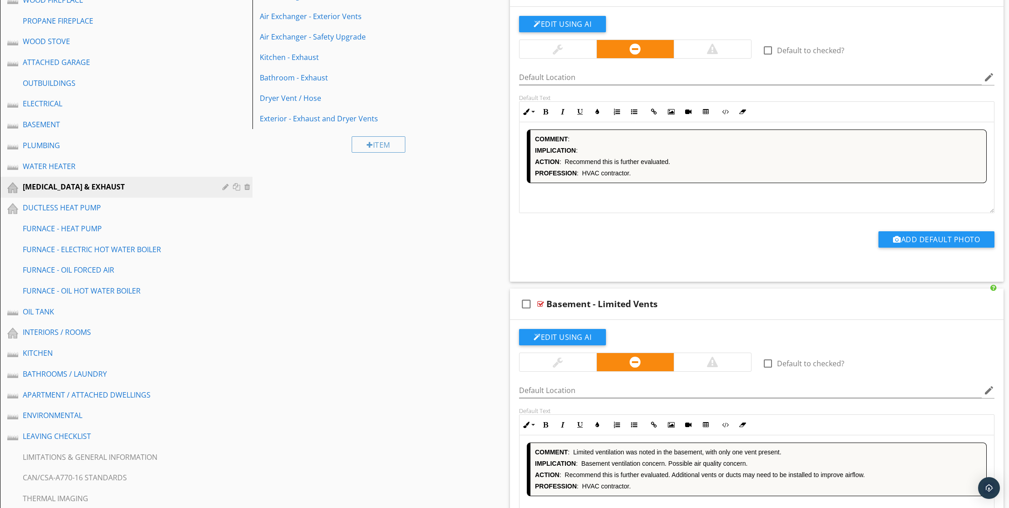
scroll to position [384, 0]
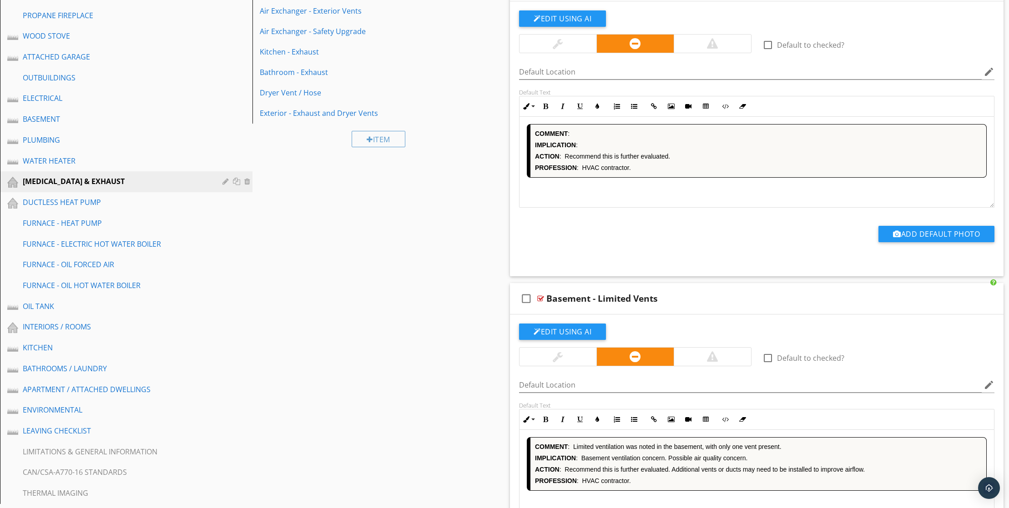
click at [600, 208] on div "COMMENT : IMPLICATION : ACTION : Recommend this is further evaluated. PROFESSIO…" at bounding box center [756, 162] width 474 height 91
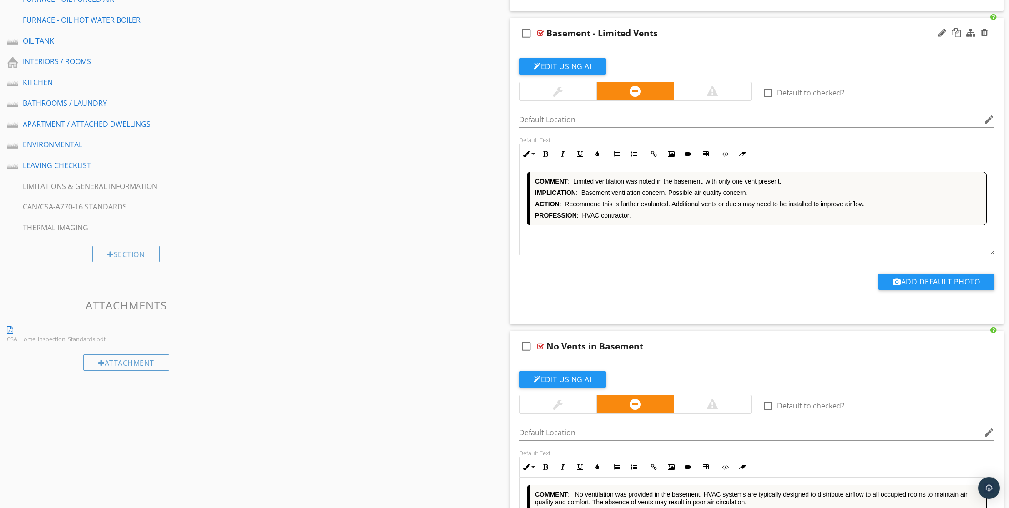
scroll to position [679, 0]
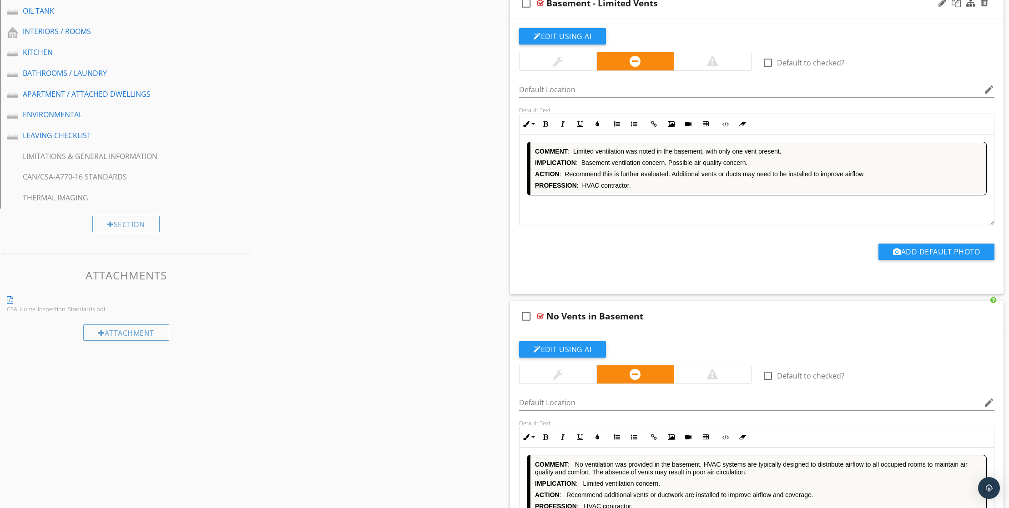
click at [637, 226] on div "COMMENT : Limited ventilation was noted in the basement, with only one vent pre…" at bounding box center [756, 180] width 474 height 91
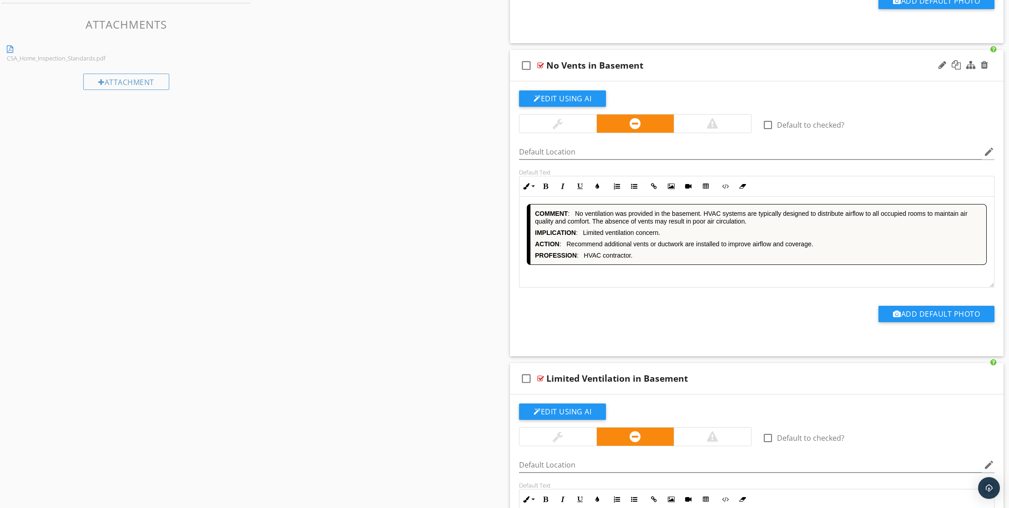
scroll to position [938, 0]
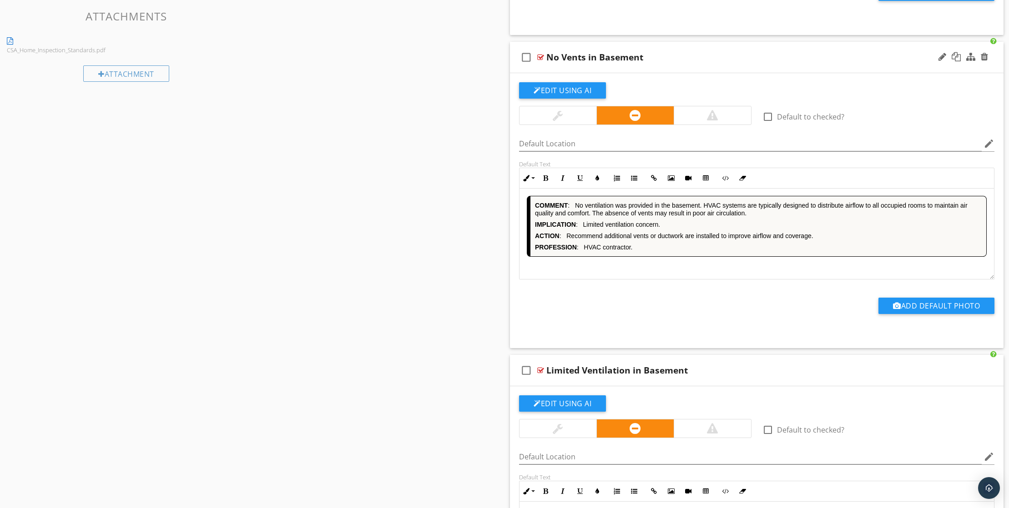
click at [637, 280] on div "COMMENT : No ventilation was provided in the basement. HVAC systems are typical…" at bounding box center [756, 234] width 474 height 91
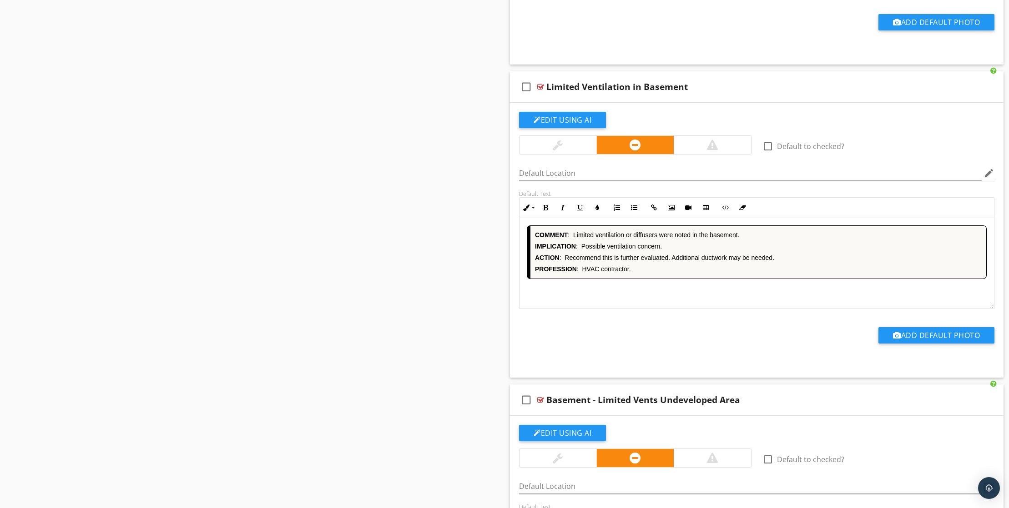
scroll to position [1258, 0]
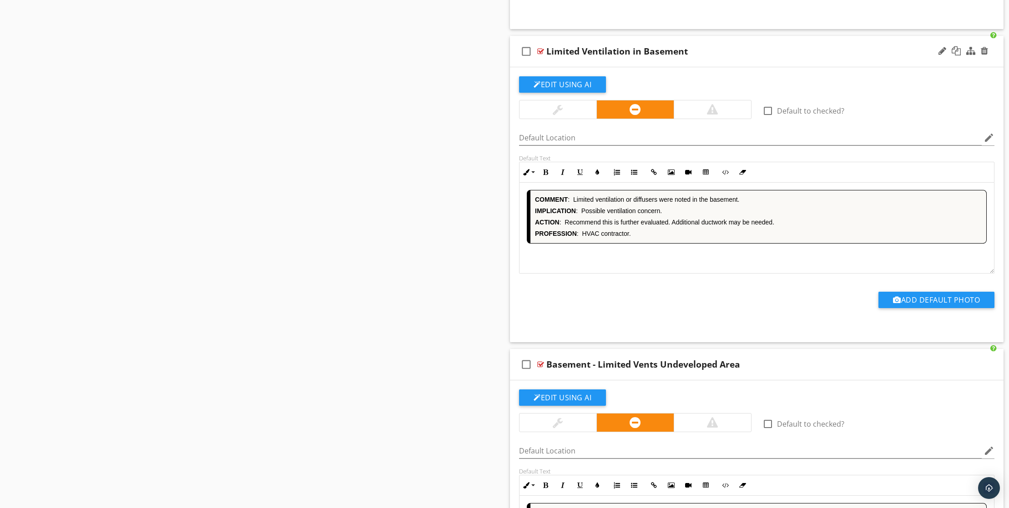
click at [666, 274] on div "COMMENT : Limited ventilation or diffusers were noted in the basement. IMPLICAT…" at bounding box center [756, 228] width 474 height 91
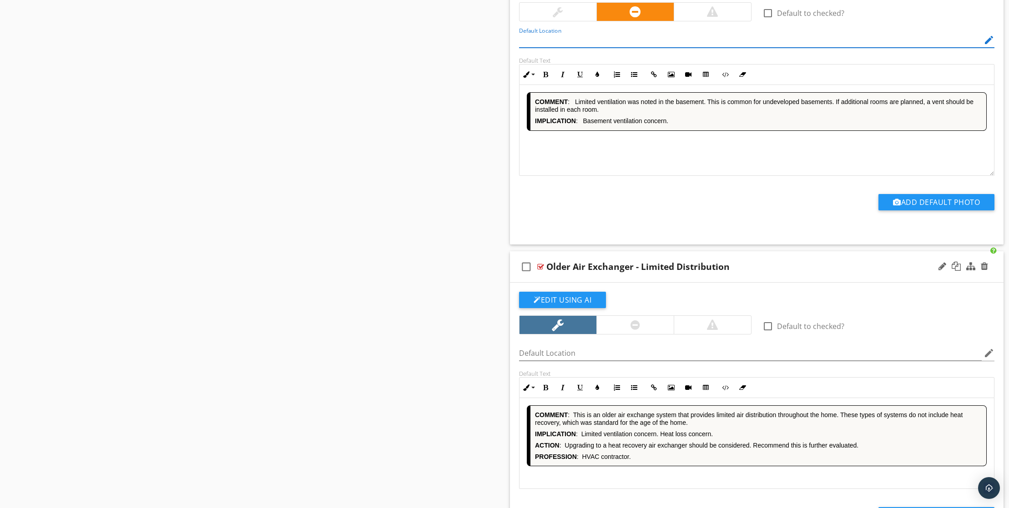
scroll to position [1674, 0]
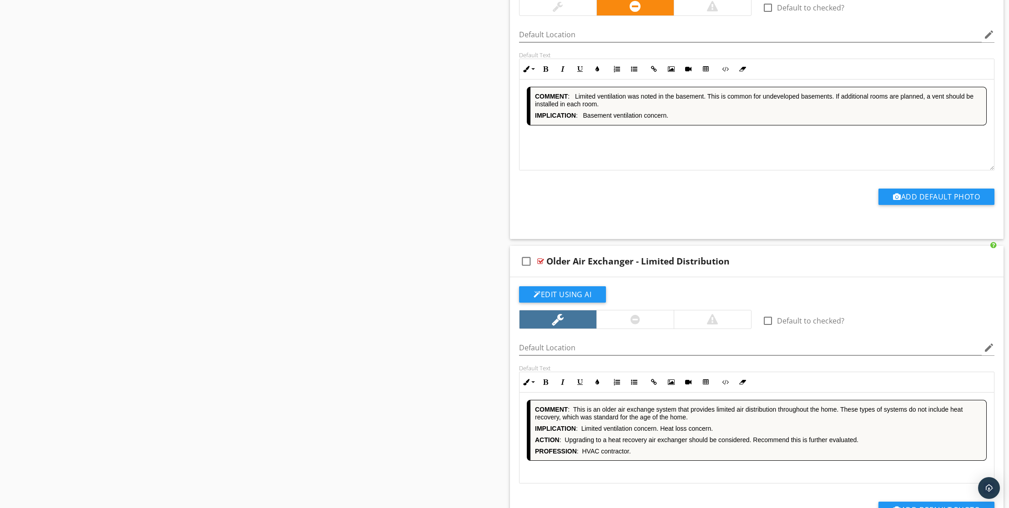
drag, startPoint x: 613, startPoint y: 196, endPoint x: 681, endPoint y: 206, distance: 69.1
click at [614, 171] on div "COMMENT : Limited ventilation was noted in the basement. This is common for und…" at bounding box center [756, 125] width 474 height 91
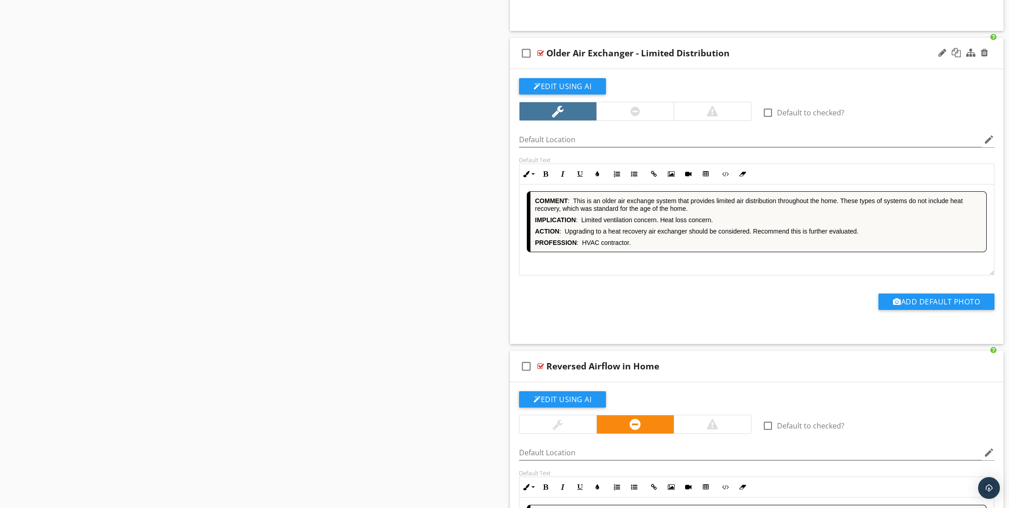
scroll to position [1, 0]
drag, startPoint x: 667, startPoint y: 321, endPoint x: 670, endPoint y: 316, distance: 6.6
click at [668, 275] on div "COMMENT : This is an older air exchange system that provides limited air distri…" at bounding box center [756, 229] width 474 height 91
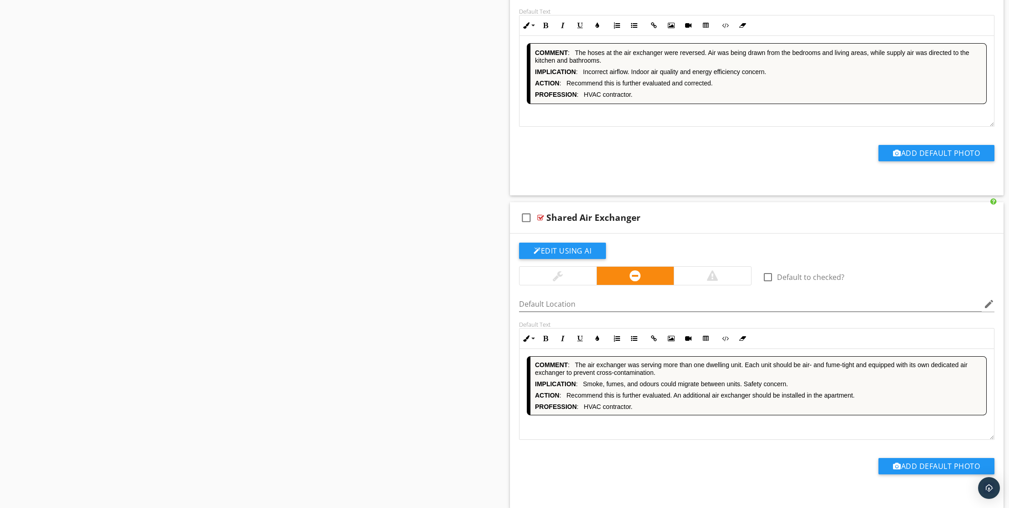
scroll to position [2359, 0]
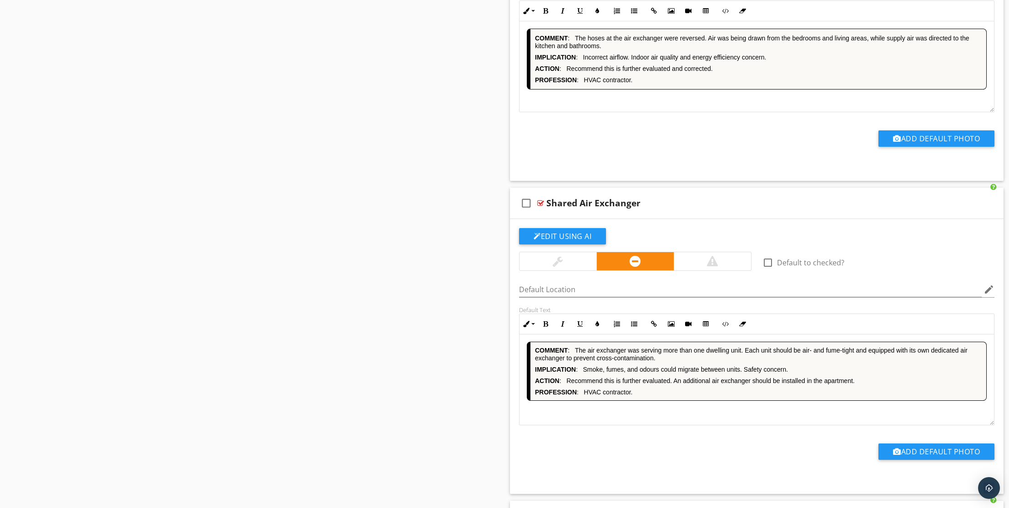
drag, startPoint x: 670, startPoint y: 168, endPoint x: 718, endPoint y: 216, distance: 66.9
click at [671, 112] on div "COMMENT : The hoses at the air exchanger were reversed. Air was being drawn fro…" at bounding box center [756, 66] width 474 height 91
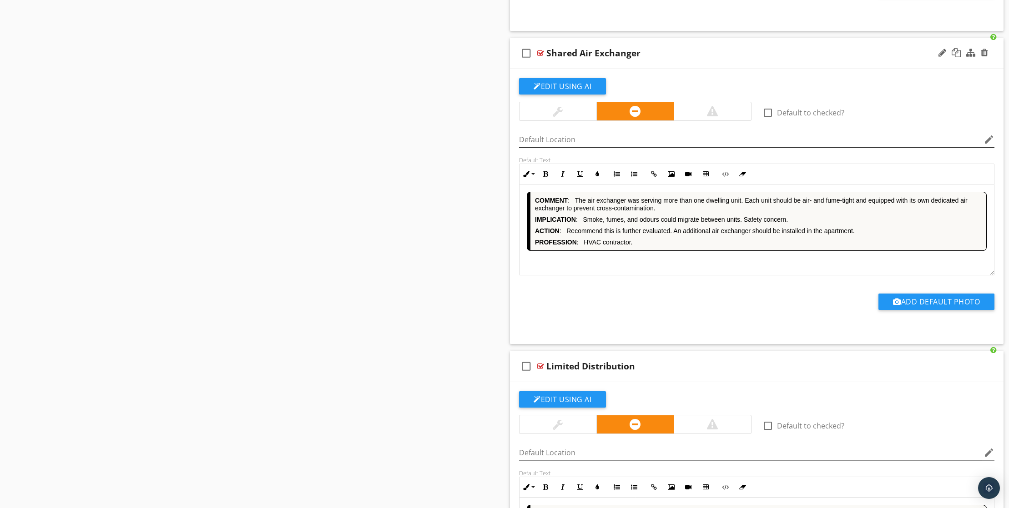
scroll to position [2548, 0]
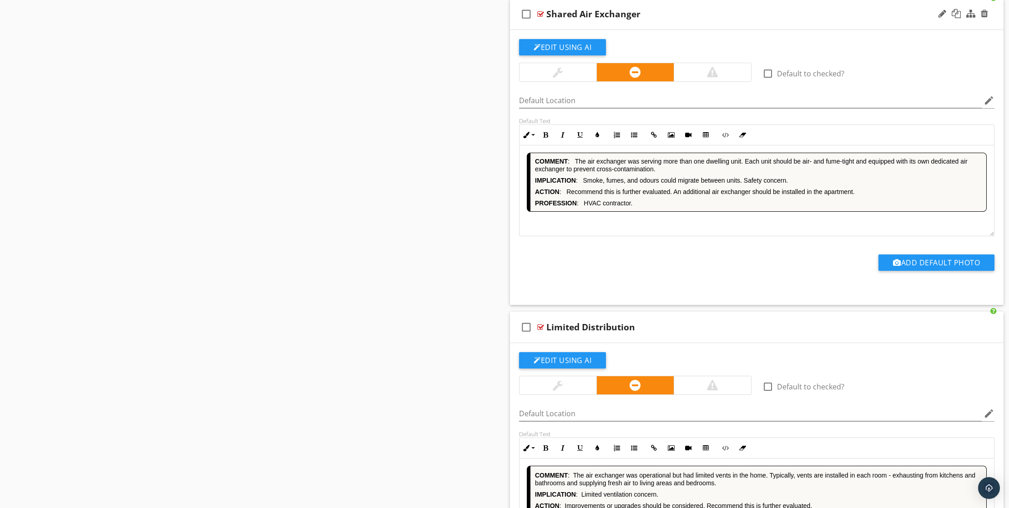
click at [675, 236] on div "COMMENT : The air exchanger was serving more than one dwelling unit. Each unit …" at bounding box center [756, 191] width 474 height 91
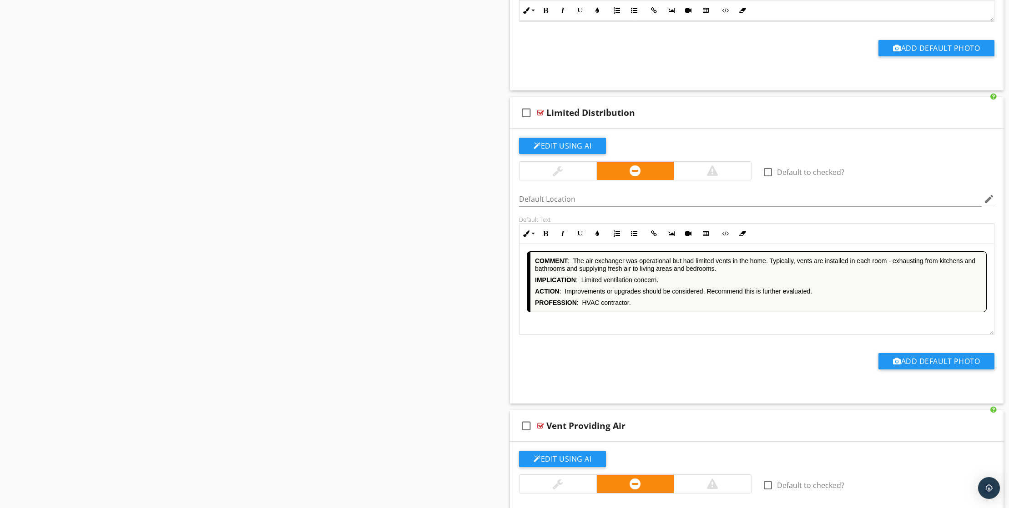
scroll to position [2795, 0]
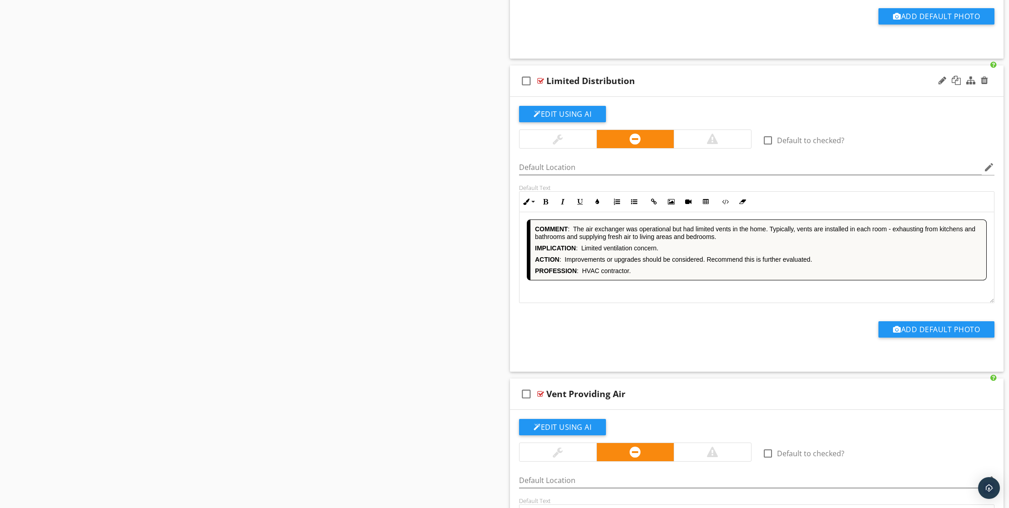
drag, startPoint x: 684, startPoint y: 369, endPoint x: 708, endPoint y: 346, distance: 33.5
click at [684, 303] on div "COMMENT : The air exchanger was operational but had limited vents in the home. …" at bounding box center [756, 257] width 474 height 91
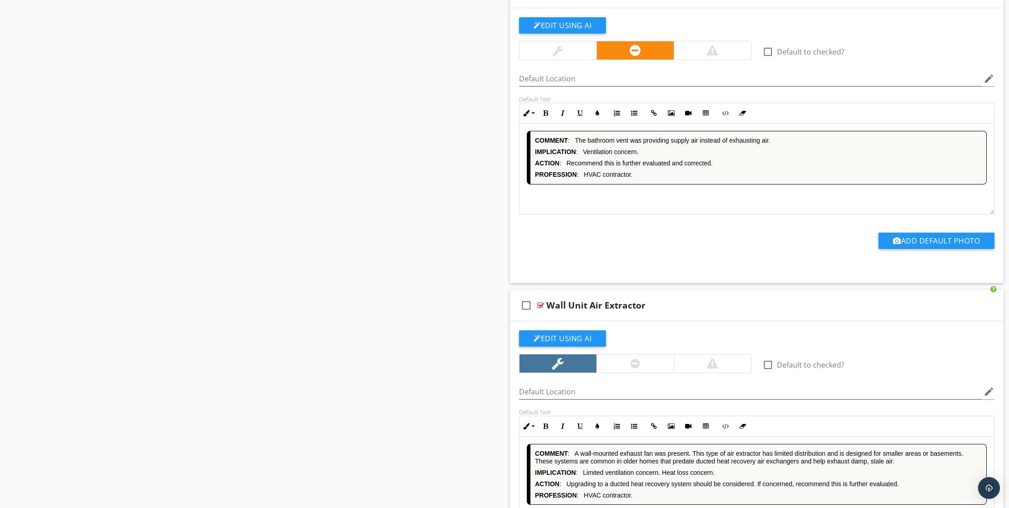
scroll to position [3200, 0]
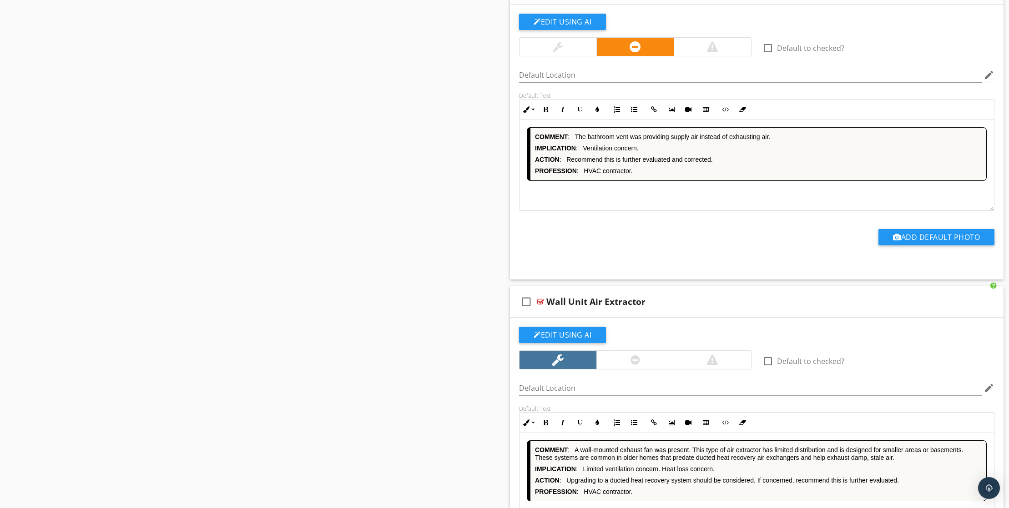
click at [653, 211] on div "COMMENT : The bathroom vent was providing supply air instead of exhausting air.…" at bounding box center [756, 165] width 474 height 91
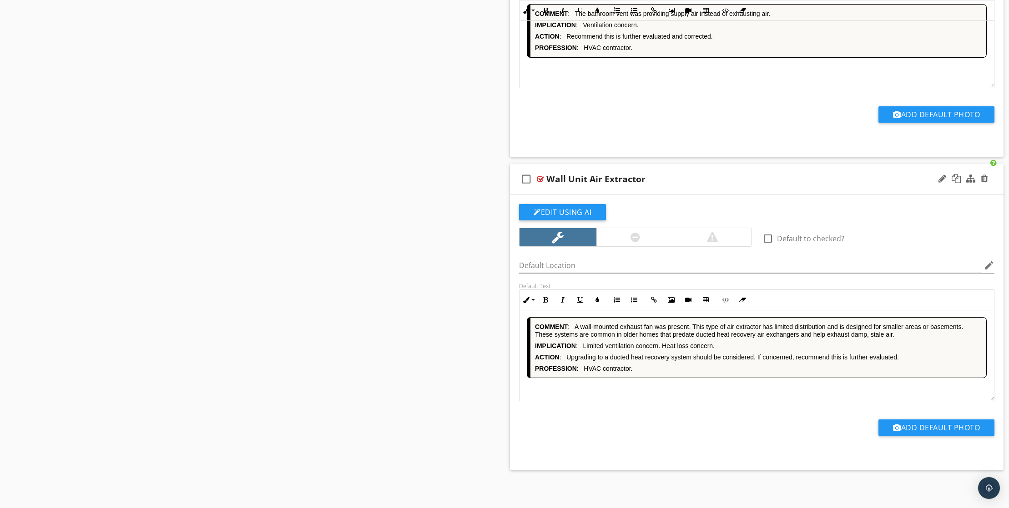
scroll to position [12, 0]
click at [675, 394] on div "COMMENT : A wall-mounted exhaust fan was present. This type of air extractor ha…" at bounding box center [756, 355] width 474 height 91
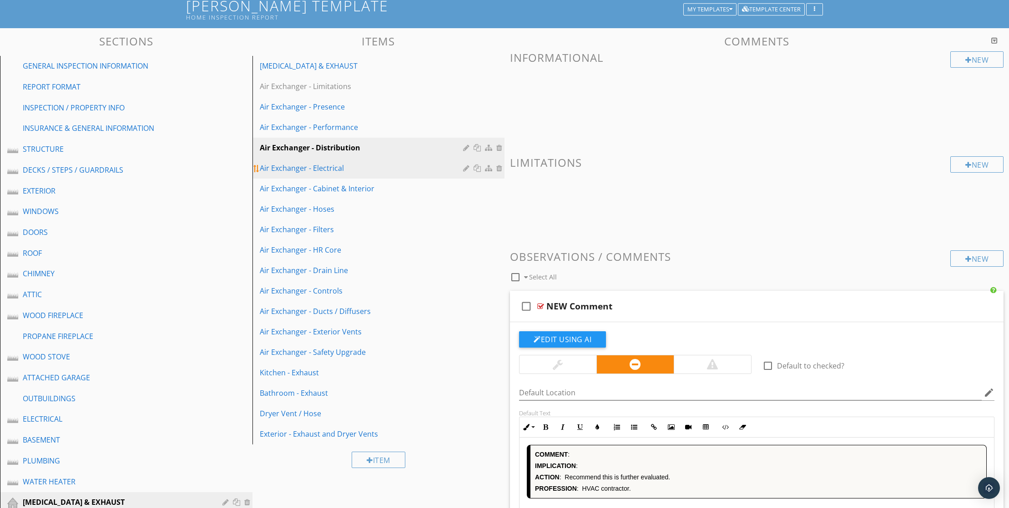
click at [333, 174] on div "Air Exchanger - Electrical" at bounding box center [363, 168] width 206 height 11
click at [465, 172] on div at bounding box center [467, 168] width 9 height 7
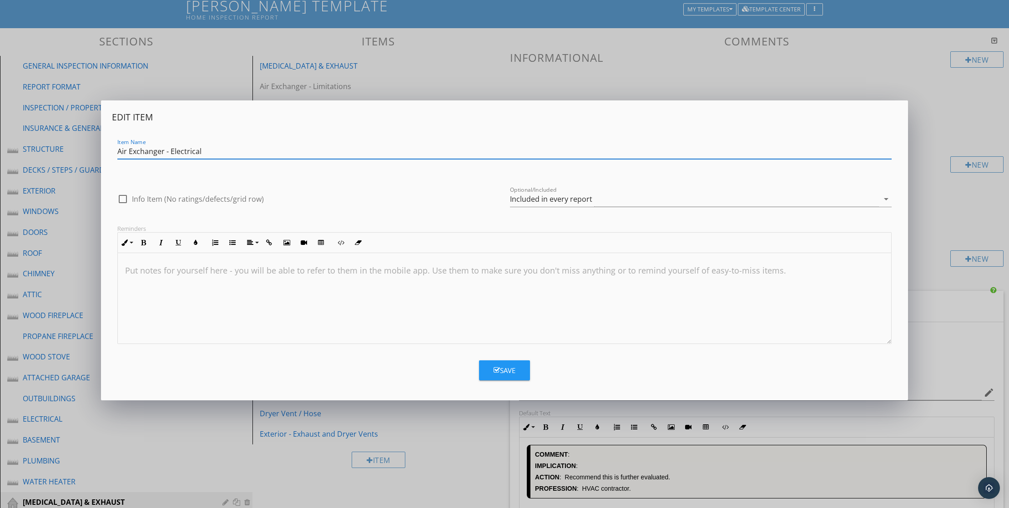
click at [120, 148] on input "Air Exchanger - Electrical" at bounding box center [504, 151] width 774 height 15
type input "- Air Exchanger - Electrical"
click at [510, 374] on div "Save" at bounding box center [504, 371] width 22 height 10
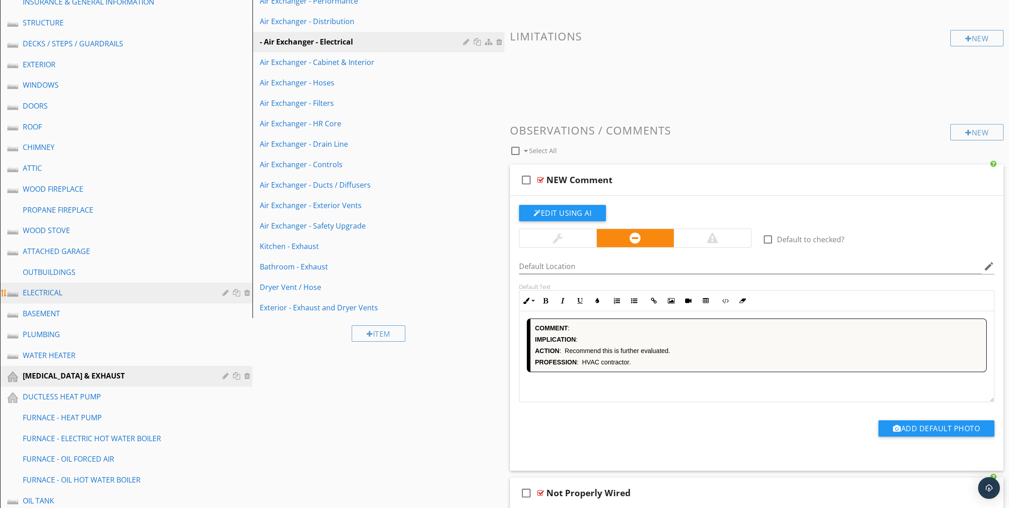
scroll to position [192, 0]
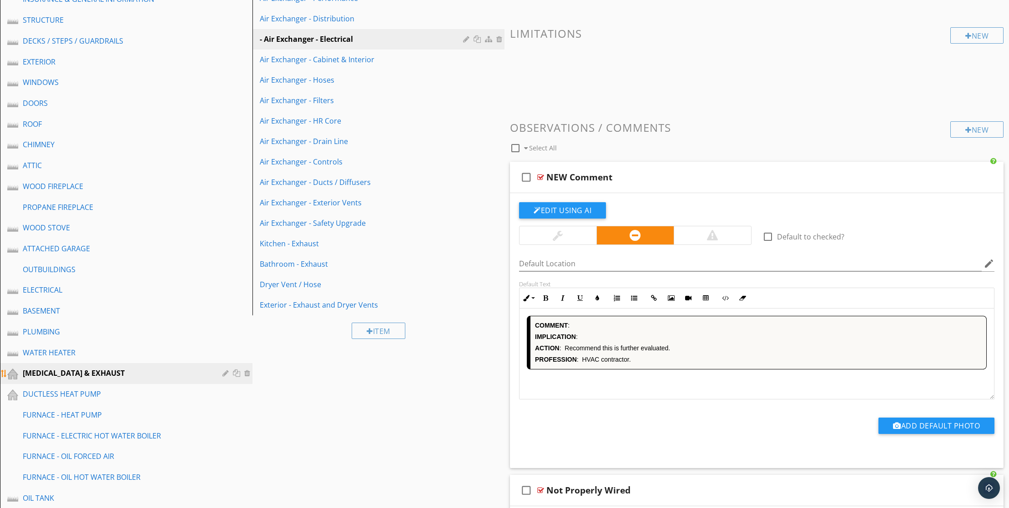
click at [226, 377] on div at bounding box center [226, 373] width 9 height 7
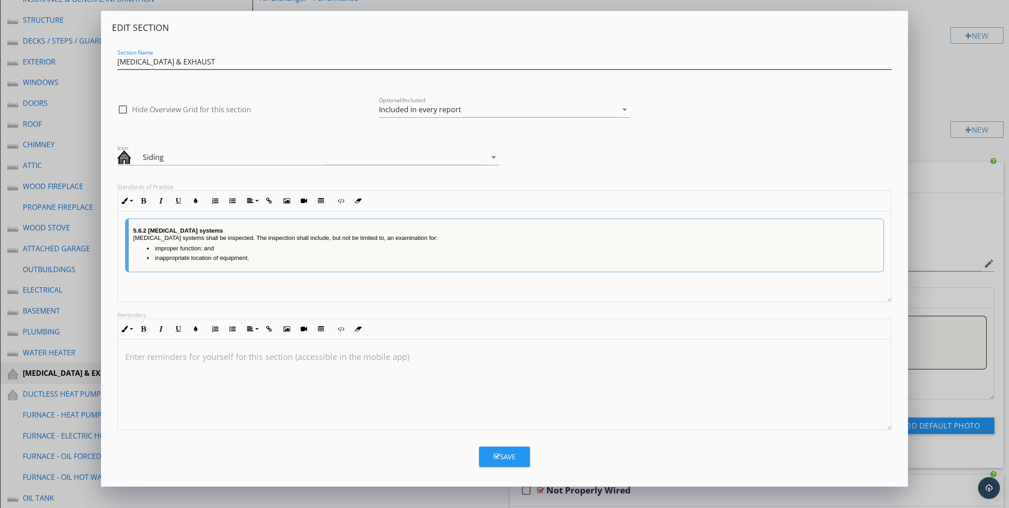
click at [117, 64] on input "[MEDICAL_DATA] & EXHAUST" at bounding box center [504, 62] width 774 height 15
type input "- [MEDICAL_DATA] & EXHAUST"
drag, startPoint x: 516, startPoint y: 475, endPoint x: 510, endPoint y: 455, distance: 20.7
click at [517, 467] on button "Save" at bounding box center [504, 457] width 51 height 20
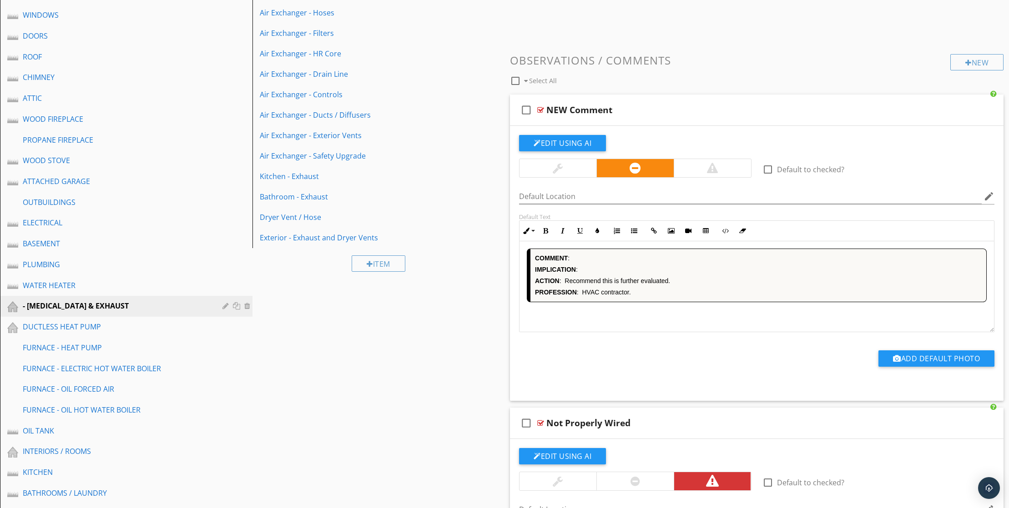
scroll to position [266, 0]
